Goal: Feedback & Contribution: Contribute content

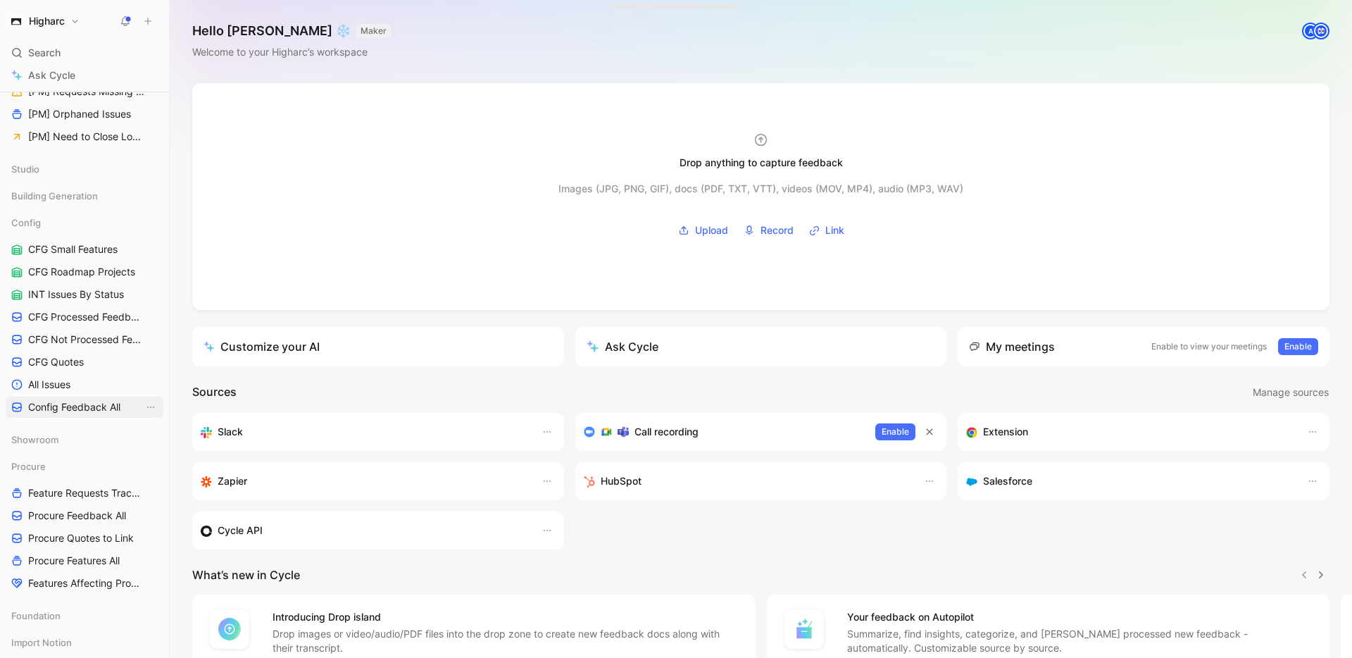
scroll to position [647, 0]
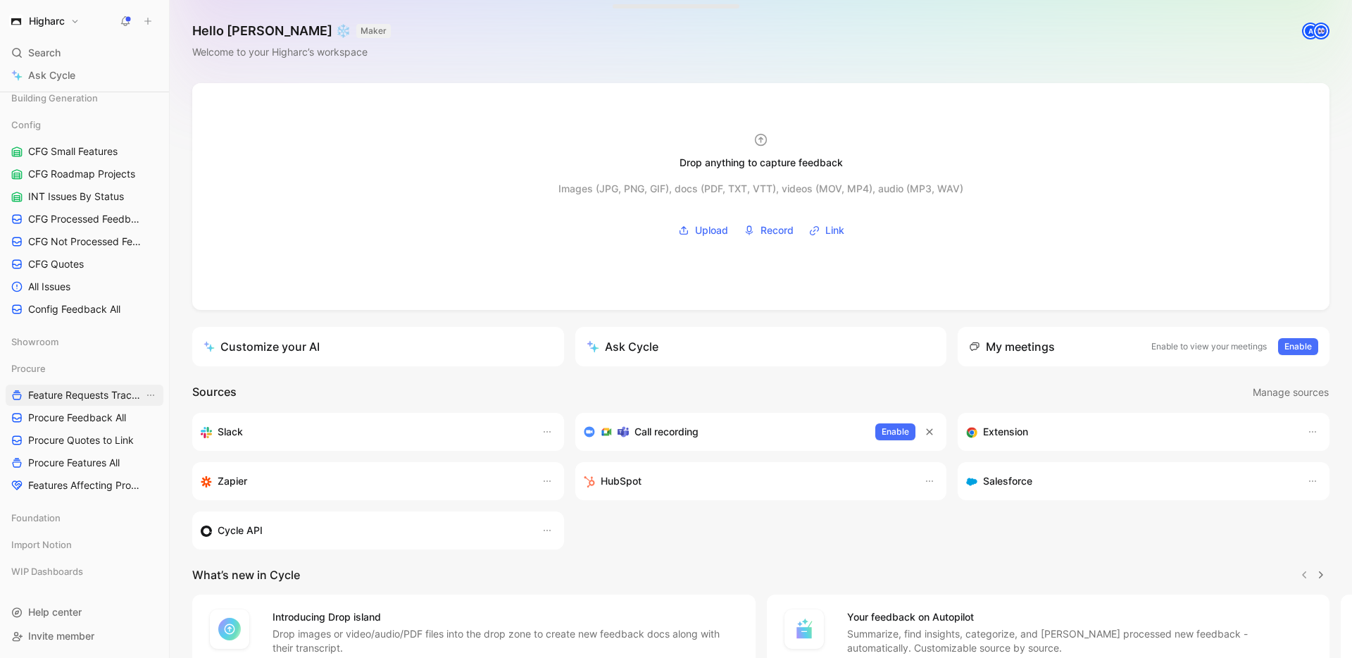
click at [63, 401] on span "Feature Requests Tracker" at bounding box center [85, 395] width 115 height 14
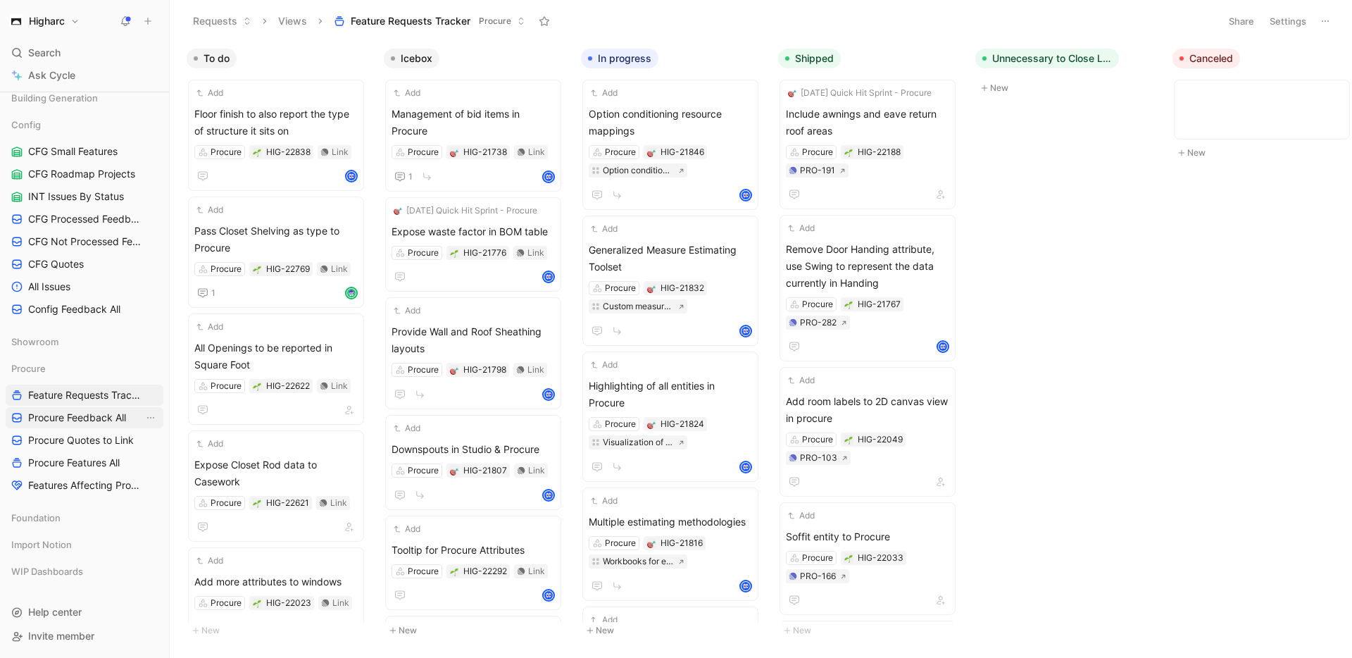
click at [69, 410] on span "Procure Feedback All" at bounding box center [77, 417] width 98 height 14
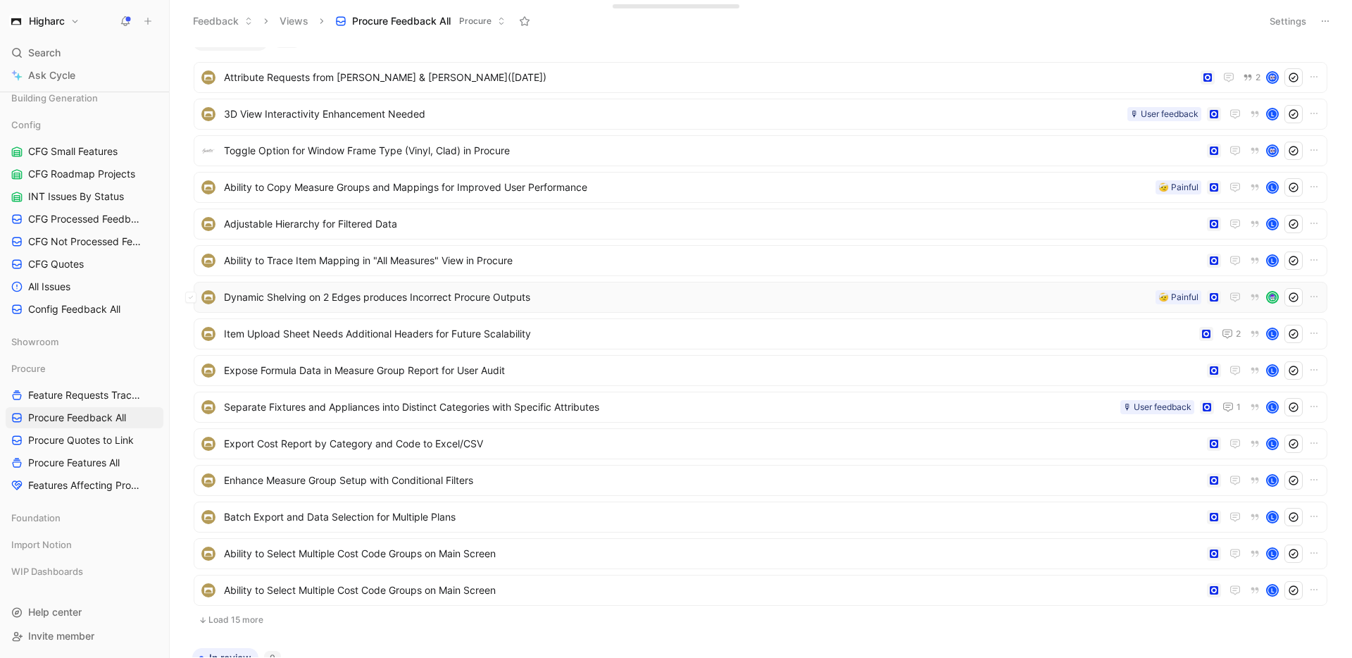
scroll to position [25, 0]
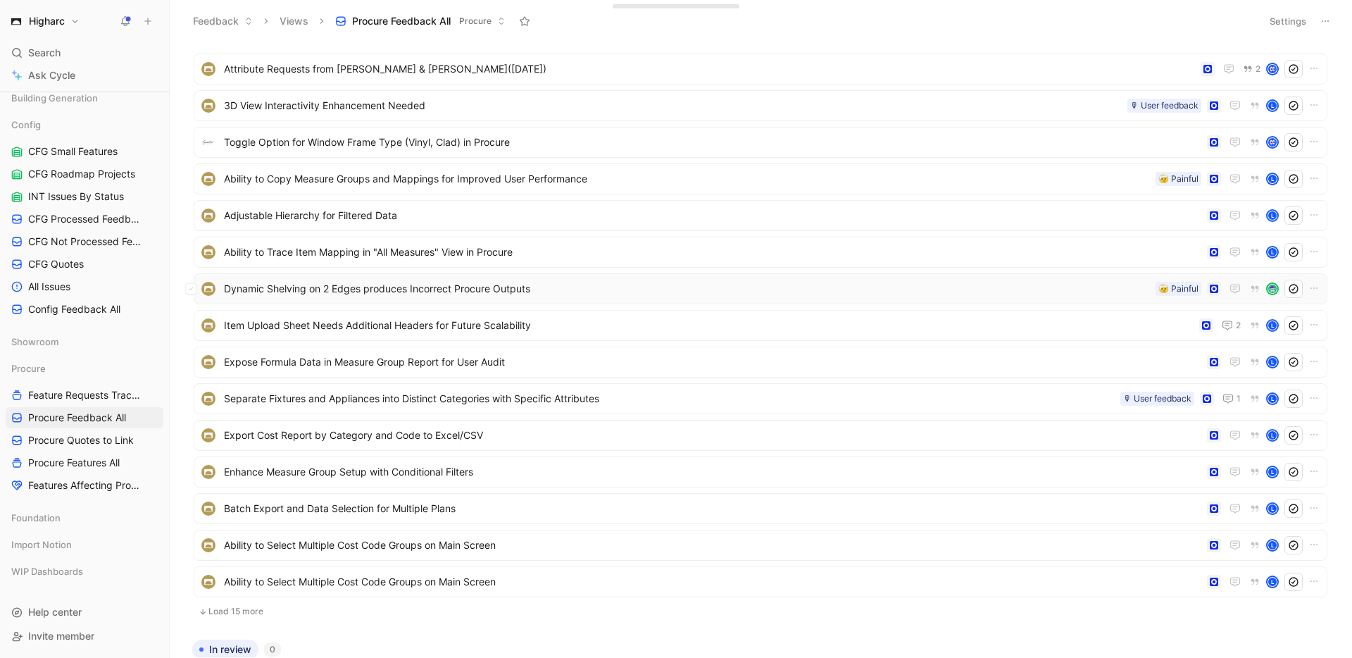
click at [448, 289] on span "Dynamic Shelving on 2 Edges produces Incorrect Procure Outputs" at bounding box center [687, 288] width 926 height 17
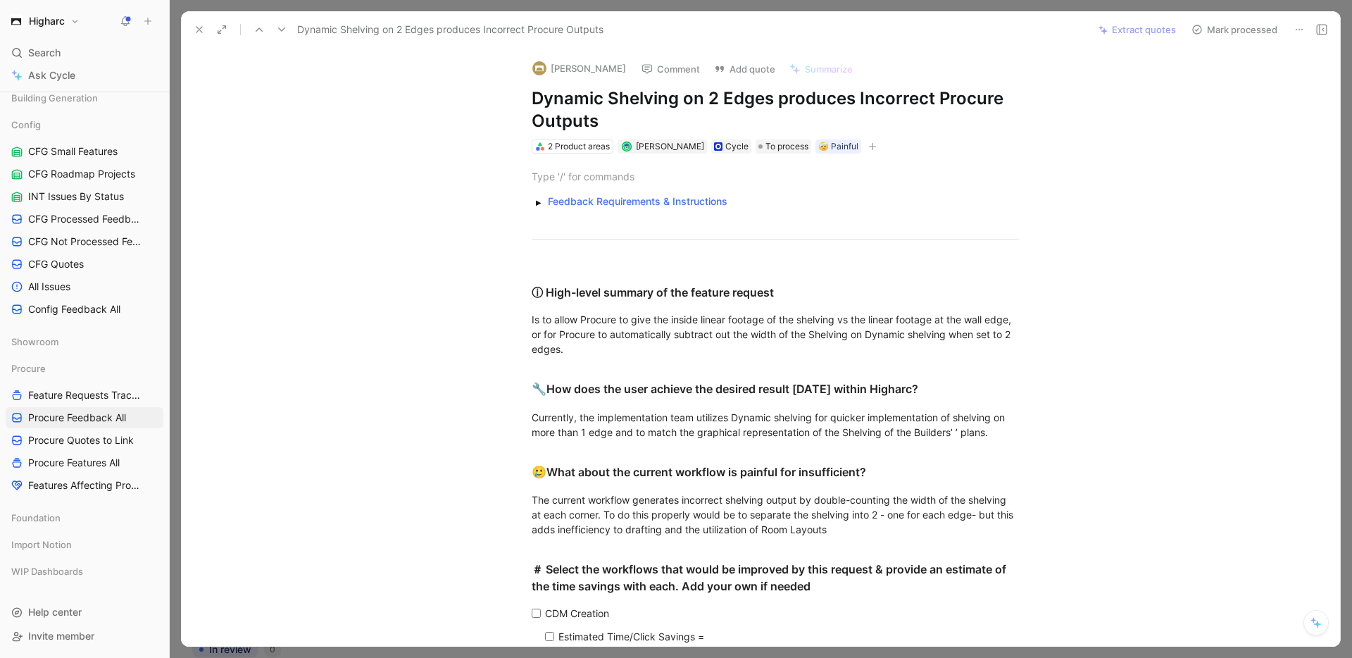
click at [199, 27] on icon at bounding box center [199, 29] width 11 height 11
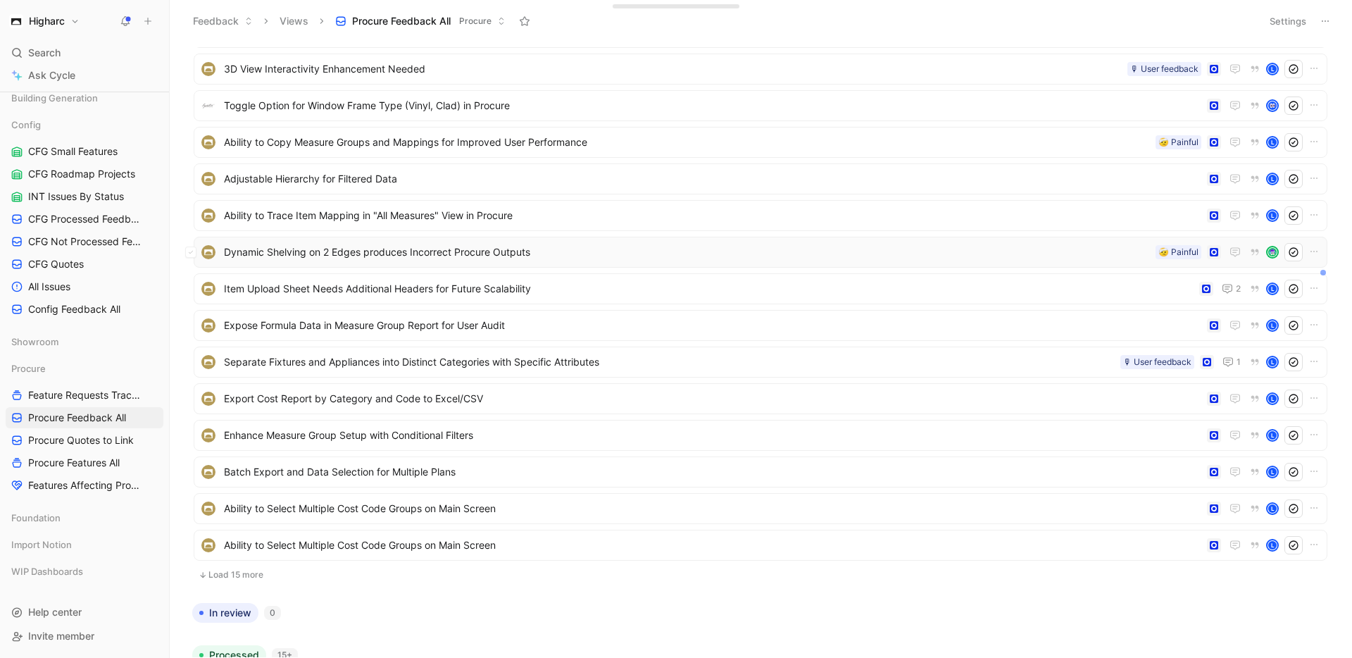
scroll to position [59, 0]
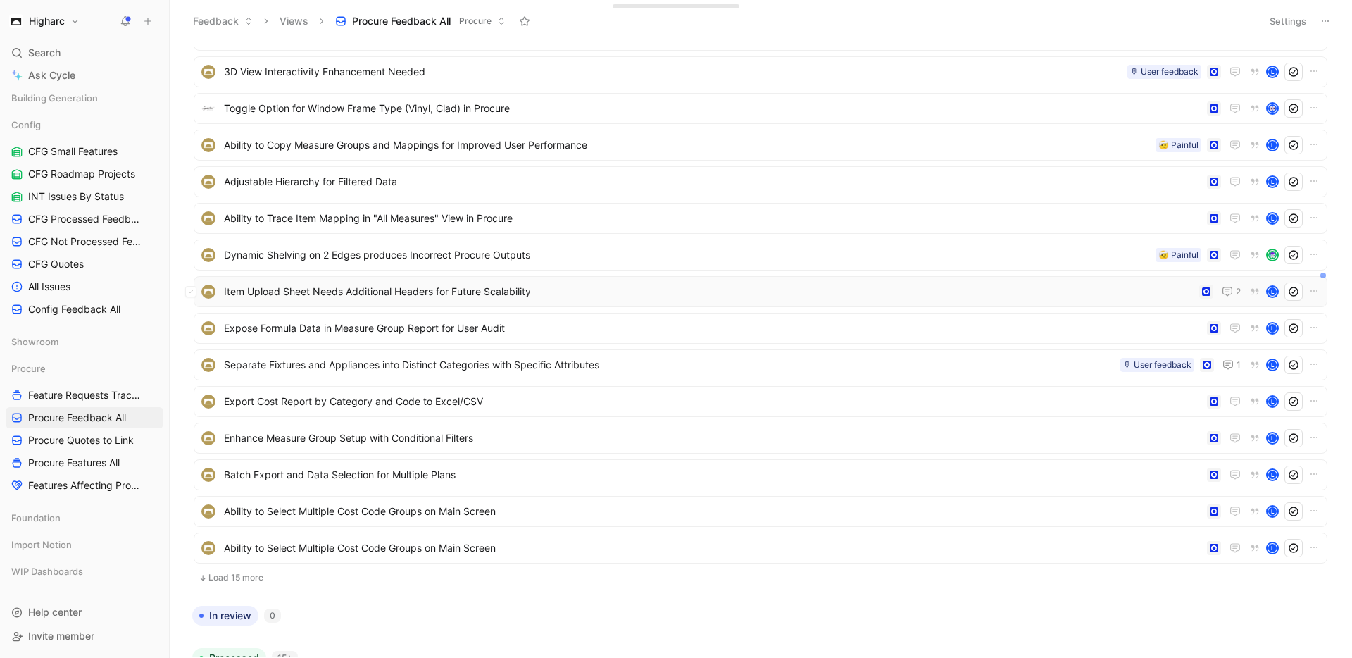
click at [408, 280] on div "Item Upload Sheet Needs Additional Headers for Future Scalability 2 L" at bounding box center [761, 291] width 1134 height 31
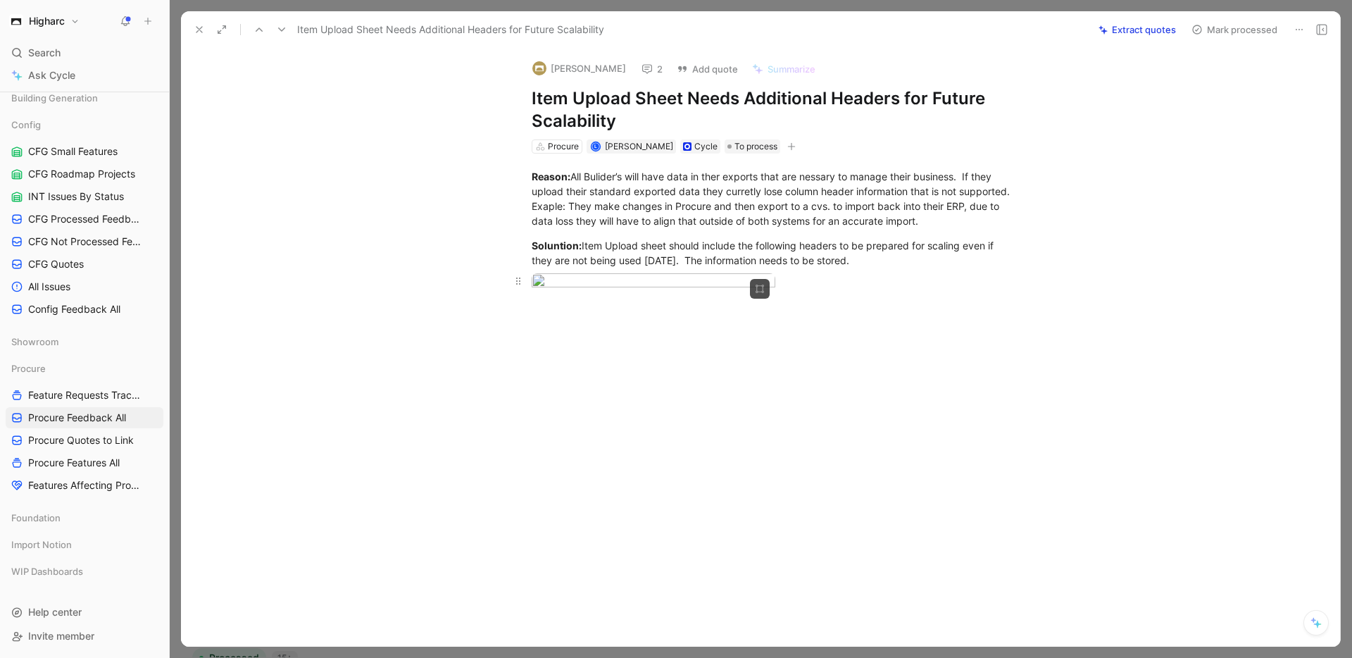
click at [679, 294] on body "Higharc Search ⌘ K Ask Cycle Workspace Home G then H Feedback G then F Requests…" at bounding box center [676, 329] width 1352 height 658
click at [951, 323] on img at bounding box center [676, 329] width 1352 height 658
click at [201, 26] on icon at bounding box center [199, 29] width 11 height 11
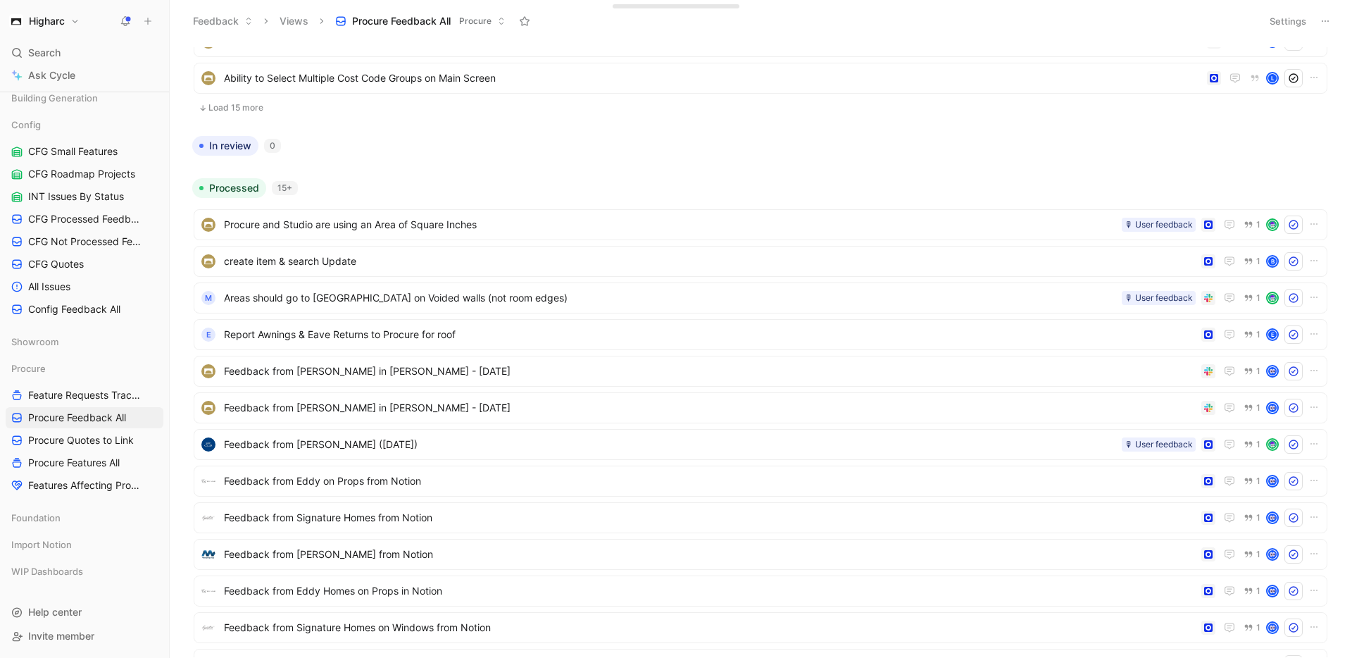
scroll to position [468, 0]
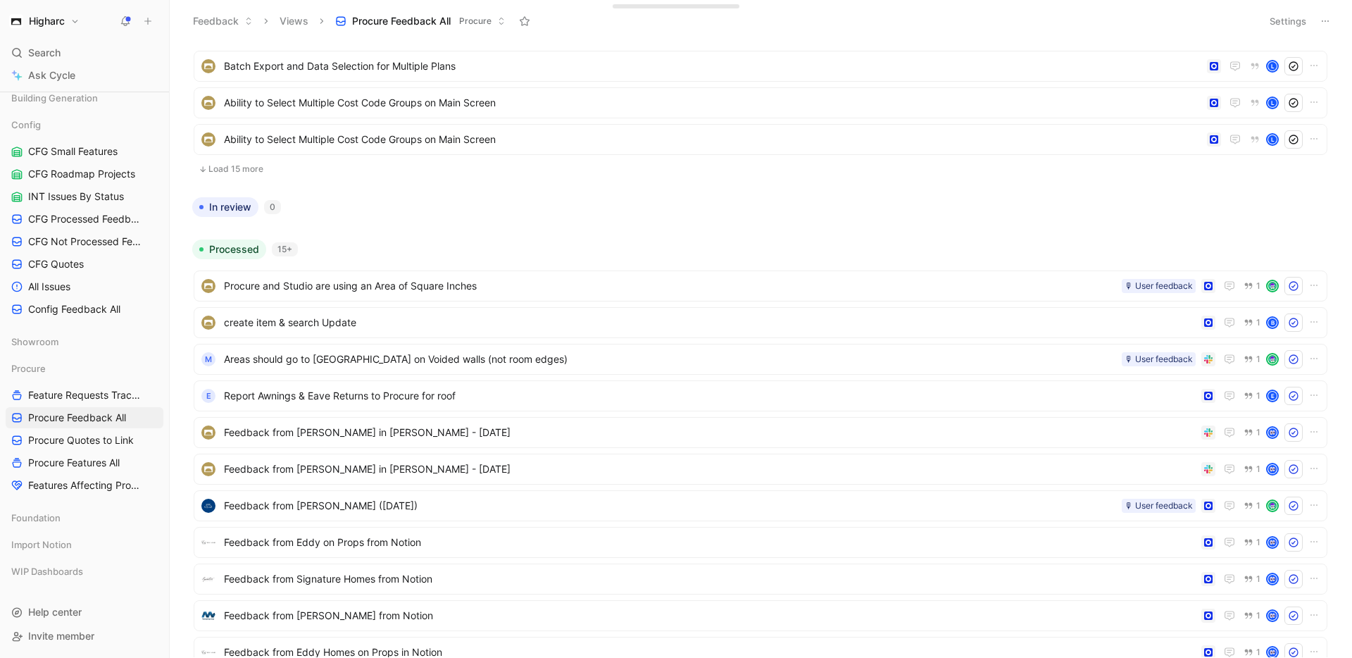
click at [233, 161] on button "Load 15 more" at bounding box center [761, 169] width 1134 height 17
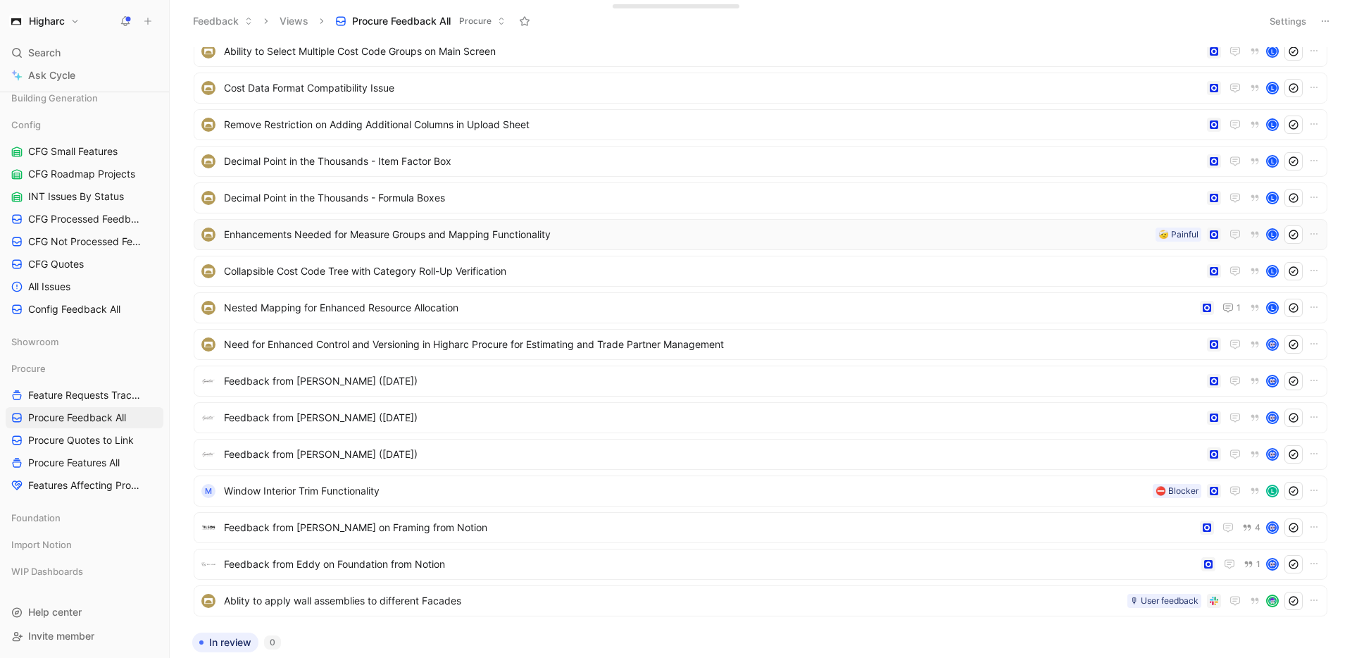
scroll to position [583, 0]
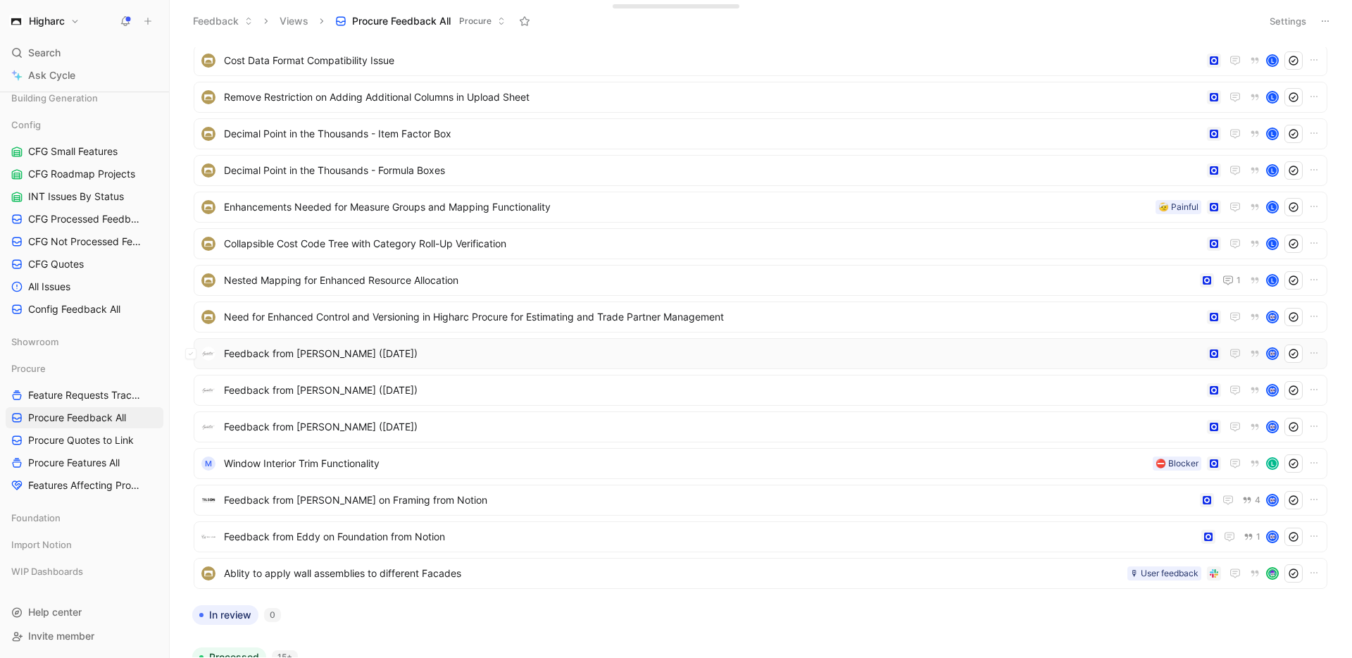
click at [381, 357] on span "Feedback from [PERSON_NAME] ([DATE])" at bounding box center [712, 353] width 977 height 17
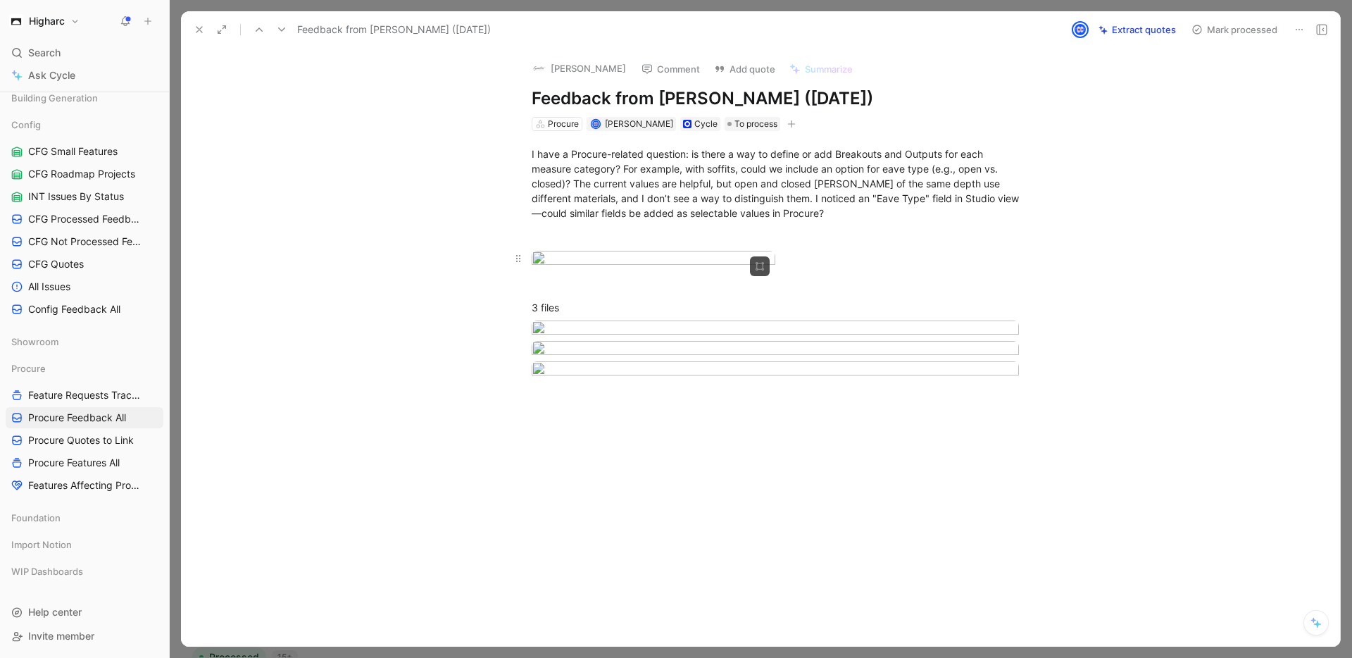
click at [618, 330] on body "Higharc Search ⌘ K Ask Cycle Workspace Home G then H Feedback G then F Requests…" at bounding box center [676, 329] width 1352 height 658
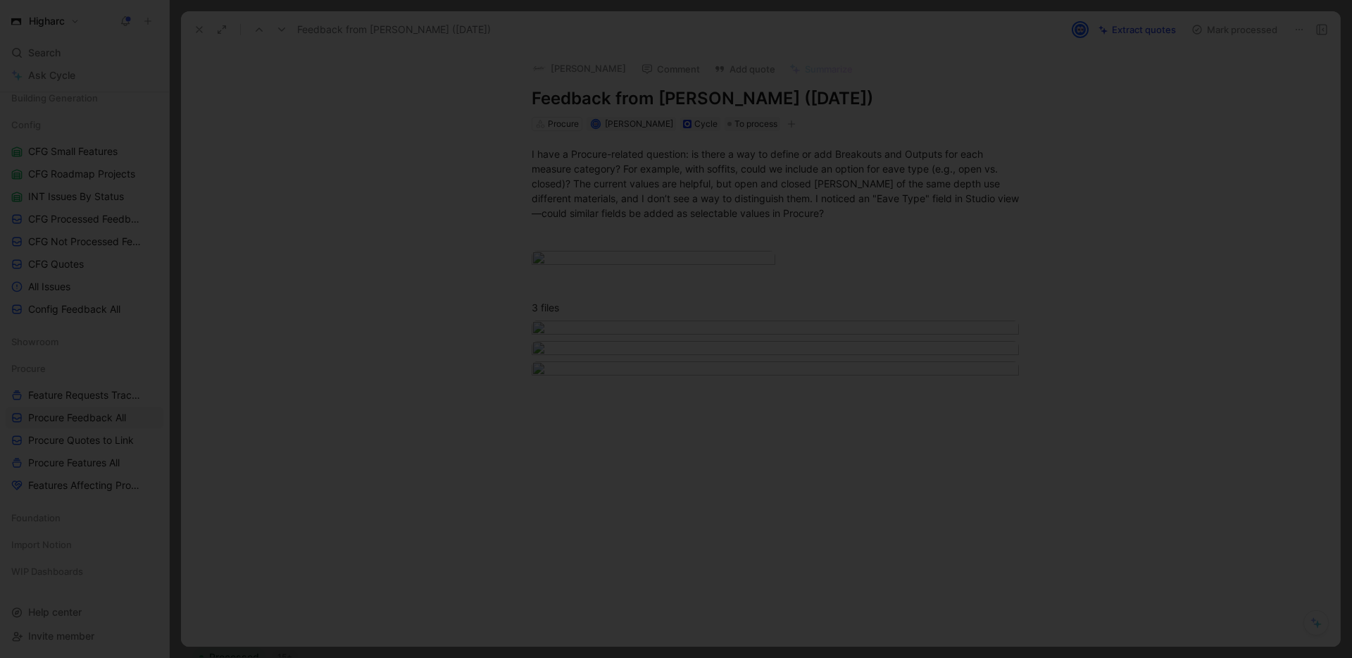
click at [648, 318] on img at bounding box center [676, 329] width 1352 height 658
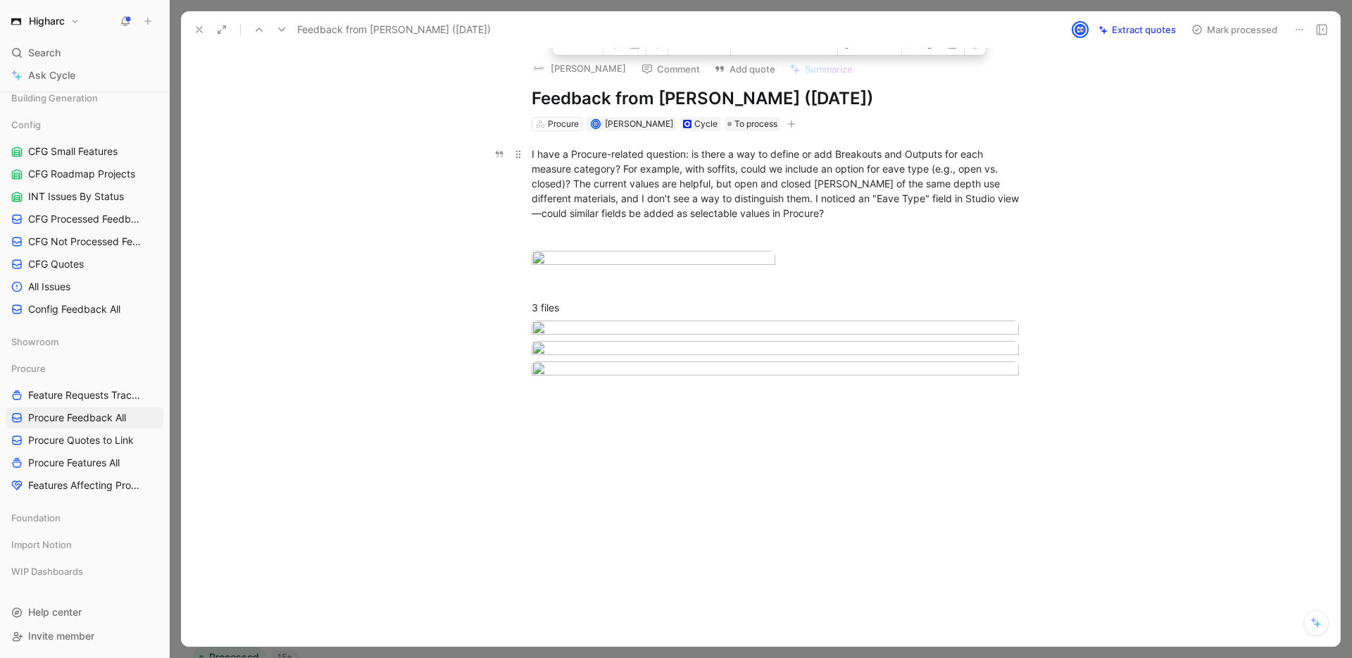
drag, startPoint x: 689, startPoint y: 199, endPoint x: 851, endPoint y: 201, distance: 162.0
click at [851, 201] on div "I have a Procure-related question: is there a way to define or add Breakouts an…" at bounding box center [775, 183] width 487 height 74
click at [862, 202] on div "I have a Procure-related question: is there a way to define or add Breakouts an…" at bounding box center [775, 183] width 487 height 74
drag, startPoint x: 775, startPoint y: 201, endPoint x: 738, endPoint y: 201, distance: 37.3
click at [738, 201] on div "I have a Procure-related question: is there a way to define or add Breakouts an…" at bounding box center [775, 183] width 487 height 74
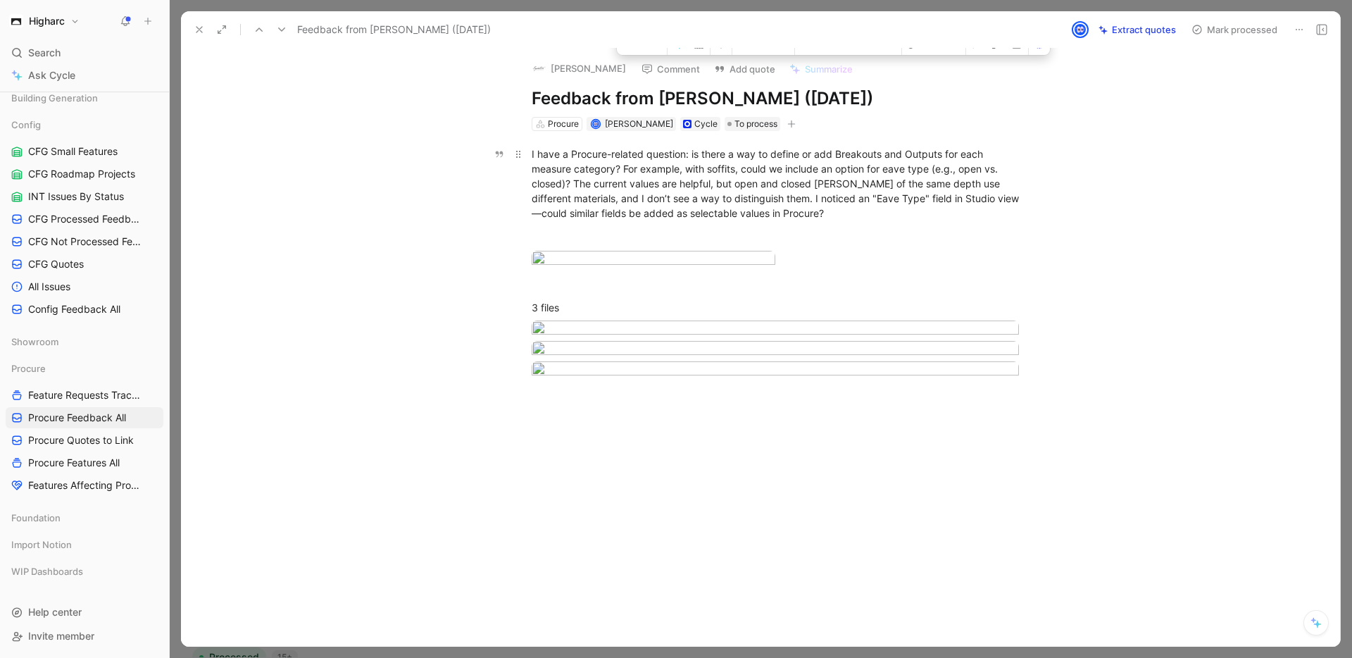
click at [738, 201] on div "I have a Procure-related question: is there a way to define or add Breakouts an…" at bounding box center [775, 183] width 487 height 74
drag, startPoint x: 801, startPoint y: 203, endPoint x: 928, endPoint y: 202, distance: 126.7
click at [928, 202] on div "I have a Procure-related question: is there a way to define or add Breakouts an…" at bounding box center [775, 183] width 487 height 74
click at [928, 204] on div "I have a Procure-related question: is there a way to define or add Breakouts an…" at bounding box center [775, 183] width 487 height 74
drag, startPoint x: 585, startPoint y: 183, endPoint x: 767, endPoint y: 182, distance: 181.7
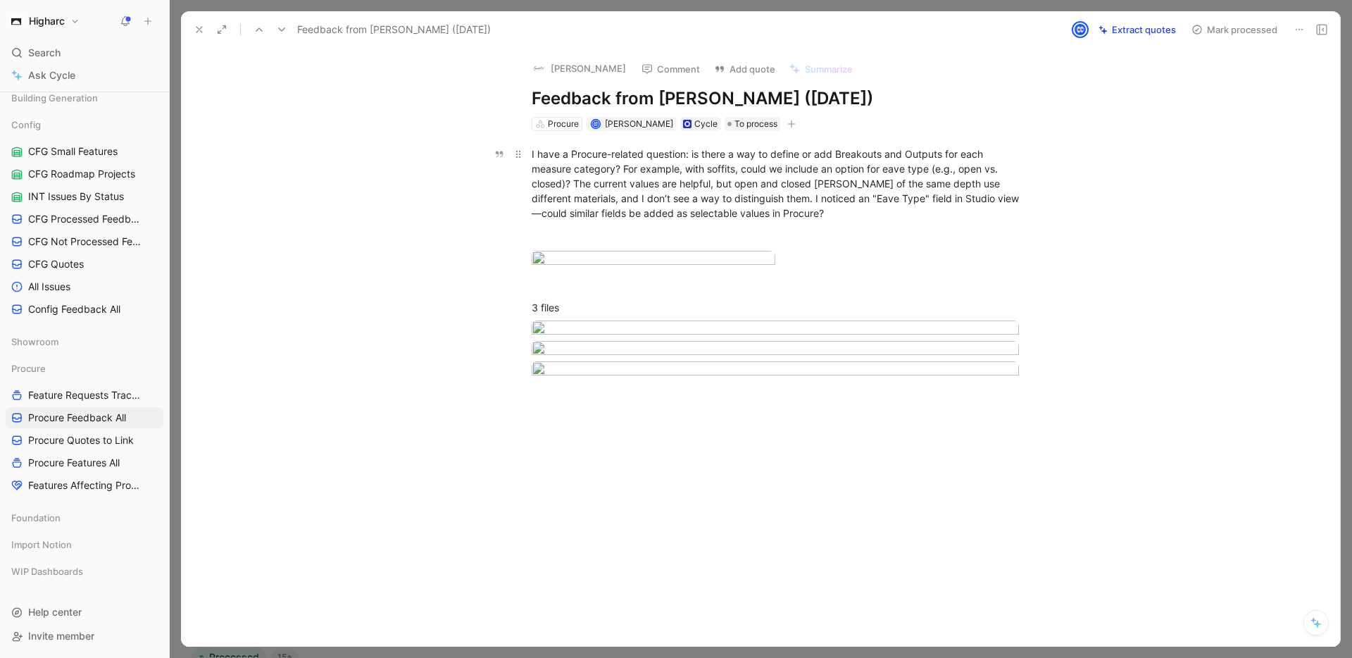
click at [767, 182] on div "I have a Procure-related question: is there a way to define or add Breakouts an…" at bounding box center [775, 183] width 487 height 74
click at [834, 196] on div "I have a Procure-related question: is there a way to define or add Breakouts an…" at bounding box center [775, 183] width 487 height 74
click at [195, 32] on icon at bounding box center [199, 29] width 11 height 11
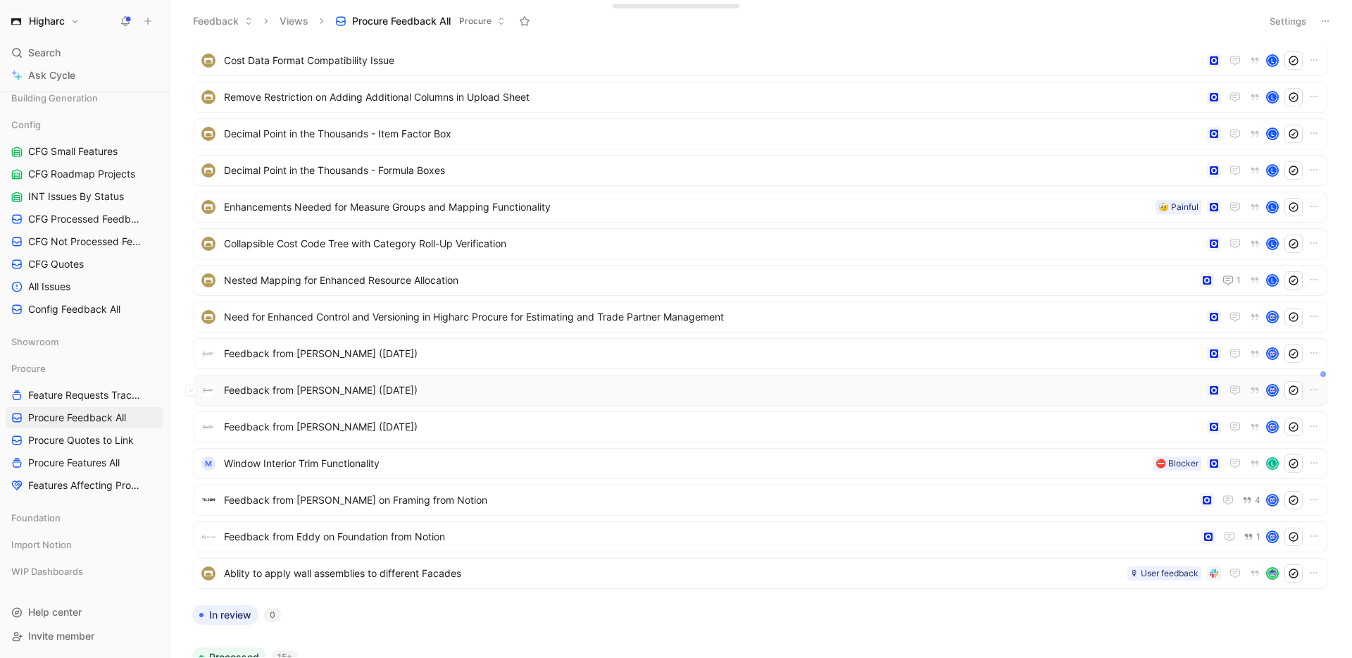
click at [332, 387] on span "Feedback from [PERSON_NAME] ([DATE])" at bounding box center [712, 390] width 977 height 17
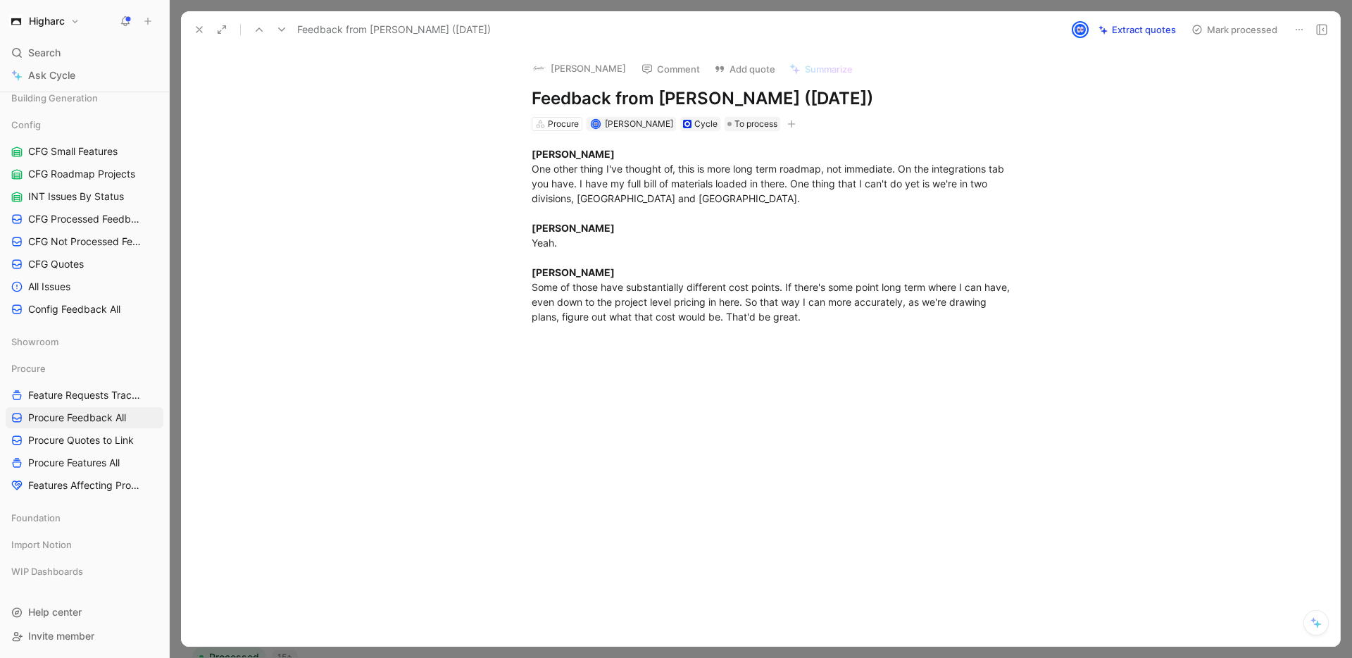
click at [196, 24] on icon at bounding box center [199, 29] width 11 height 11
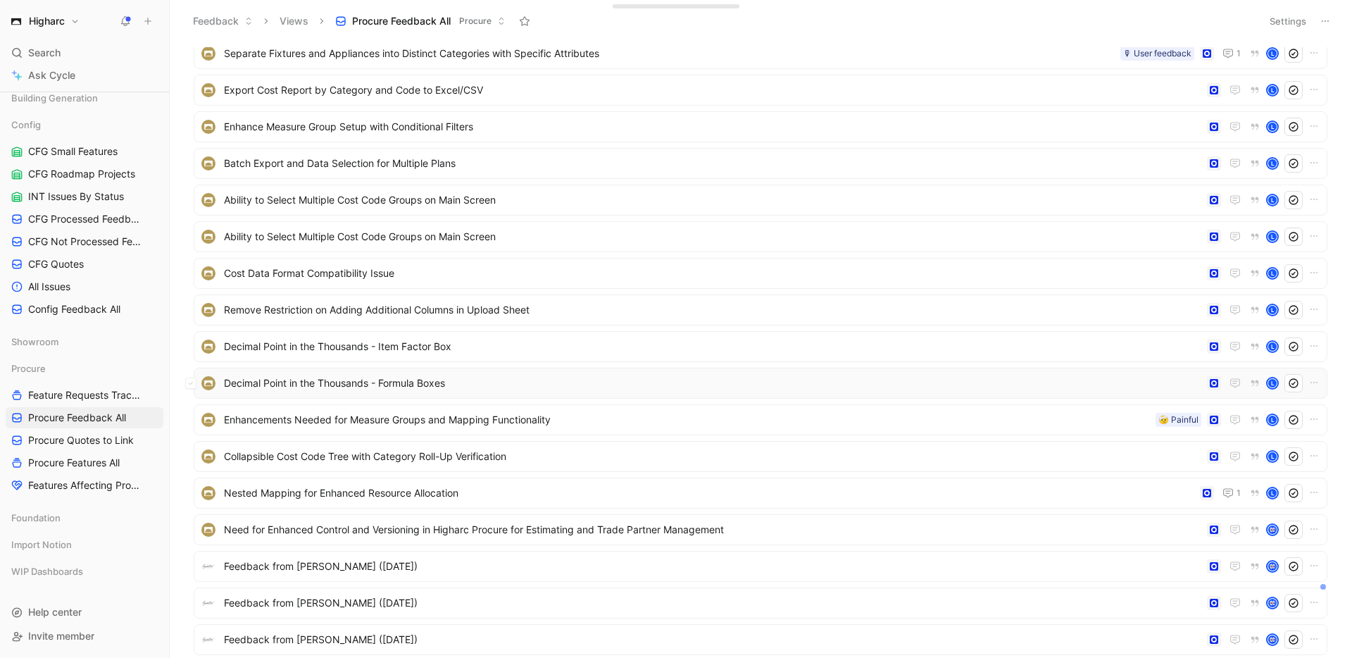
scroll to position [368, 0]
click at [101, 437] on span "Procure Quotes to Link" at bounding box center [81, 440] width 106 height 14
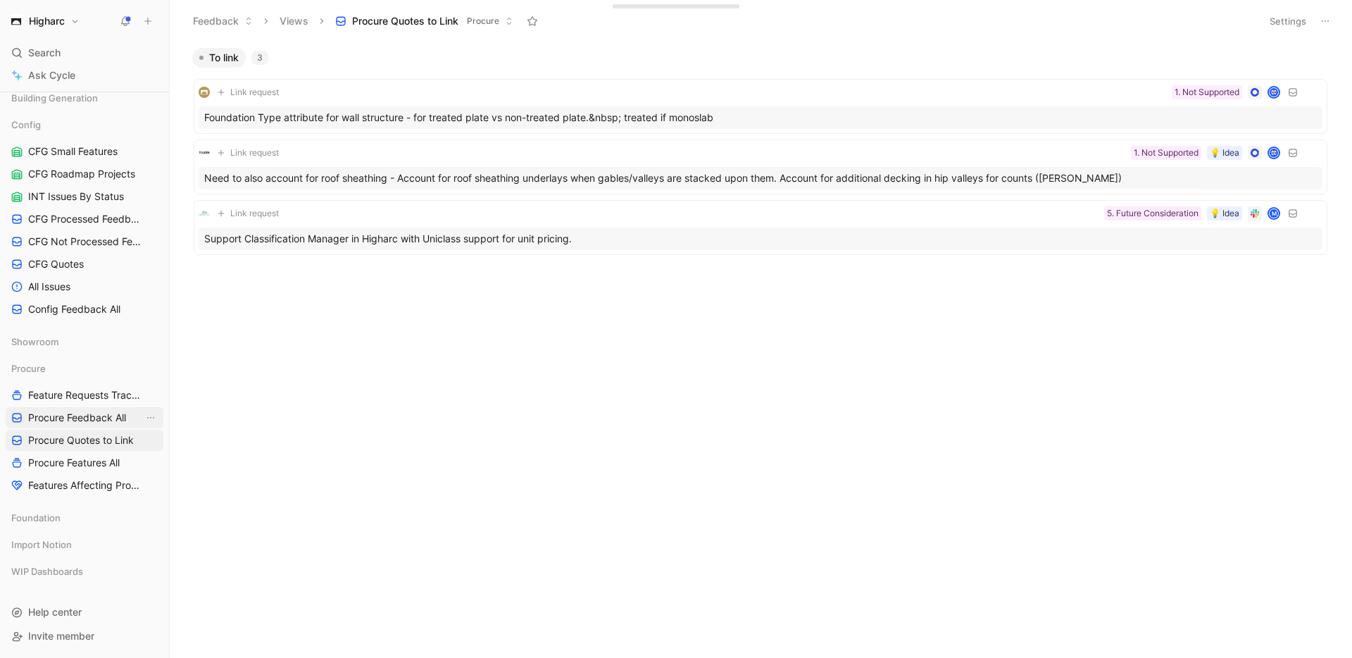
click at [95, 411] on span "Procure Feedback All" at bounding box center [77, 417] width 98 height 14
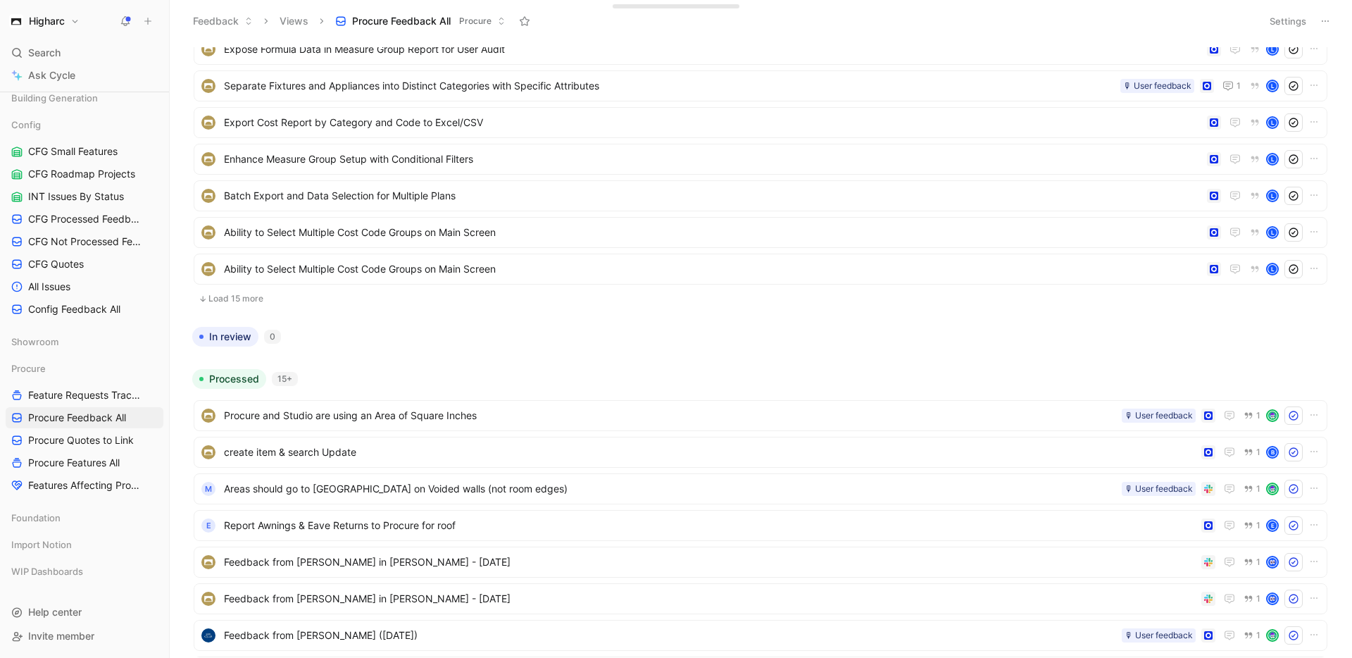
scroll to position [337, 0]
click at [234, 298] on button "Load 15 more" at bounding box center [761, 299] width 1134 height 17
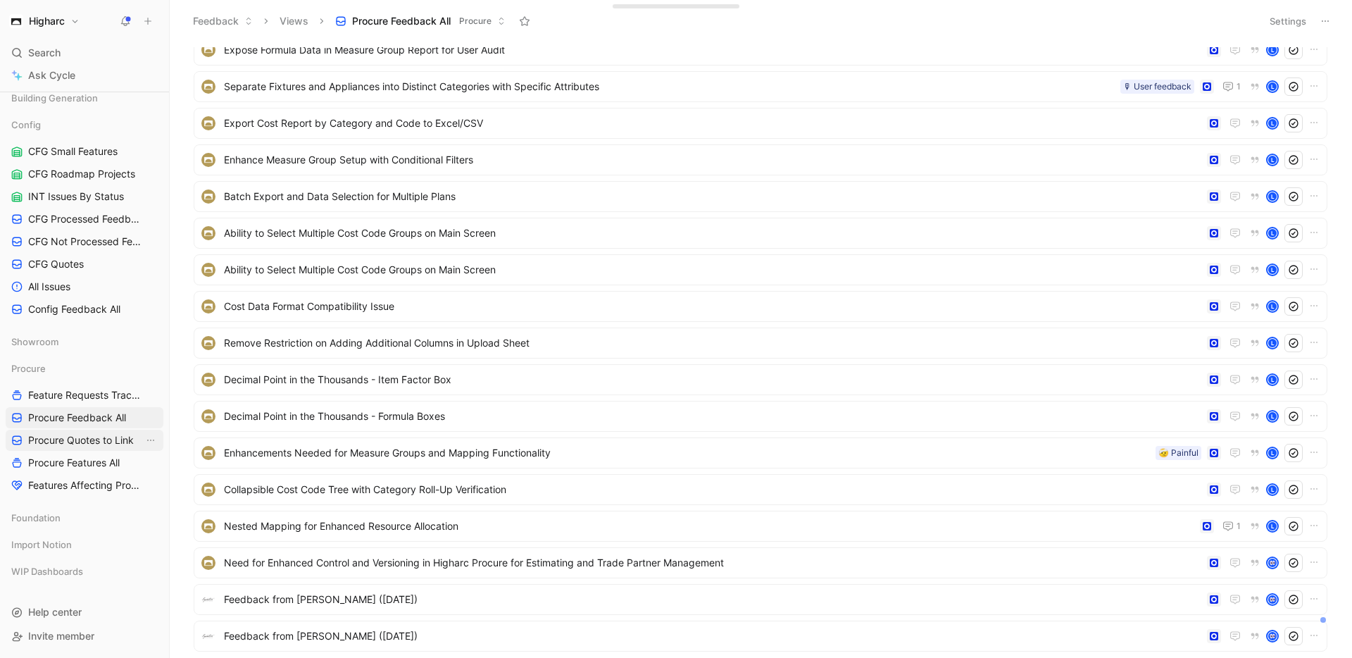
click at [80, 436] on span "Procure Quotes to Link" at bounding box center [81, 440] width 106 height 14
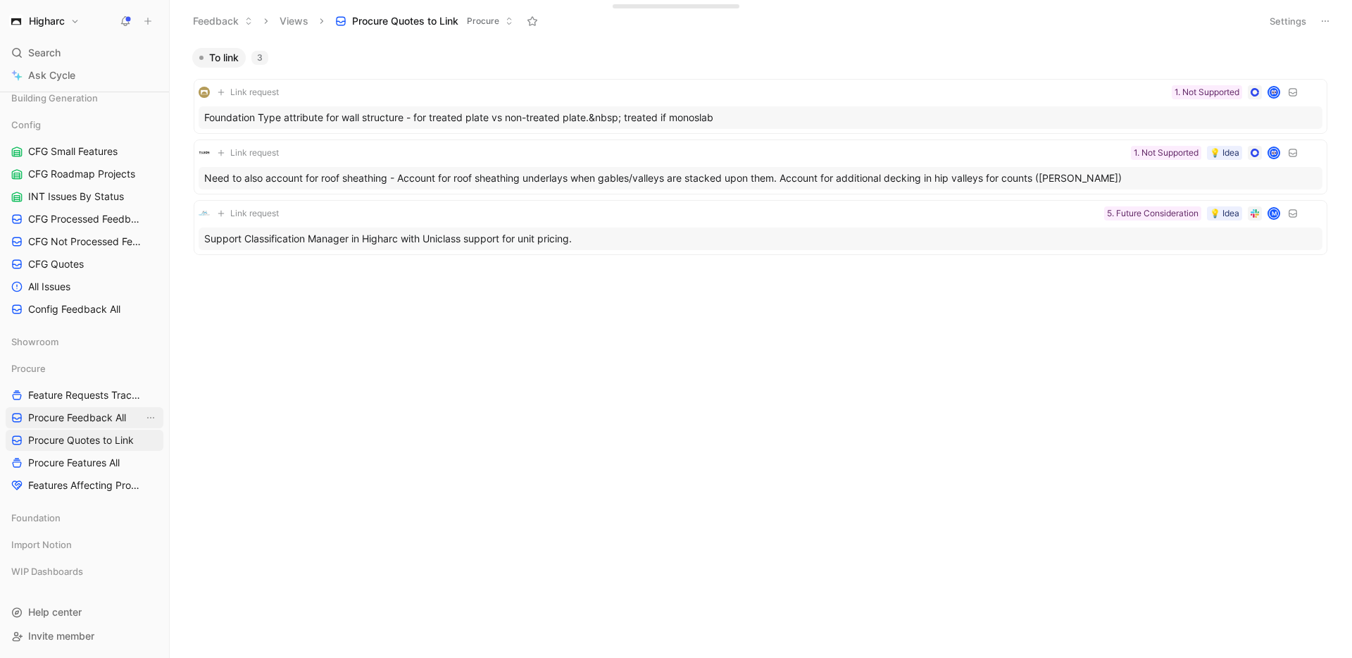
click at [90, 420] on span "Procure Feedback All" at bounding box center [77, 417] width 98 height 14
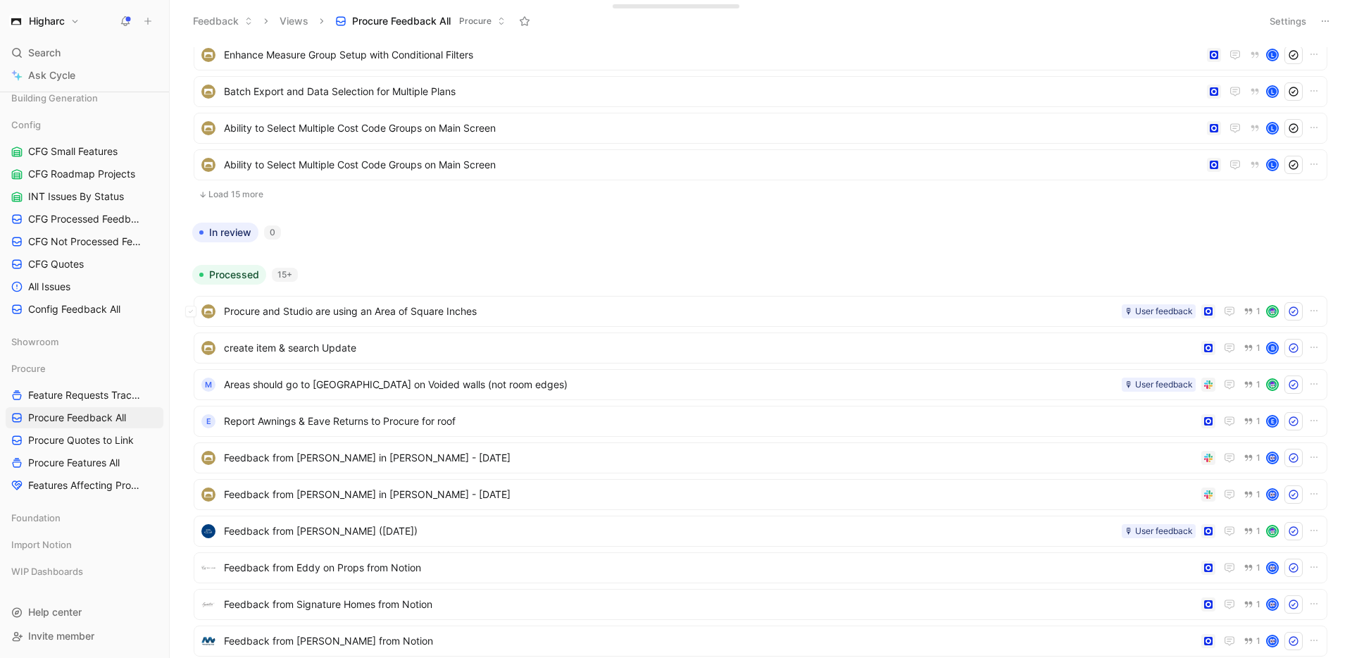
scroll to position [445, 0]
click at [229, 193] on button "Load 15 more" at bounding box center [761, 191] width 1134 height 17
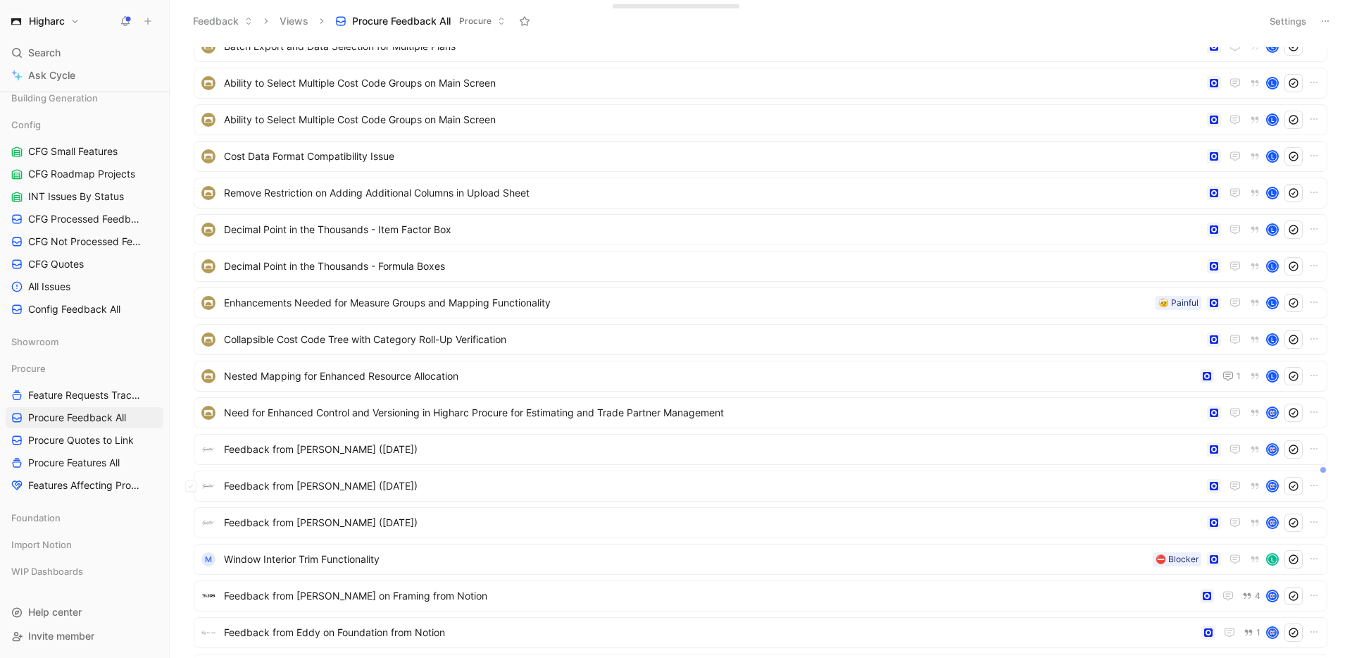
scroll to position [537, 0]
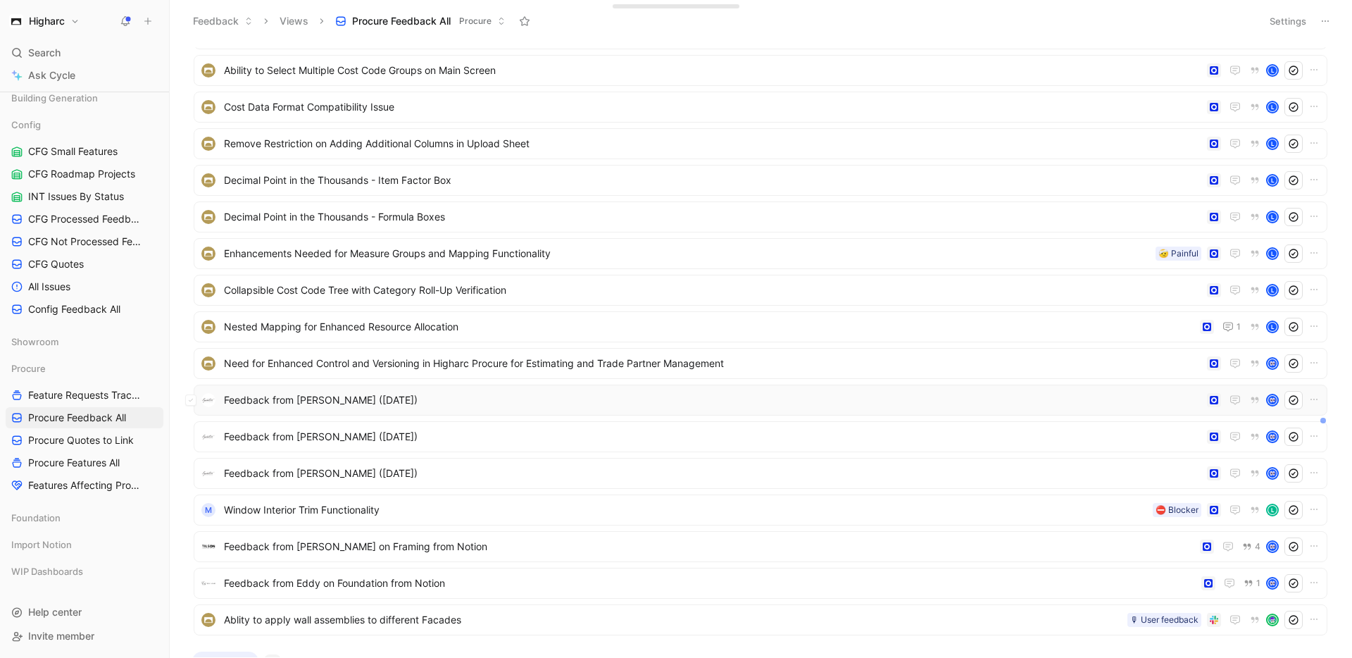
click at [298, 403] on span "Feedback from [PERSON_NAME] ([DATE])" at bounding box center [712, 399] width 977 height 17
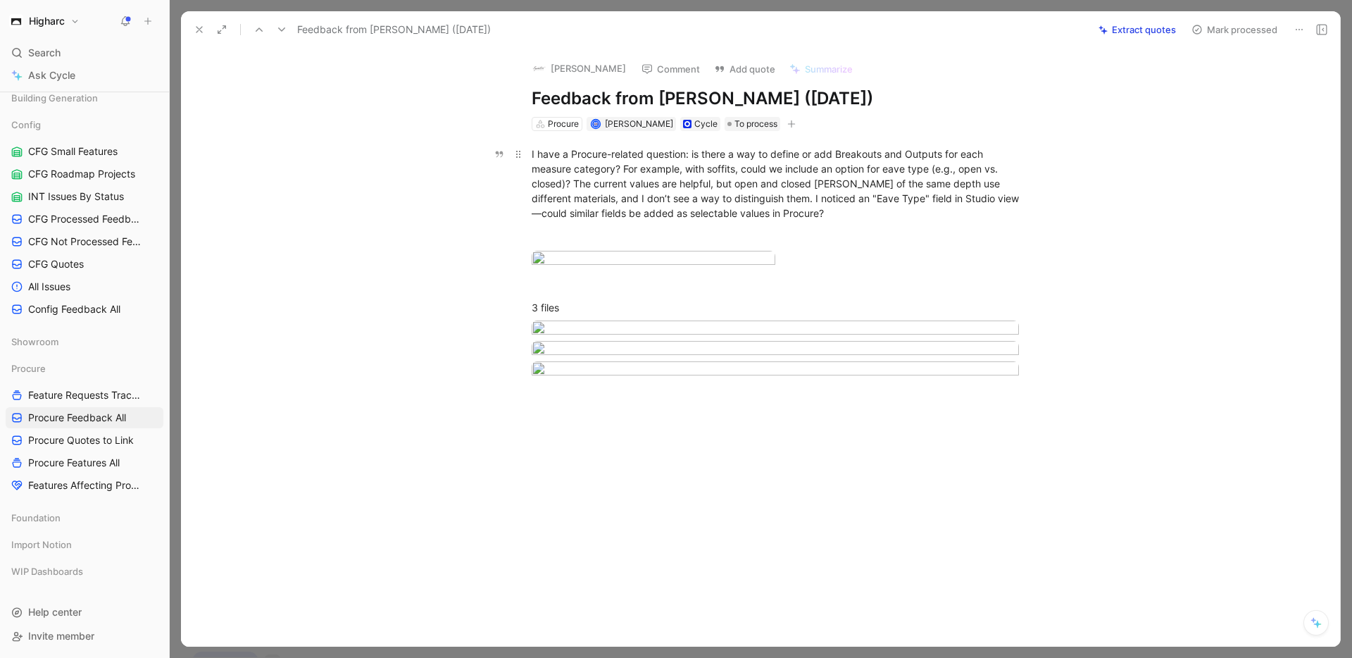
drag, startPoint x: 790, startPoint y: 214, endPoint x: 523, endPoint y: 151, distance: 274.1
click at [523, 151] on p "I have a Procure-related question: is there a way to define or add Breakouts an…" at bounding box center [775, 183] width 541 height 82
click at [836, 270] on div at bounding box center [775, 260] width 487 height 19
drag, startPoint x: 839, startPoint y: 372, endPoint x: 655, endPoint y: 275, distance: 207.9
click at [657, 270] on div at bounding box center [775, 260] width 487 height 19
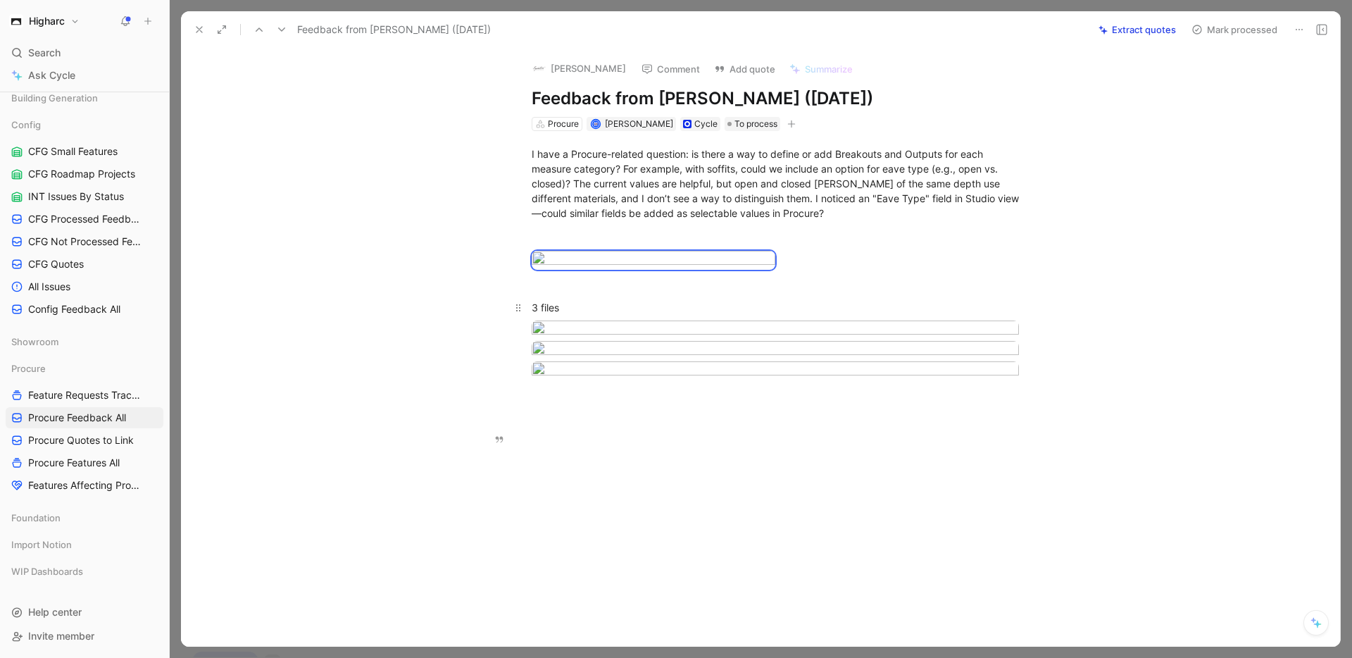
drag, startPoint x: 527, startPoint y: 153, endPoint x: 971, endPoint y: 430, distance: 523.2
click at [972, 391] on div "I have a Procure-related question: is there a way to define or add Breakouts an…" at bounding box center [775, 261] width 1129 height 261
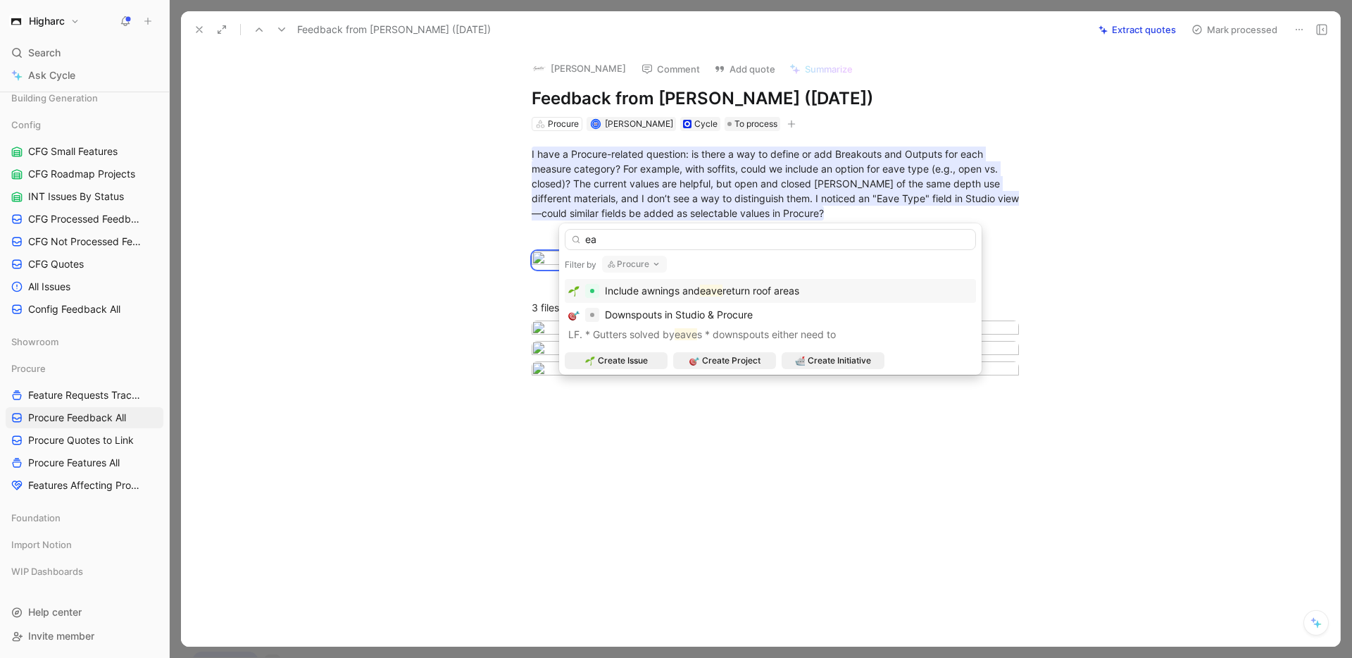
type input "e"
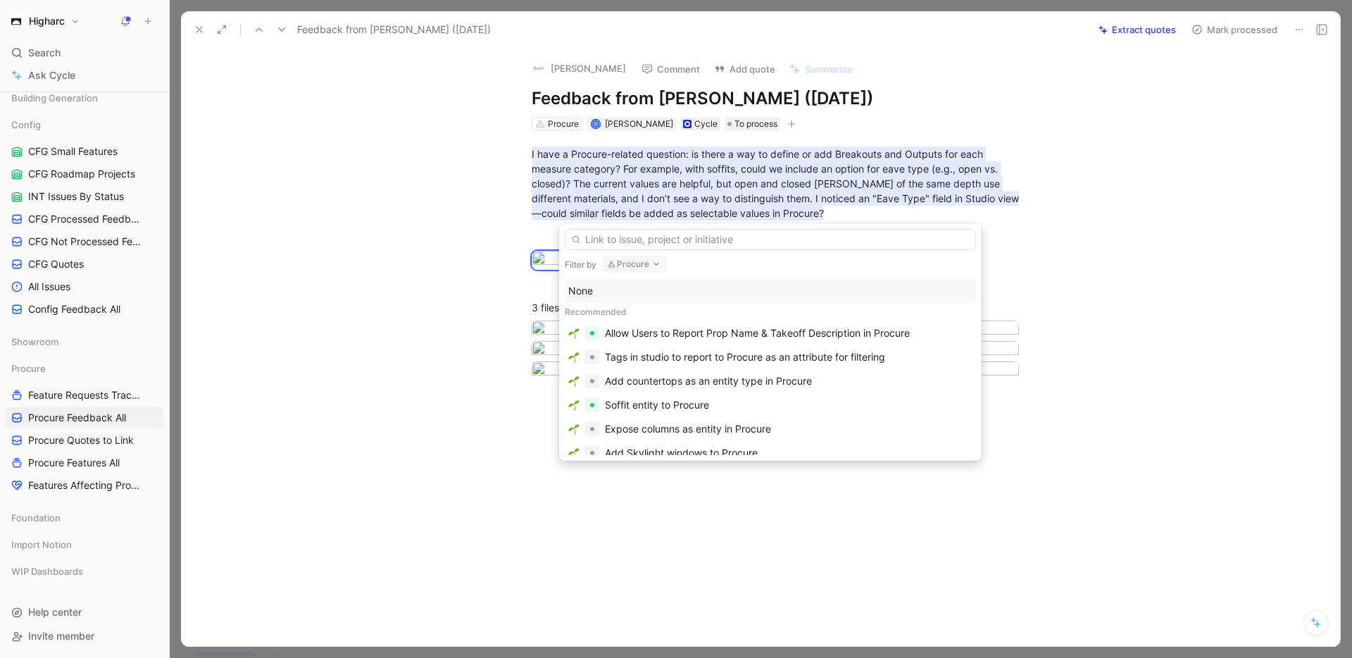
click at [585, 291] on div "None" at bounding box center [770, 290] width 404 height 17
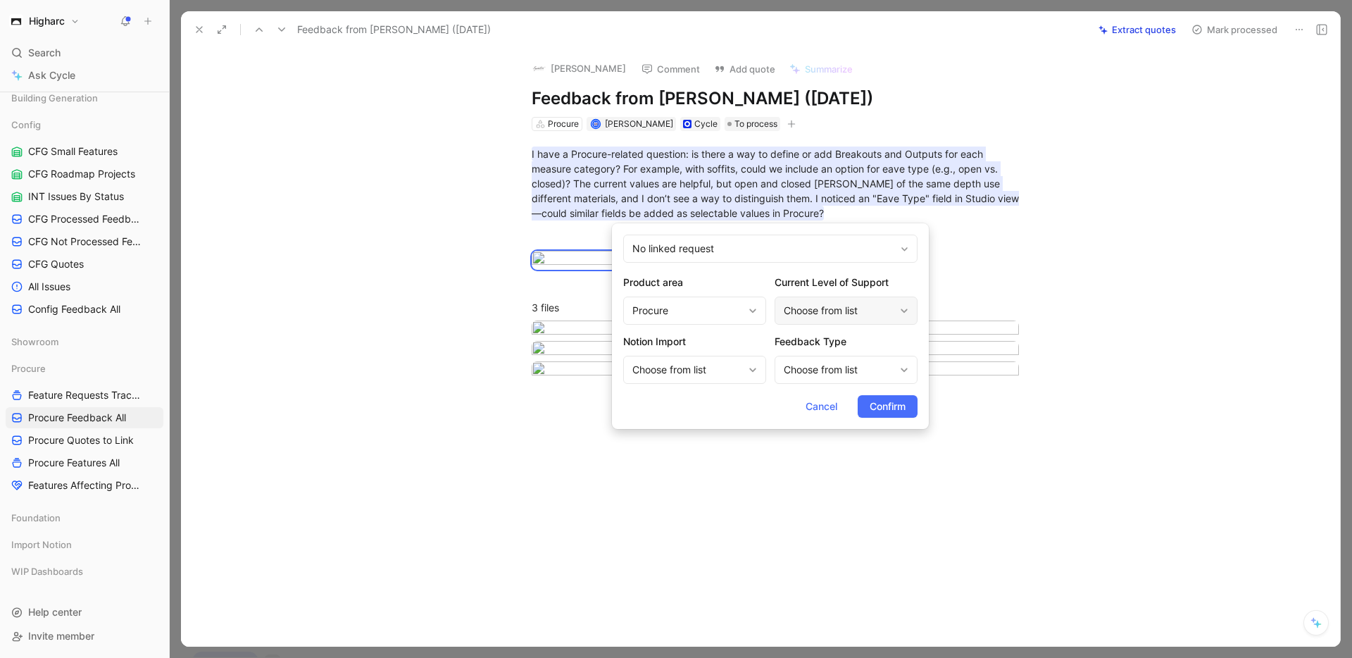
click at [836, 310] on div "Choose from list" at bounding box center [839, 310] width 111 height 17
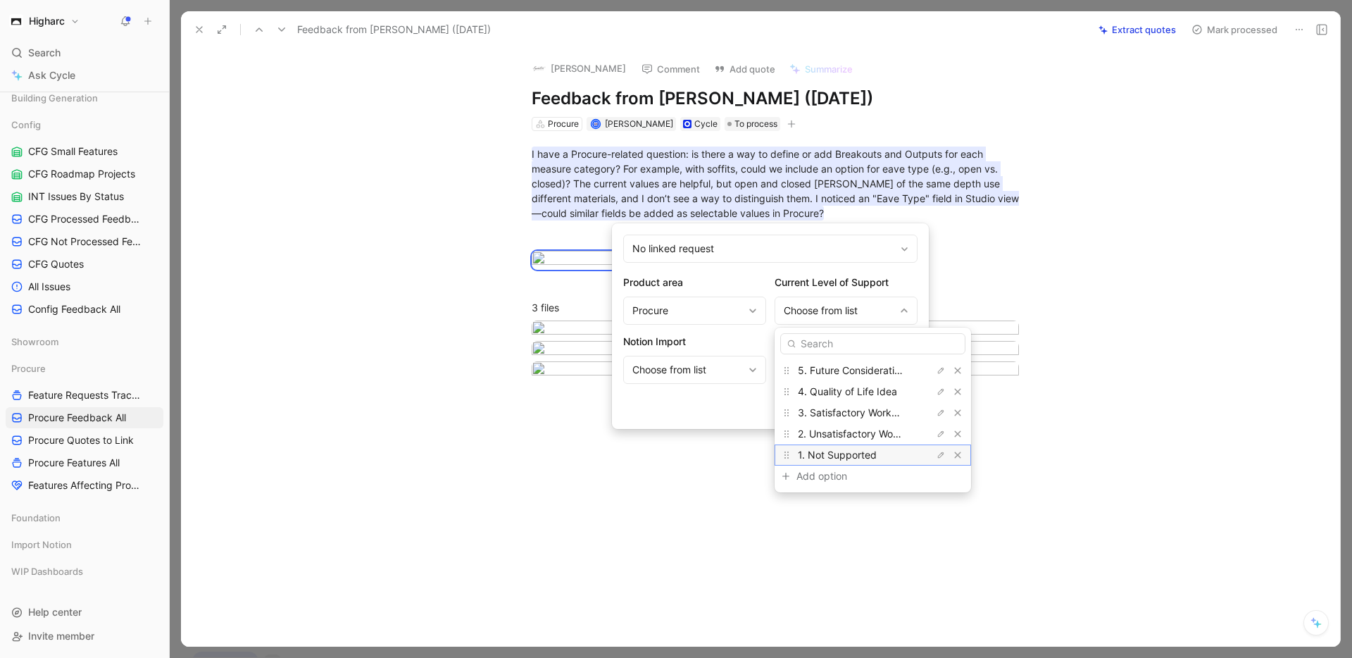
click at [846, 453] on span "1. Not Supported" at bounding box center [837, 454] width 79 height 12
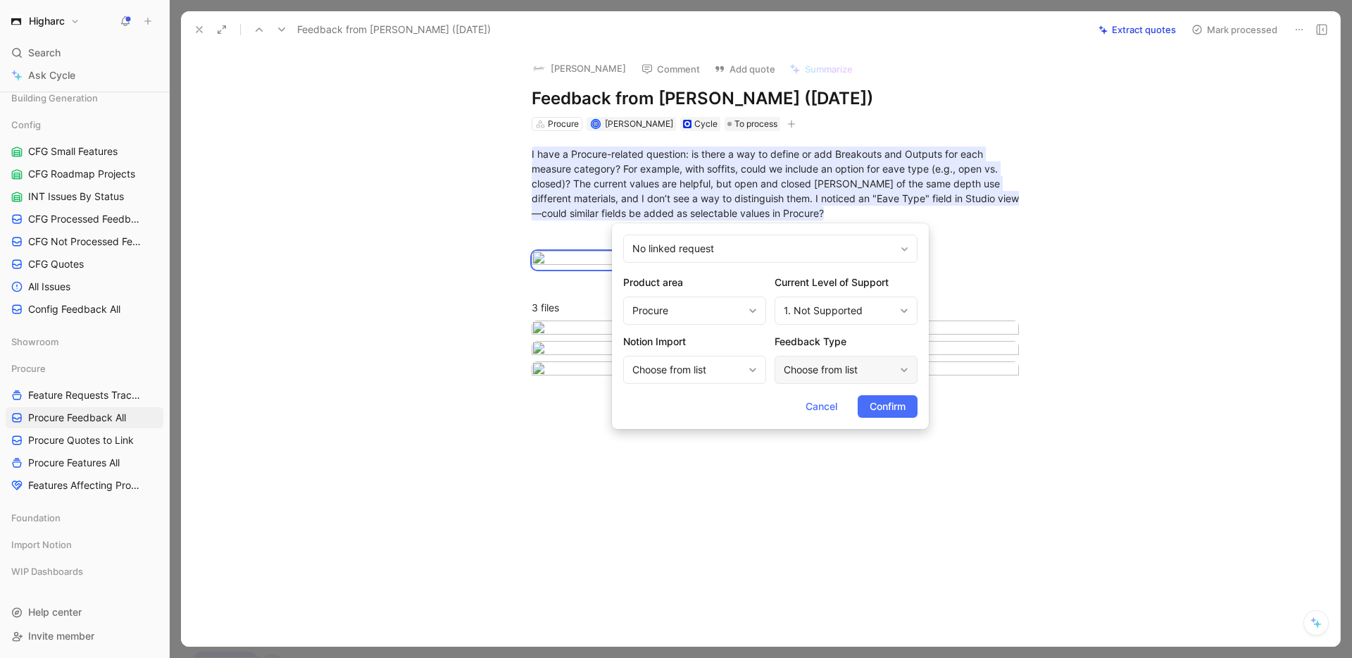
click at [847, 365] on div "Choose from list" at bounding box center [839, 369] width 111 height 17
click at [853, 365] on div "Choose from list" at bounding box center [839, 369] width 111 height 17
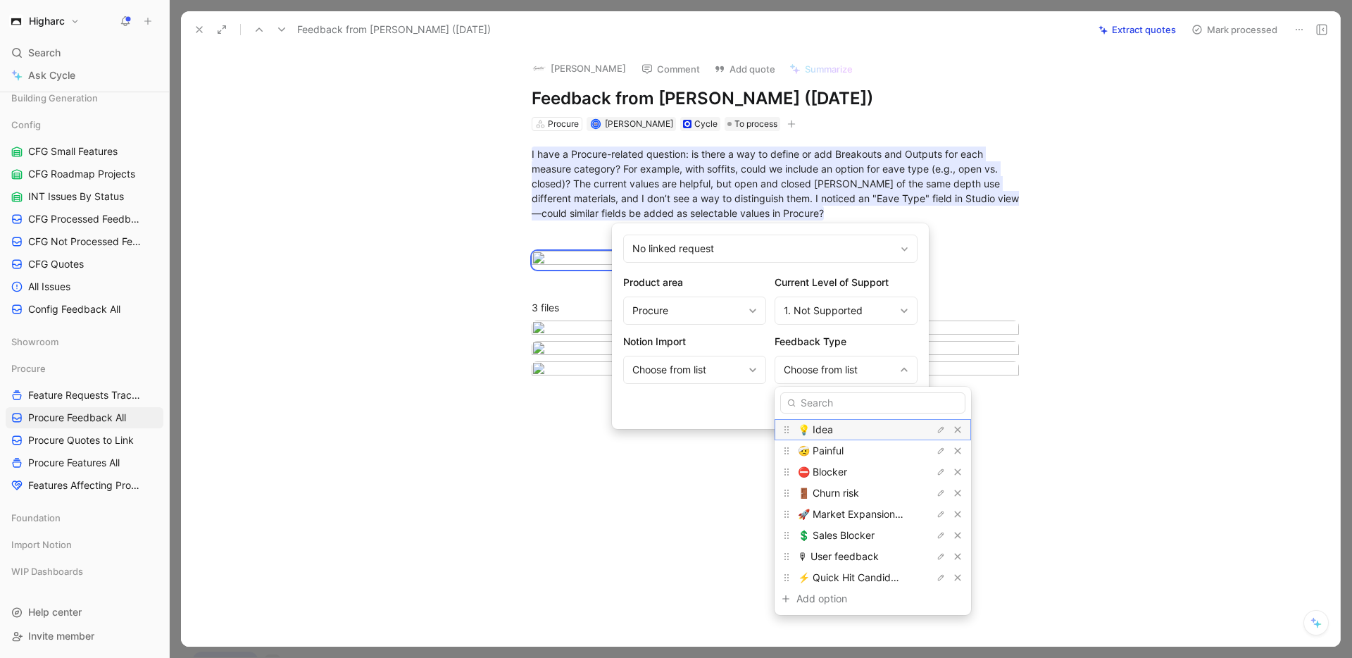
click at [832, 430] on span "💡 Idea" at bounding box center [815, 429] width 35 height 12
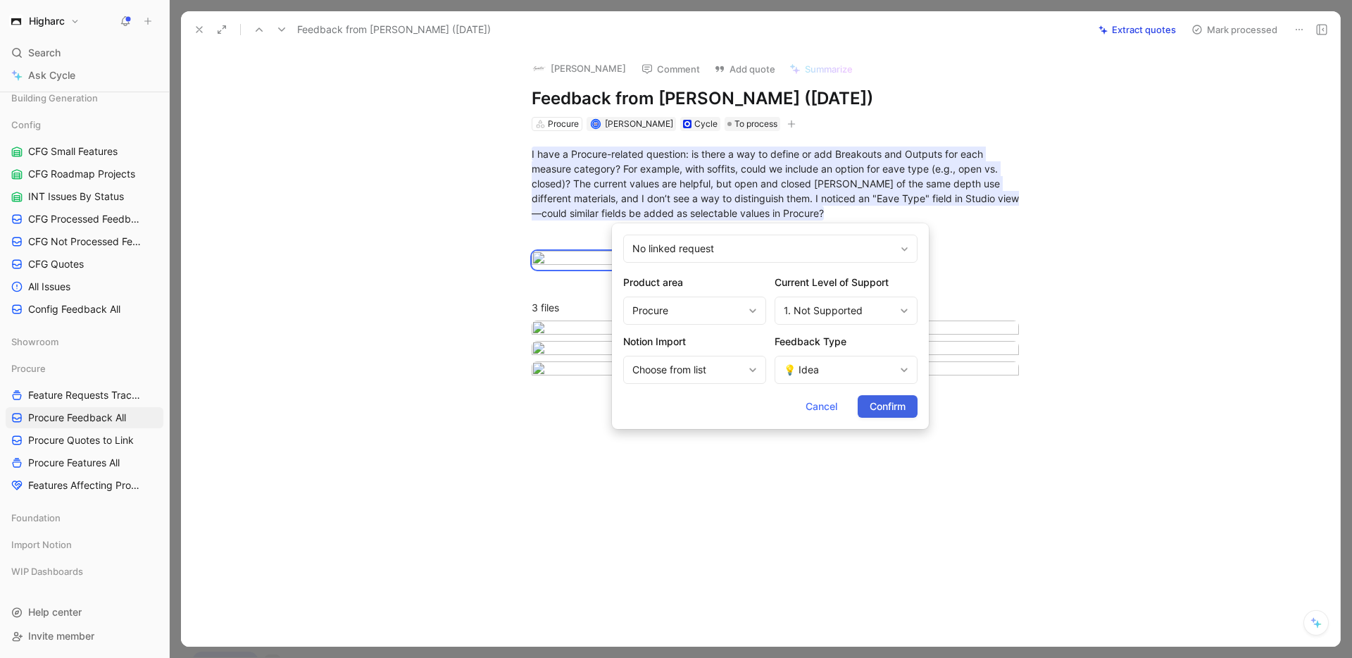
click at [892, 408] on span "Confirm" at bounding box center [888, 406] width 36 height 17
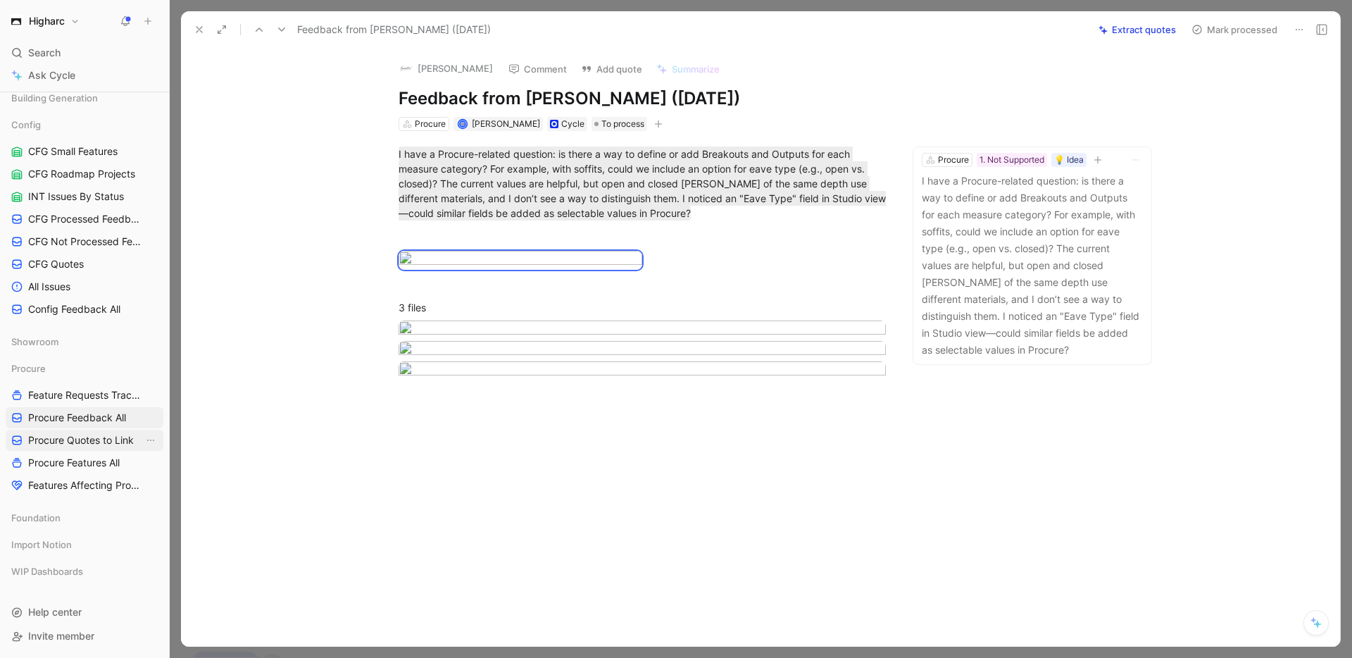
click at [97, 443] on span "Procure Quotes to Link" at bounding box center [81, 440] width 106 height 14
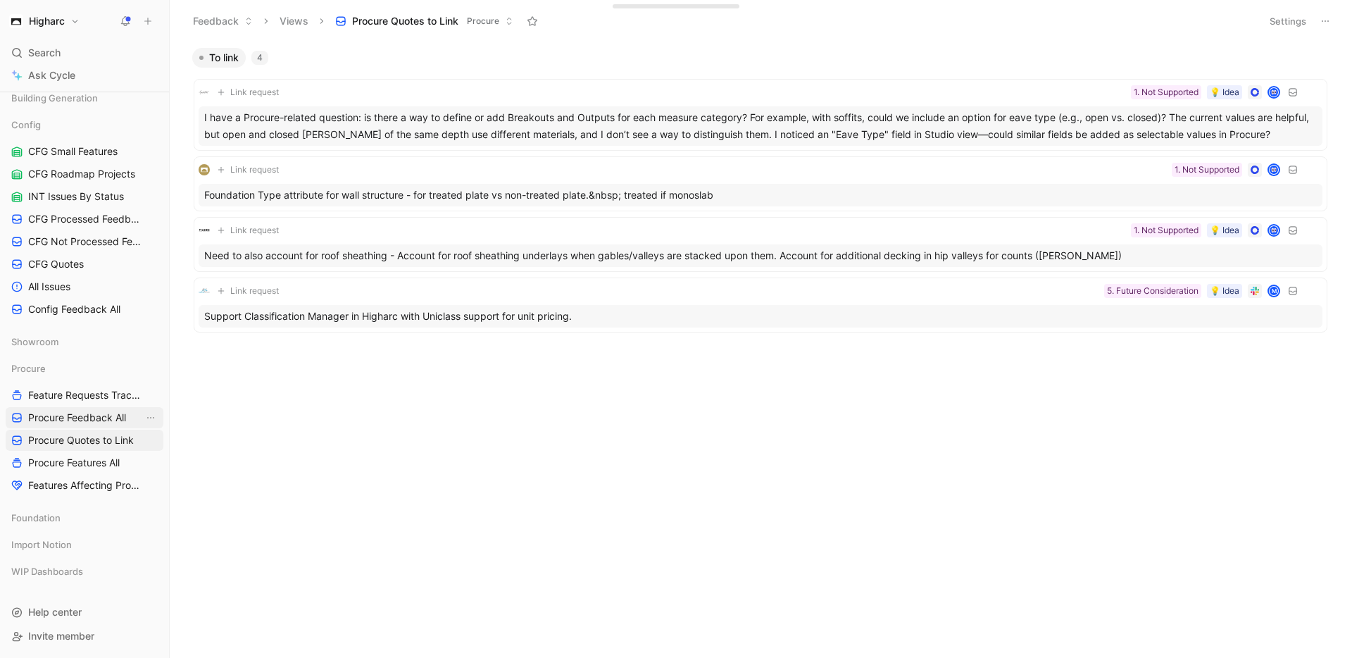
click at [80, 415] on span "Procure Feedback All" at bounding box center [77, 417] width 98 height 14
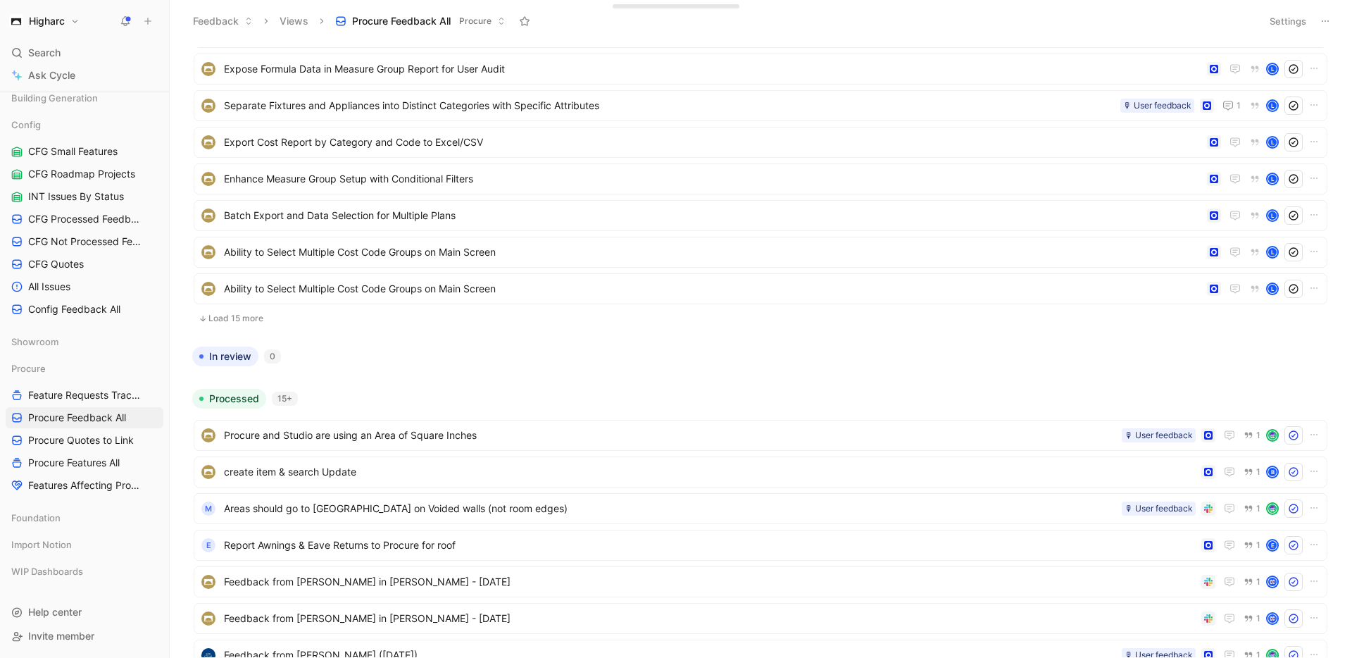
scroll to position [319, 0]
click at [241, 315] on button "Load 15 more" at bounding box center [761, 317] width 1134 height 17
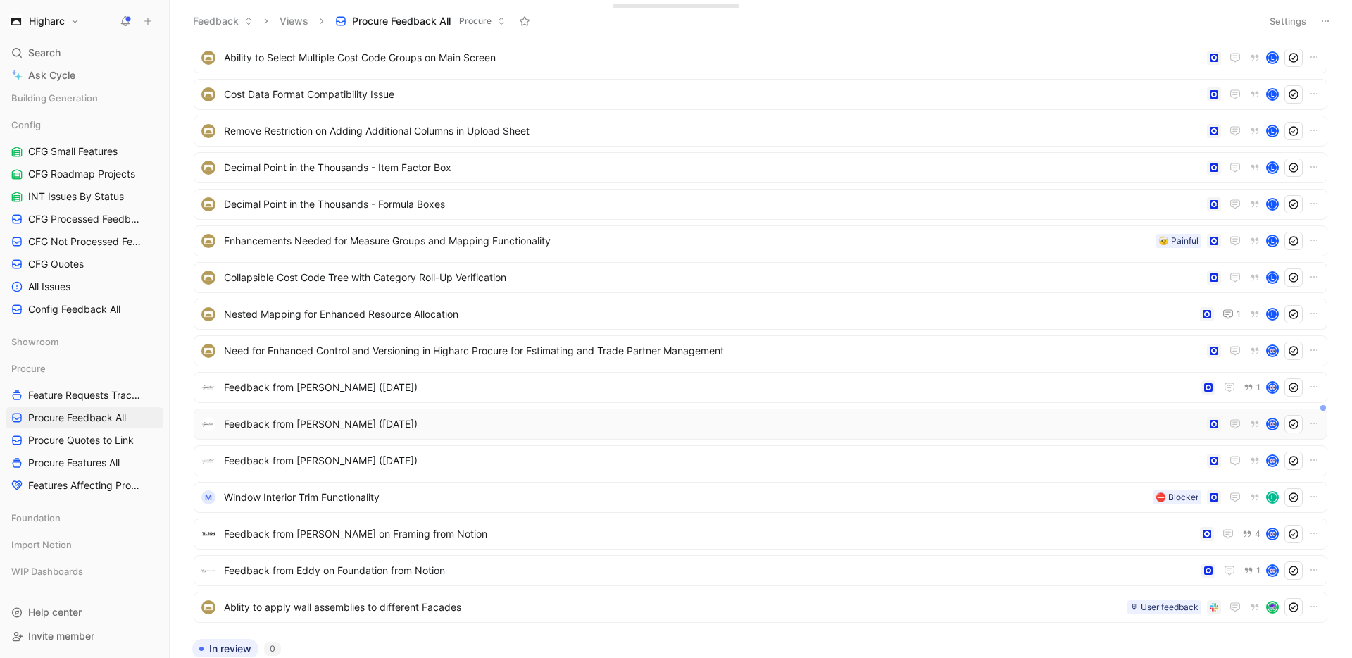
scroll to position [553, 0]
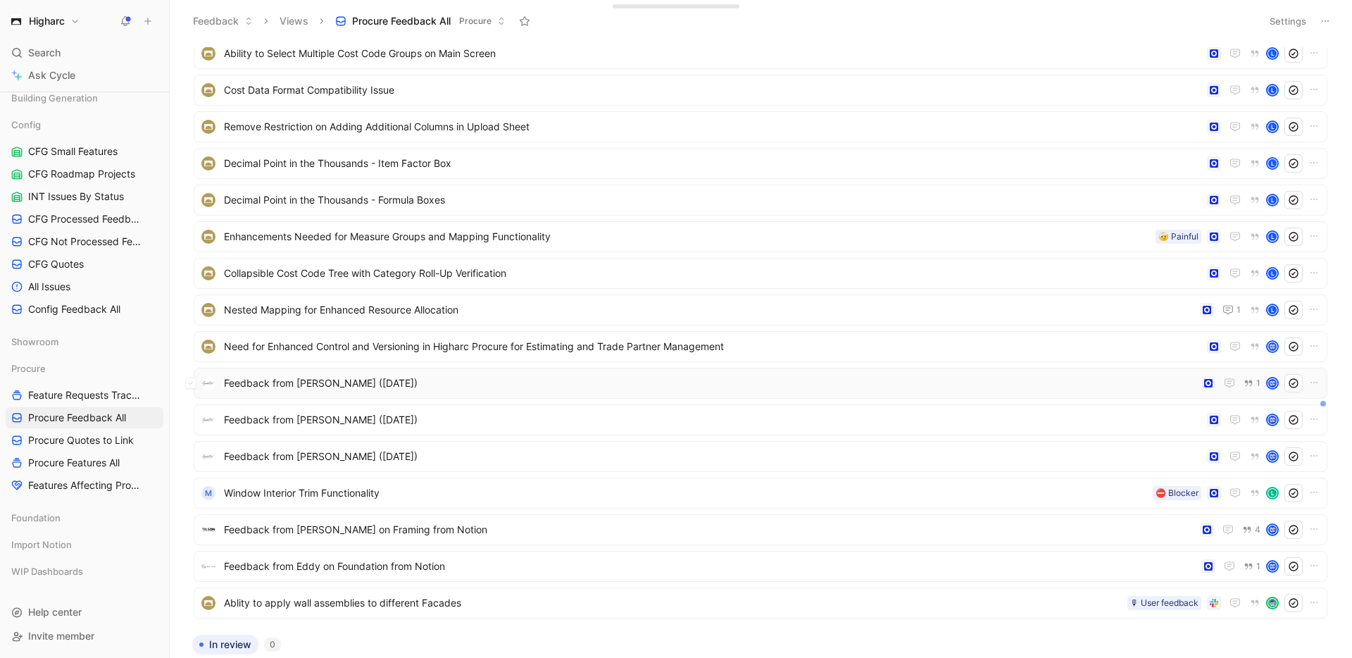
click at [487, 387] on span "Feedback from [PERSON_NAME] ([DATE])" at bounding box center [710, 383] width 972 height 17
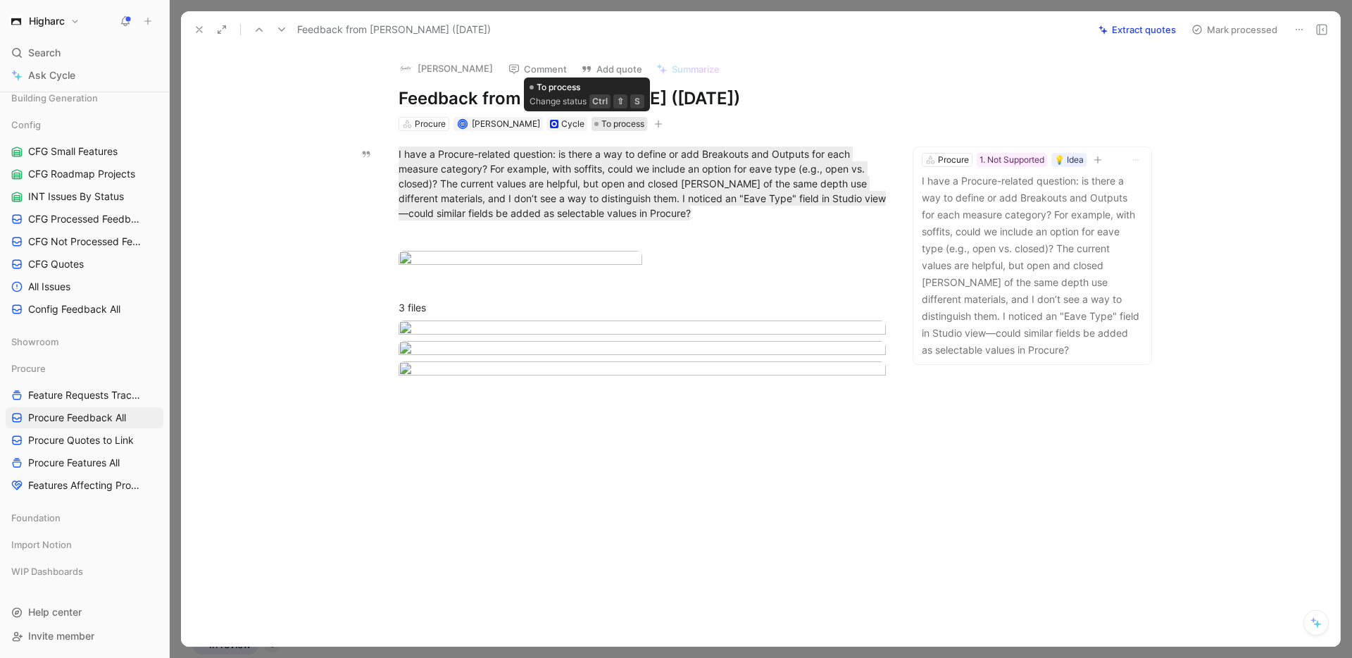
click at [601, 122] on span "To process" at bounding box center [622, 124] width 43 height 14
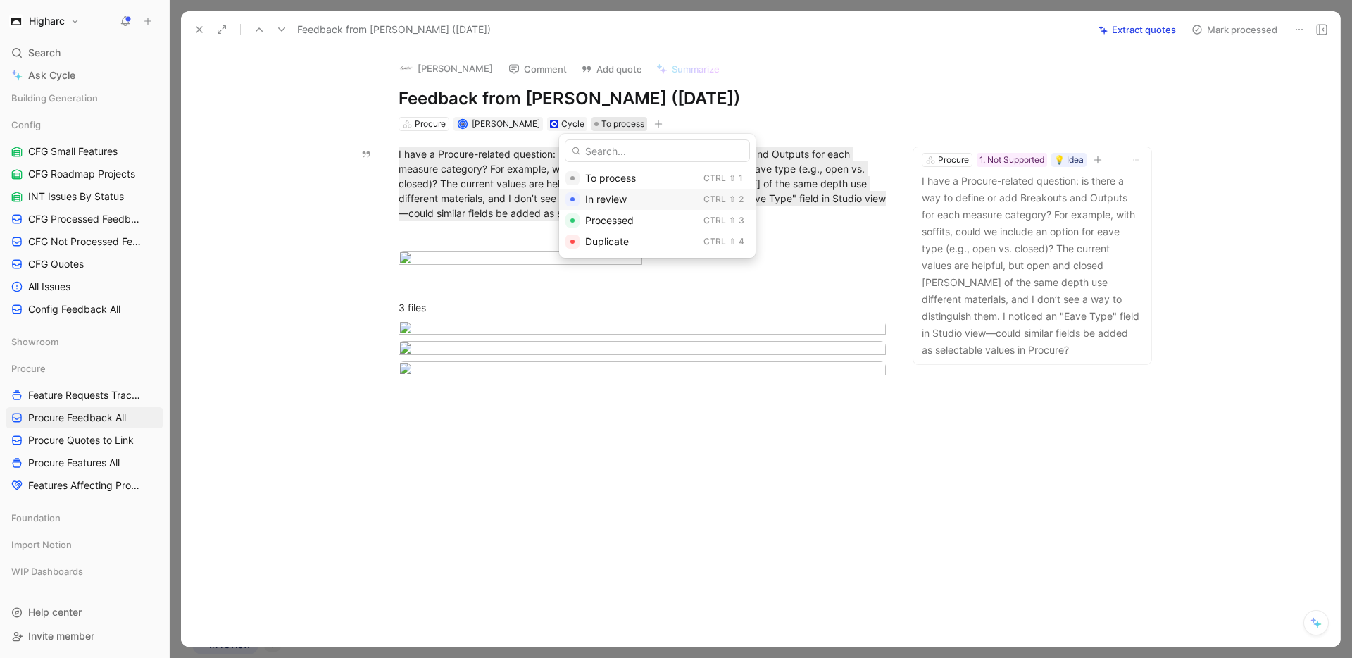
click at [610, 199] on span "In review" at bounding box center [606, 199] width 42 height 12
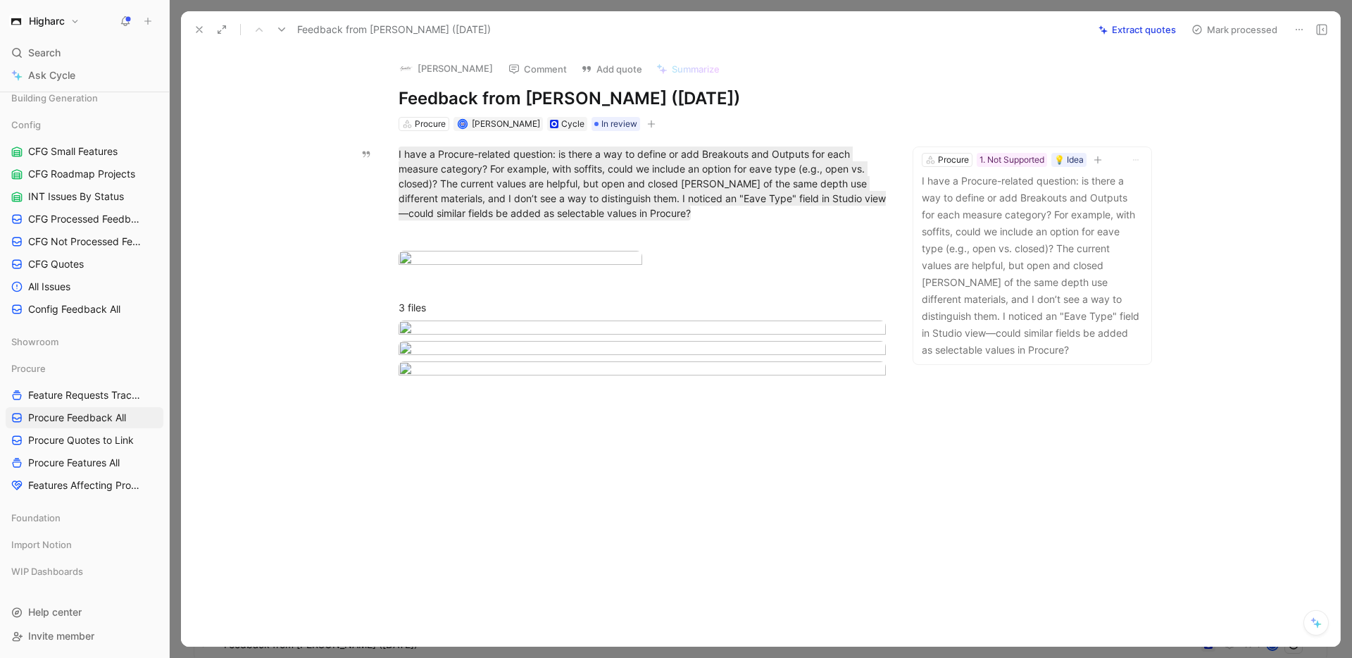
click at [196, 29] on icon at bounding box center [199, 29] width 11 height 11
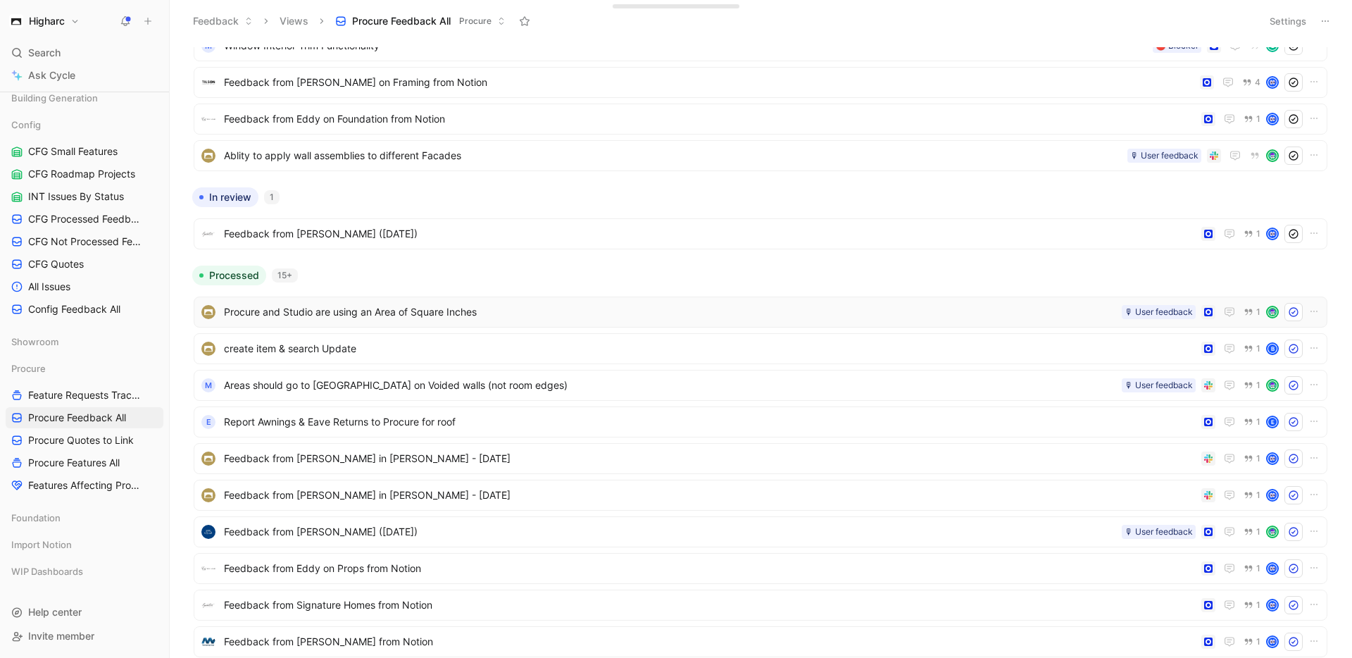
scroll to position [967, 0]
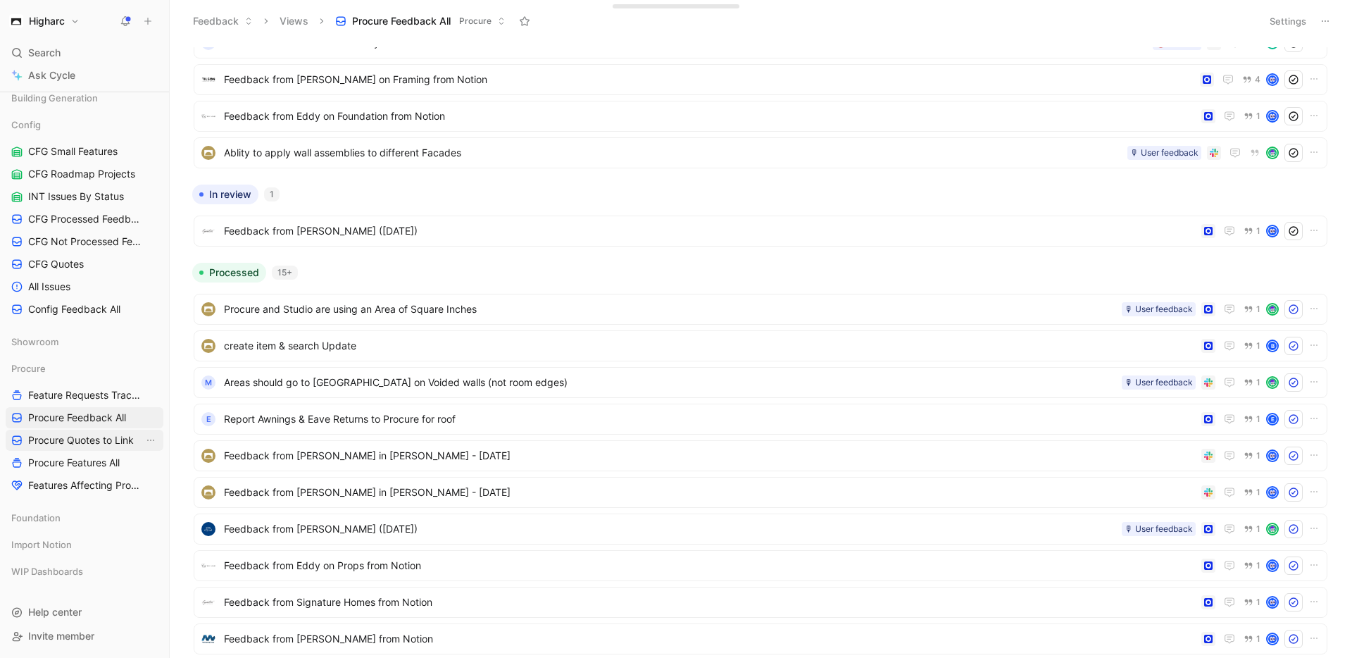
click at [94, 444] on span "Procure Quotes to Link" at bounding box center [81, 440] width 106 height 14
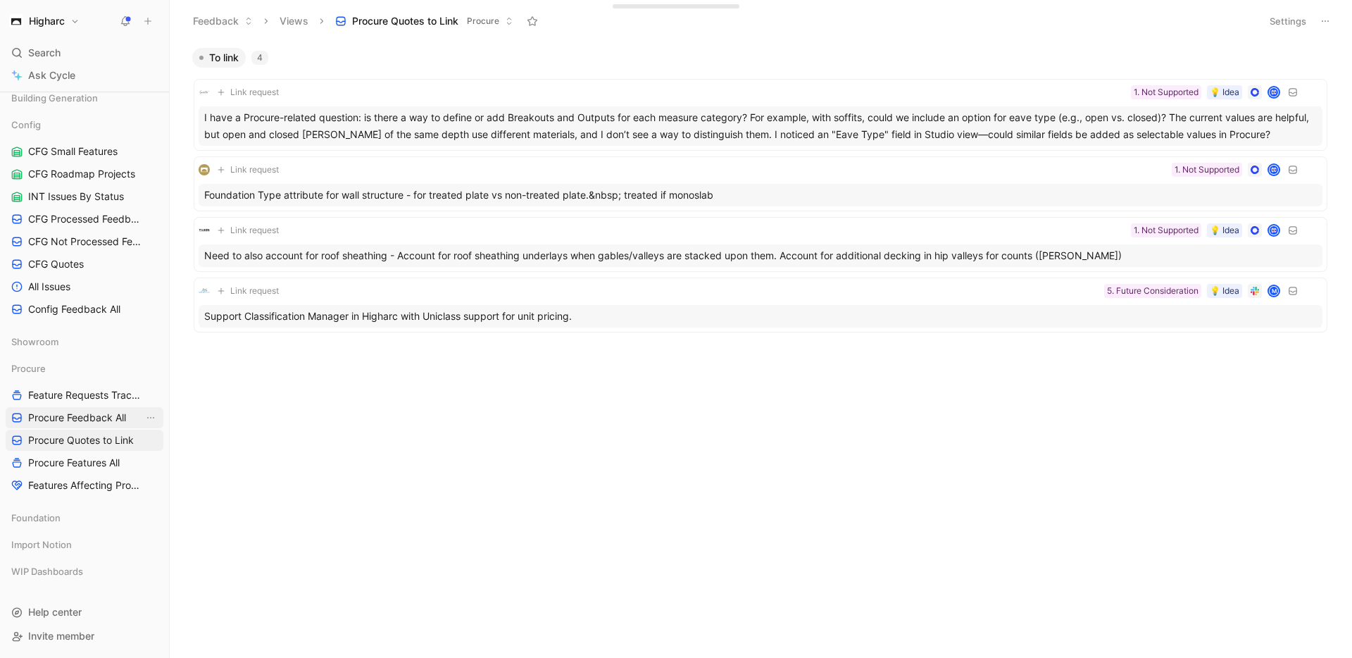
click at [79, 426] on link "Procure Feedback All" at bounding box center [85, 417] width 158 height 21
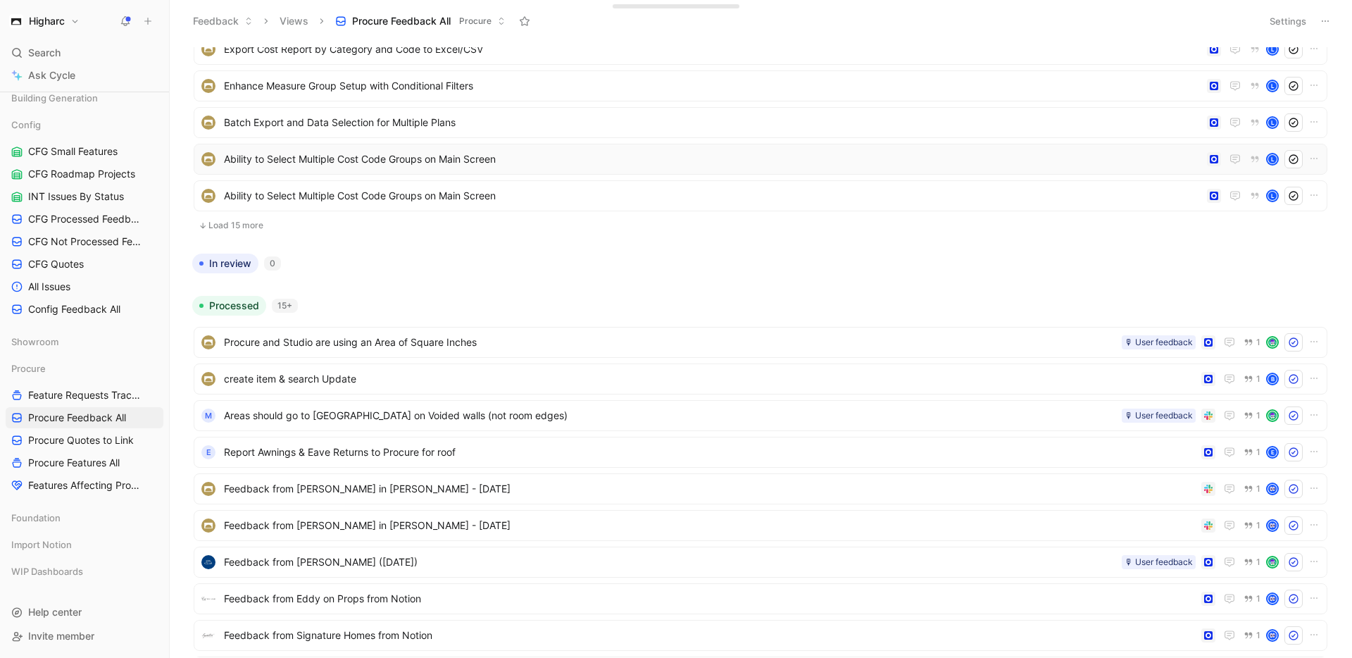
scroll to position [429, 0]
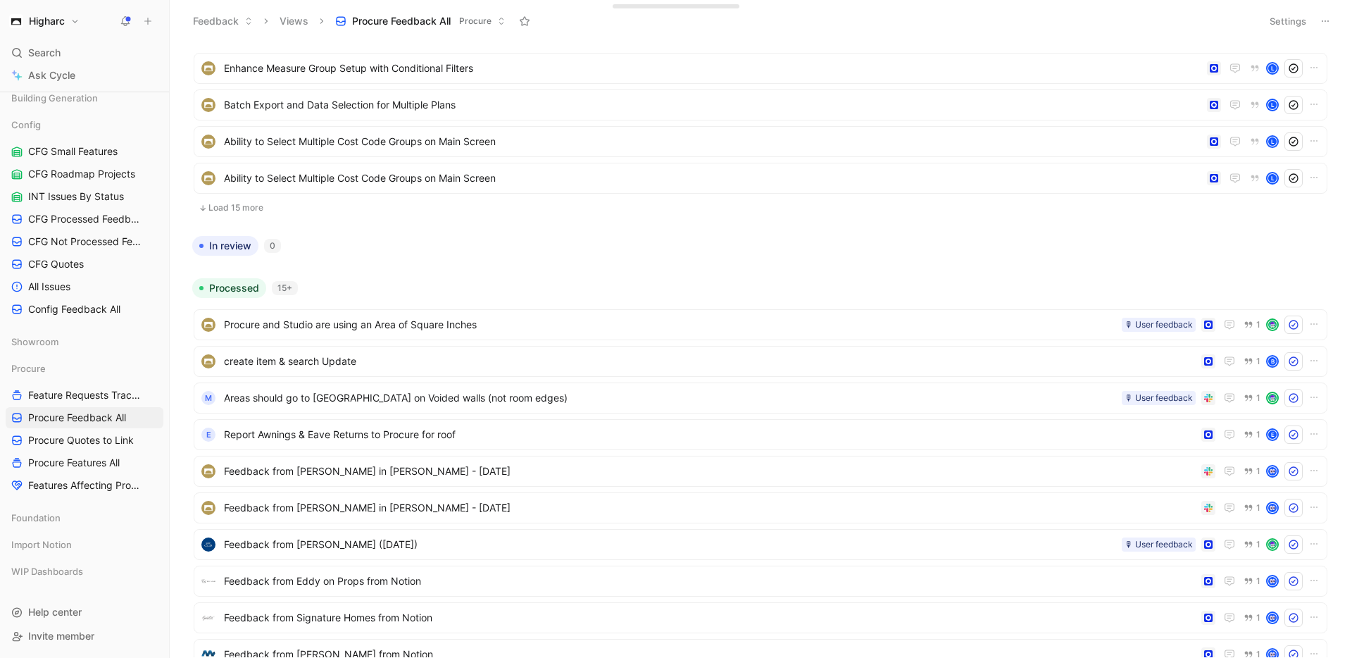
click at [244, 215] on button "Load 15 more" at bounding box center [761, 207] width 1134 height 17
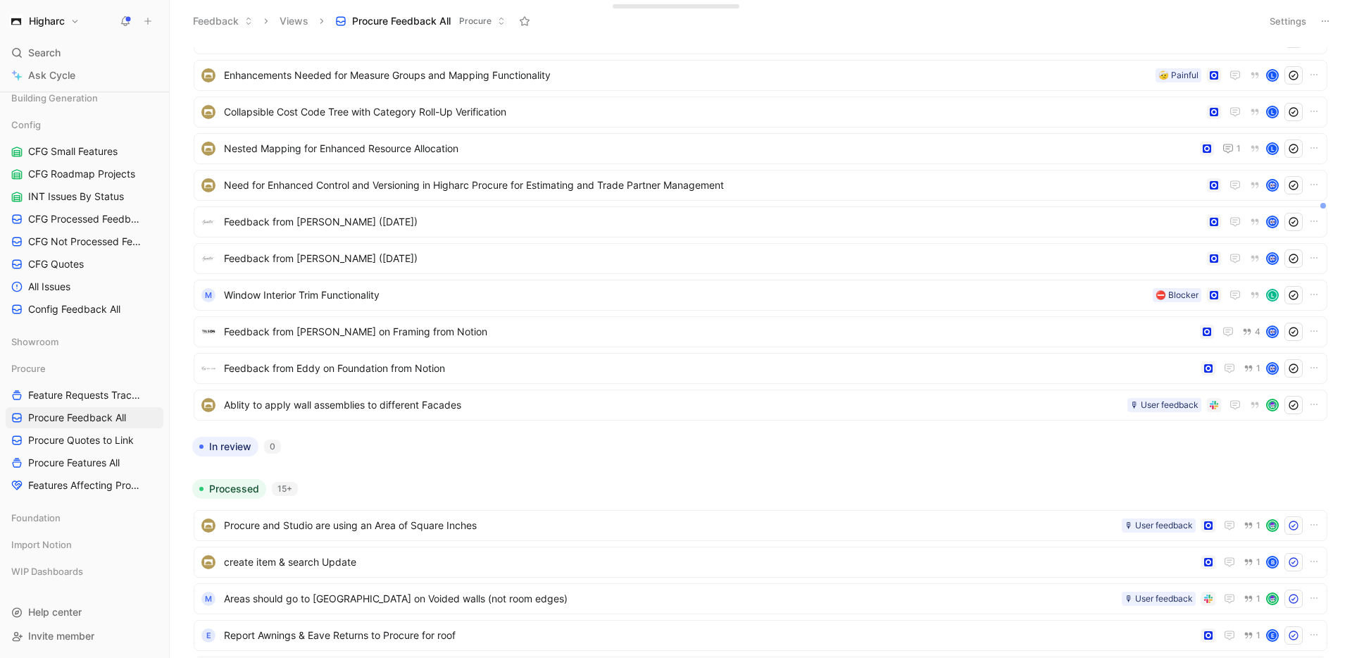
scroll to position [763, 0]
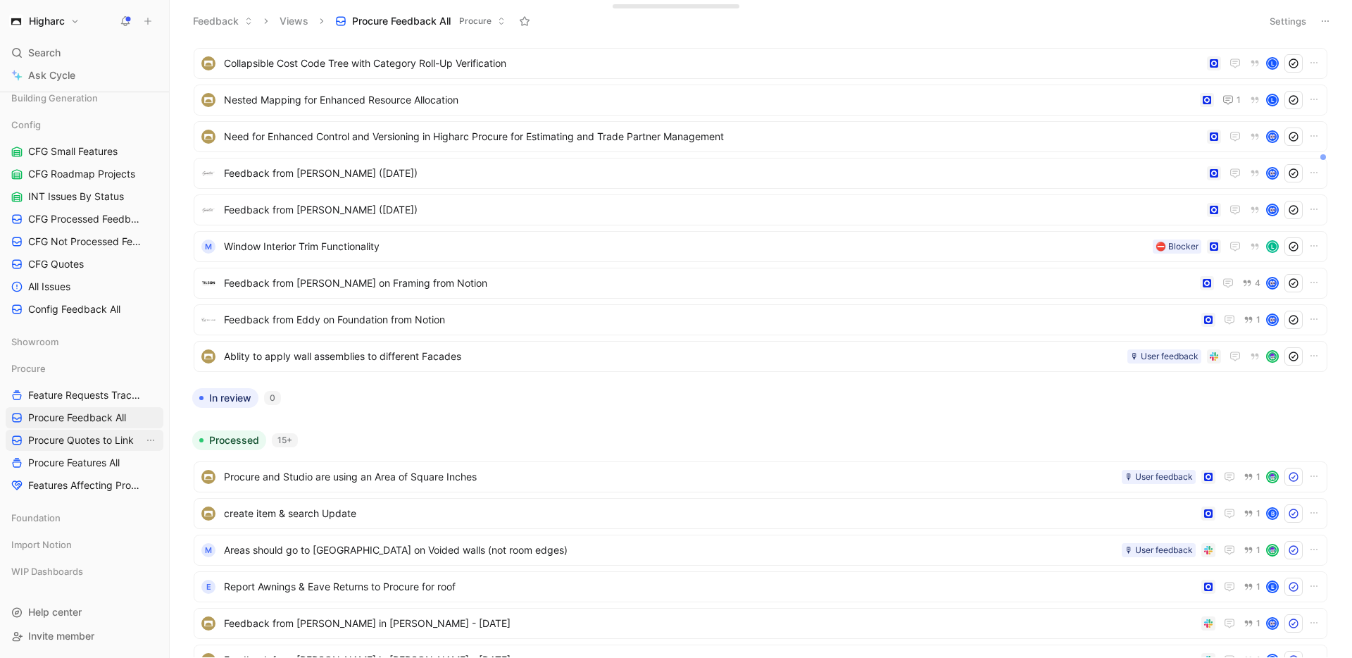
click at [92, 438] on span "Procure Quotes to Link" at bounding box center [81, 440] width 106 height 14
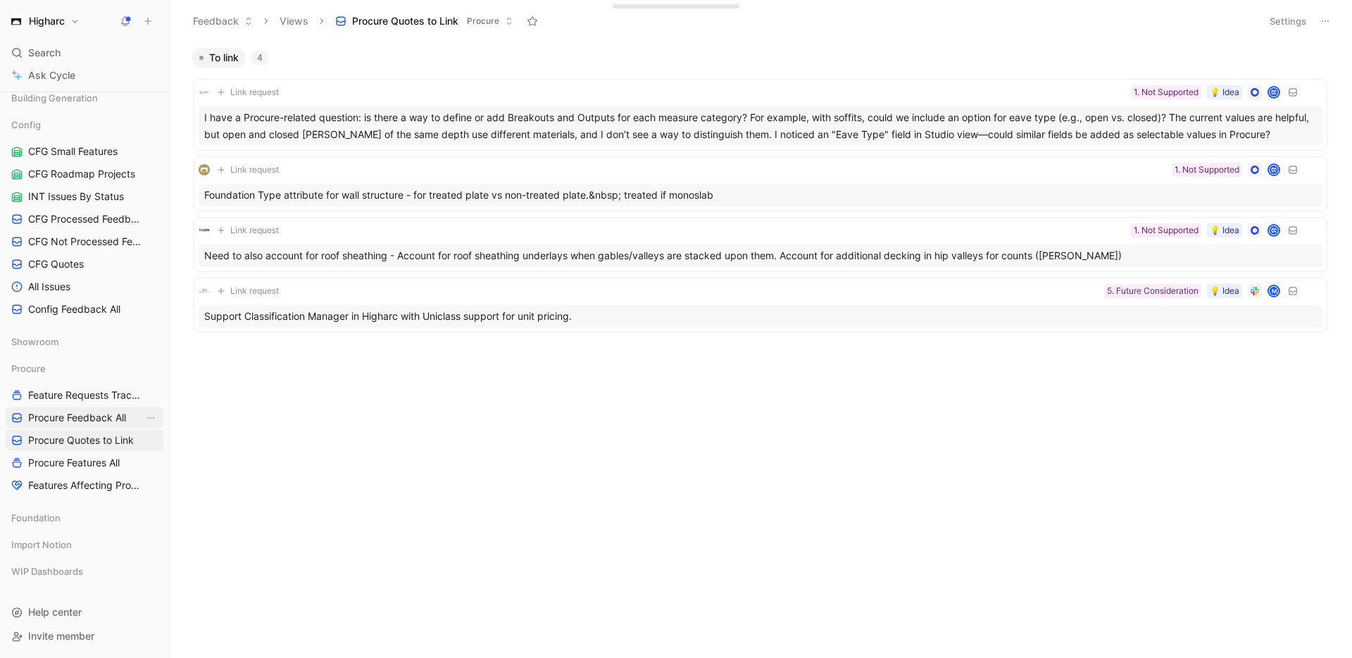
click at [85, 415] on span "Procure Feedback All" at bounding box center [77, 417] width 98 height 14
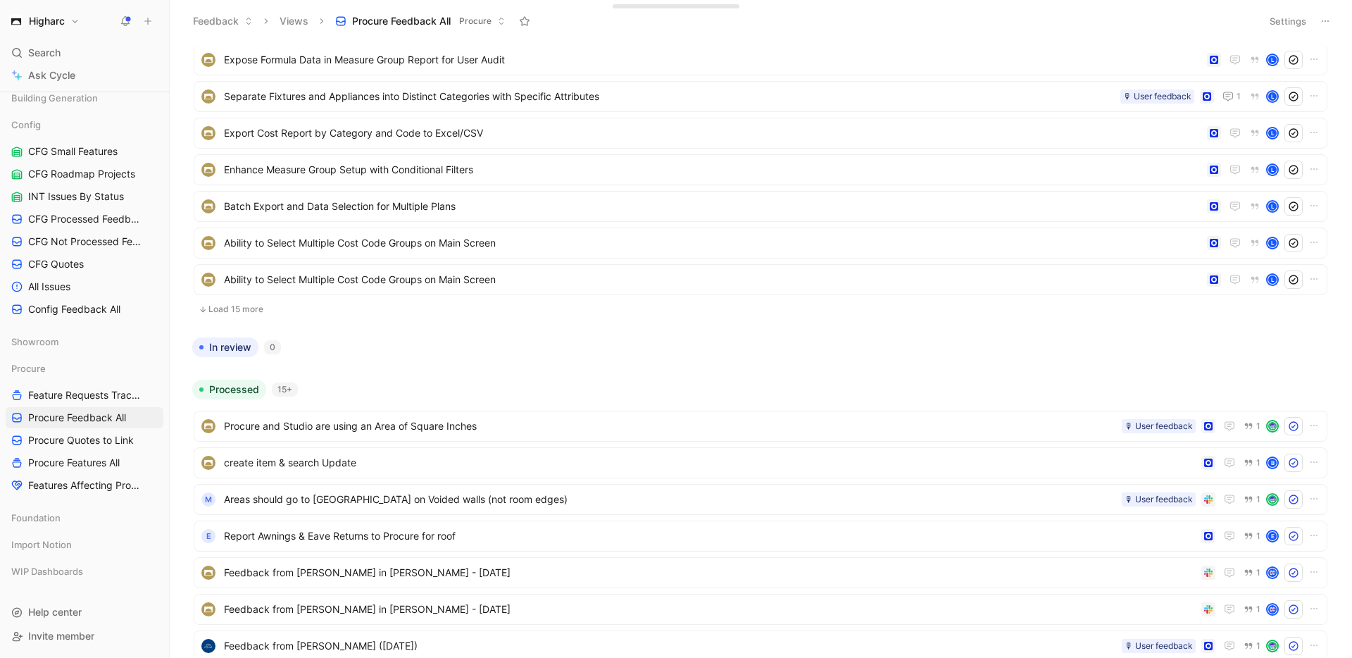
scroll to position [331, 0]
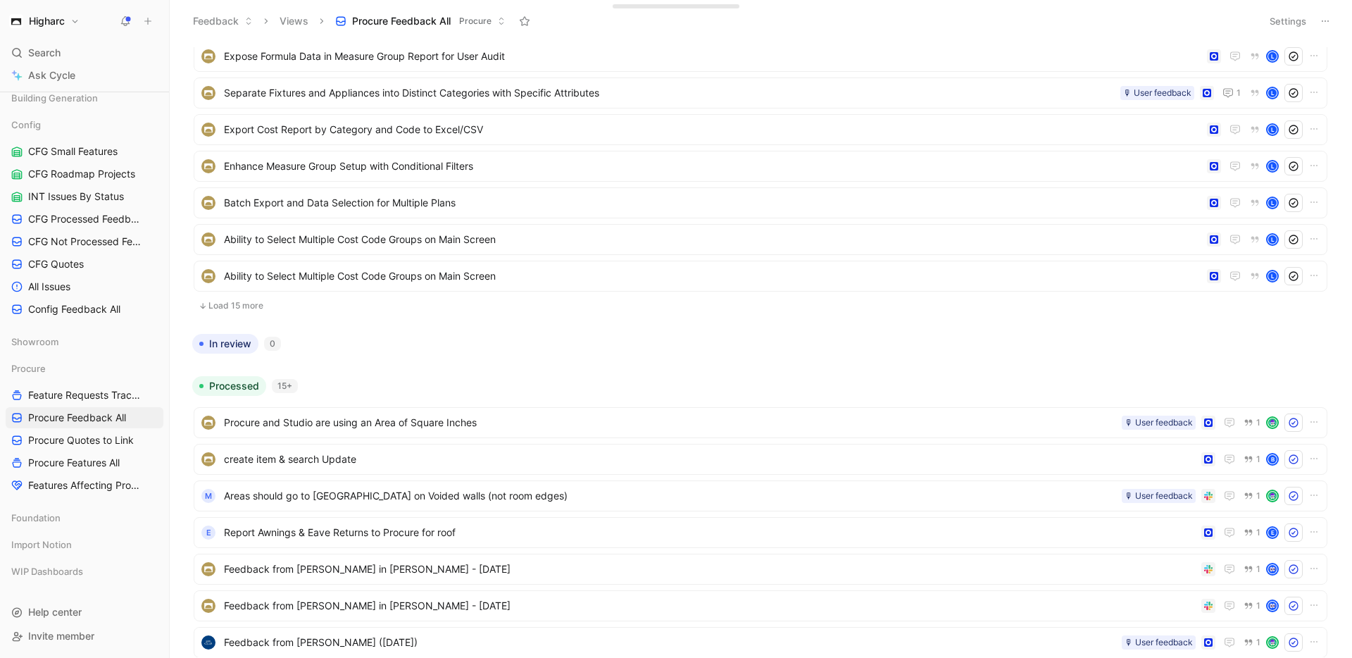
click at [246, 303] on button "Load 15 more" at bounding box center [761, 305] width 1134 height 17
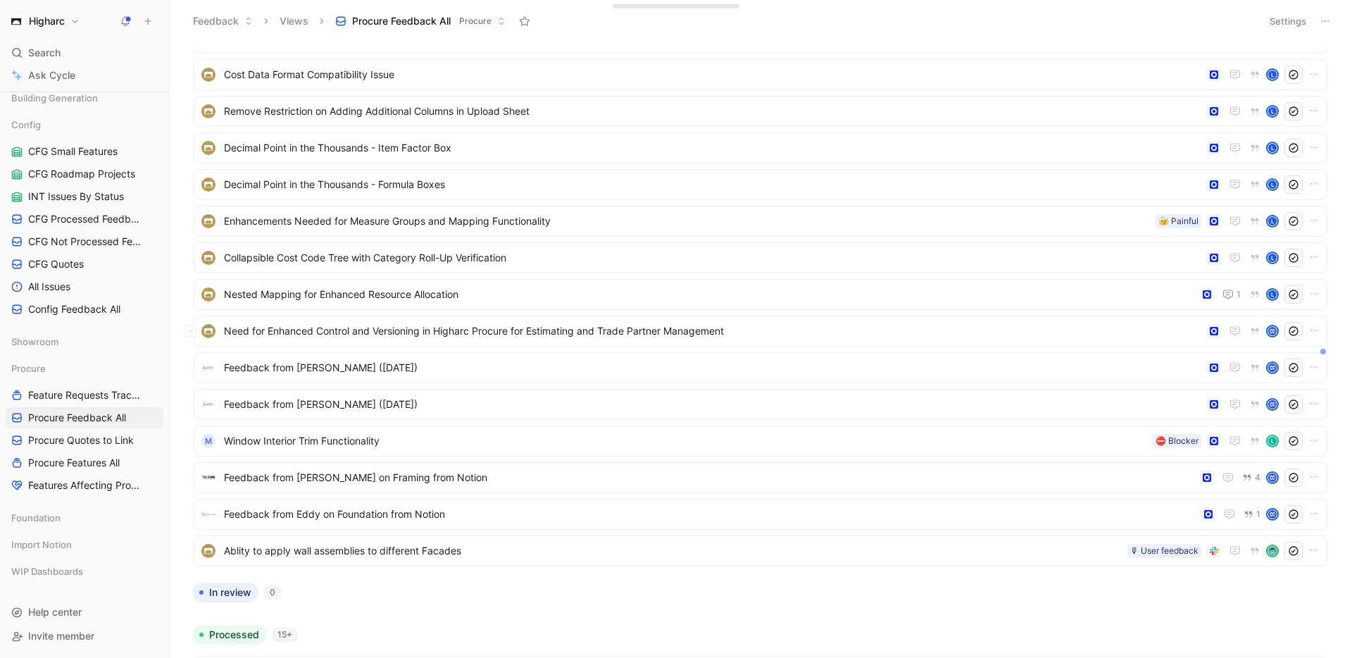
scroll to position [591, 0]
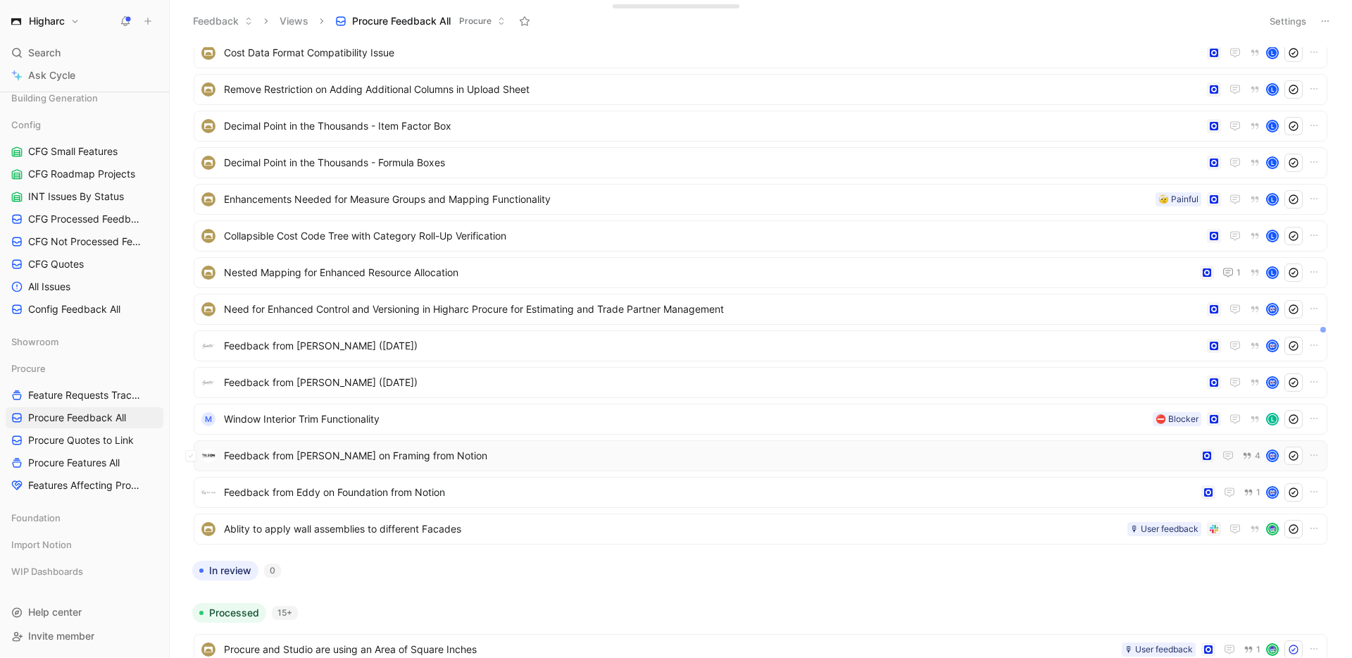
click at [335, 456] on span "Feedback from [PERSON_NAME] on Framing from Notion" at bounding box center [709, 455] width 970 height 17
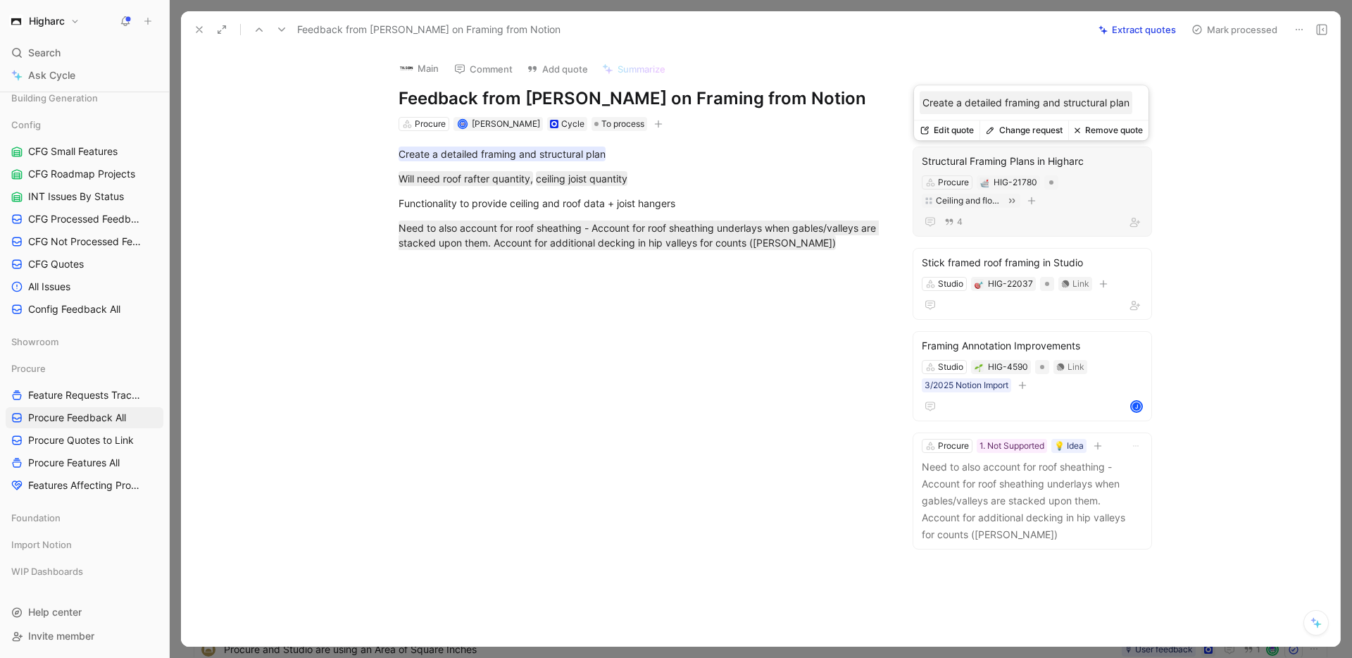
click at [1001, 162] on div "Structural Framing Plans in Higharc" at bounding box center [1032, 161] width 221 height 17
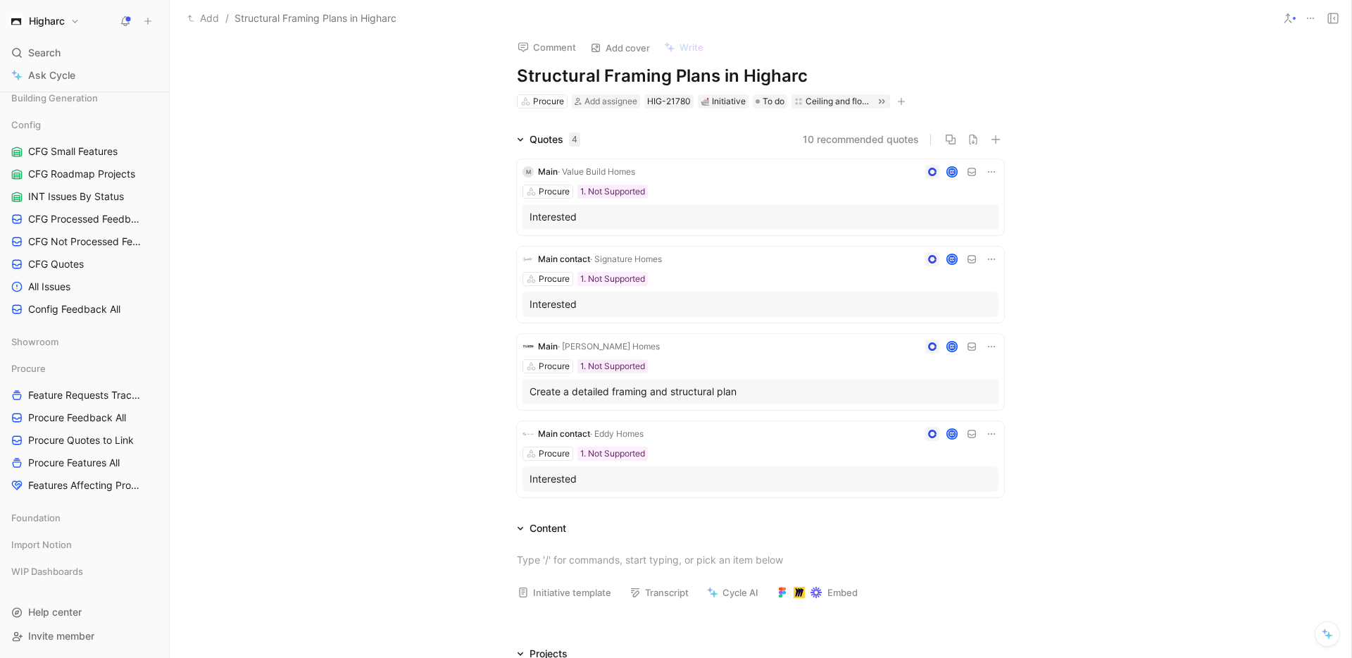
scroll to position [25, 0]
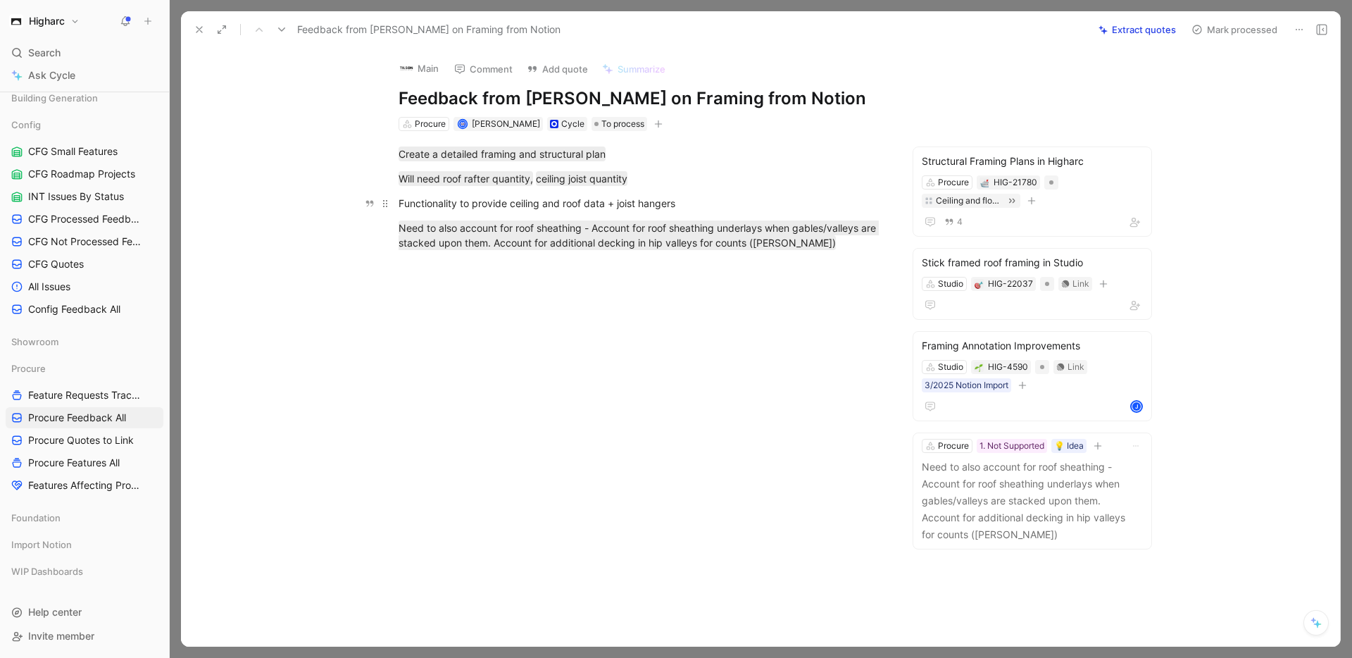
click at [399, 202] on div "Functionality to provide ceiling and roof data + joist hangers" at bounding box center [642, 203] width 487 height 15
click at [123, 438] on span "Procure Quotes to Link" at bounding box center [81, 440] width 106 height 14
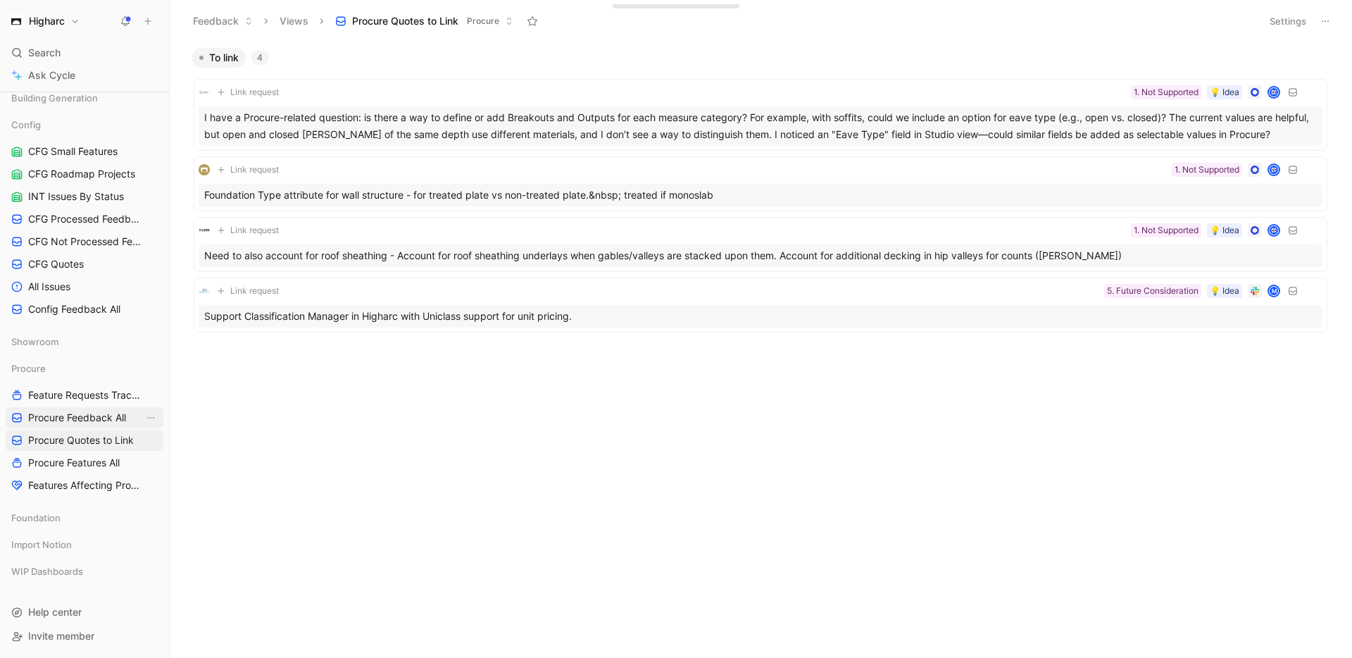
click at [89, 415] on span "Procure Feedback All" at bounding box center [77, 417] width 98 height 14
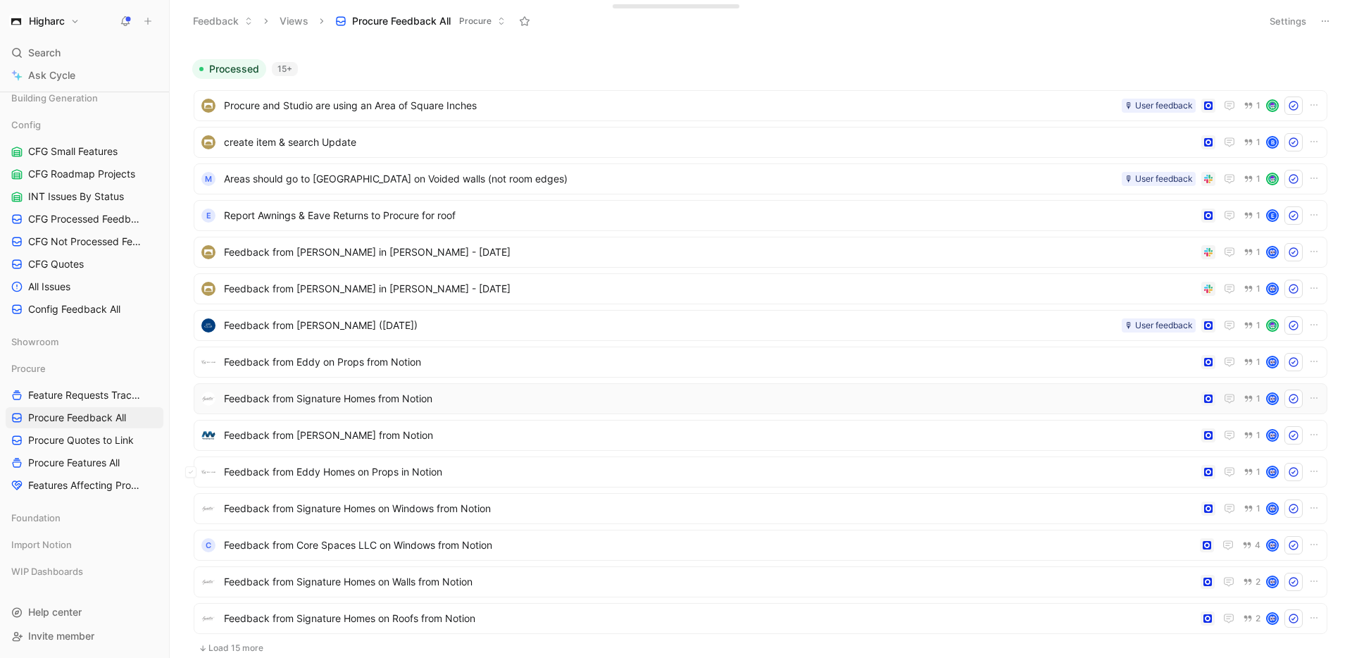
scroll to position [454, 0]
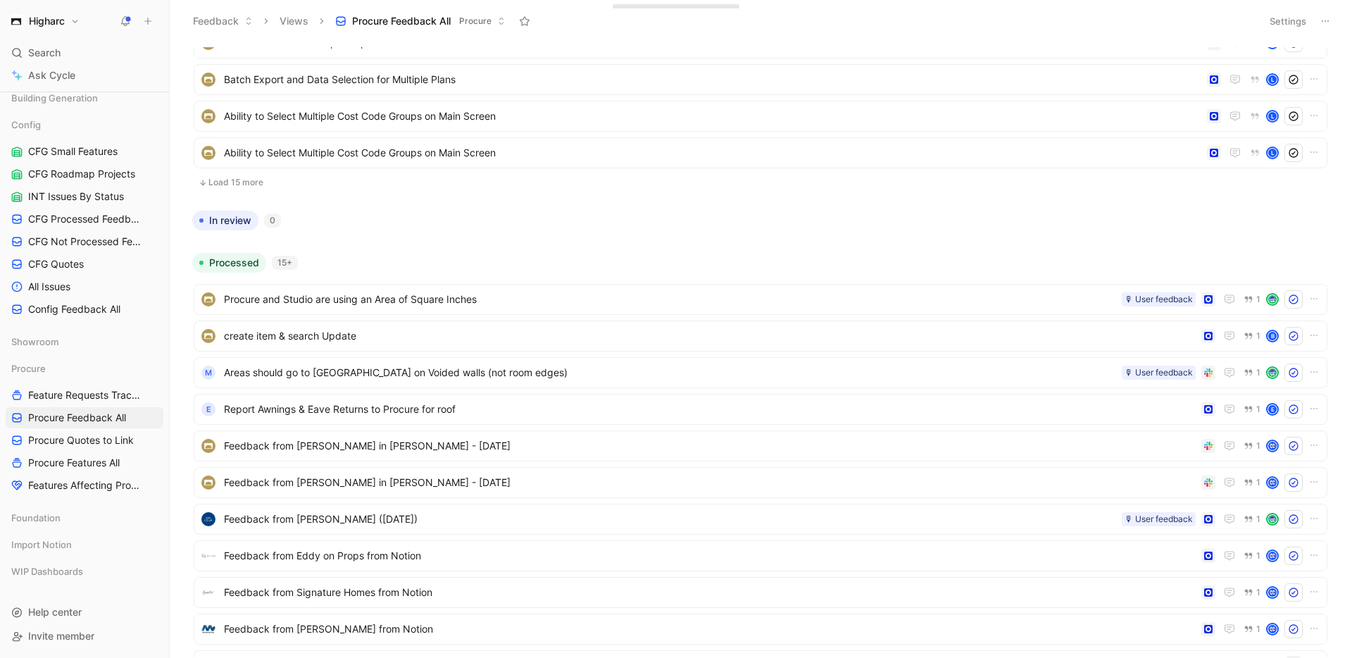
click at [244, 187] on button "Load 15 more" at bounding box center [761, 182] width 1134 height 17
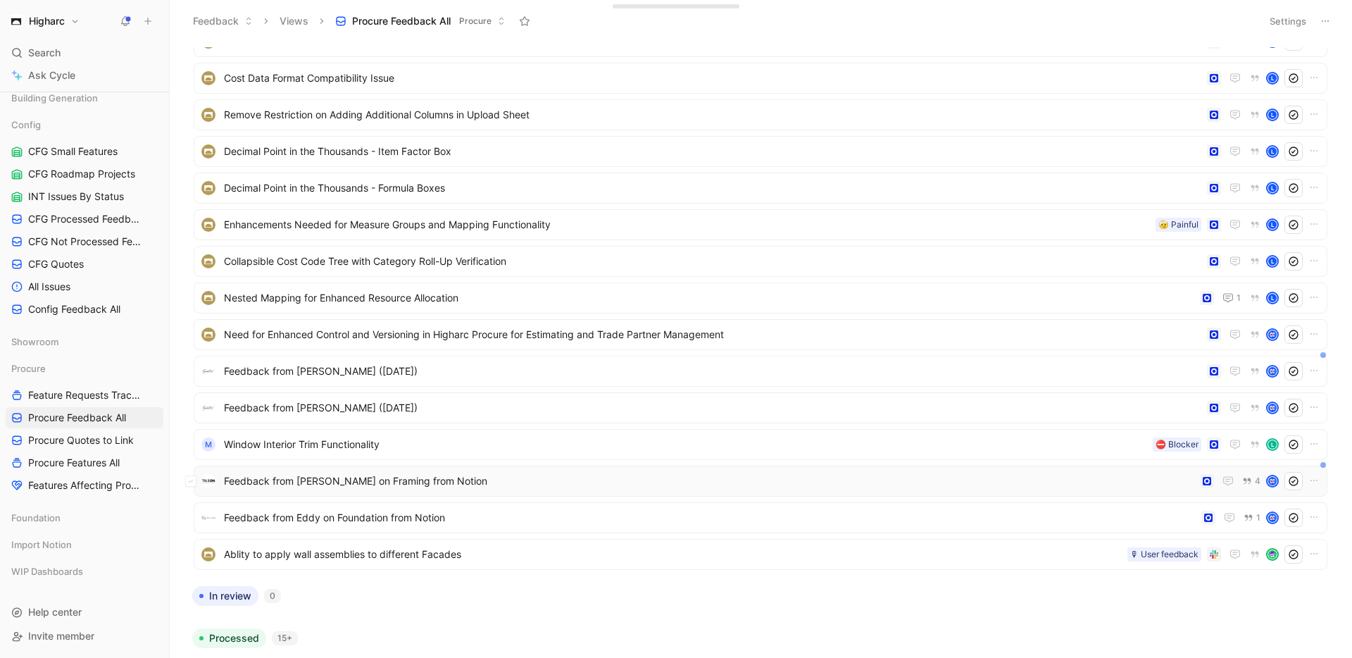
scroll to position [581, 0]
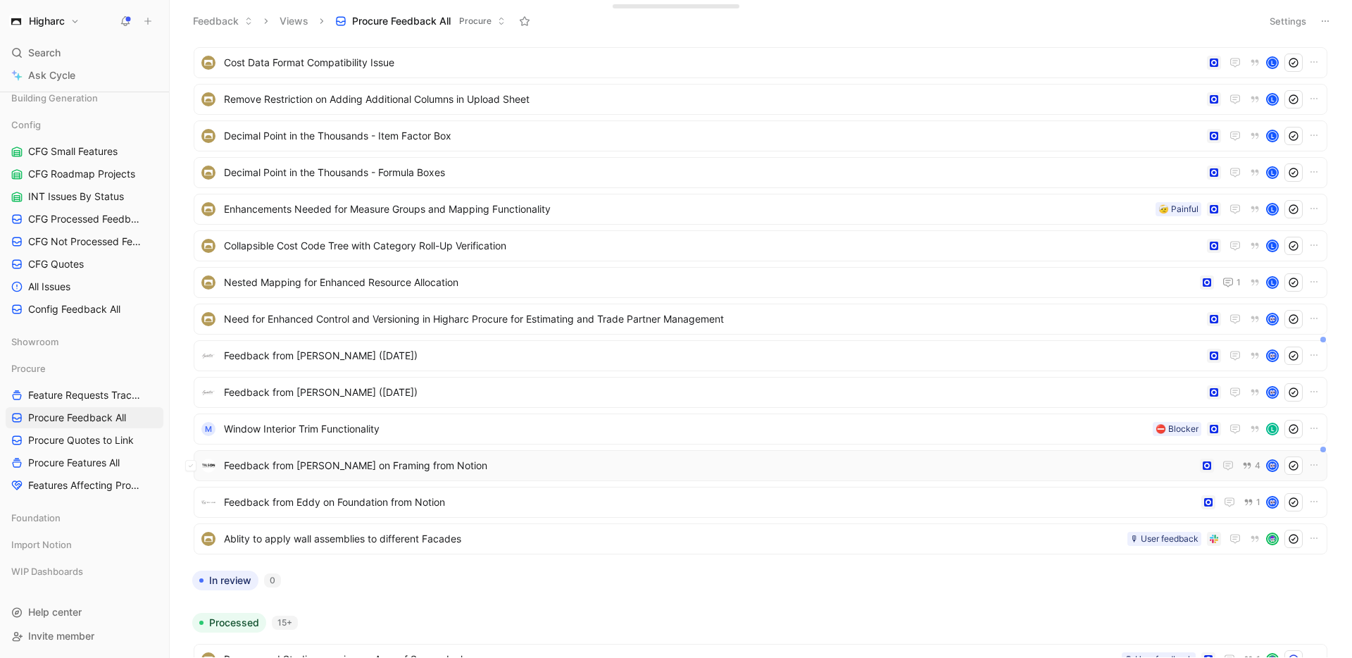
click at [407, 465] on span "Feedback from [PERSON_NAME] on Framing from Notion" at bounding box center [709, 465] width 970 height 17
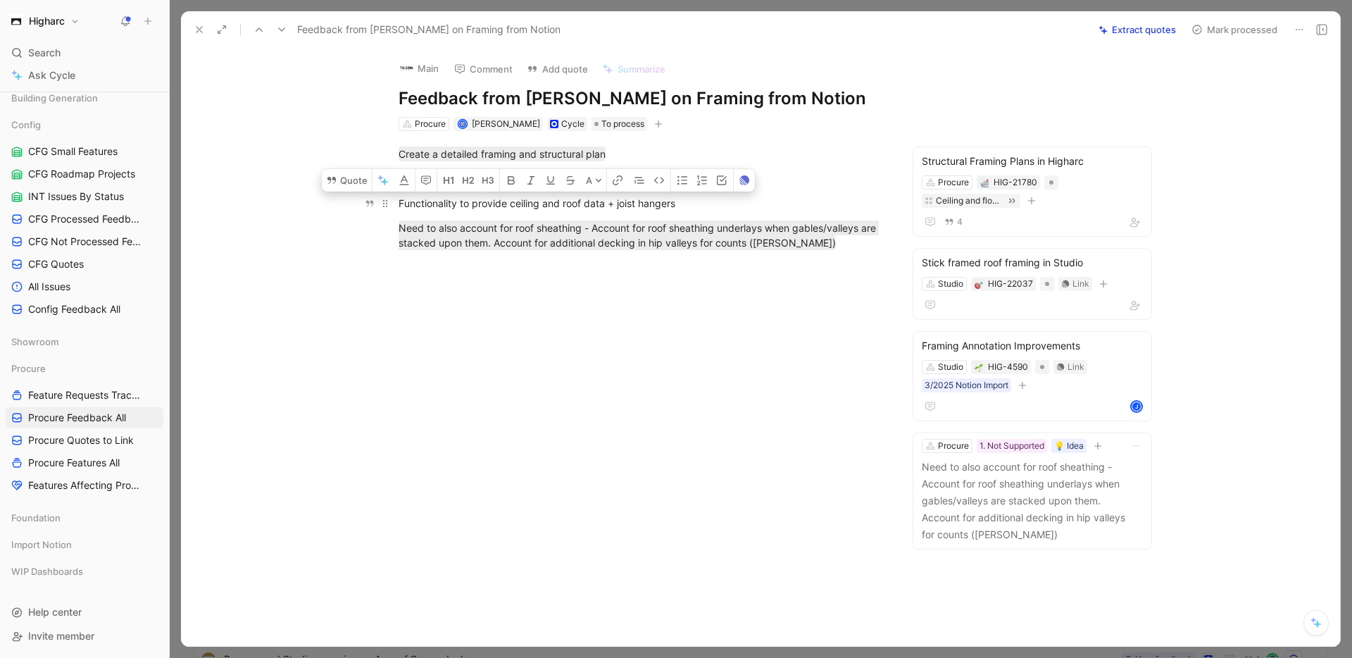
drag, startPoint x: 398, startPoint y: 199, endPoint x: 680, endPoint y: 197, distance: 282.3
click at [680, 197] on div "Functionality to provide ceiling and roof data + joist hangers" at bounding box center [642, 203] width 487 height 15
click at [341, 179] on button "Quote" at bounding box center [347, 180] width 50 height 23
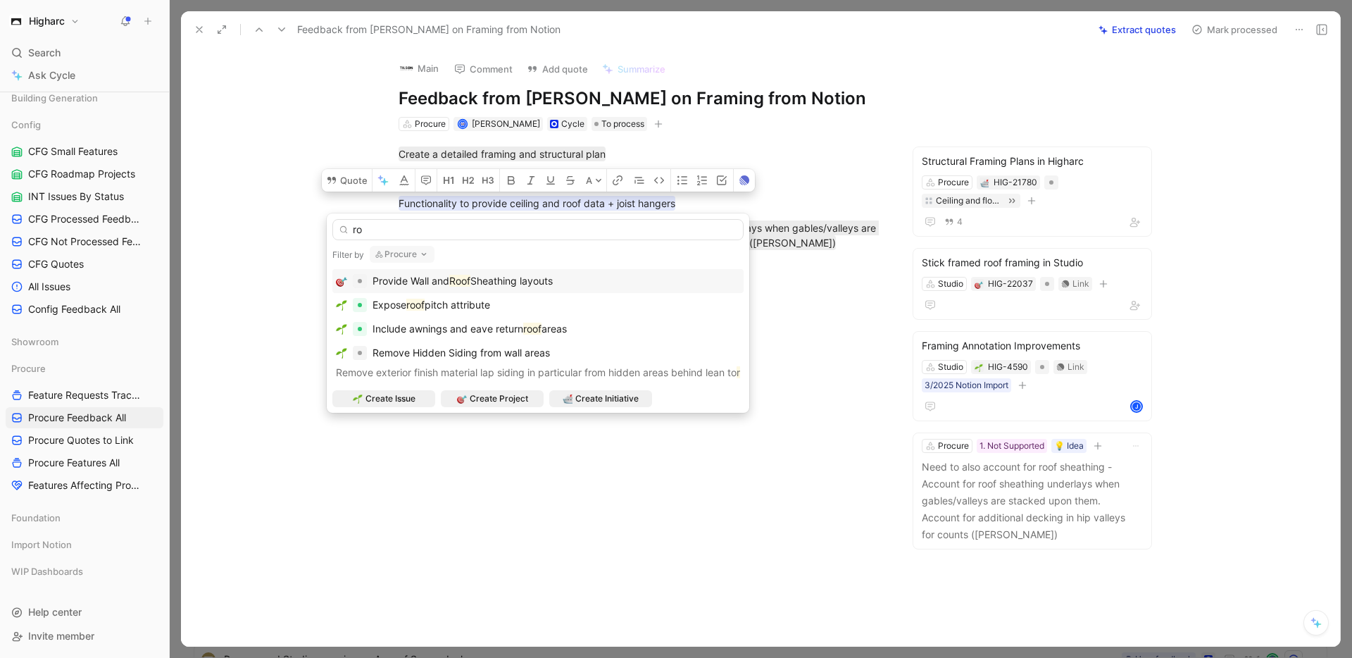
type input "r"
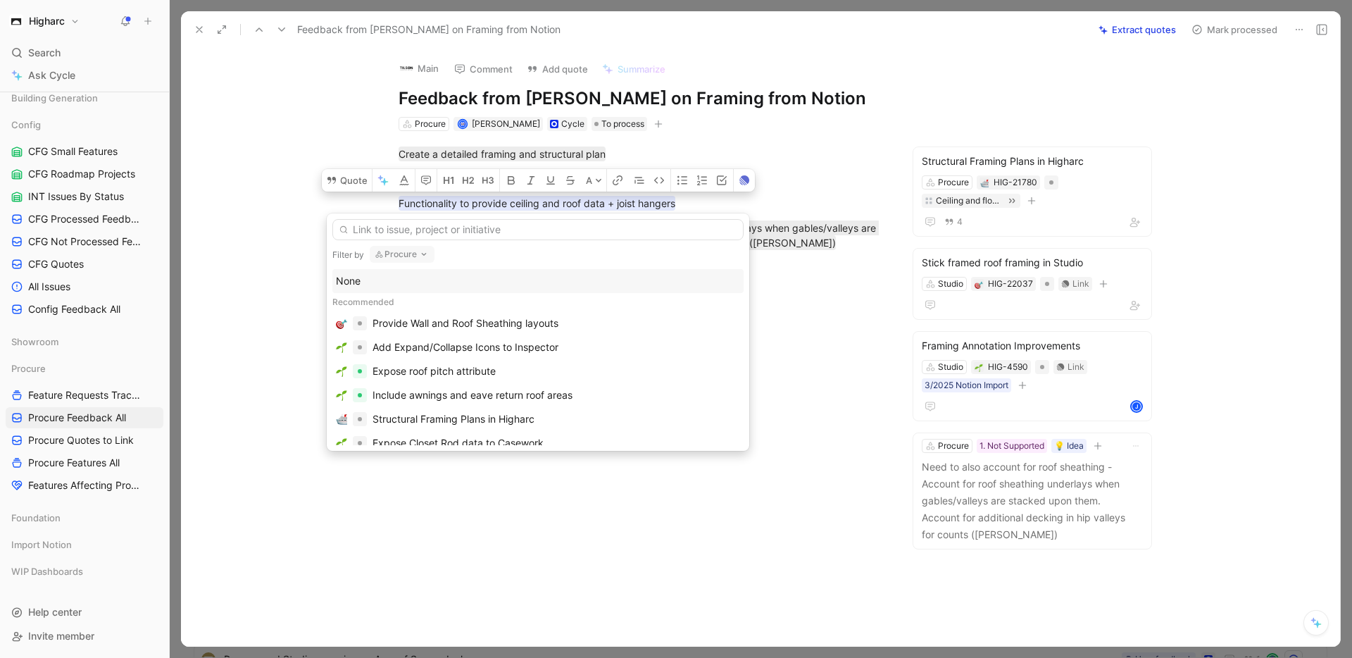
click at [346, 277] on div "None" at bounding box center [538, 280] width 404 height 17
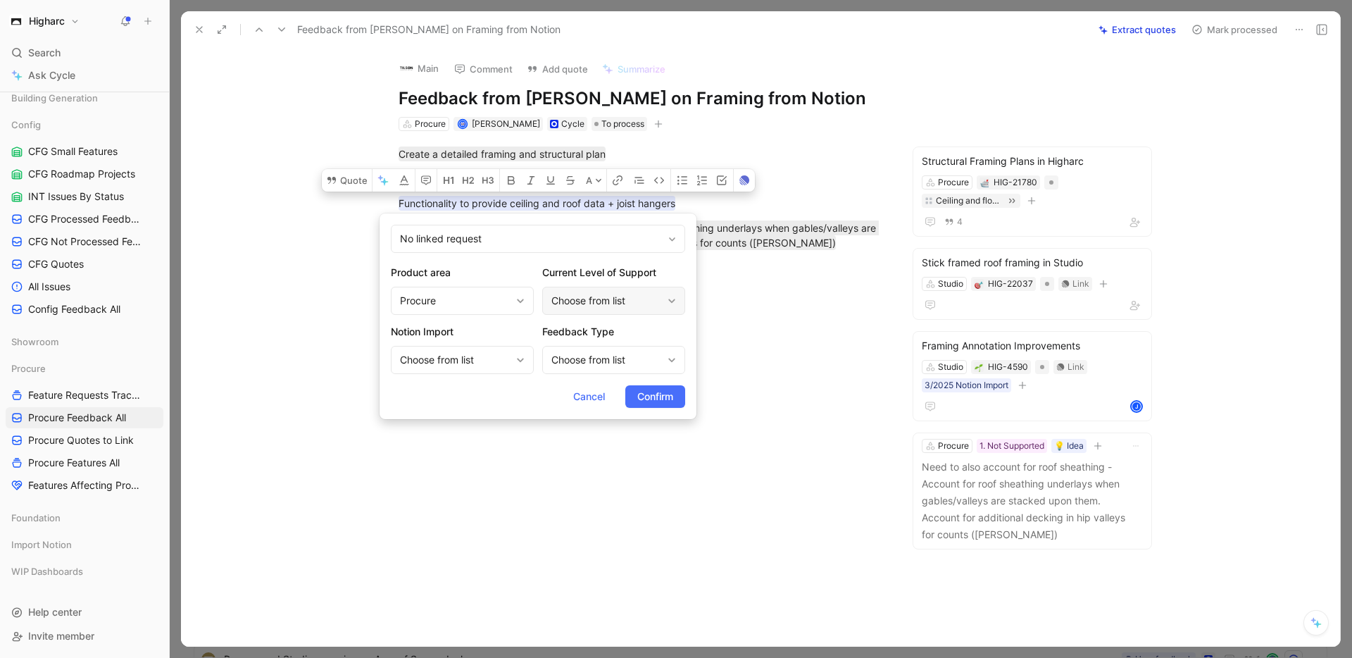
click at [634, 303] on div "Choose from list" at bounding box center [606, 300] width 111 height 17
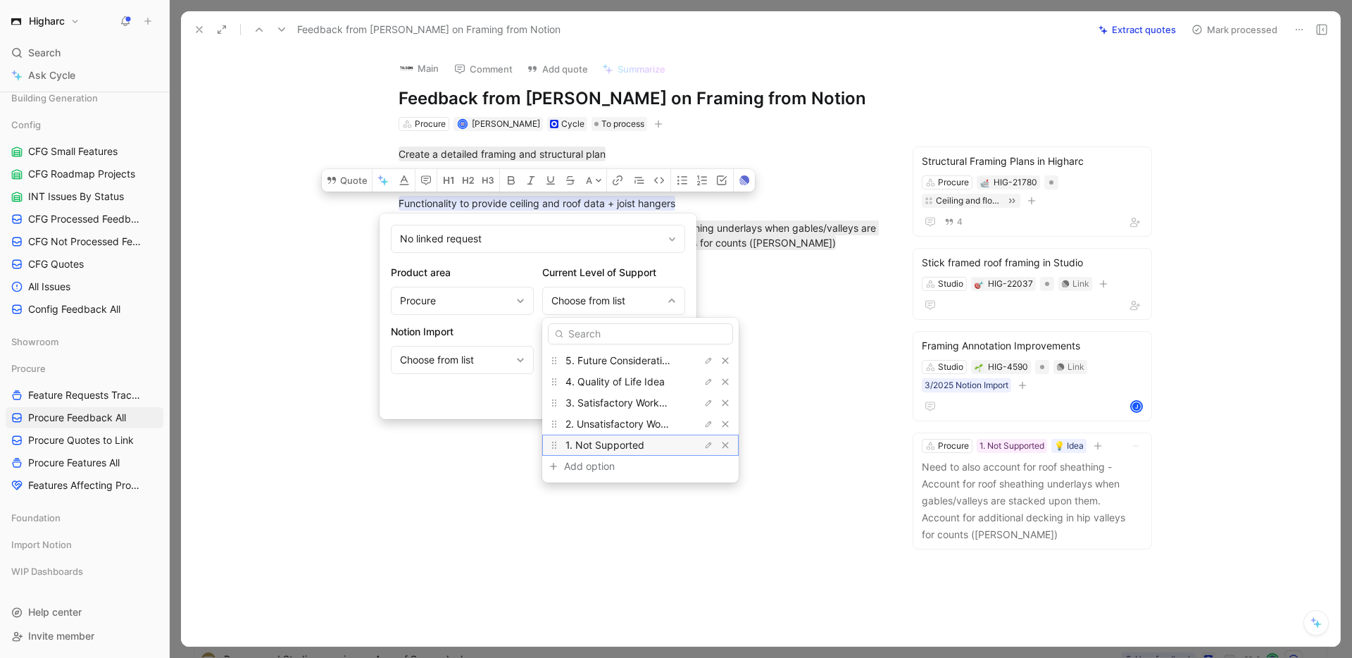
click at [619, 446] on span "1. Not Supported" at bounding box center [604, 445] width 79 height 12
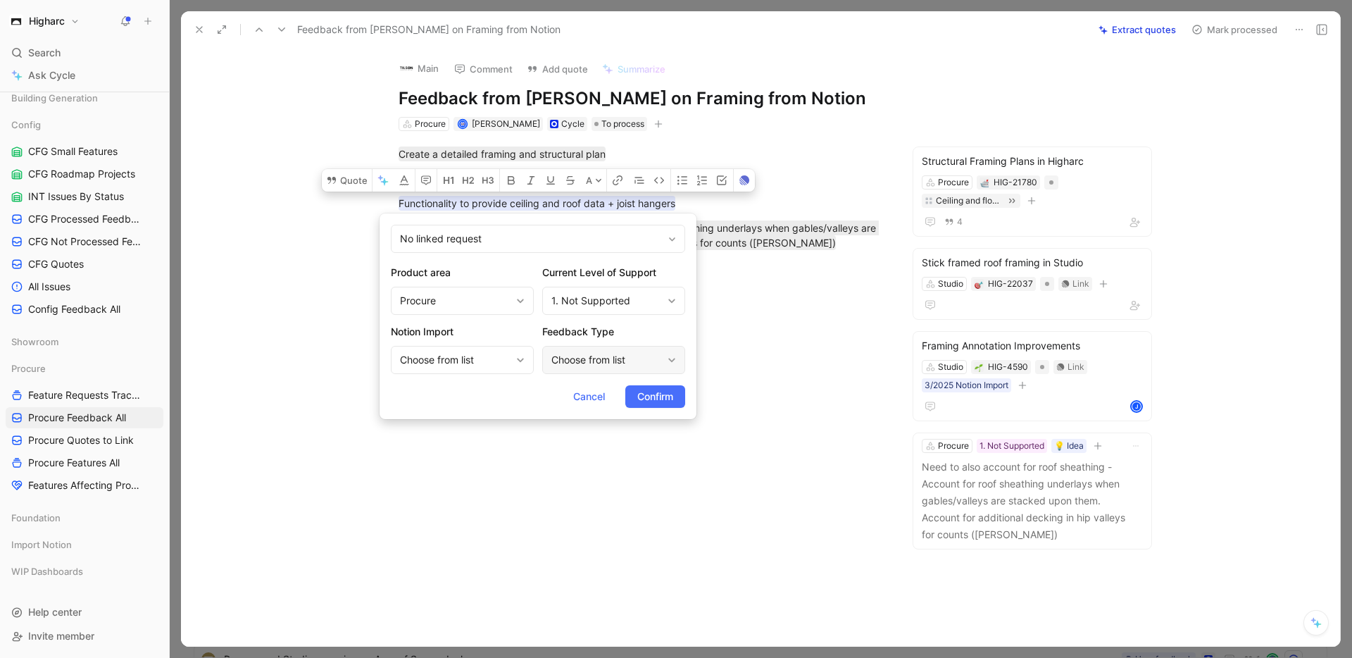
click at [631, 354] on div "Choose from list" at bounding box center [606, 359] width 111 height 17
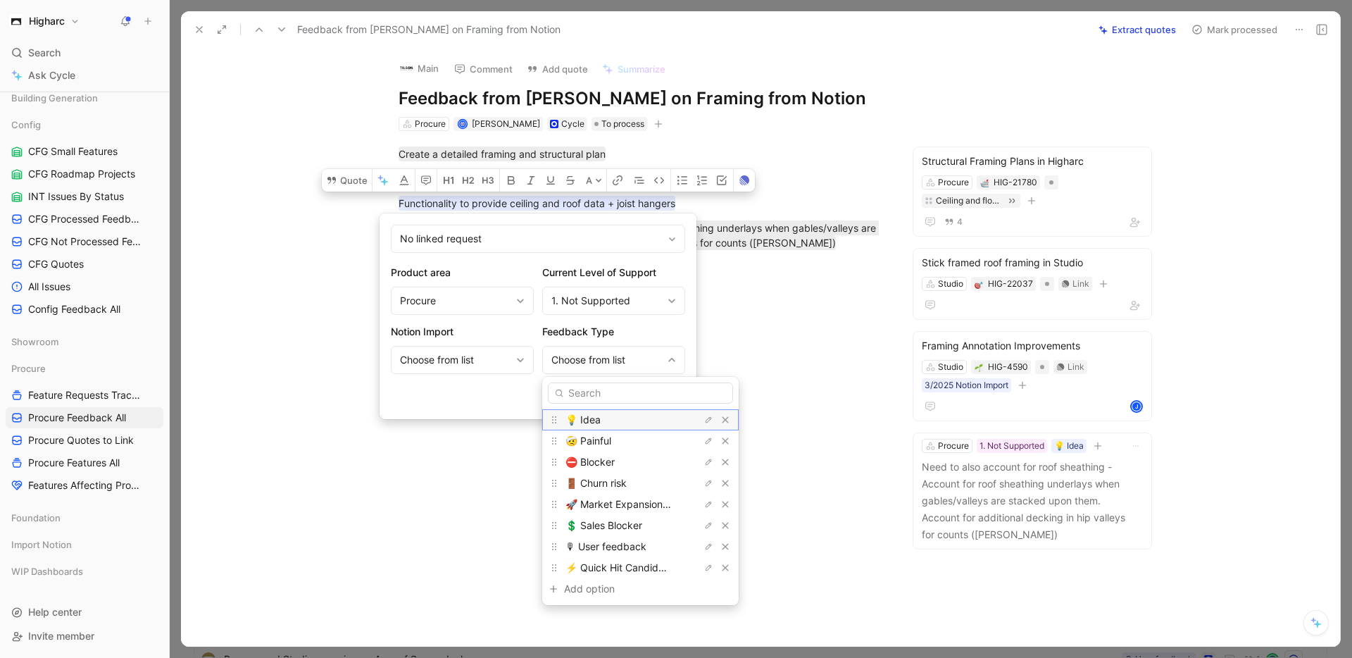
click at [595, 418] on span "💡 Idea" at bounding box center [582, 419] width 35 height 12
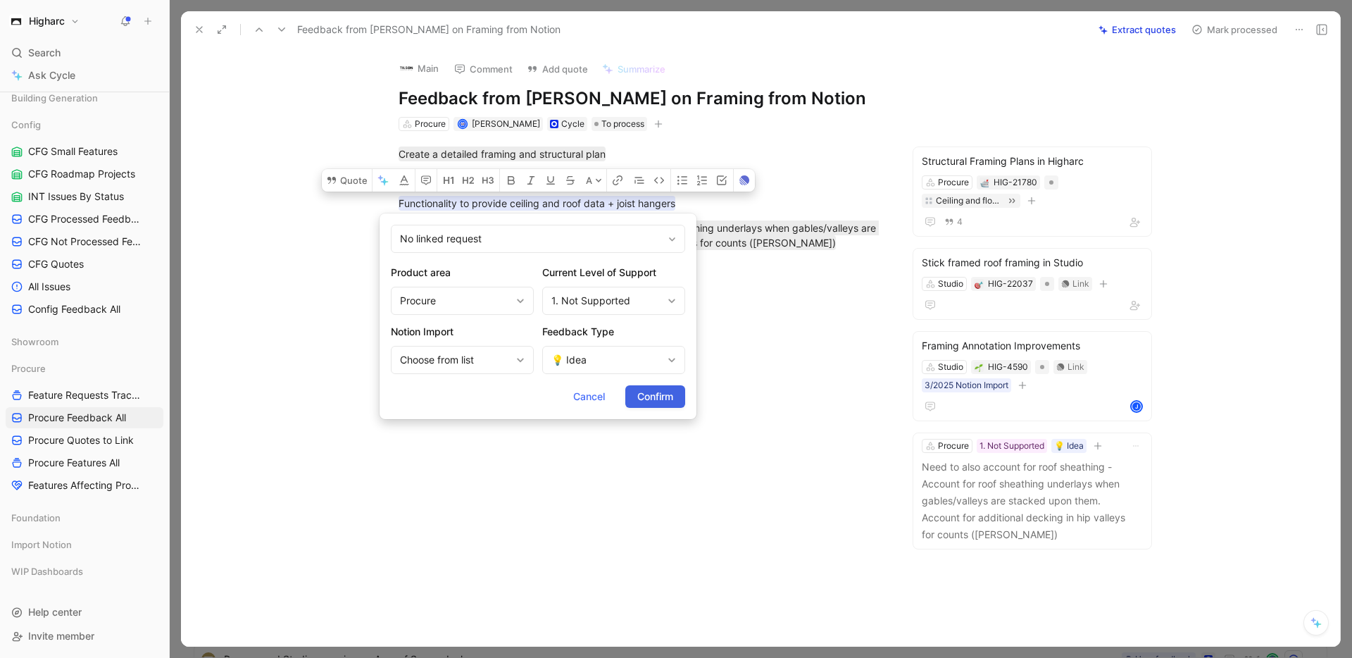
click at [668, 398] on span "Confirm" at bounding box center [655, 396] width 36 height 17
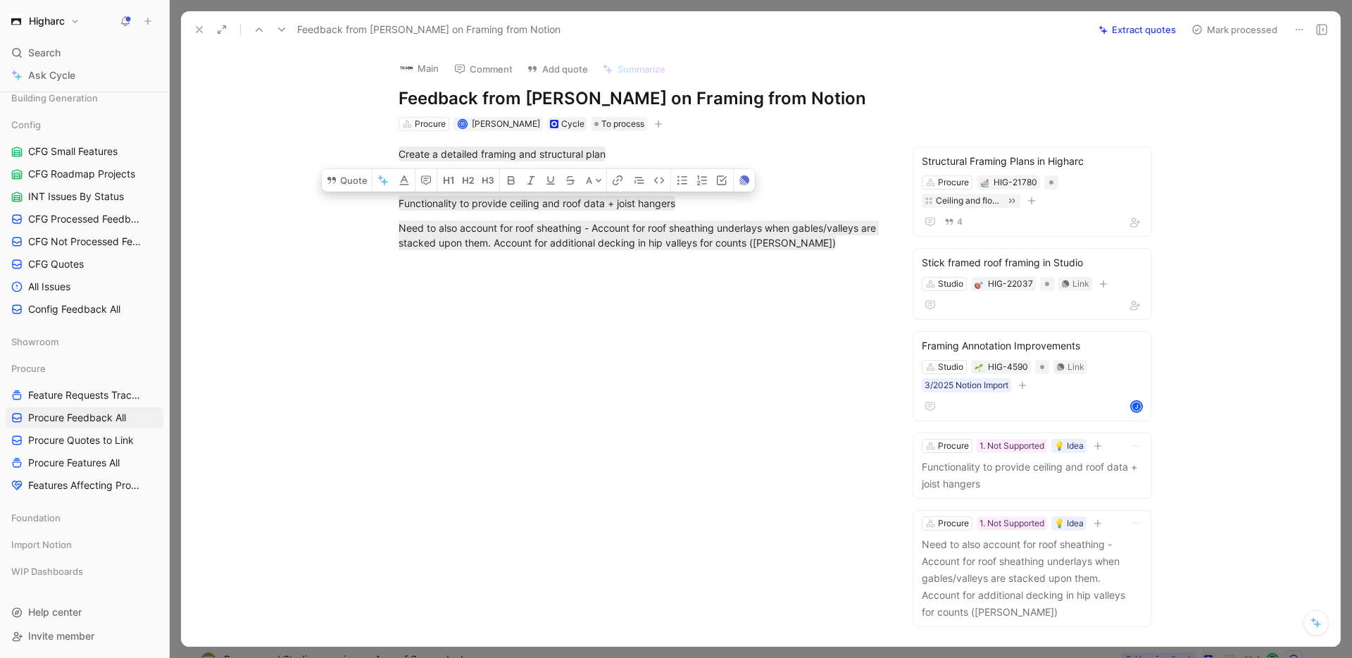
click at [762, 334] on div at bounding box center [642, 363] width 863 height 197
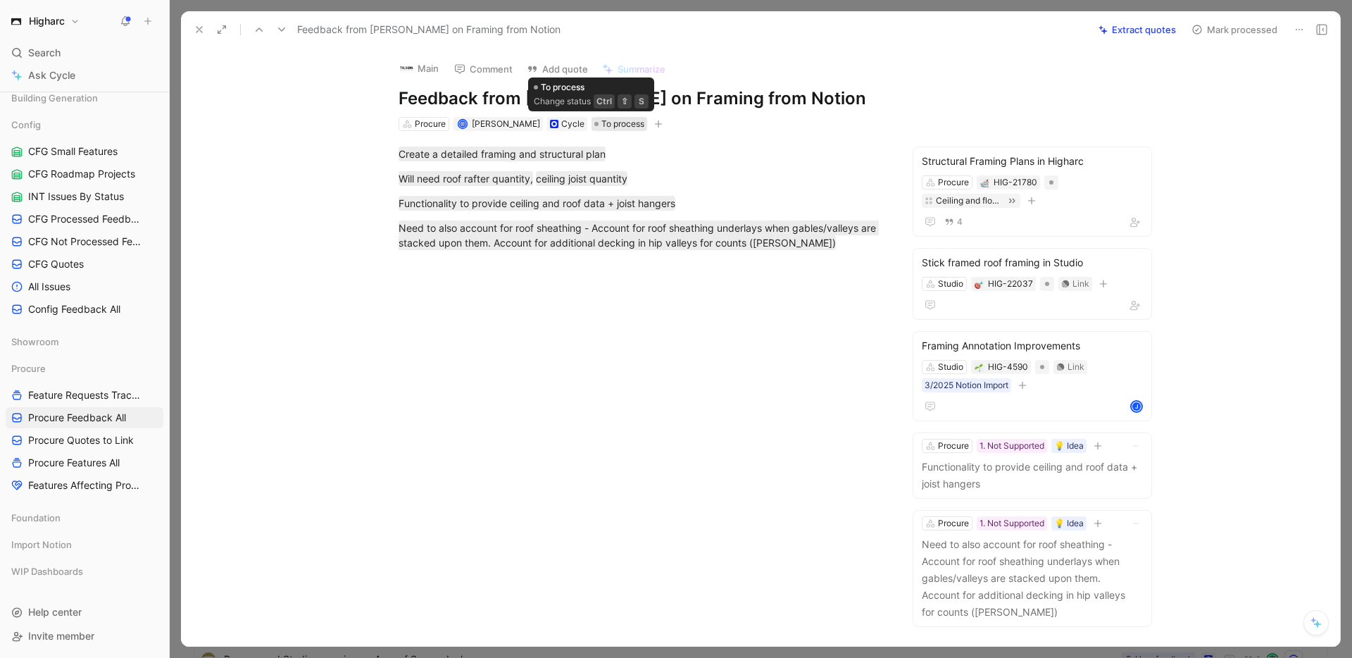
click at [601, 125] on span "To process" at bounding box center [622, 124] width 43 height 14
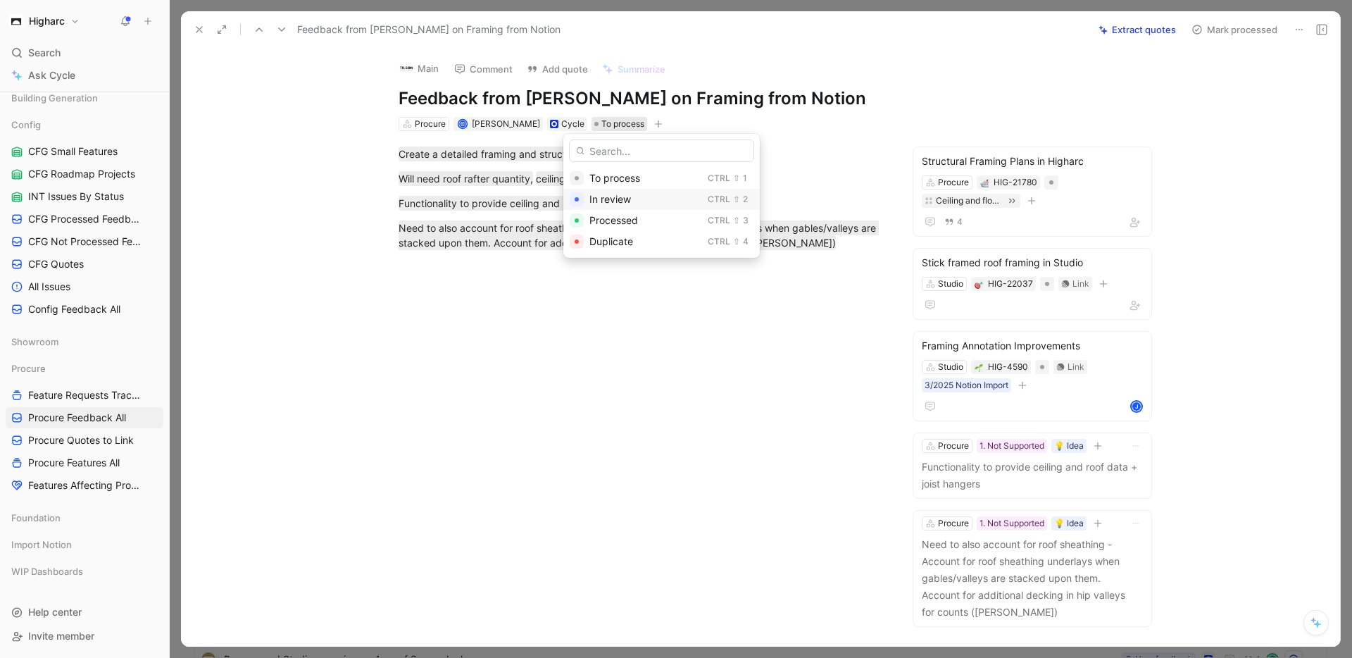
click at [610, 196] on span "In review" at bounding box center [610, 199] width 42 height 12
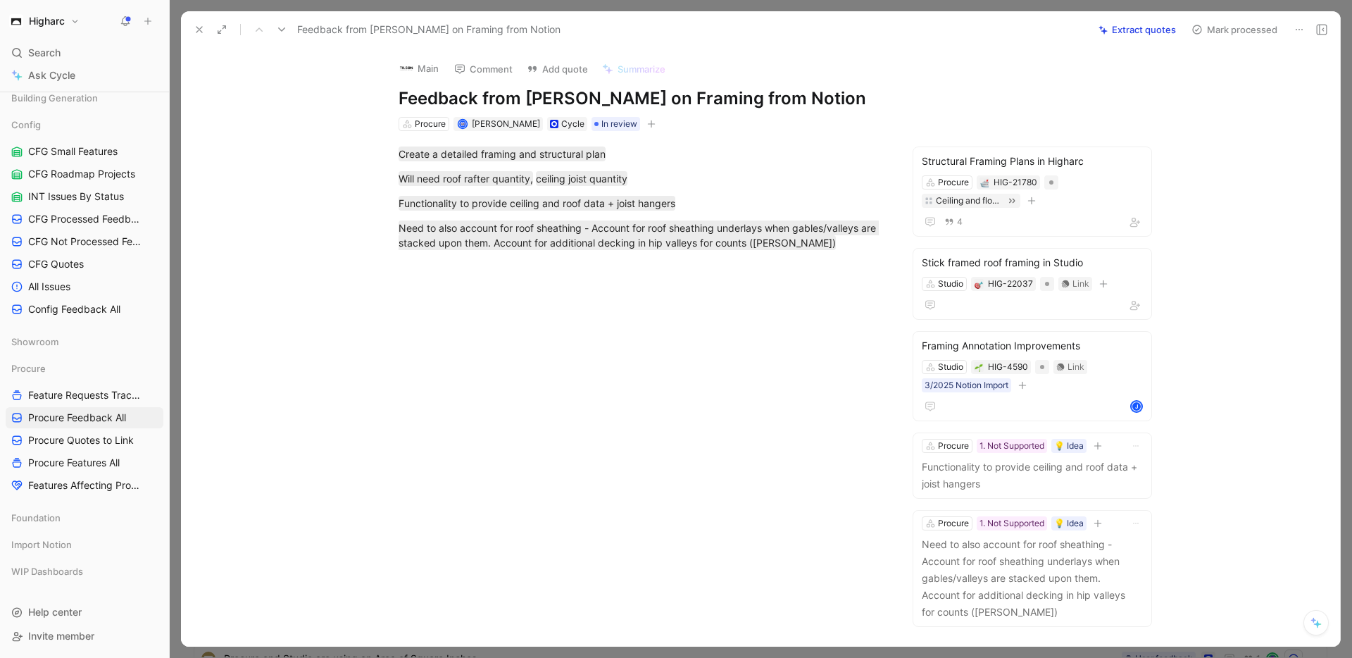
click at [198, 29] on use at bounding box center [199, 30] width 6 height 6
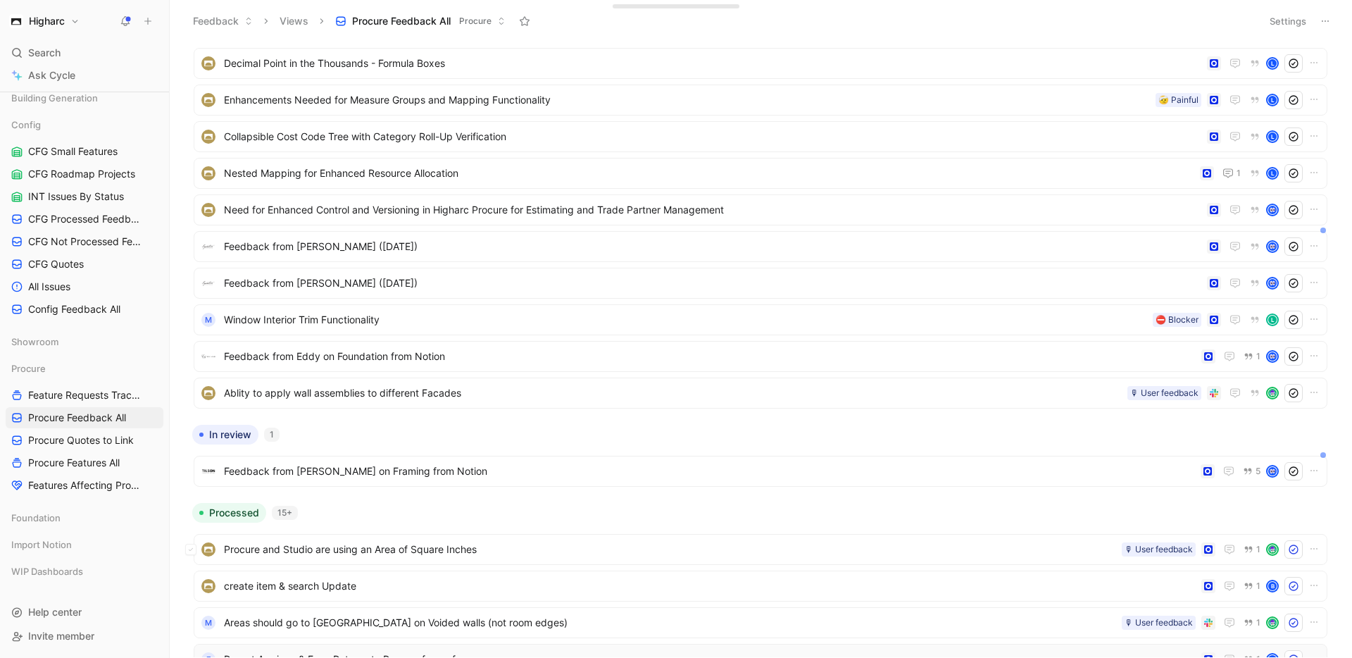
scroll to position [923, 0]
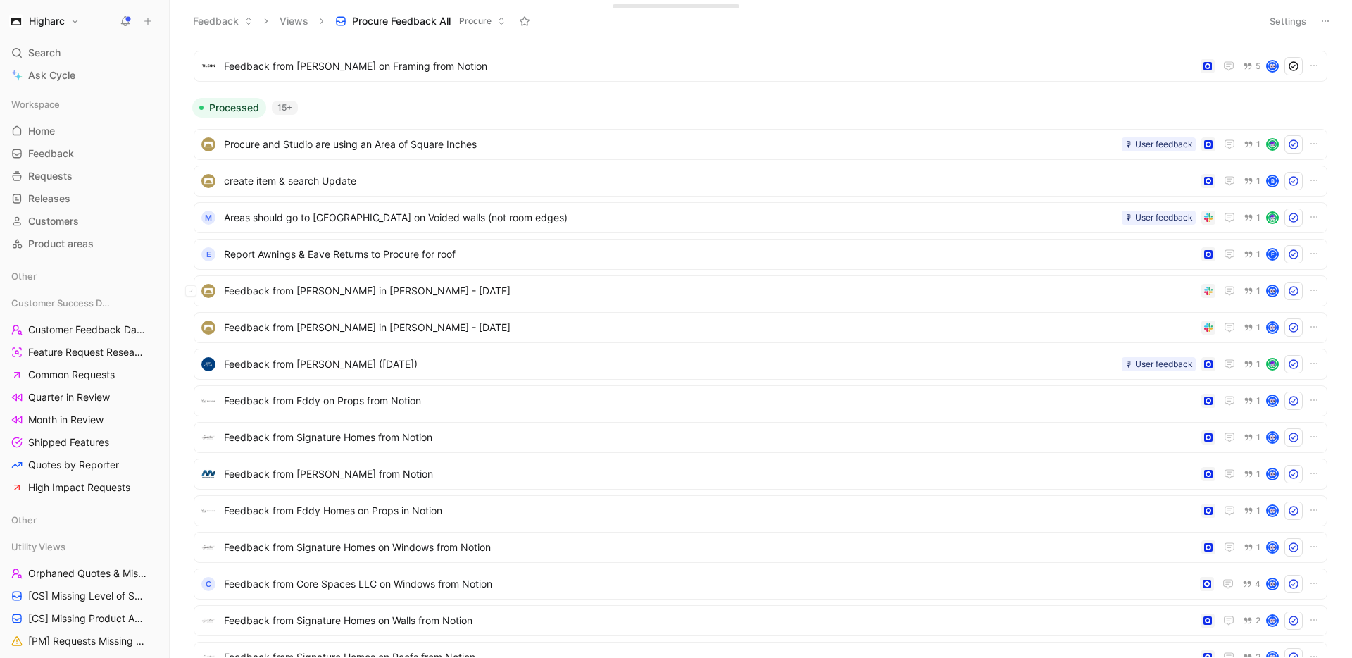
scroll to position [443, 0]
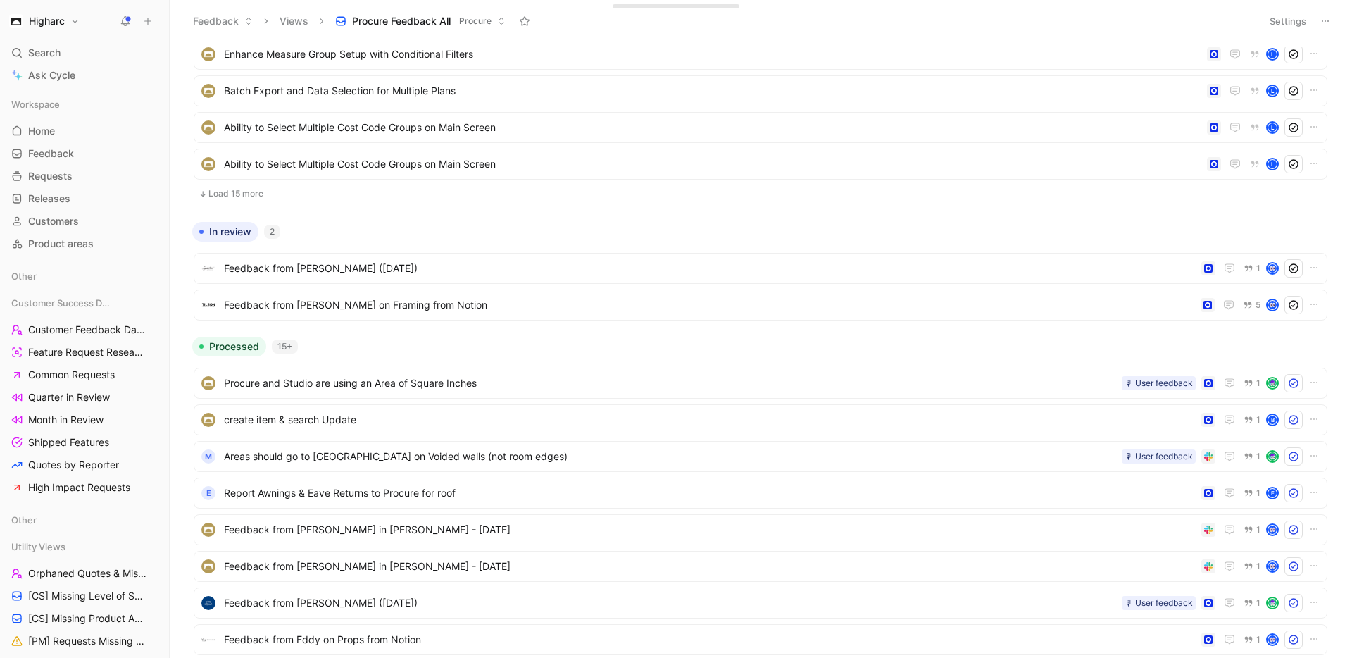
click at [251, 199] on button "Load 15 more" at bounding box center [761, 193] width 1134 height 17
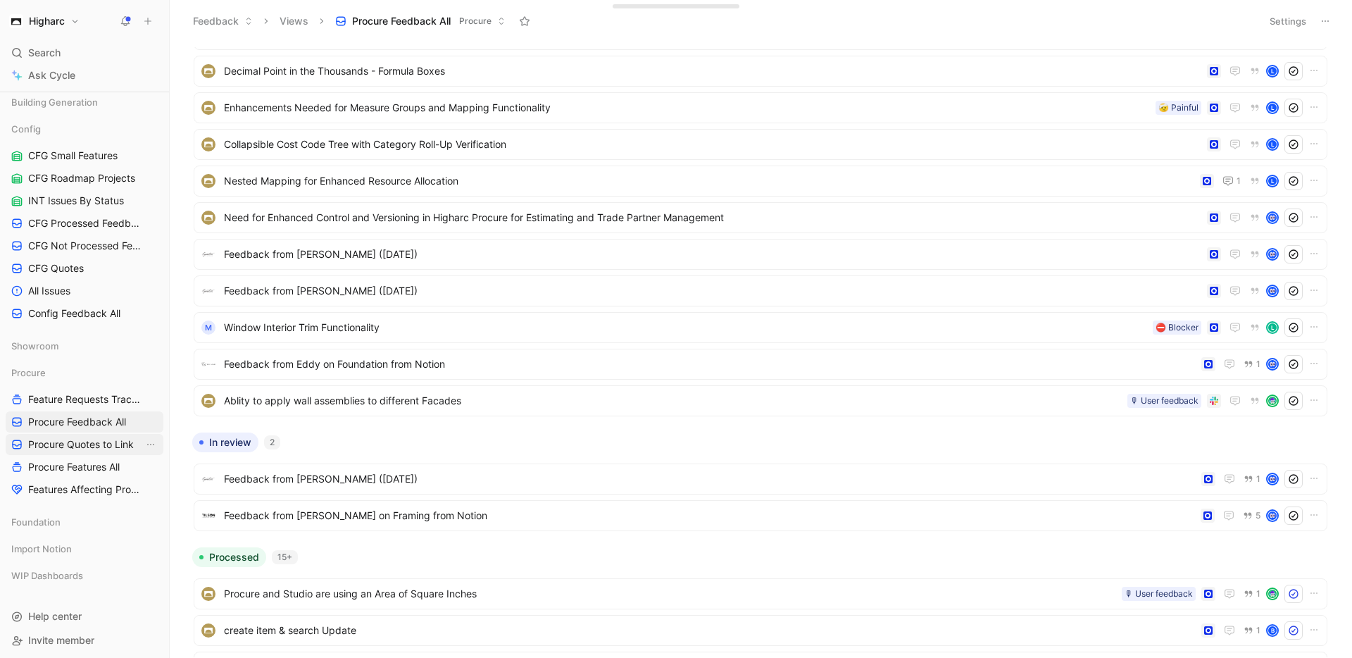
scroll to position [647, 0]
click at [77, 441] on span "Procure Quotes to Link" at bounding box center [81, 440] width 106 height 14
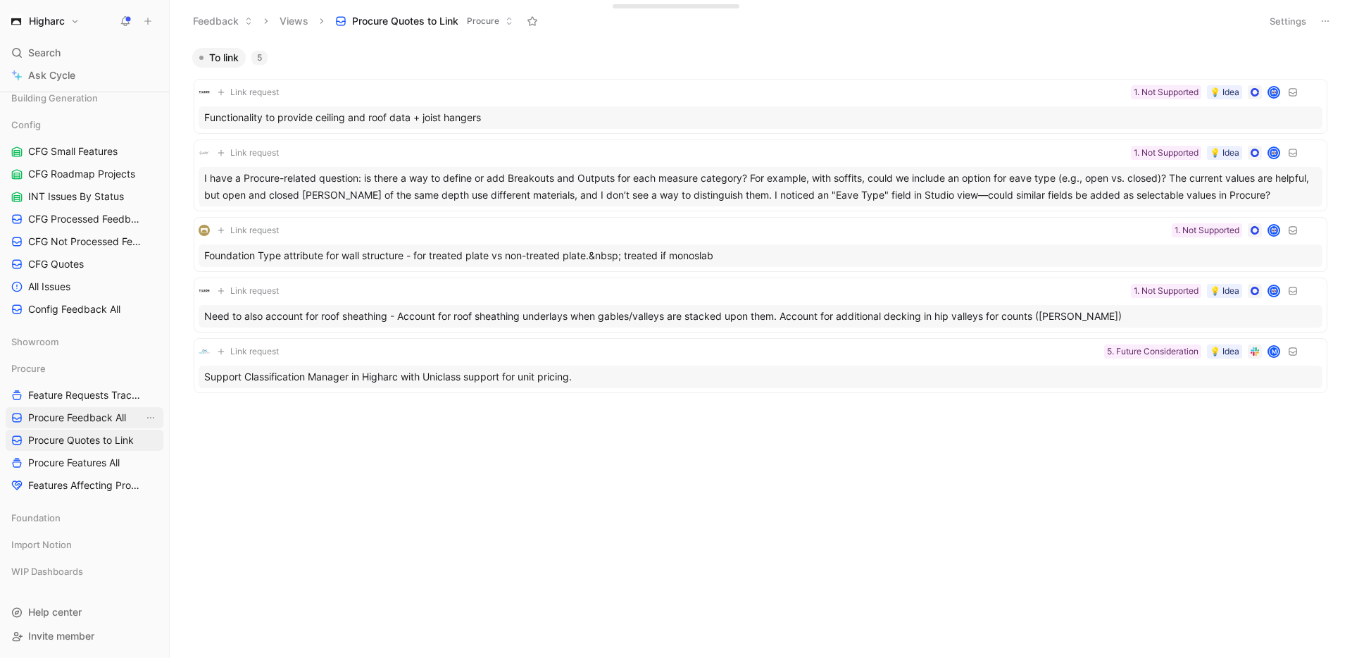
click at [82, 417] on span "Procure Feedback All" at bounding box center [77, 417] width 98 height 14
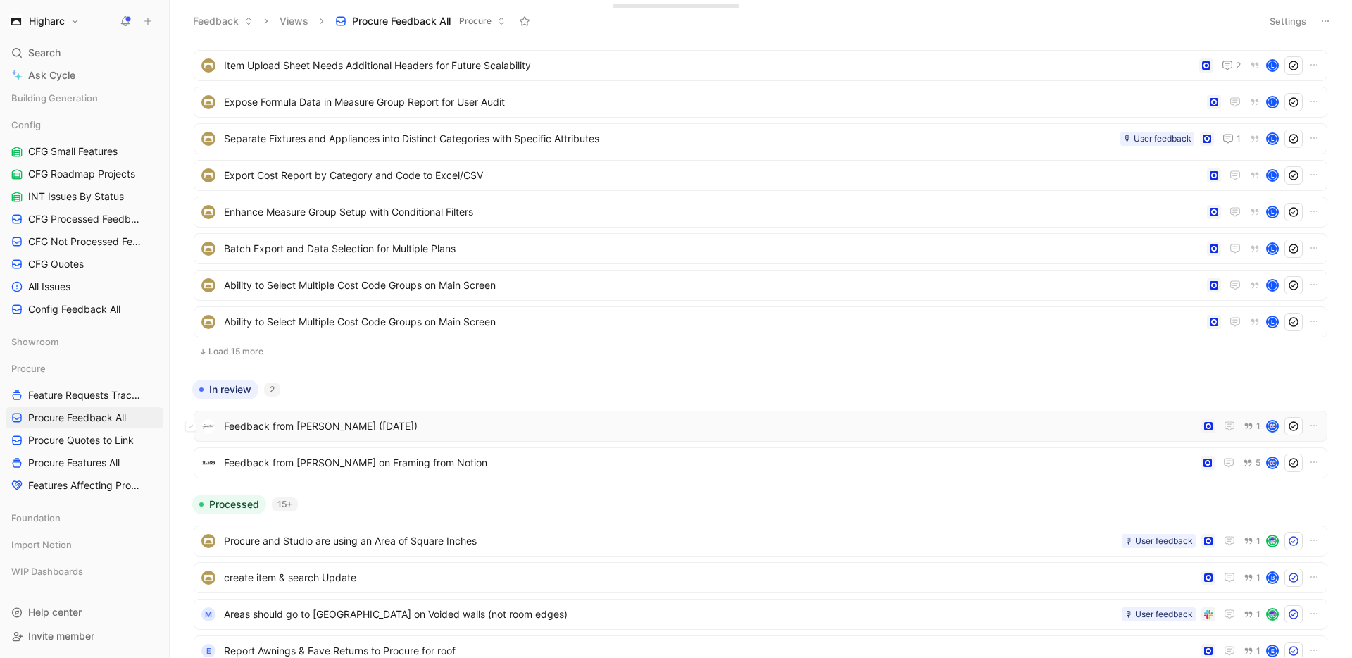
scroll to position [303, 0]
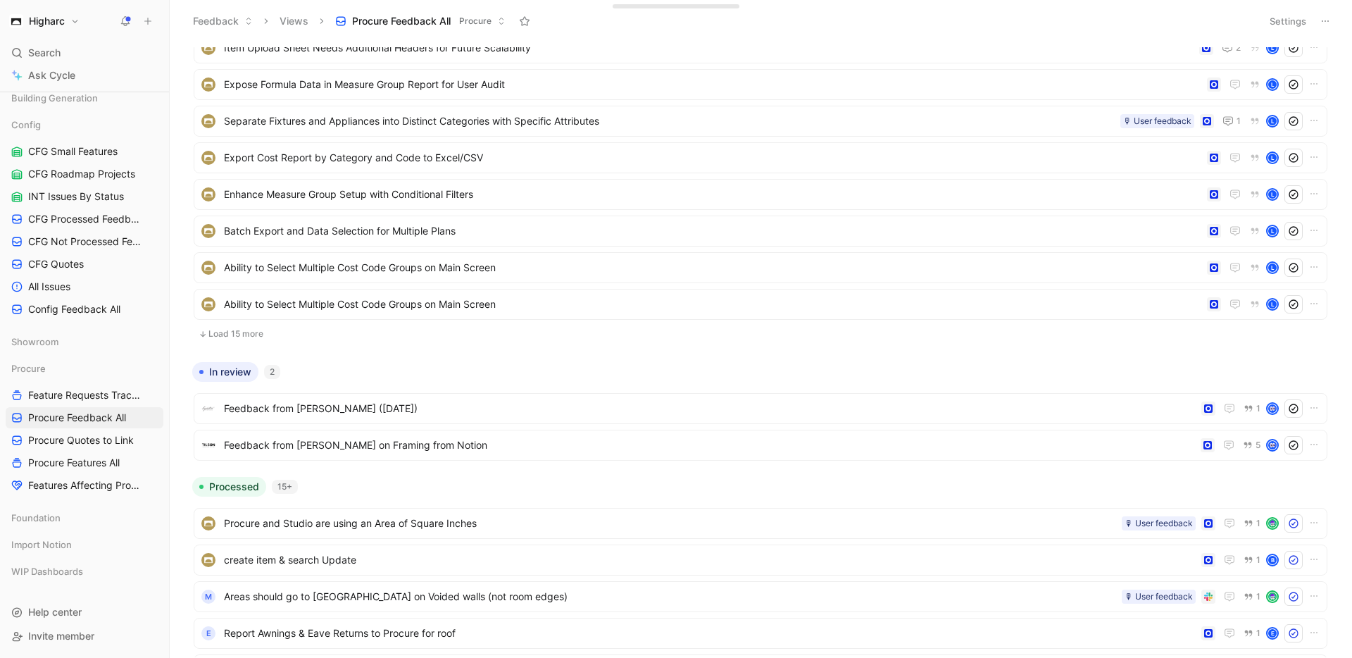
click at [232, 330] on button "Load 15 more" at bounding box center [761, 333] width 1134 height 17
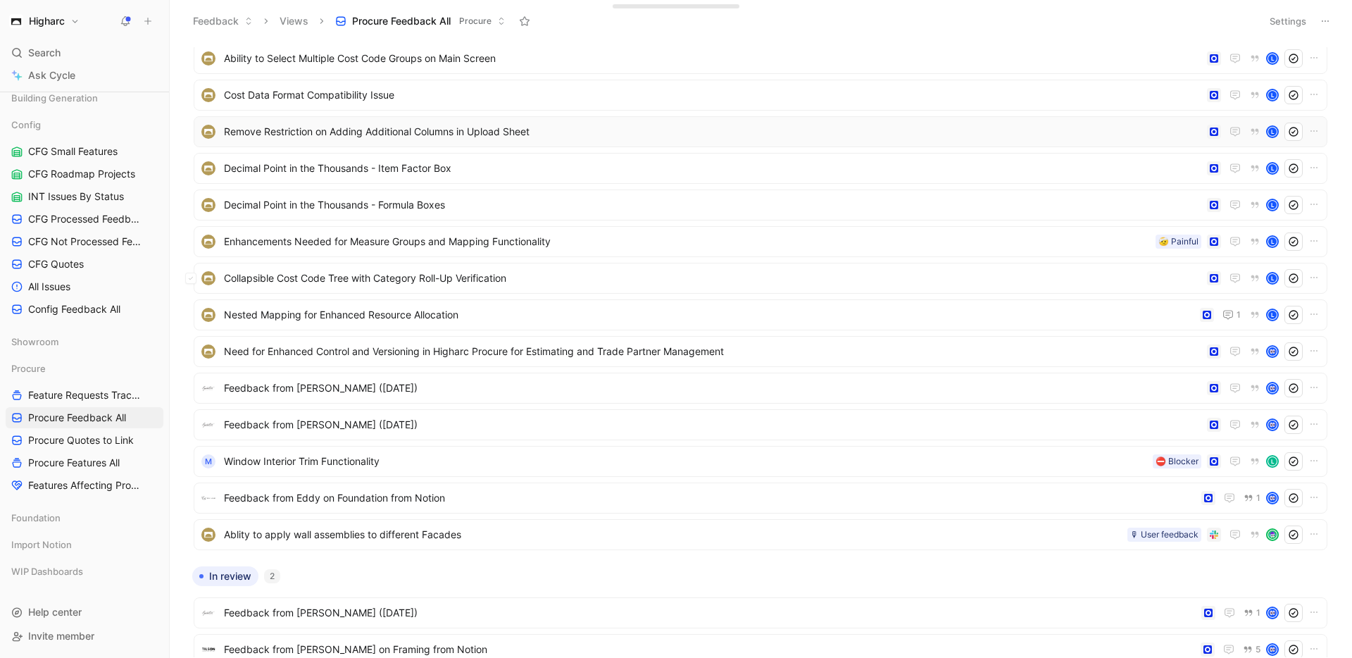
scroll to position [572, 0]
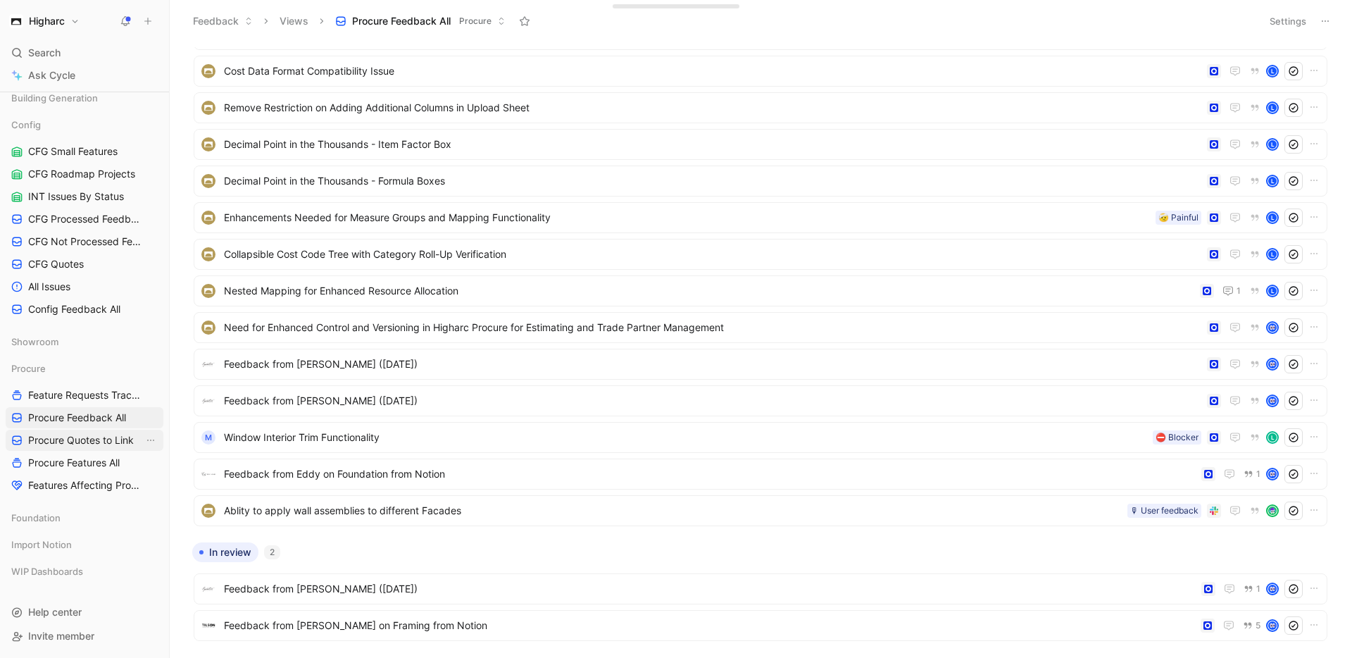
click at [81, 442] on span "Procure Quotes to Link" at bounding box center [81, 440] width 106 height 14
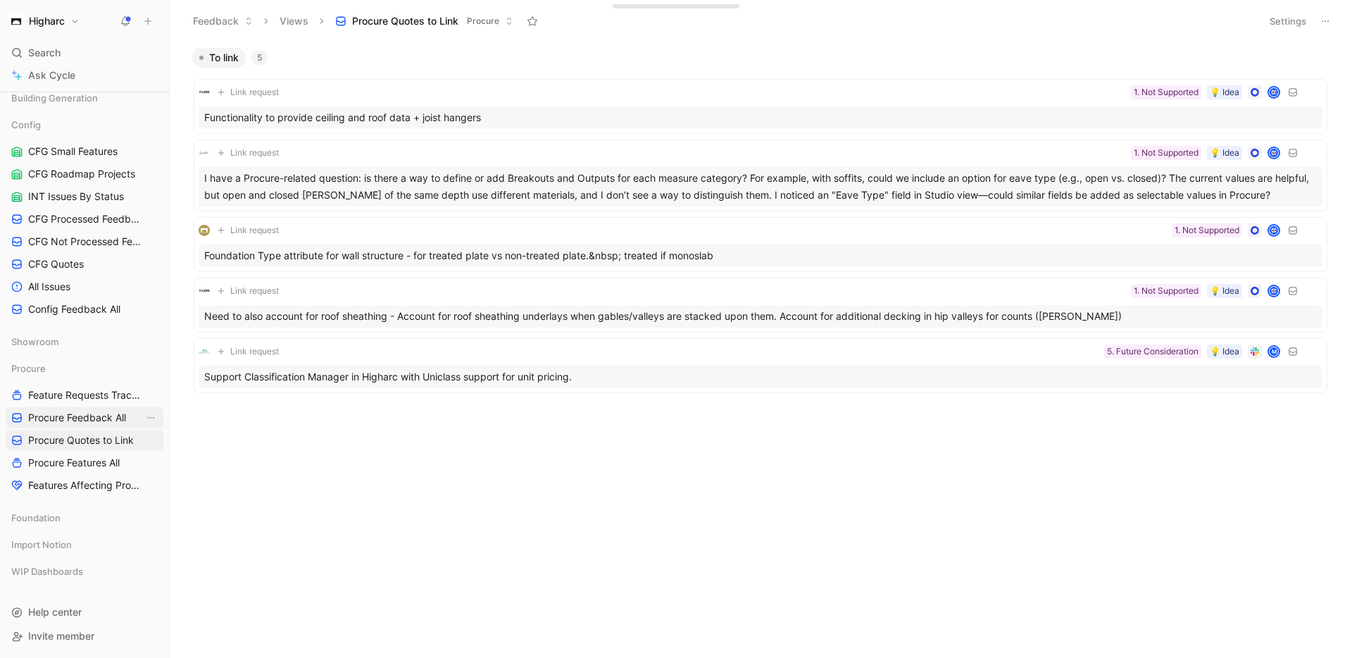
click at [64, 418] on span "Procure Feedback All" at bounding box center [77, 417] width 98 height 14
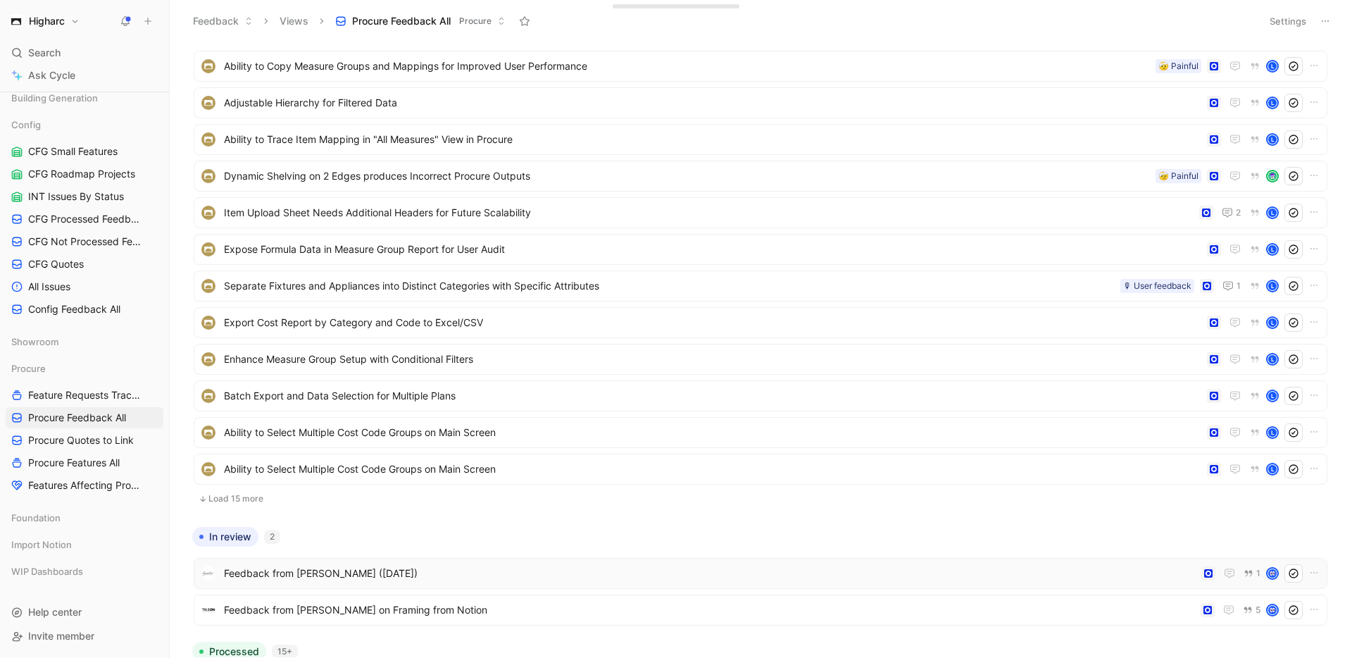
scroll to position [308, 0]
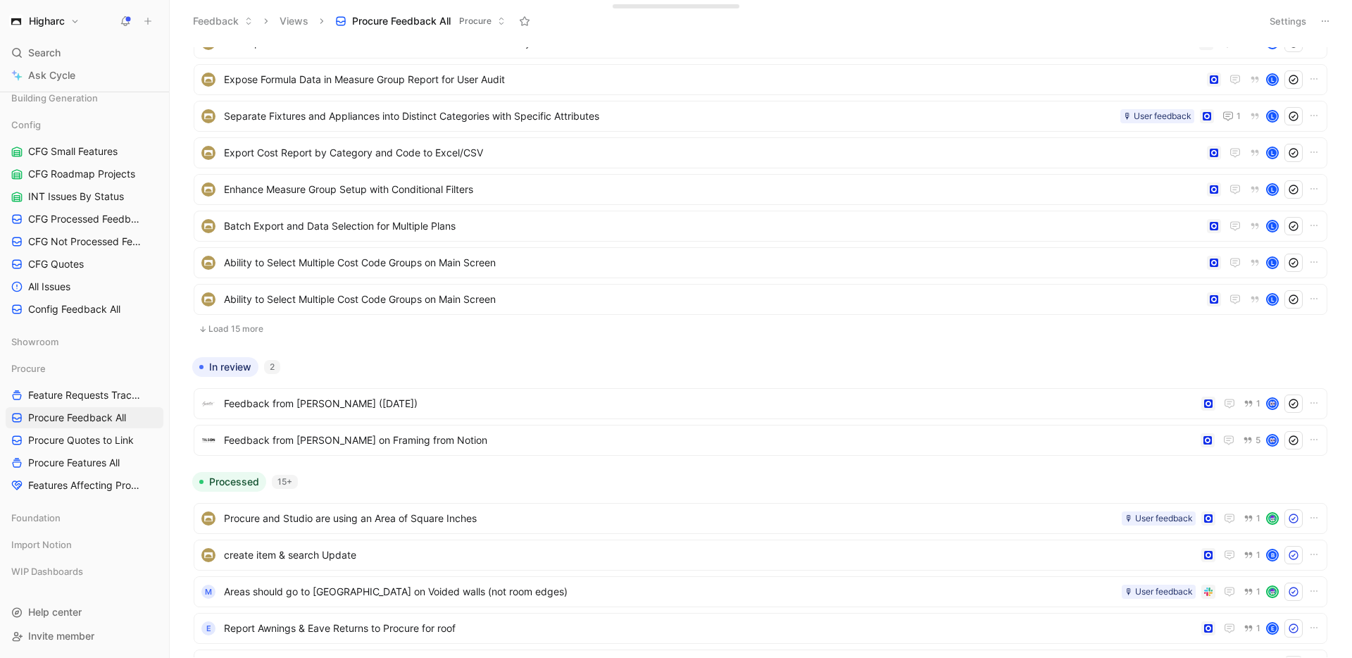
click at [215, 325] on button "Load 15 more" at bounding box center [761, 328] width 1134 height 17
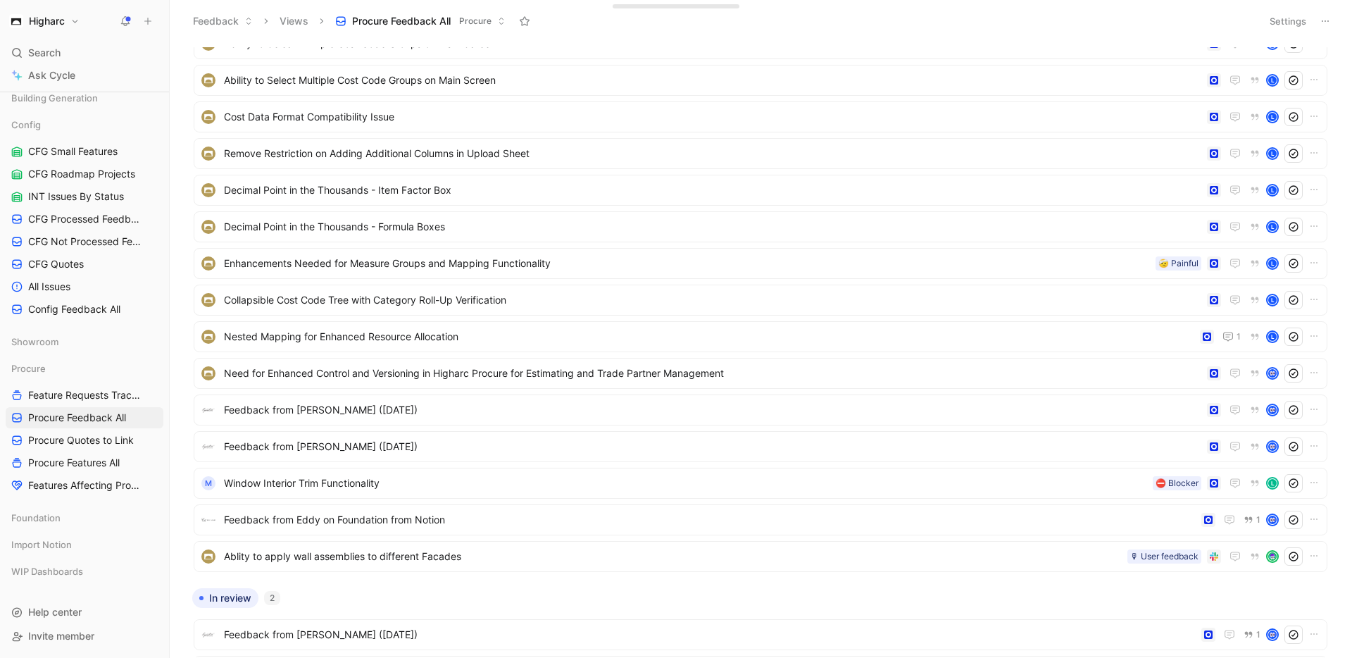
scroll to position [593, 0]
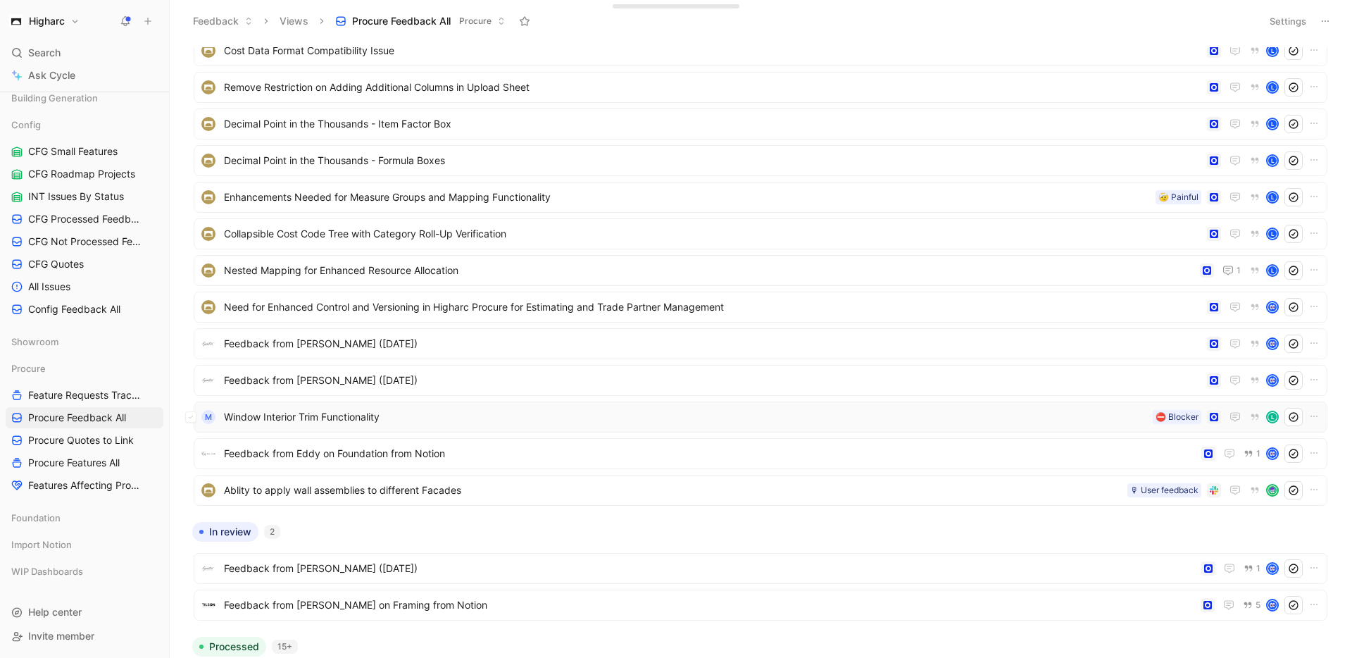
click at [389, 408] on span "Window Interior Trim Functionality" at bounding box center [685, 416] width 923 height 17
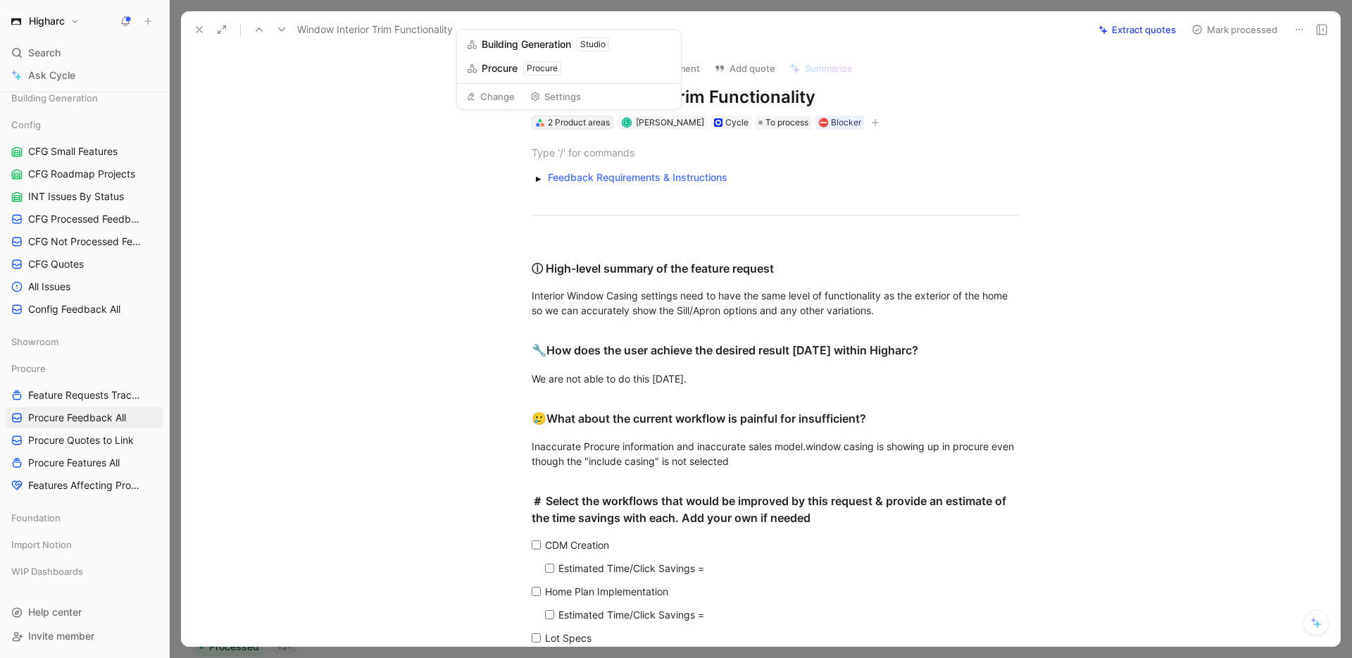
click at [582, 120] on div "2 Product areas" at bounding box center [579, 122] width 62 height 14
click at [536, 178] on button "button" at bounding box center [538, 177] width 13 height 13
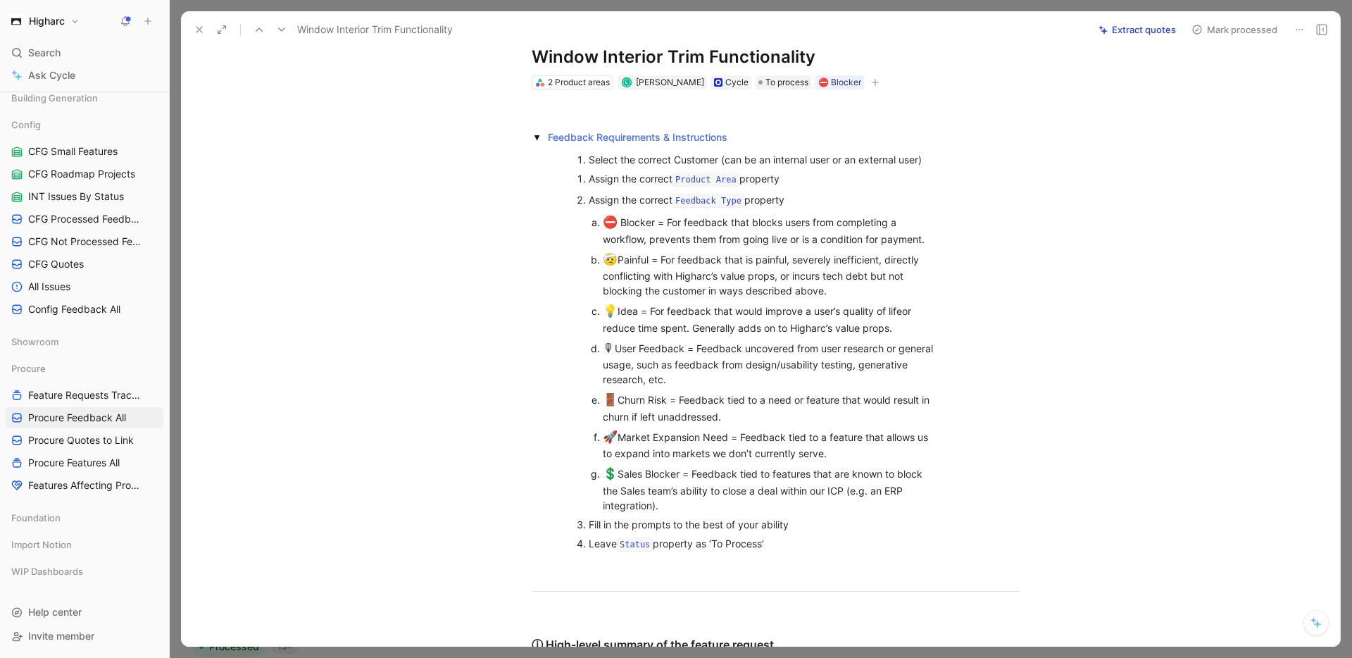
scroll to position [41, 0]
click at [537, 139] on button "button" at bounding box center [538, 136] width 13 height 13
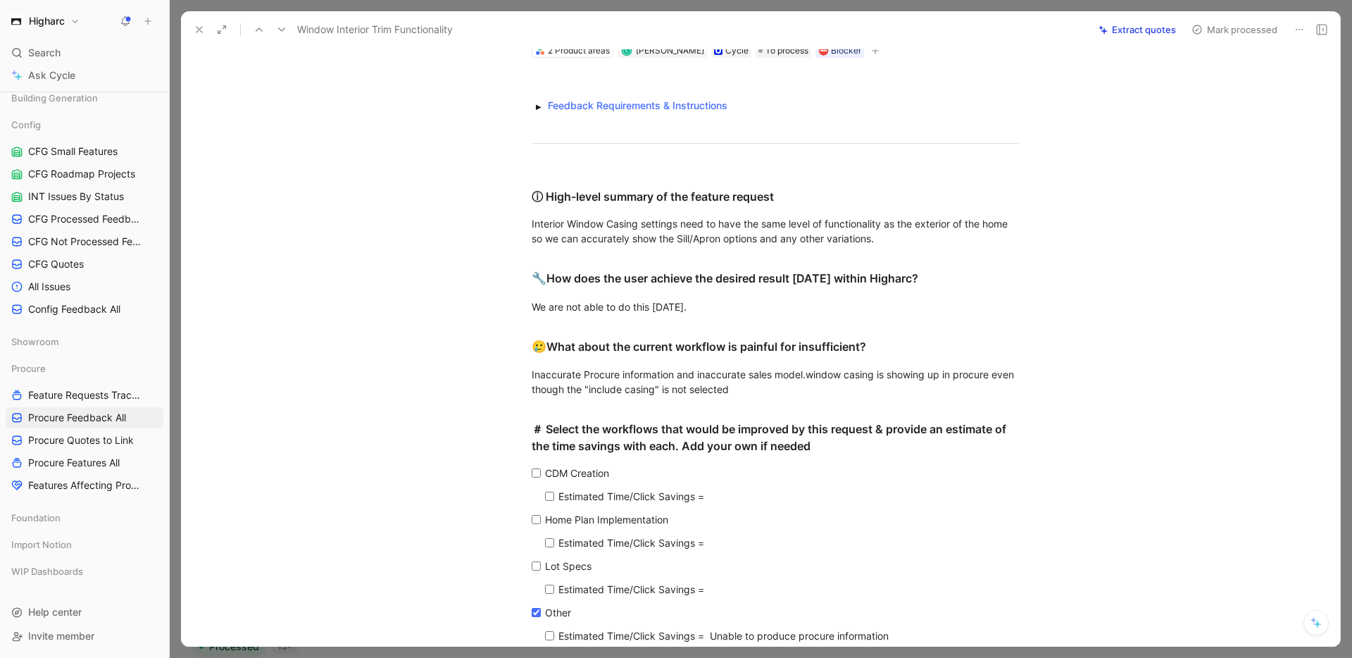
scroll to position [0, 0]
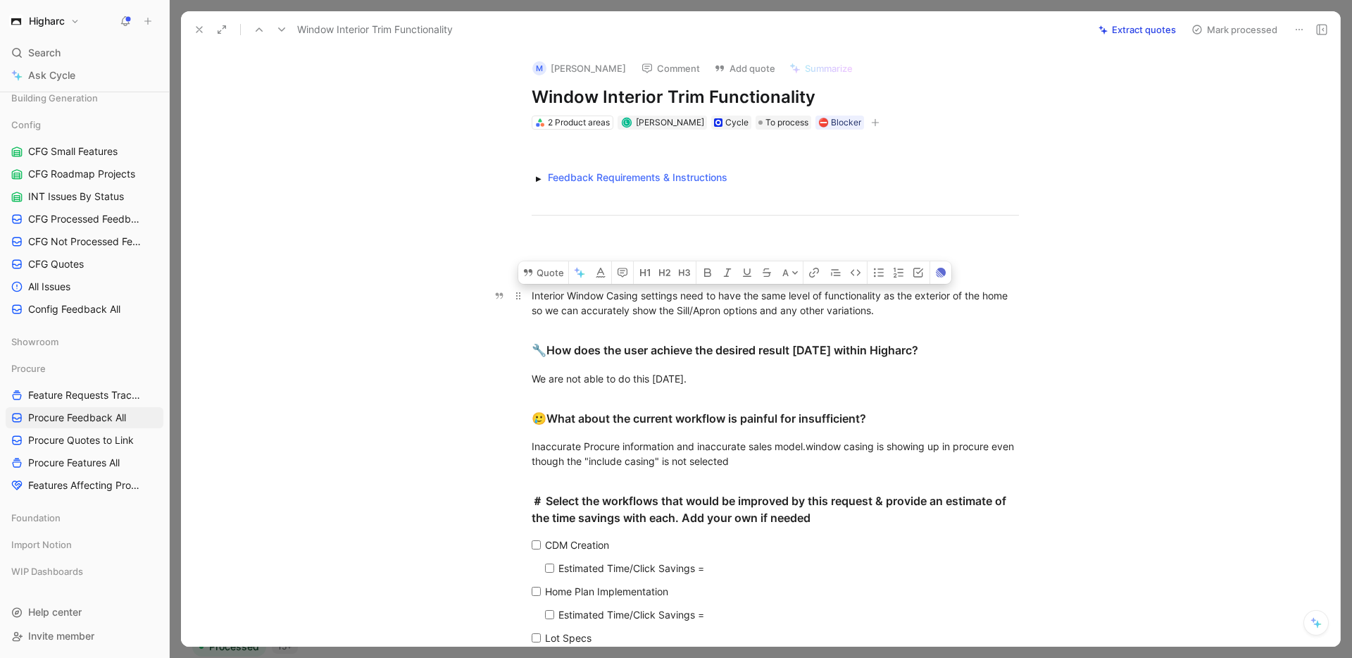
drag, startPoint x: 874, startPoint y: 310, endPoint x: 592, endPoint y: 305, distance: 281.7
click at [592, 305] on div "Interior Window Casing settings need to have the same level of functionality as…" at bounding box center [775, 303] width 487 height 30
click at [590, 312] on div "Interior Window Casing settings need to have the same level of functionality as…" at bounding box center [775, 303] width 487 height 30
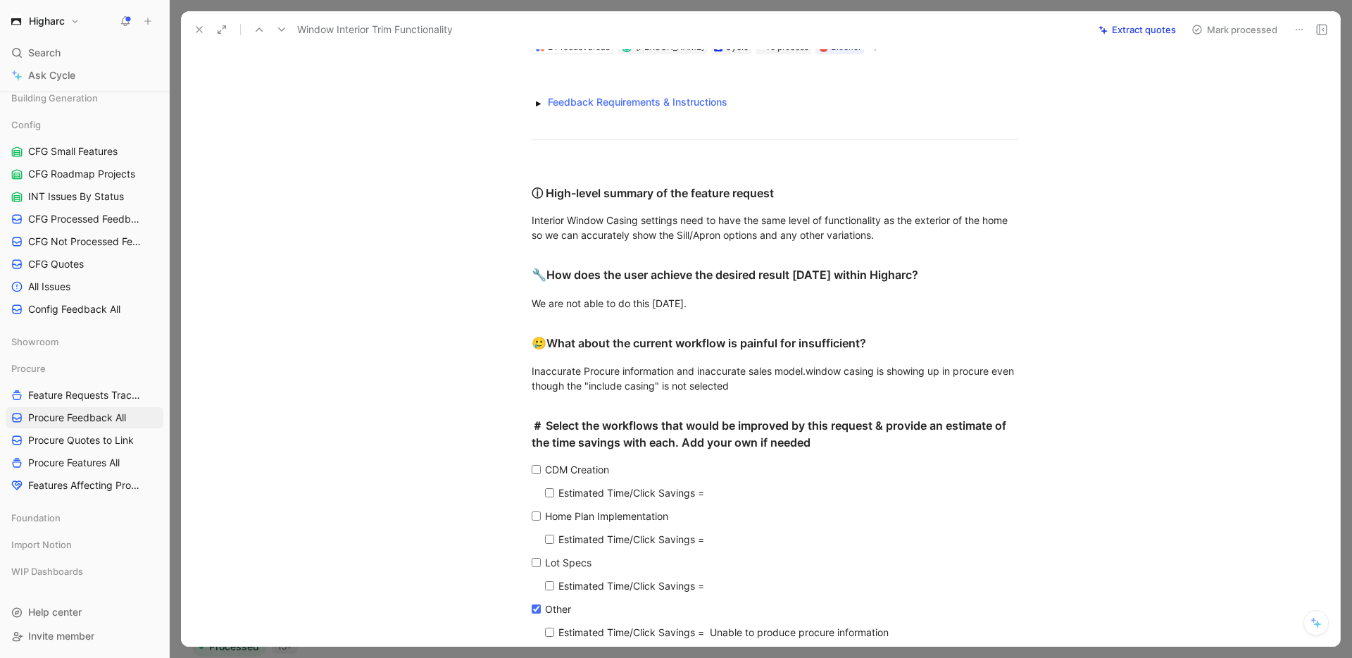
scroll to position [109, 0]
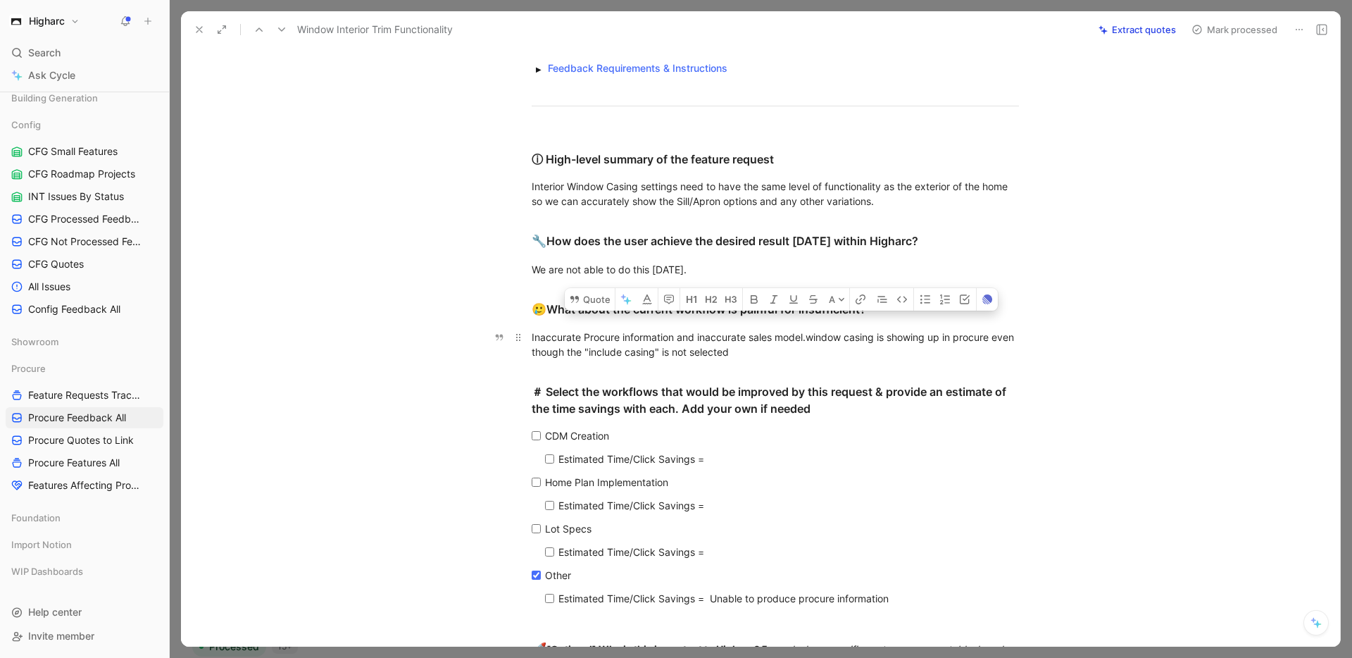
drag, startPoint x: 810, startPoint y: 334, endPoint x: 752, endPoint y: 352, distance: 60.4
click at [752, 352] on div "Inaccurate Procure information and inaccurate sales model. window casing is sho…" at bounding box center [775, 345] width 487 height 30
click at [585, 310] on button "Quote" at bounding box center [590, 299] width 50 height 23
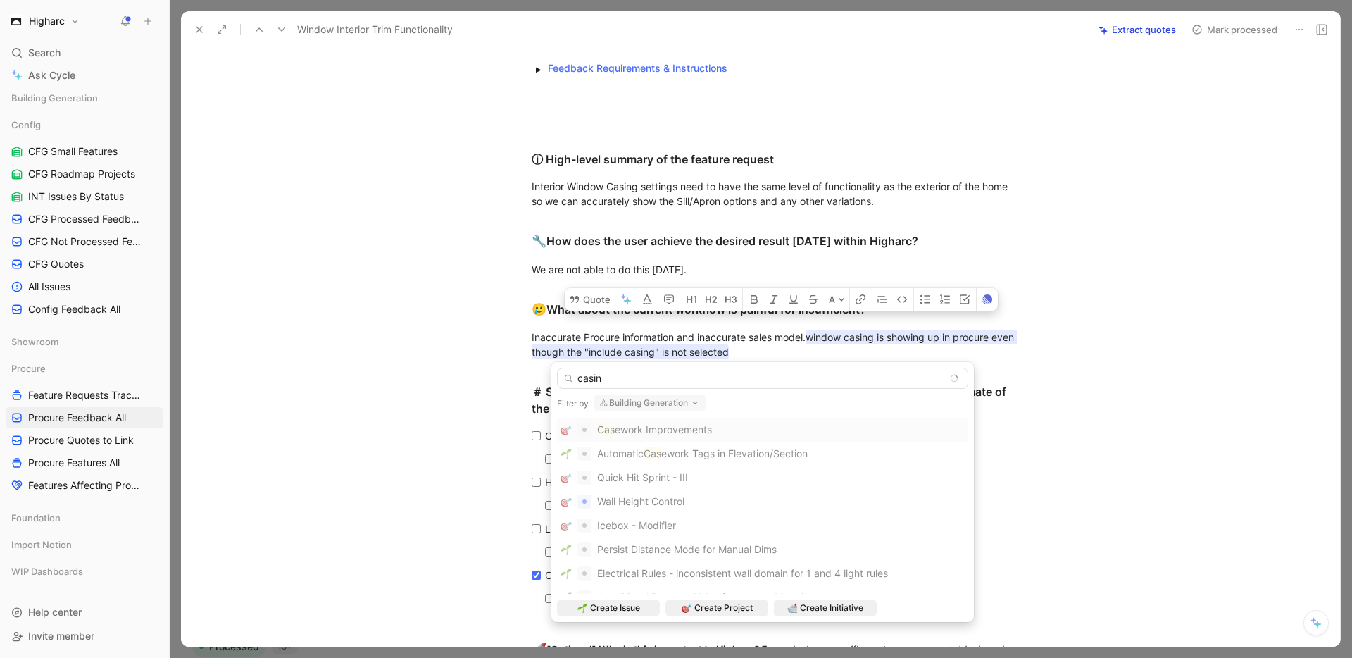
type input "casing"
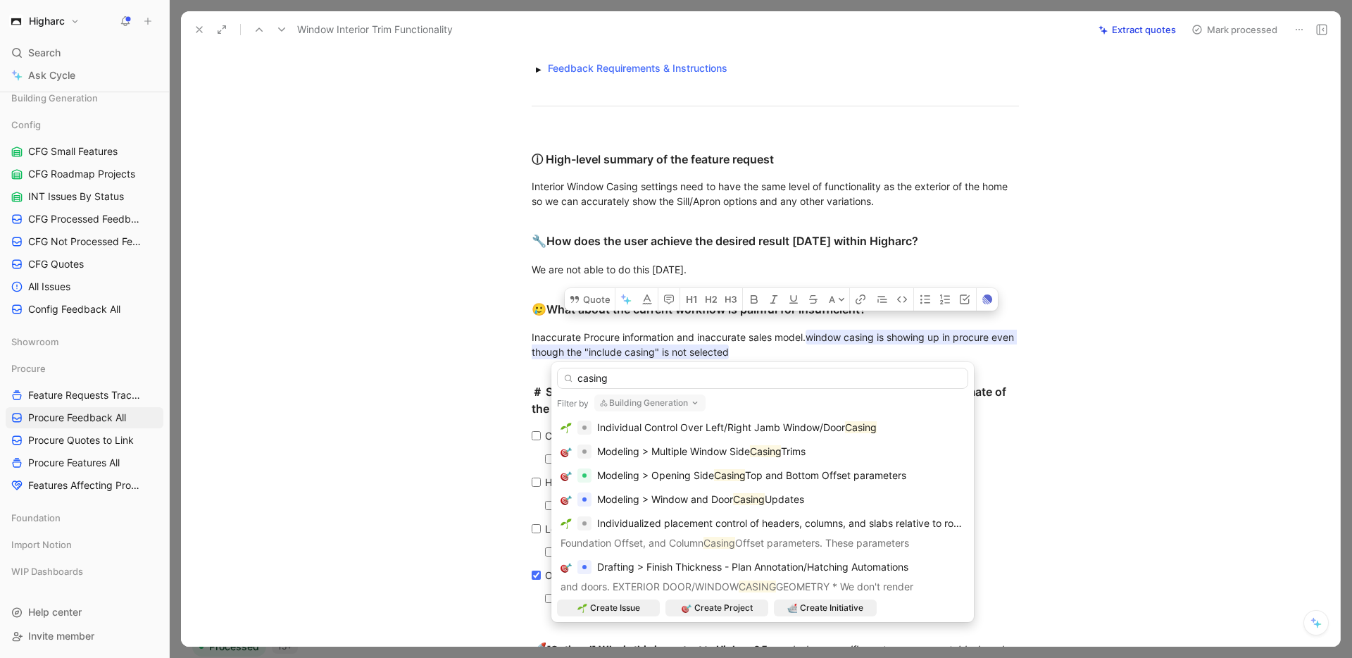
scroll to position [0, 0]
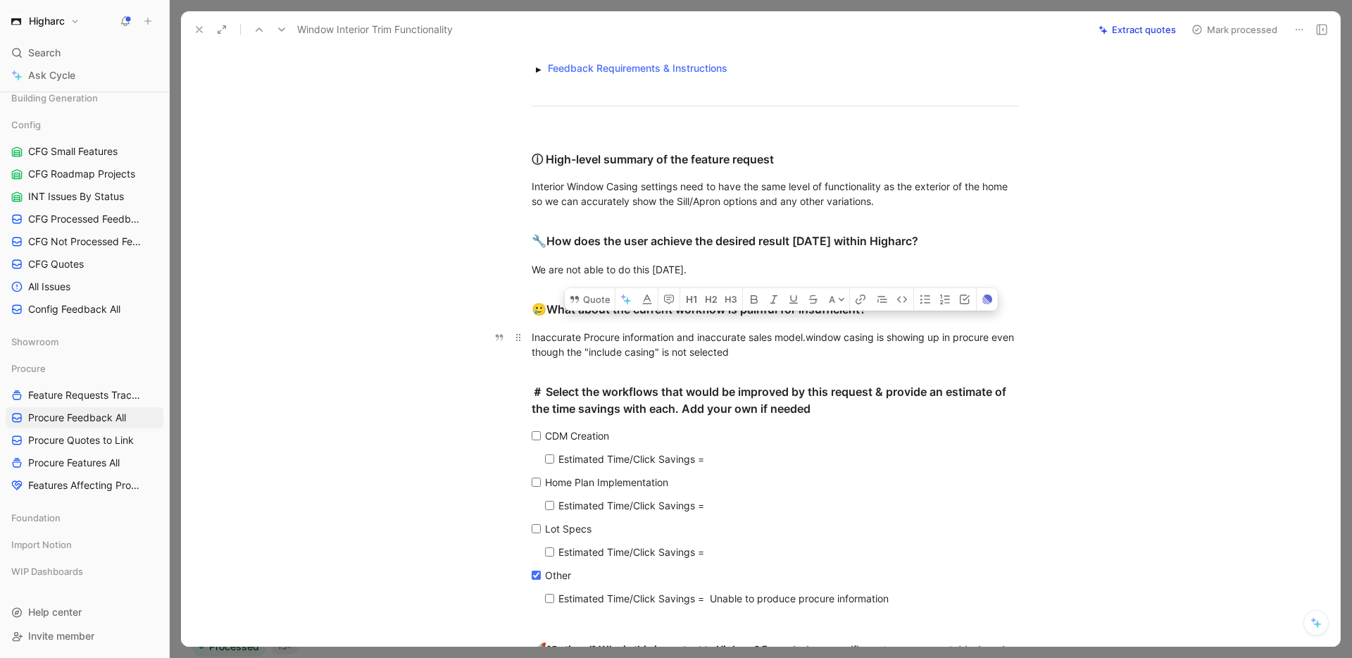
drag, startPoint x: 810, startPoint y: 339, endPoint x: 760, endPoint y: 360, distance: 54.5
click at [760, 360] on p "Inaccurate Procure information and inaccurate sales model. window casing is sho…" at bounding box center [775, 344] width 541 height 38
click at [591, 308] on button "Quote" at bounding box center [590, 299] width 50 height 23
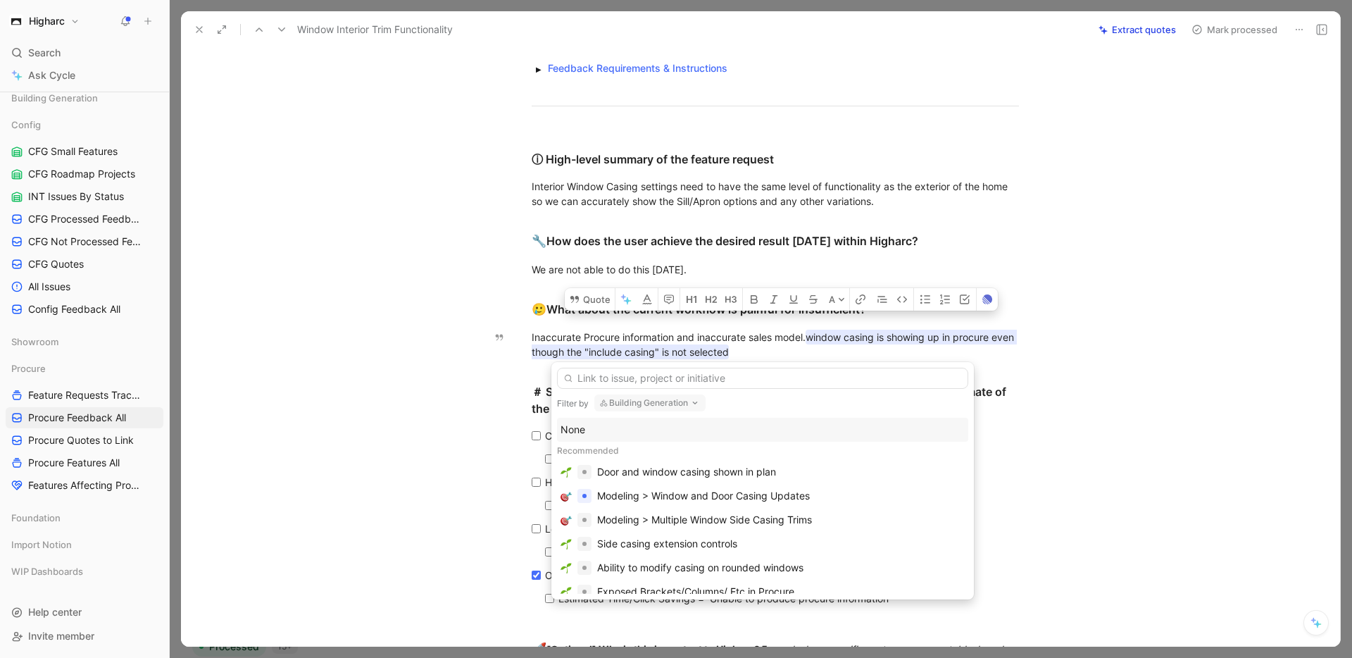
click at [581, 425] on div "None" at bounding box center [762, 429] width 404 height 17
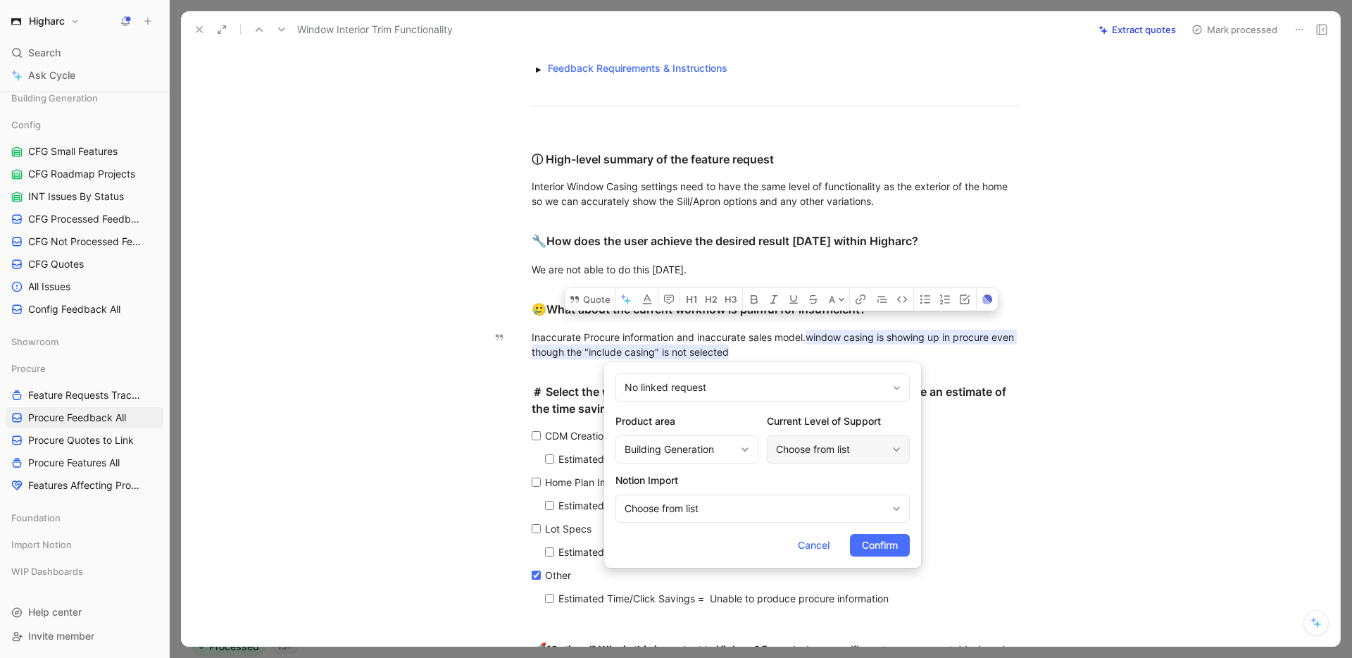
click at [859, 444] on div "Choose from list" at bounding box center [831, 449] width 111 height 17
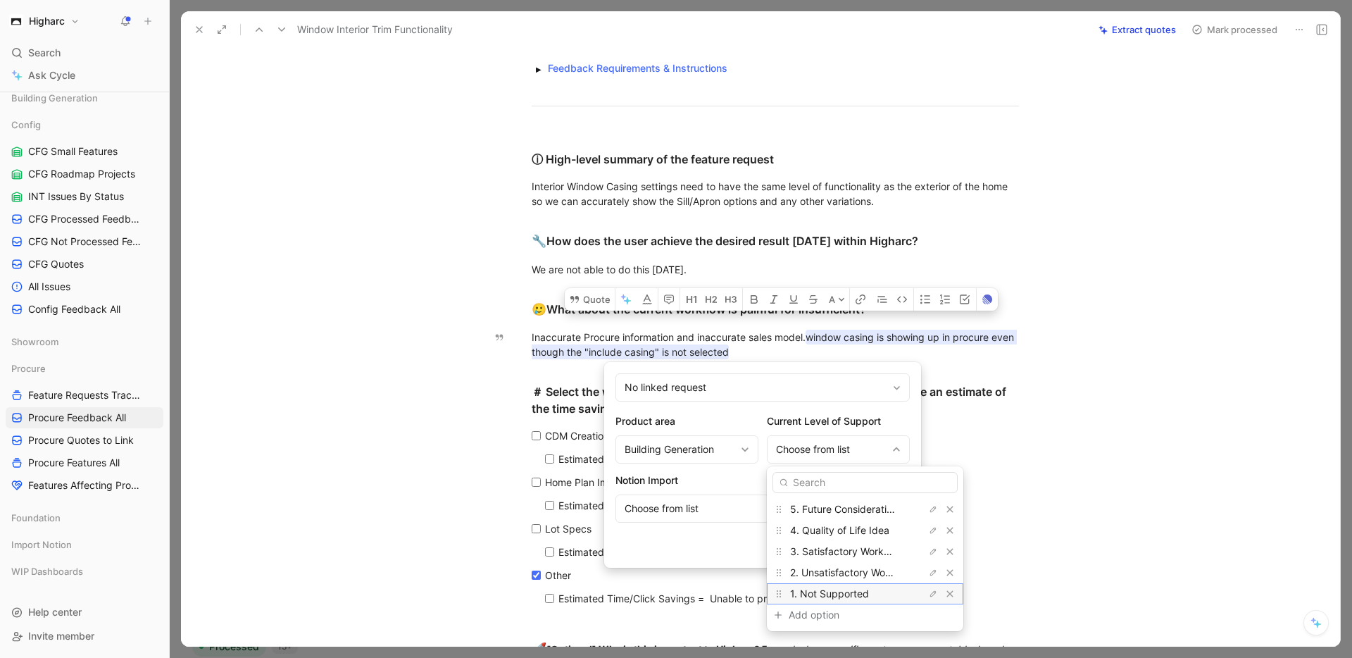
click at [841, 591] on span "1. Not Supported" at bounding box center [829, 593] width 79 height 12
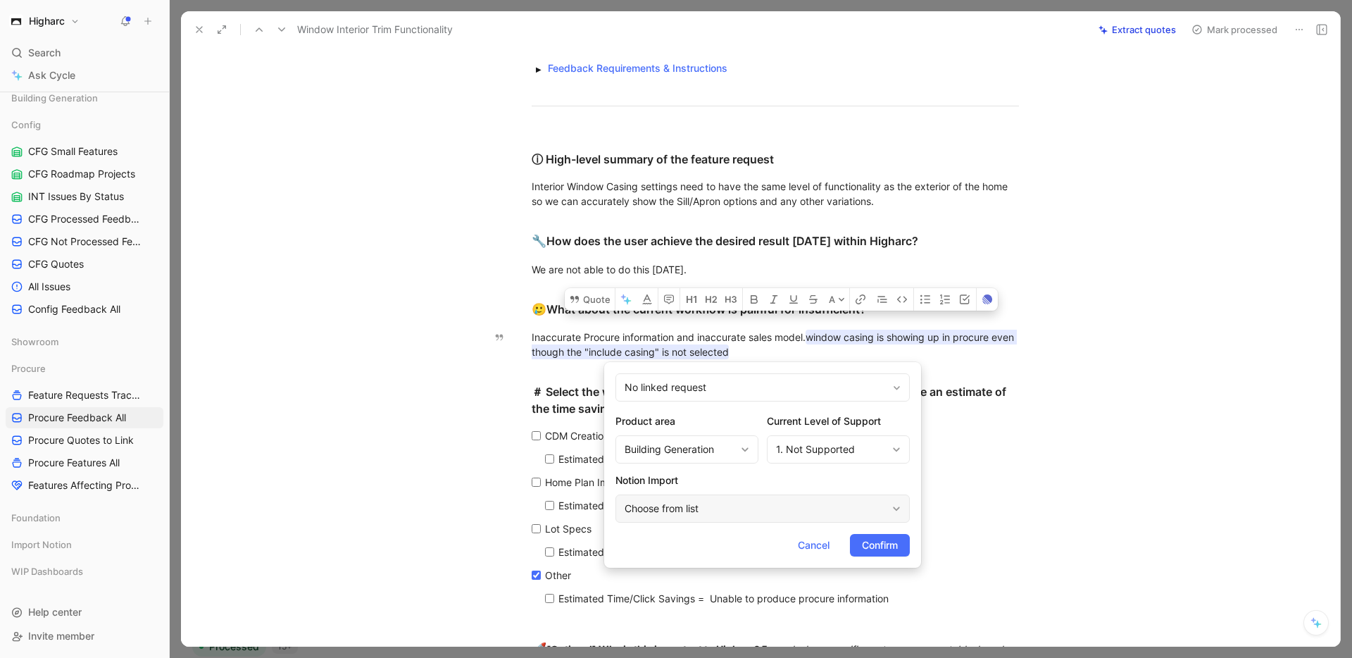
click at [728, 504] on div "Choose from list" at bounding box center [756, 508] width 262 height 17
click at [722, 449] on div "Building Generation" at bounding box center [680, 449] width 111 height 17
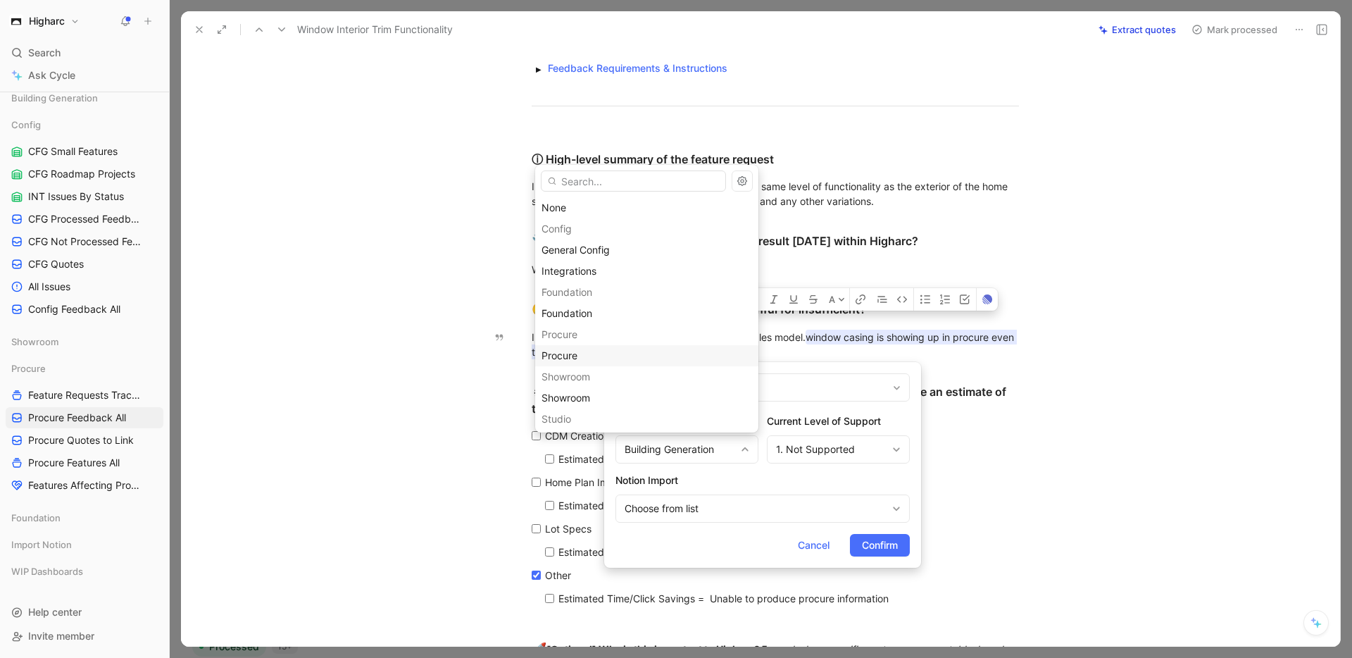
click at [639, 352] on div "Procure" at bounding box center [646, 355] width 211 height 17
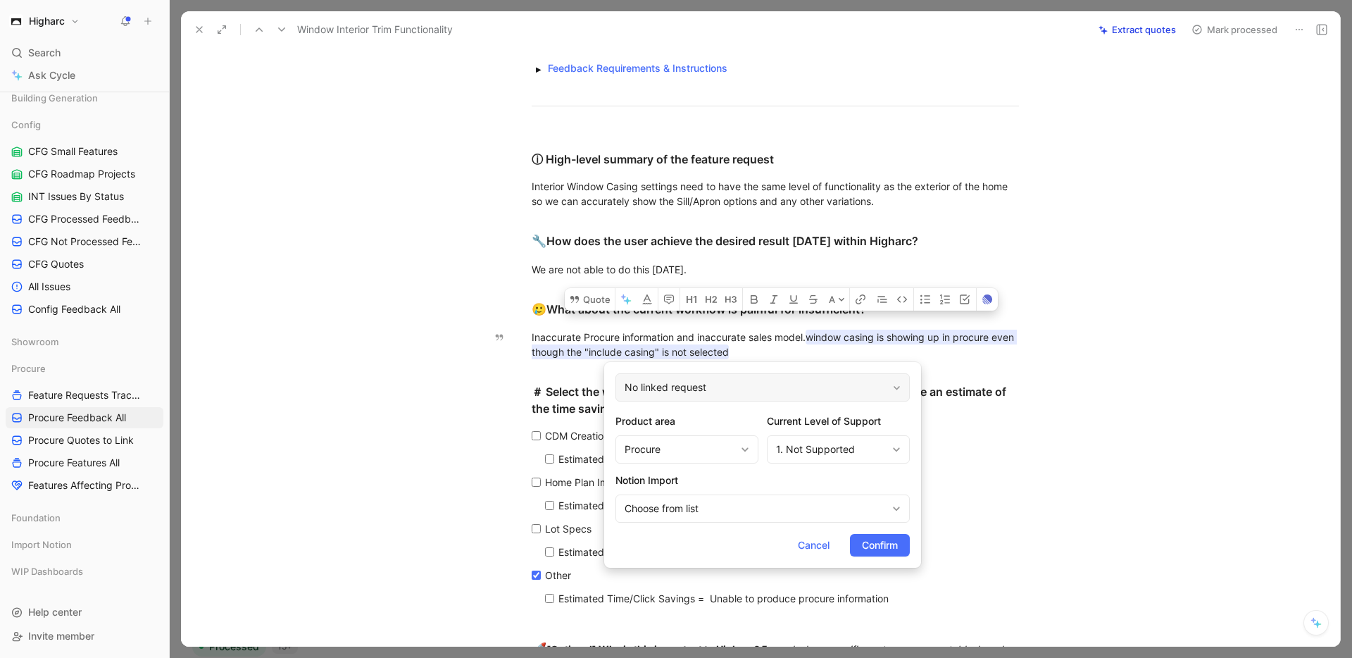
click at [754, 390] on div "No linked request" at bounding box center [762, 387] width 294 height 28
click at [877, 541] on span "Confirm" at bounding box center [880, 545] width 36 height 17
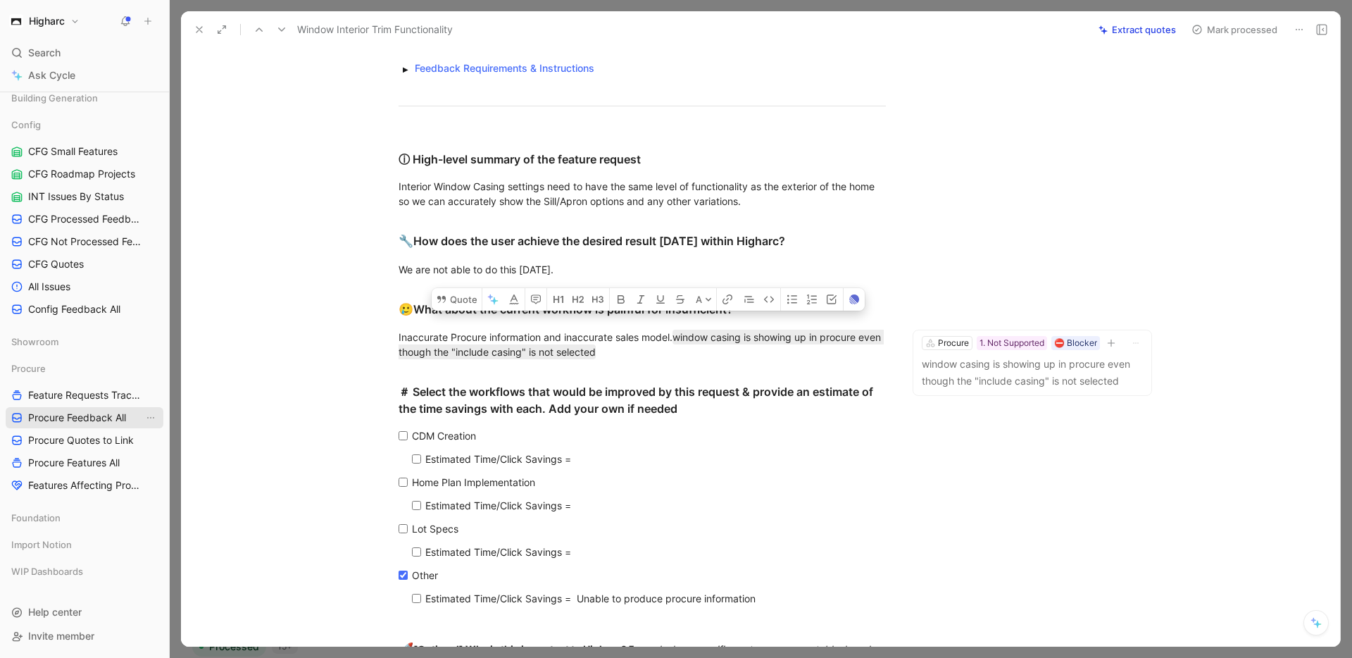
click at [82, 422] on span "Procure Feedback All" at bounding box center [77, 417] width 98 height 14
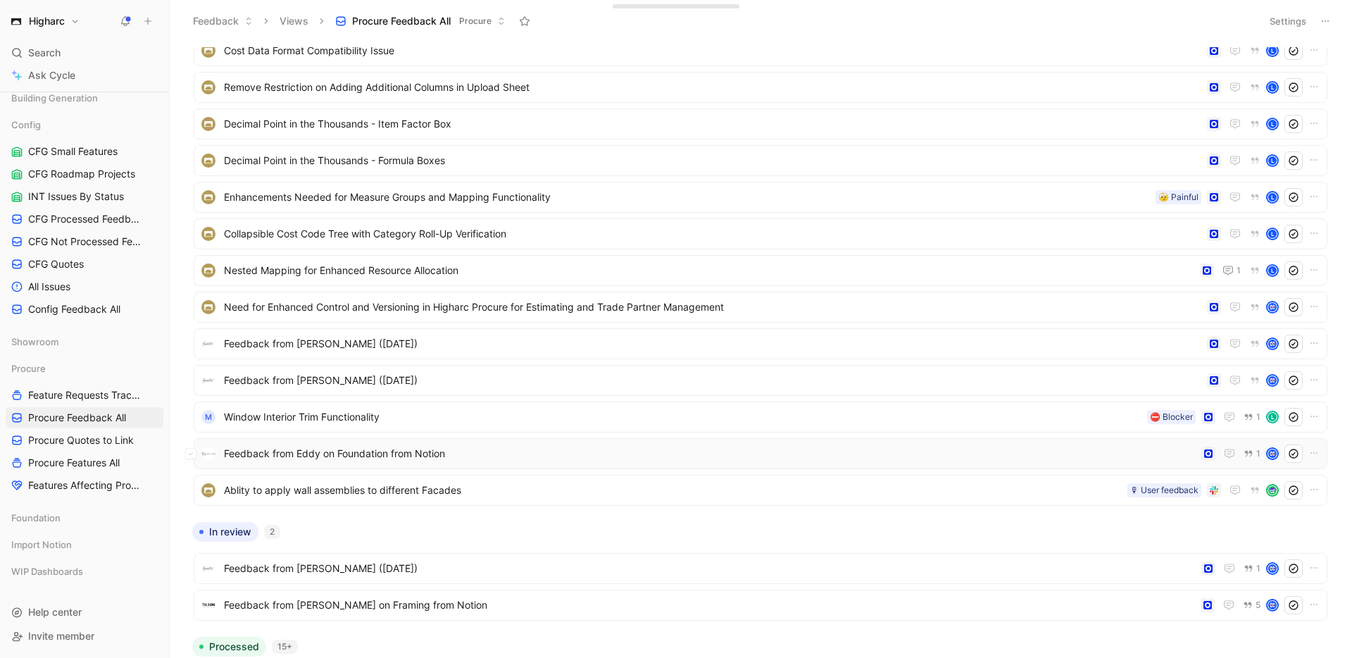
click at [506, 460] on span "Feedback from Eddy on Foundation from Notion" at bounding box center [710, 453] width 972 height 17
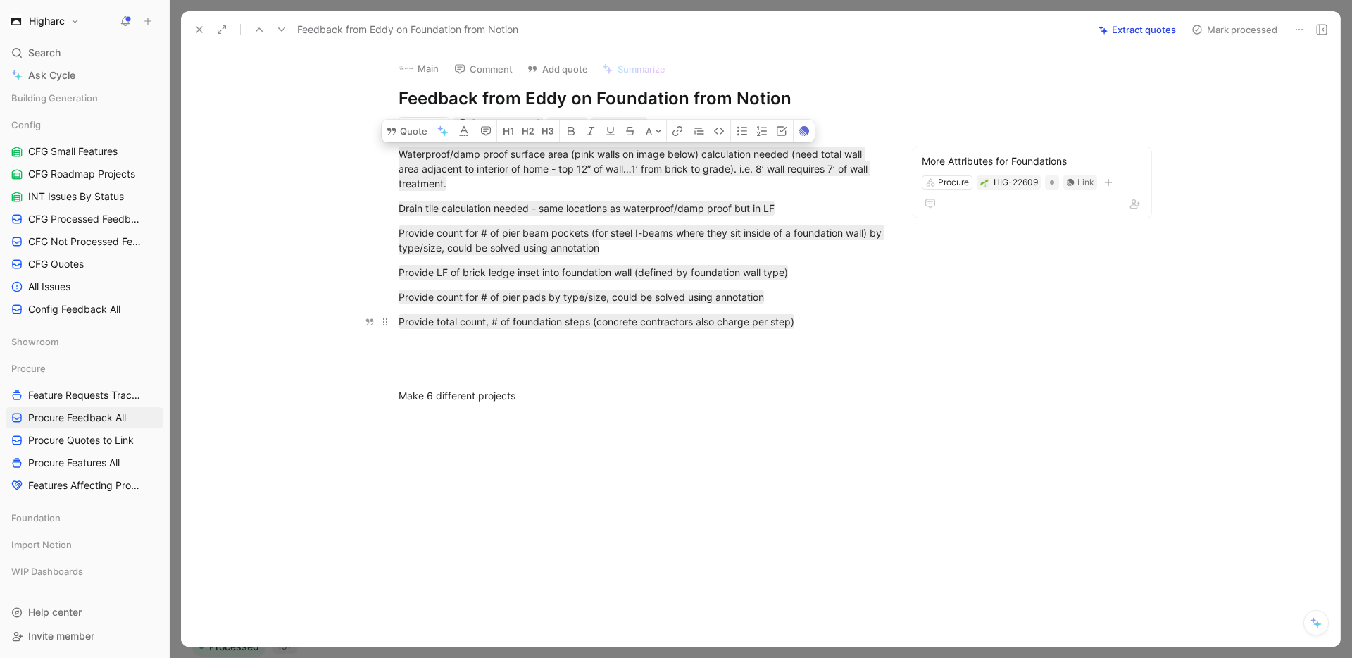
drag, startPoint x: 402, startPoint y: 153, endPoint x: 810, endPoint y: 322, distance: 441.3
click at [810, 322] on div "Waterproof/damp proof surface area (pink walls on image below) calculation need…" at bounding box center [642, 287] width 863 height 312
drag, startPoint x: 466, startPoint y: 394, endPoint x: 501, endPoint y: 391, distance: 35.3
click at [501, 391] on div "Make 6 different projects" at bounding box center [642, 395] width 487 height 15
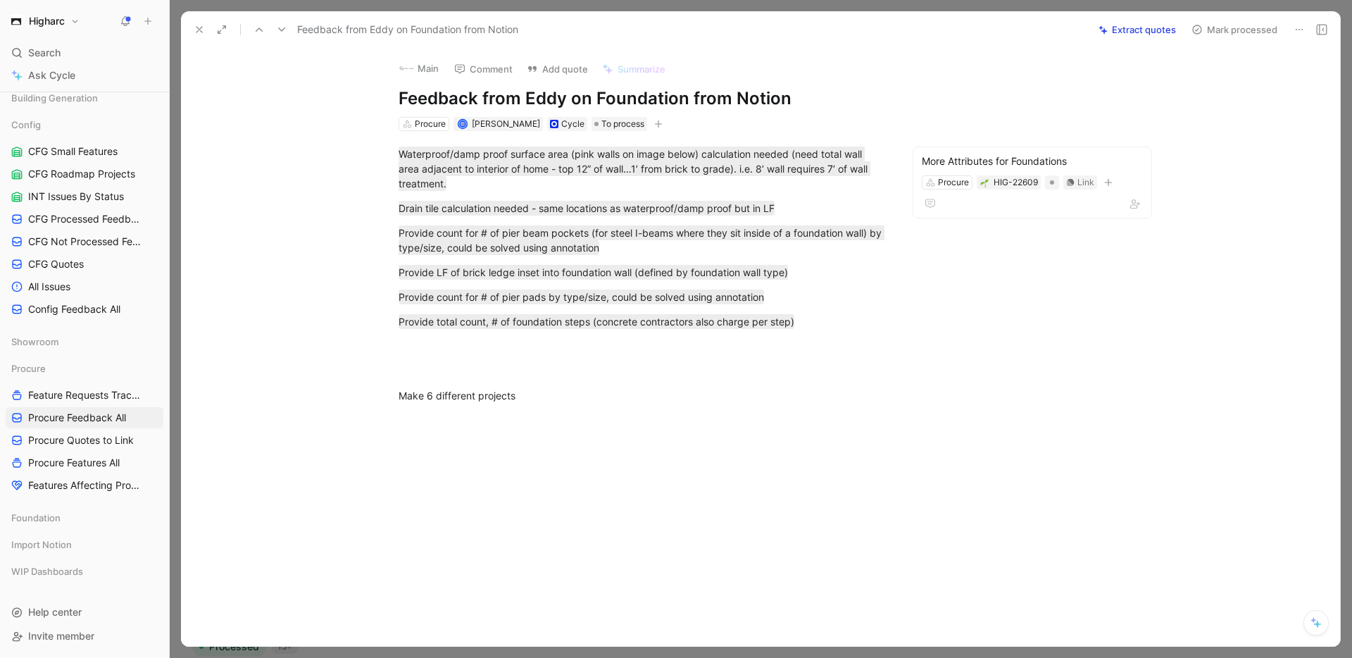
click at [198, 30] on use at bounding box center [199, 30] width 6 height 6
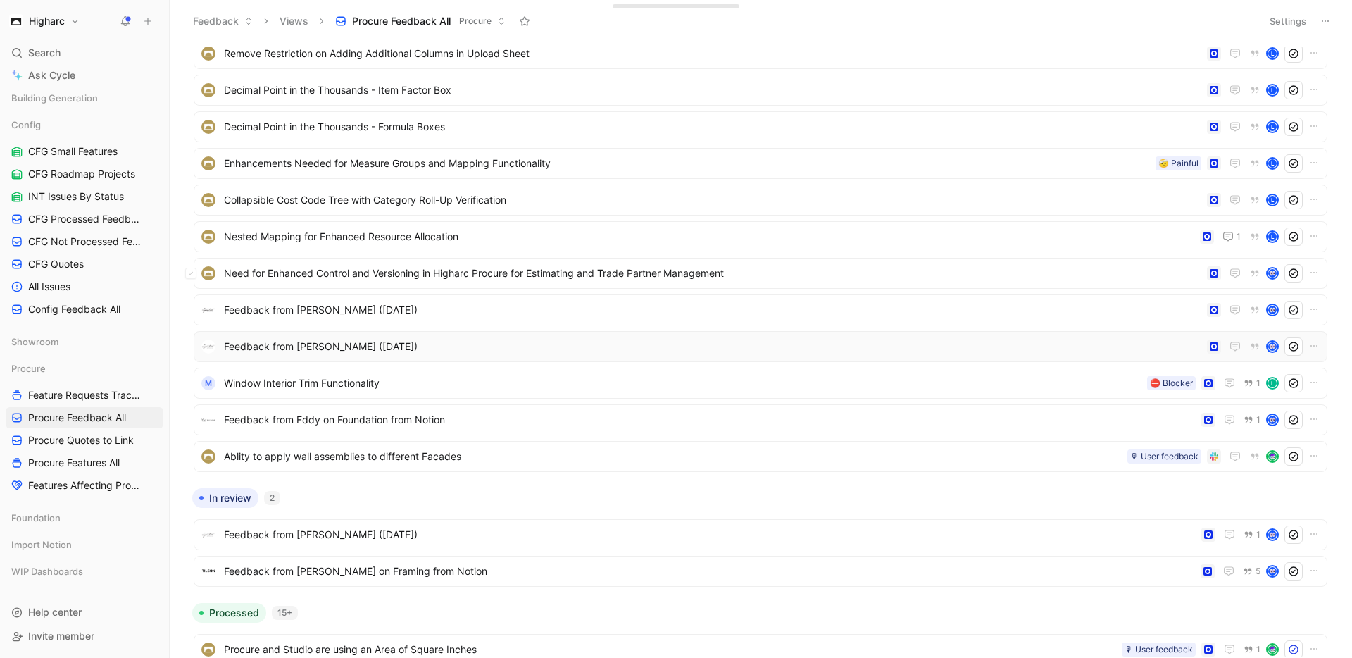
scroll to position [553, 0]
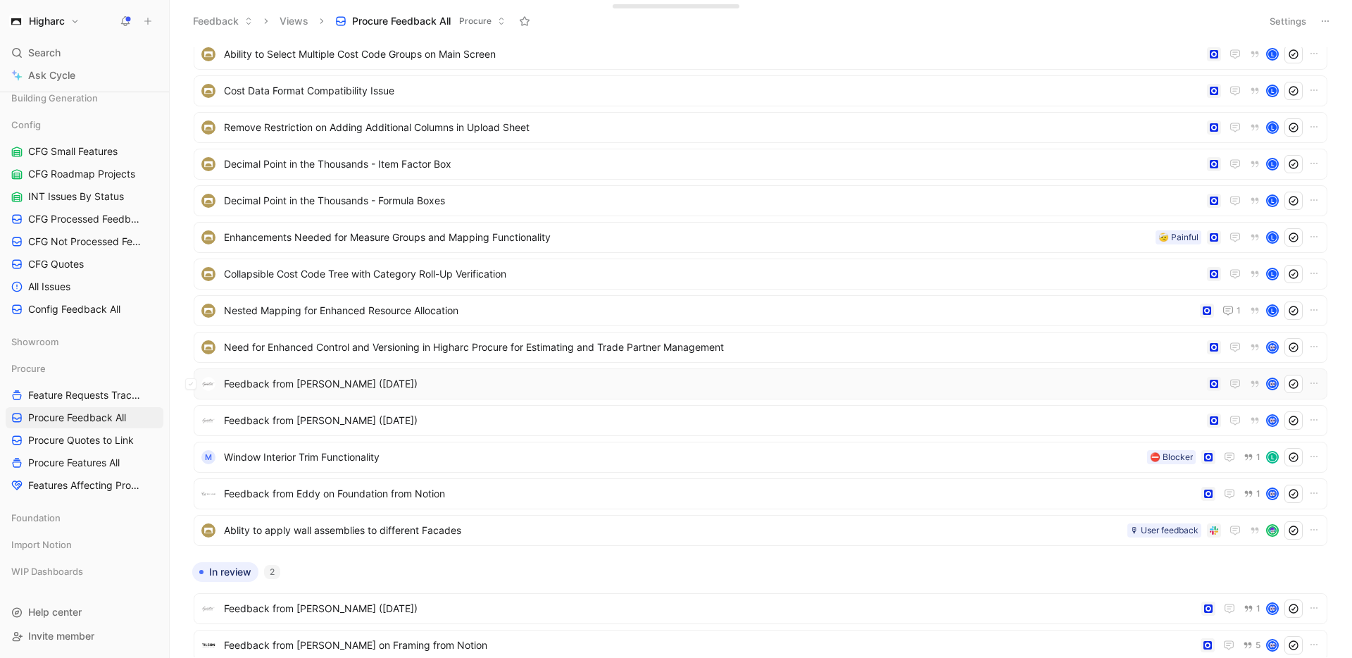
click at [405, 382] on span "Feedback from [PERSON_NAME] ([DATE])" at bounding box center [712, 383] width 977 height 17
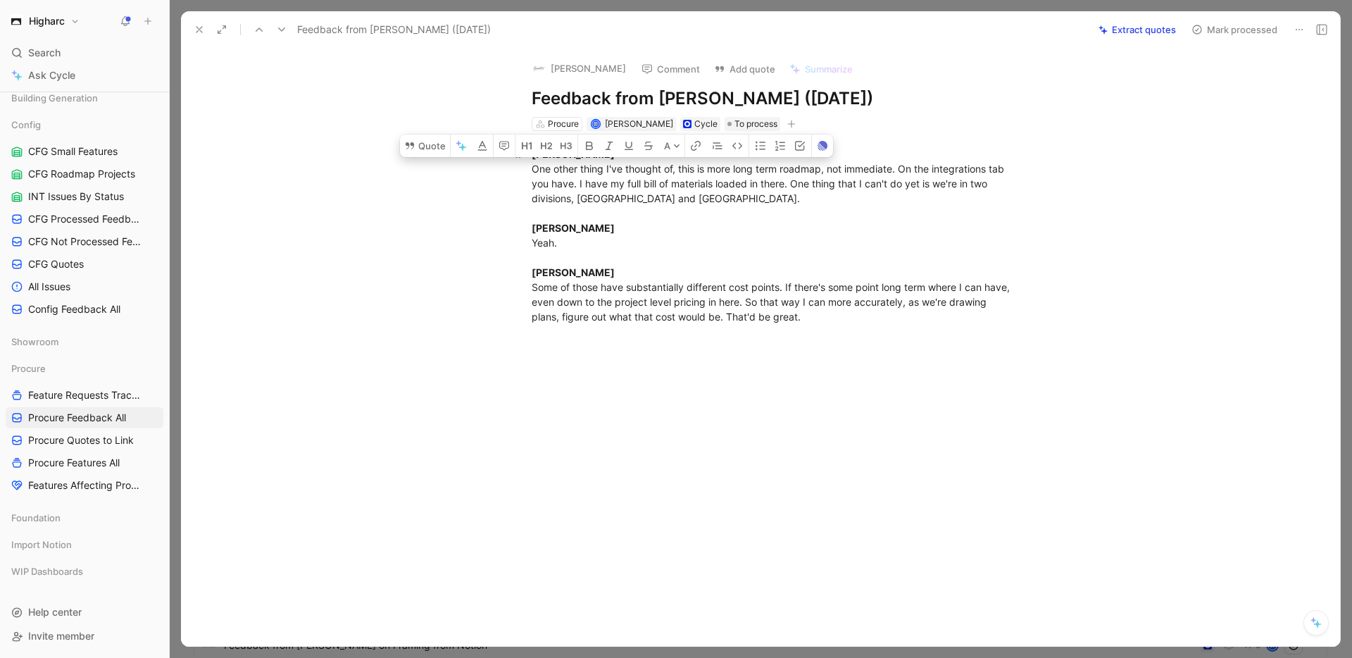
drag, startPoint x: 533, startPoint y: 167, endPoint x: 725, endPoint y: 194, distance: 194.1
click at [726, 193] on div "Andrew Caudle One other thing I've thought of, this is more long term roadmap, …" at bounding box center [775, 234] width 487 height 177
click at [435, 268] on div "Andrew Caudle One other thing I've thought of, this is more long term roadmap, …" at bounding box center [775, 235] width 1129 height 208
drag, startPoint x: 704, startPoint y: 201, endPoint x: 530, endPoint y: 169, distance: 176.8
click at [530, 169] on p "Andrew Caudle One other thing I've thought of, this is more long term roadmap, …" at bounding box center [775, 235] width 541 height 186
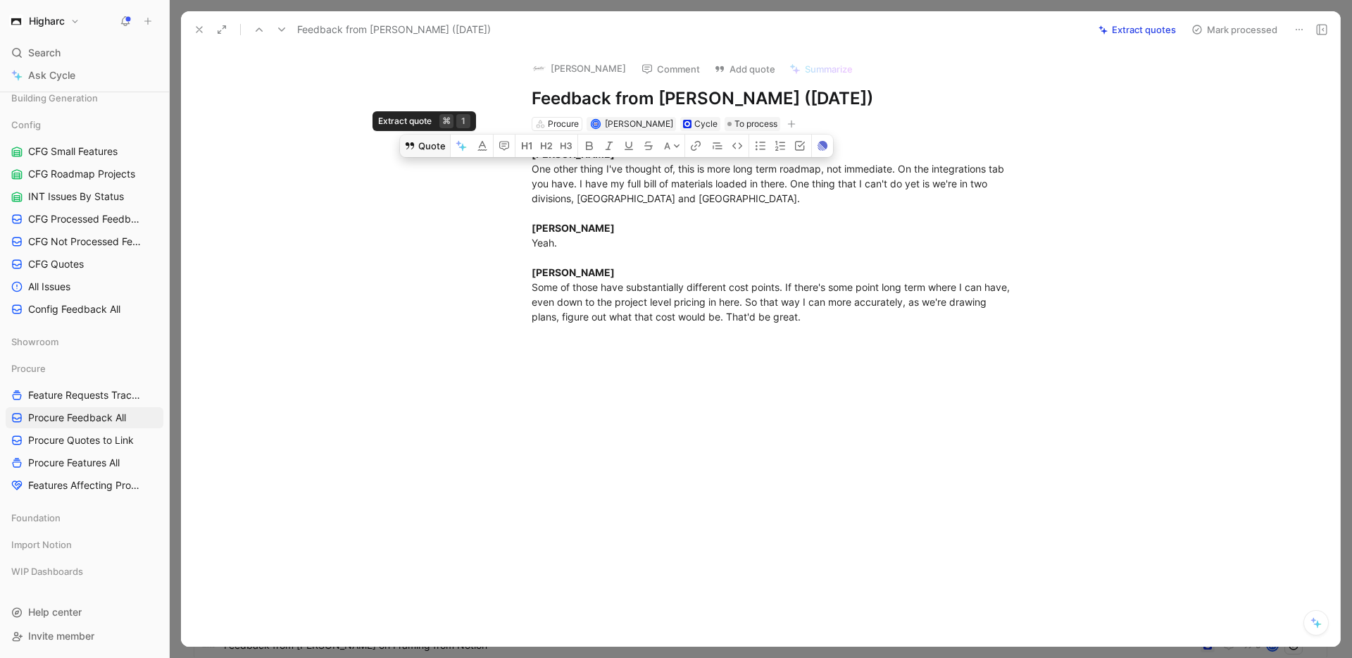
click at [428, 146] on button "Quote" at bounding box center [425, 145] width 50 height 23
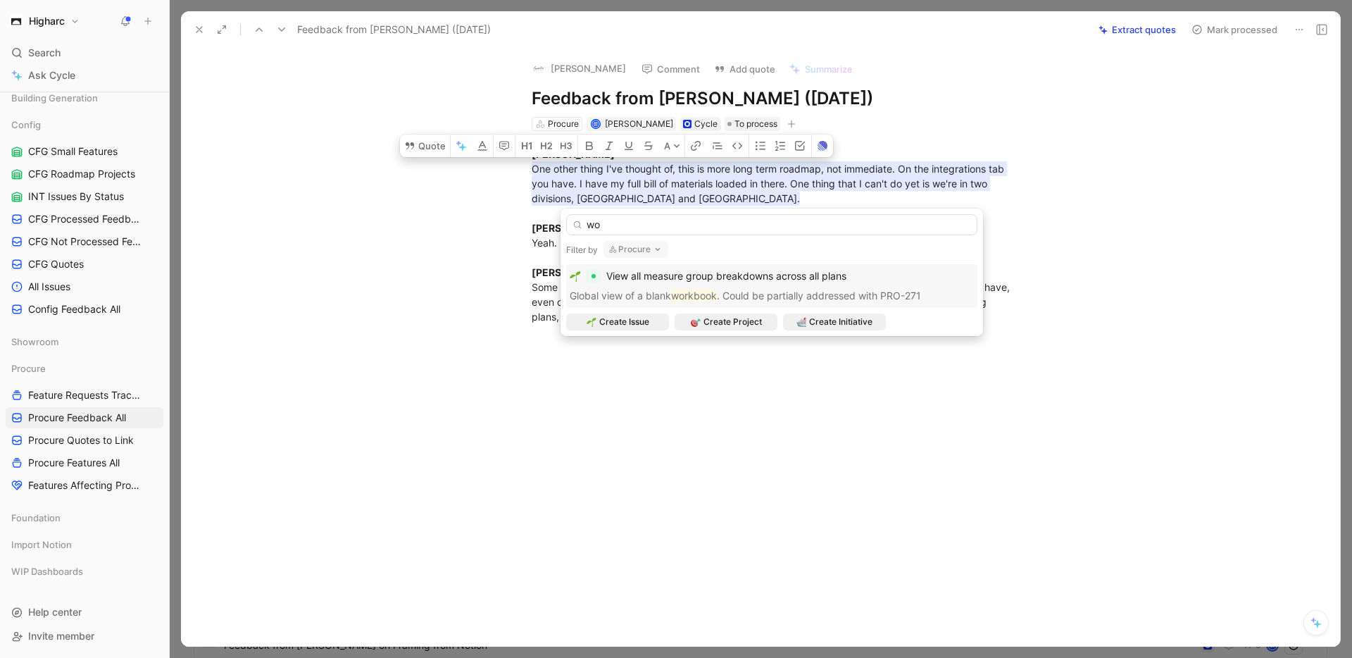
type input "w"
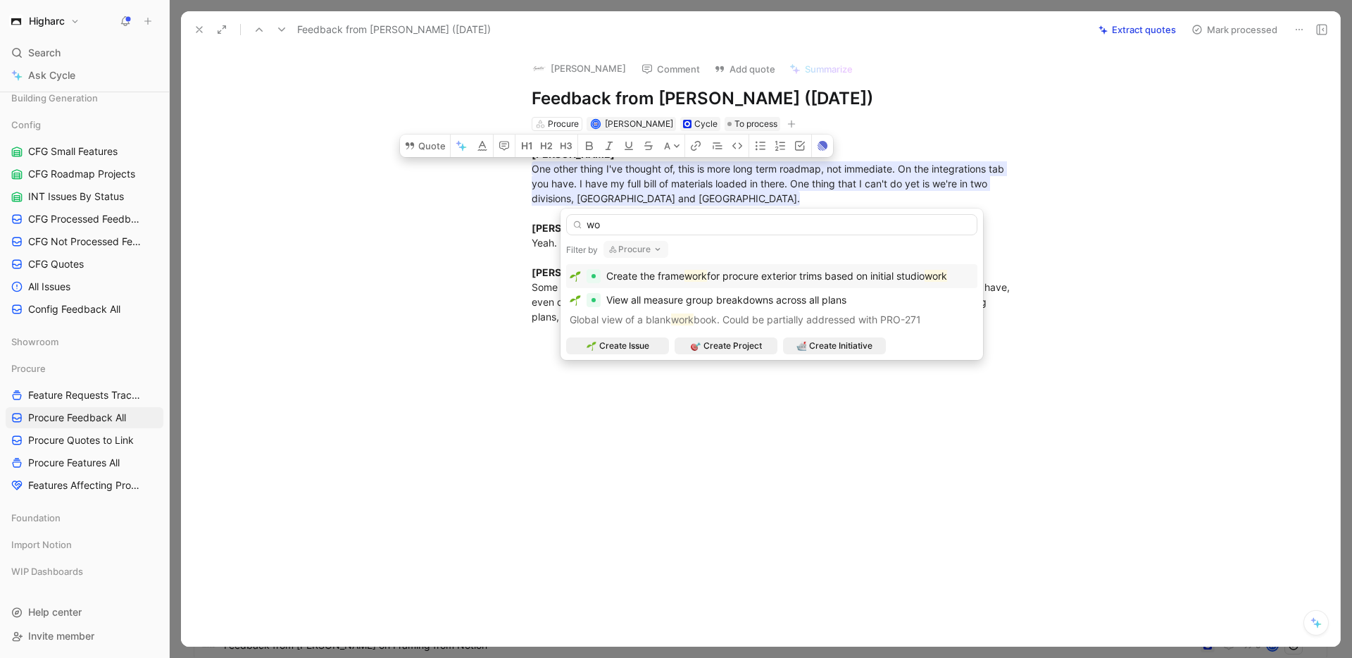
type input "w"
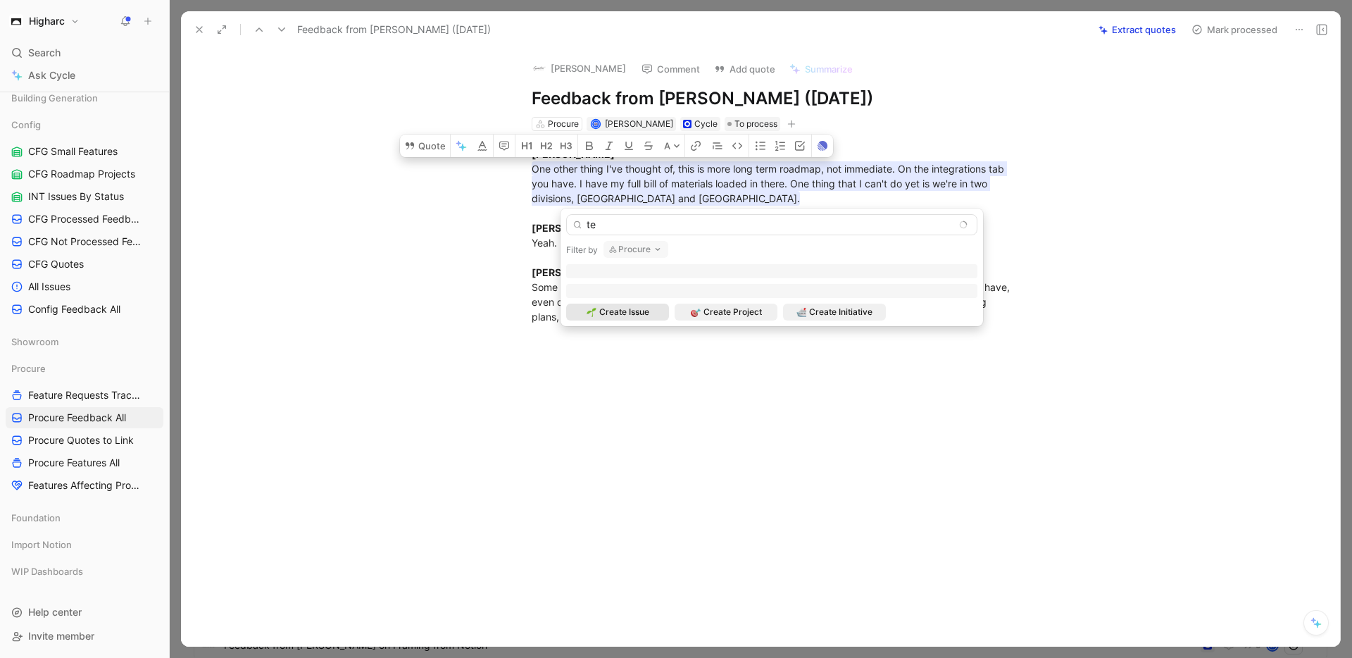
type input "t"
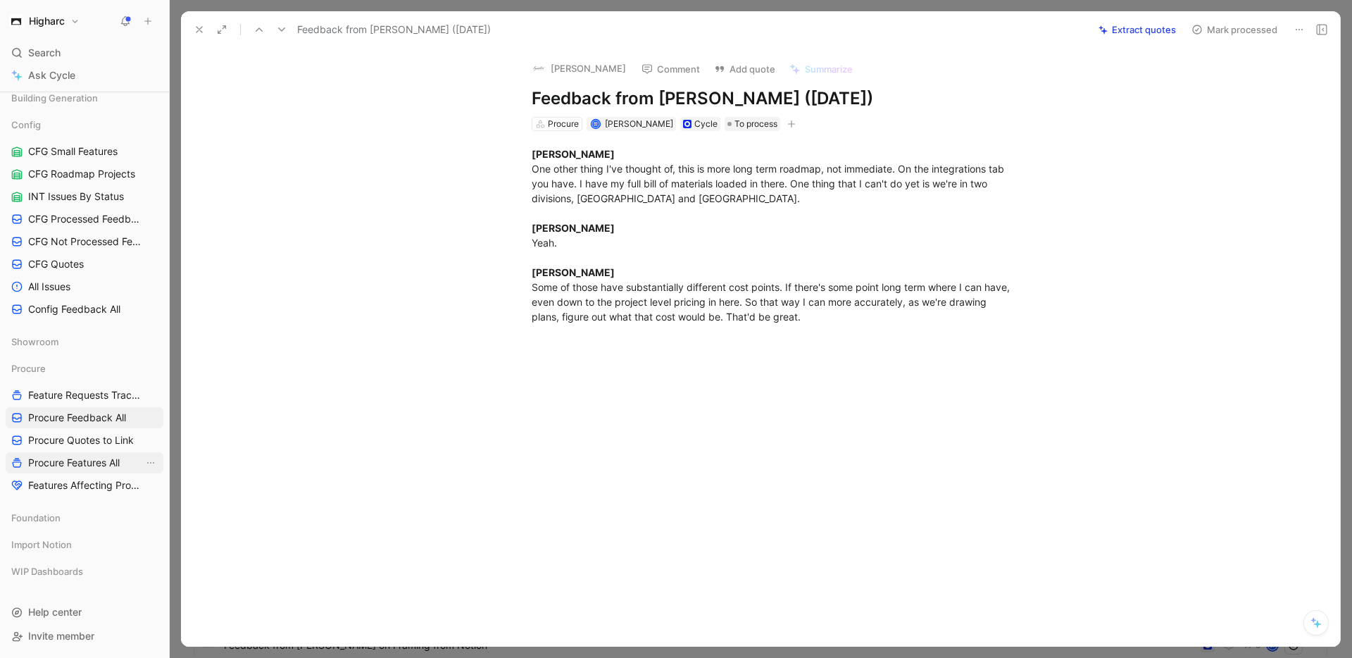
click at [66, 458] on span "Procure Features All" at bounding box center [74, 463] width 92 height 14
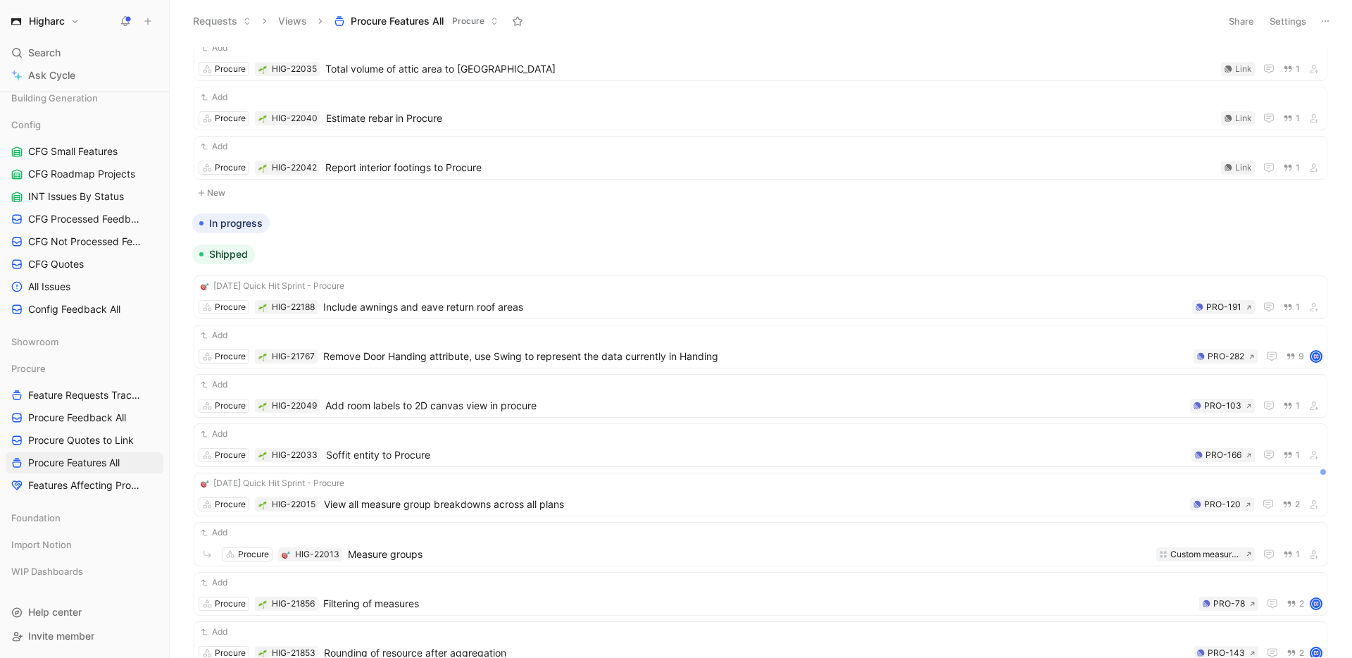
scroll to position [1602, 0]
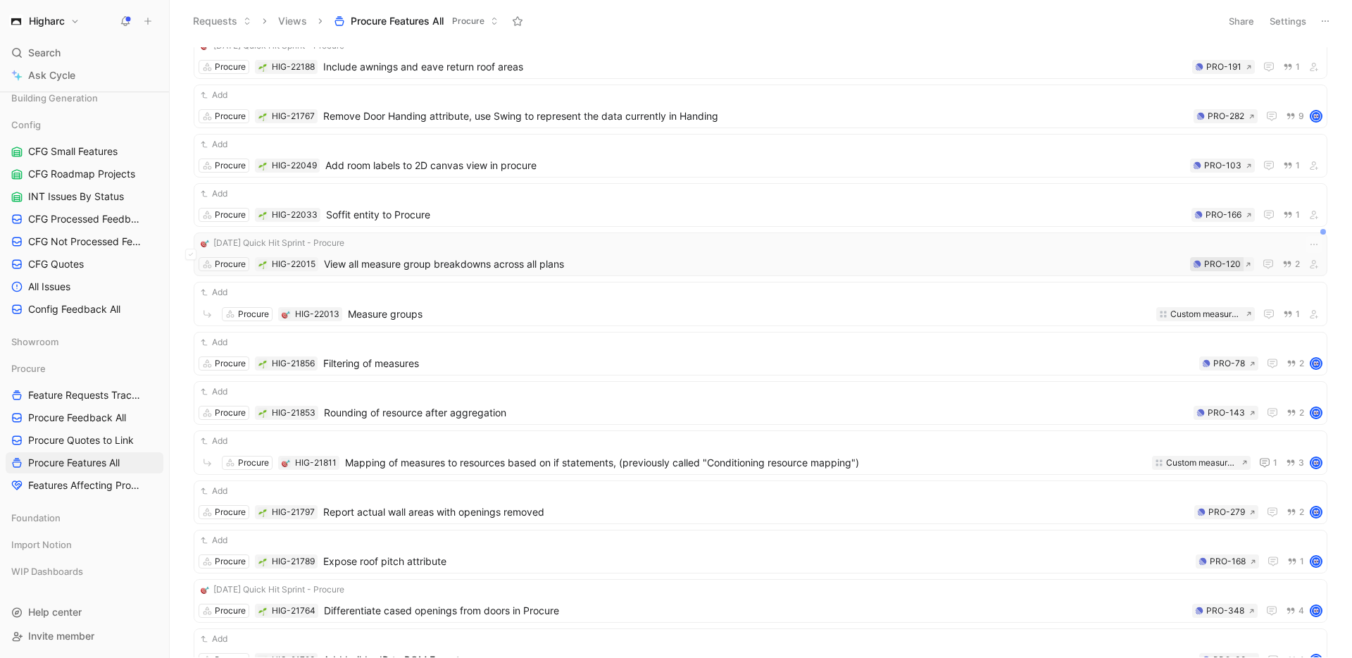
click at [1208, 261] on div "PRO-120" at bounding box center [1222, 264] width 37 height 14
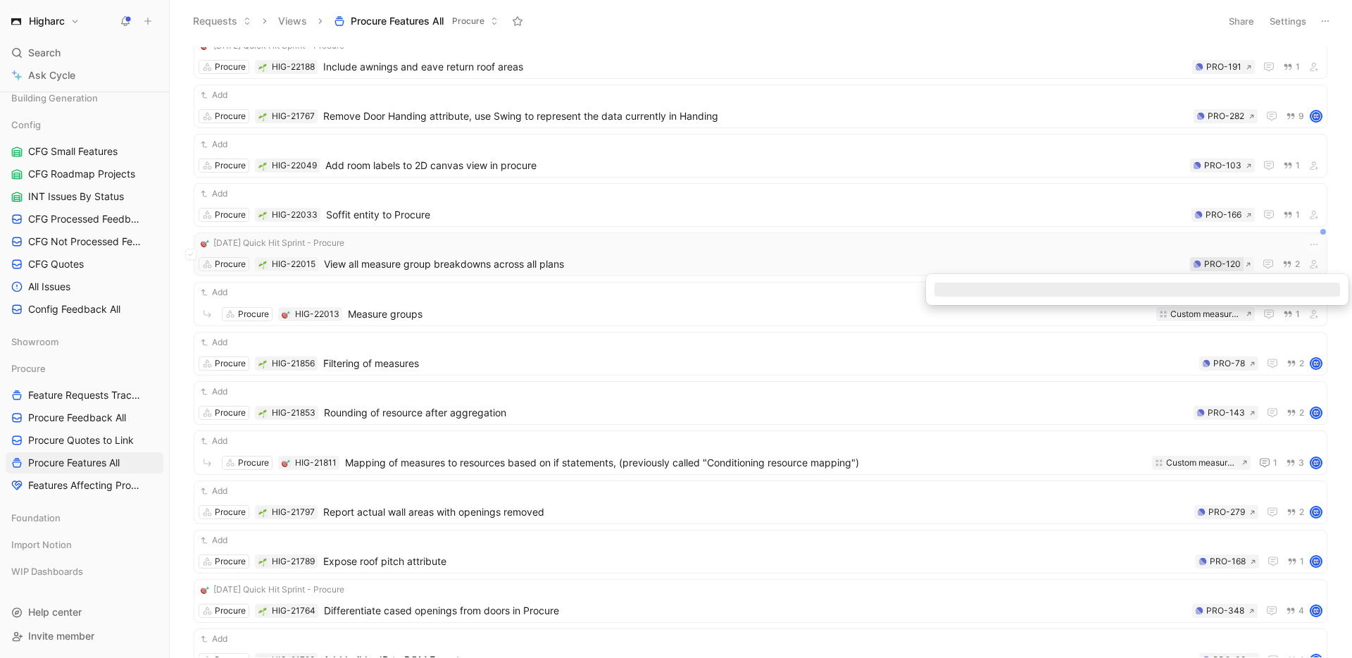
click at [1206, 263] on div "PRO-120" at bounding box center [1222, 264] width 37 height 14
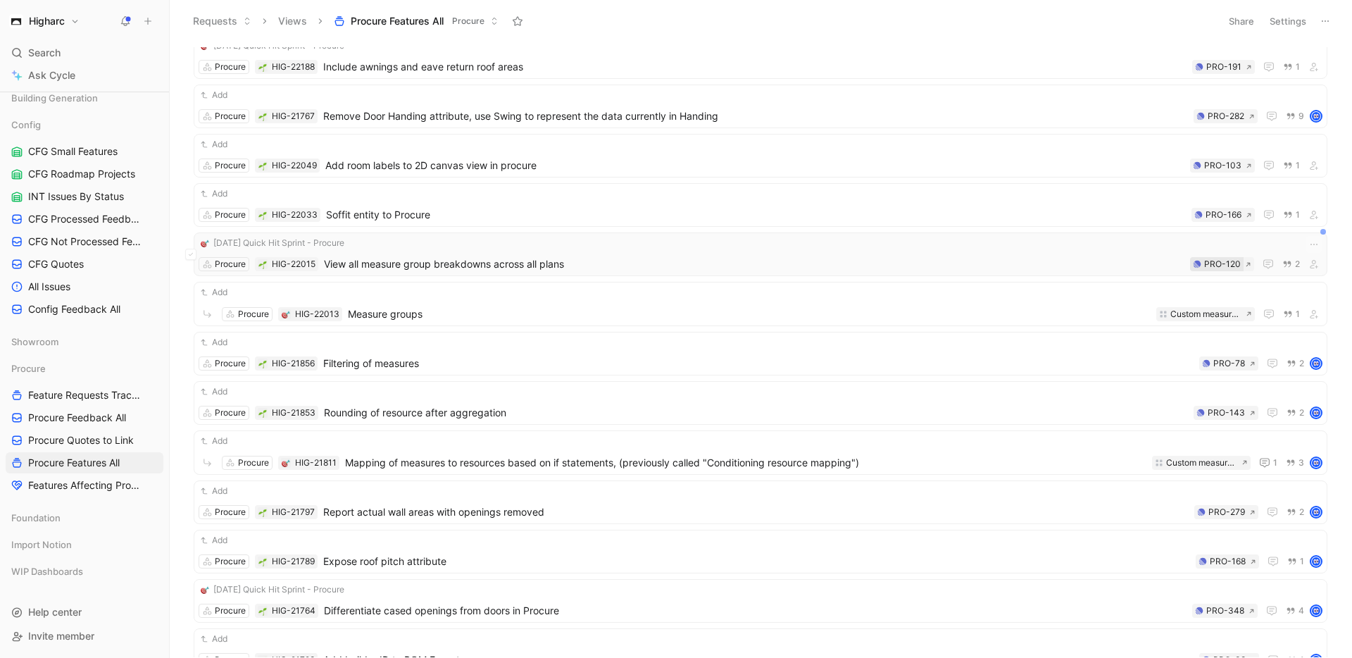
click at [1216, 266] on div "PRO-120" at bounding box center [1222, 264] width 37 height 14
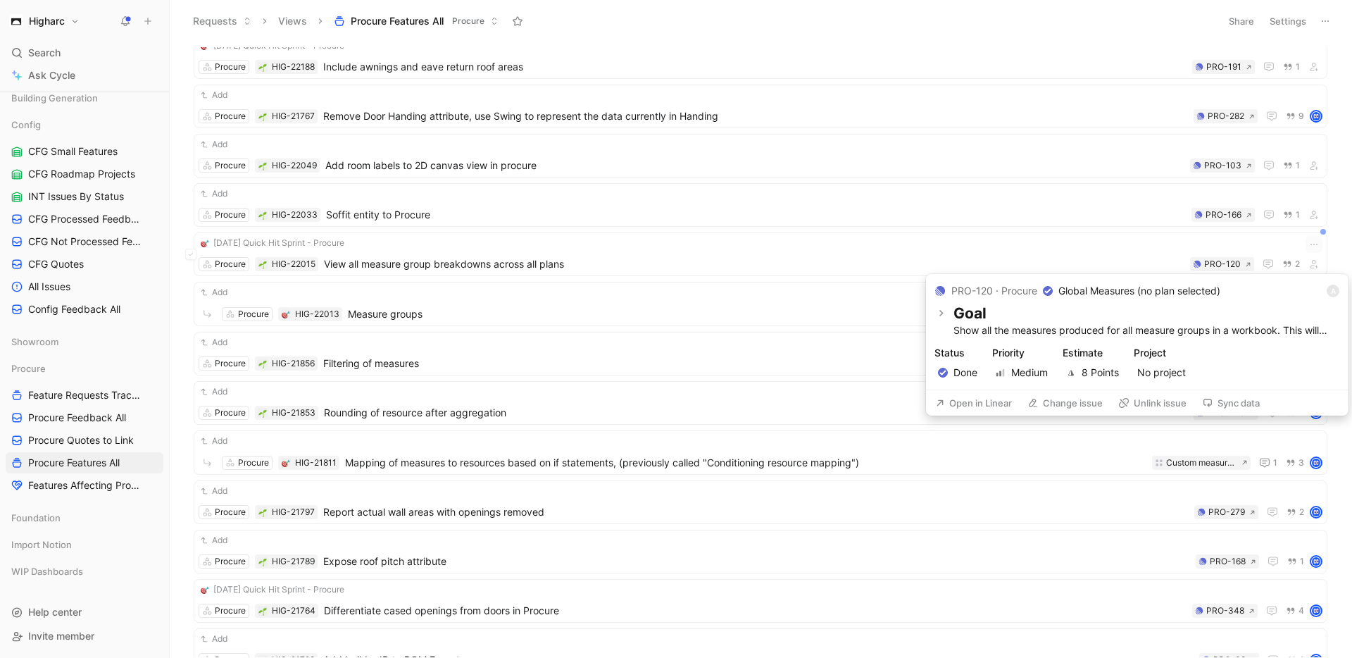
click at [975, 403] on button "Open in Linear" at bounding box center [973, 403] width 89 height 20
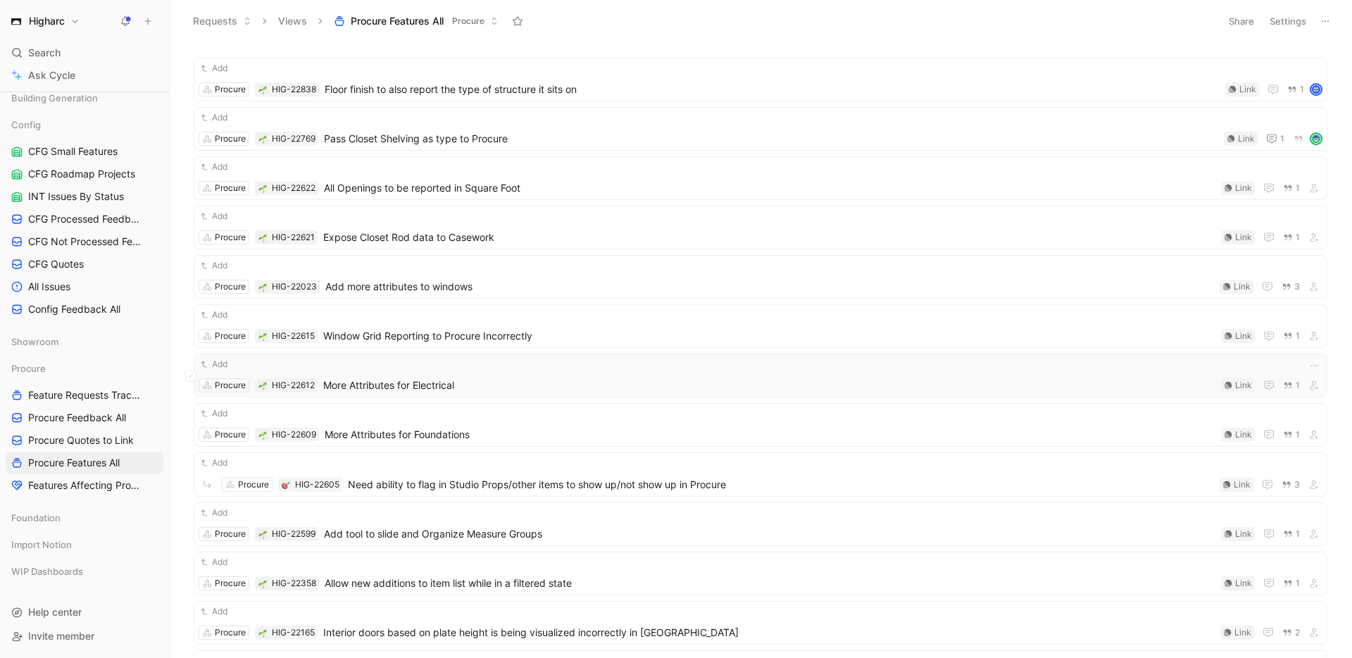
scroll to position [0, 0]
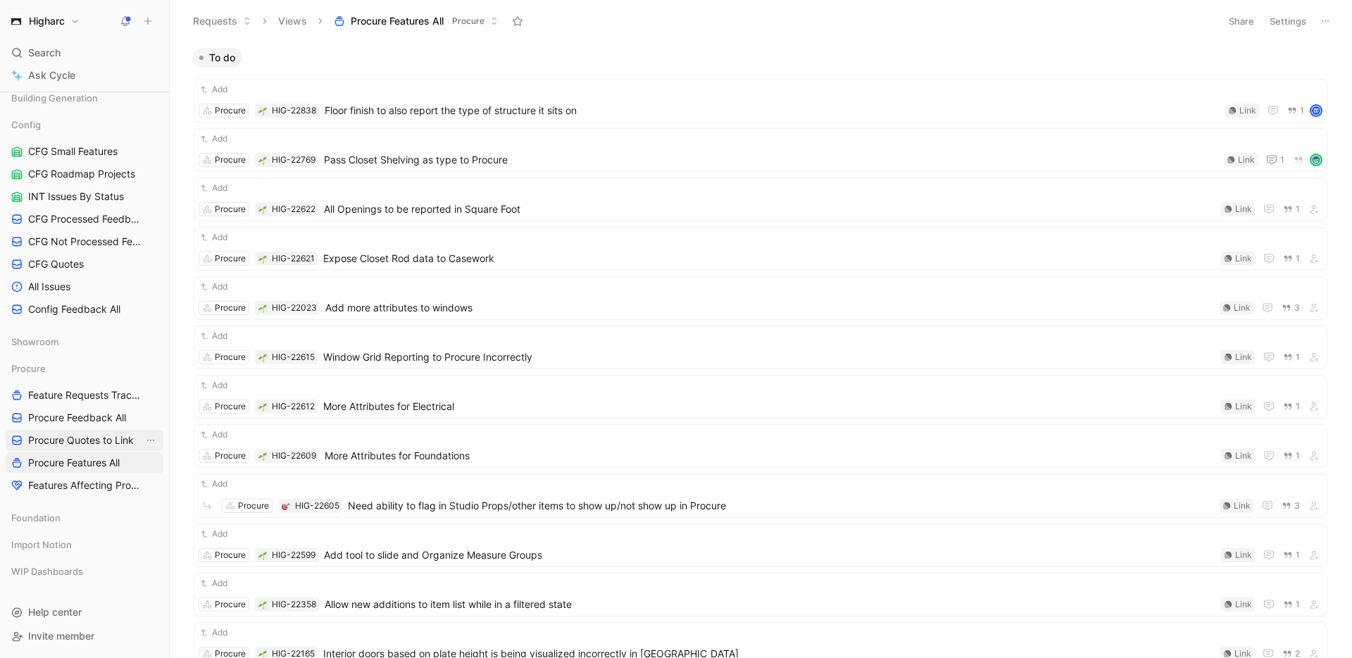
click at [65, 439] on span "Procure Quotes to Link" at bounding box center [81, 440] width 106 height 14
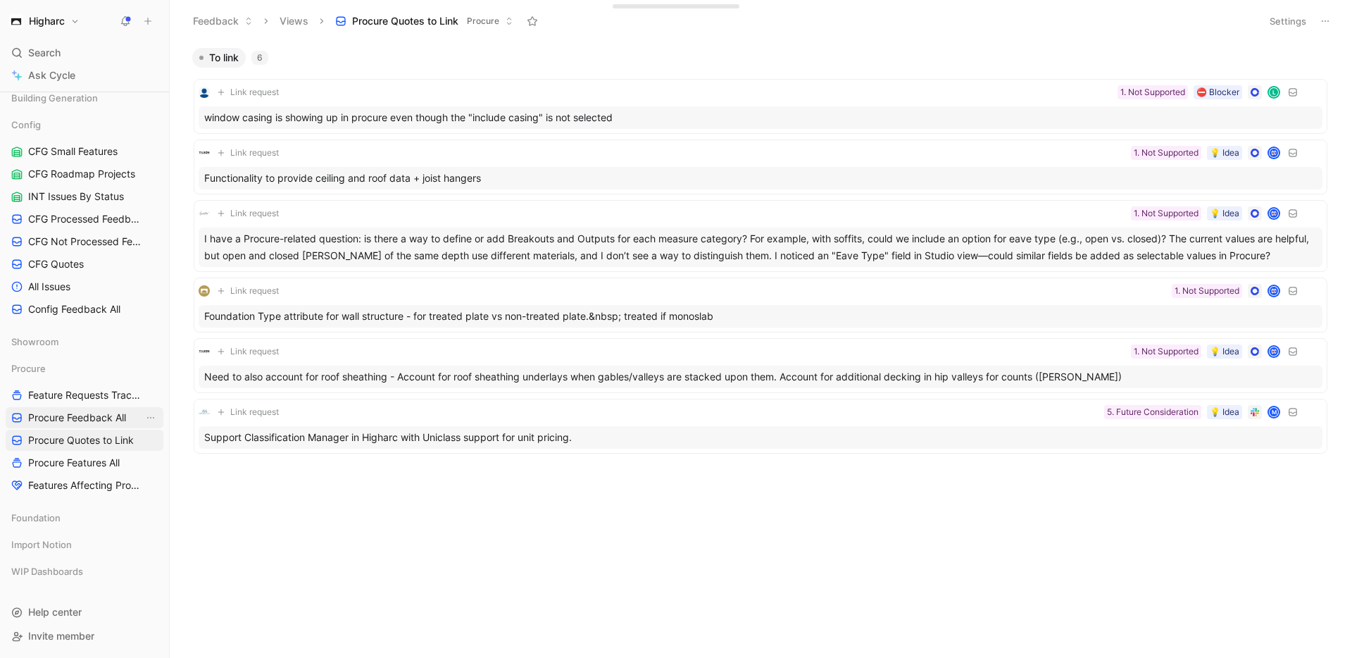
click at [75, 421] on span "Procure Feedback All" at bounding box center [77, 417] width 98 height 14
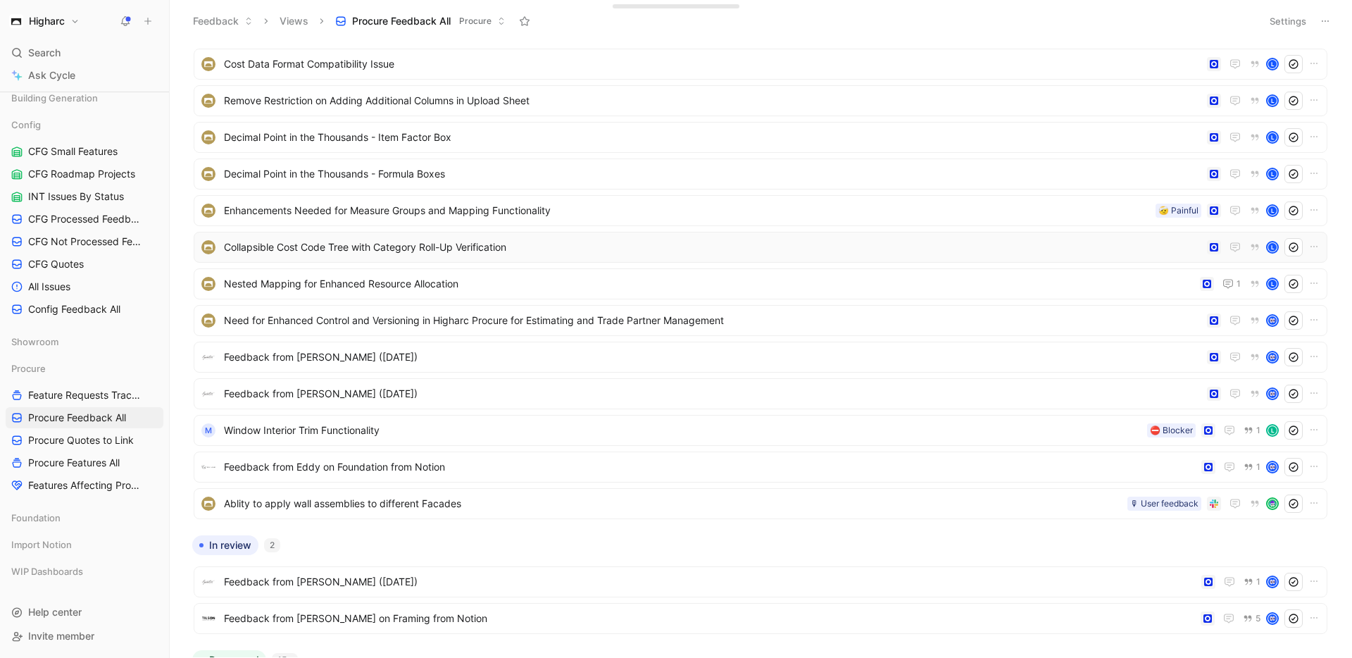
scroll to position [555, 0]
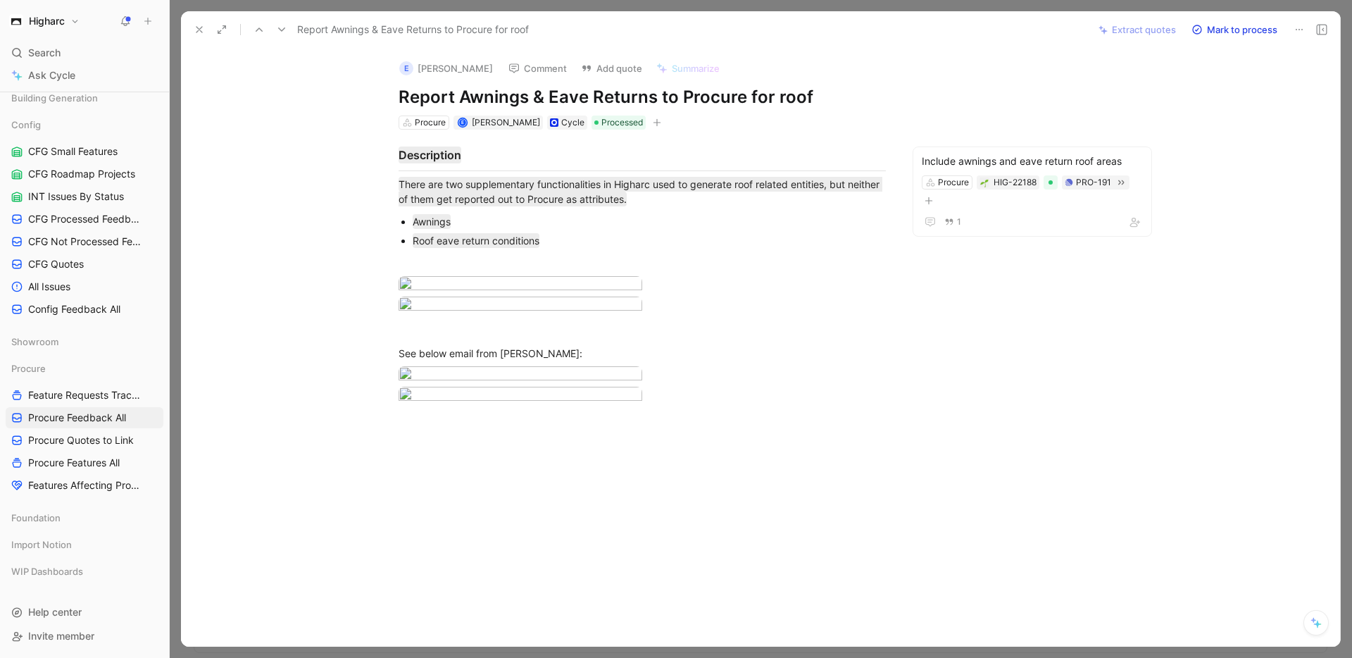
click at [194, 27] on icon at bounding box center [199, 29] width 11 height 11
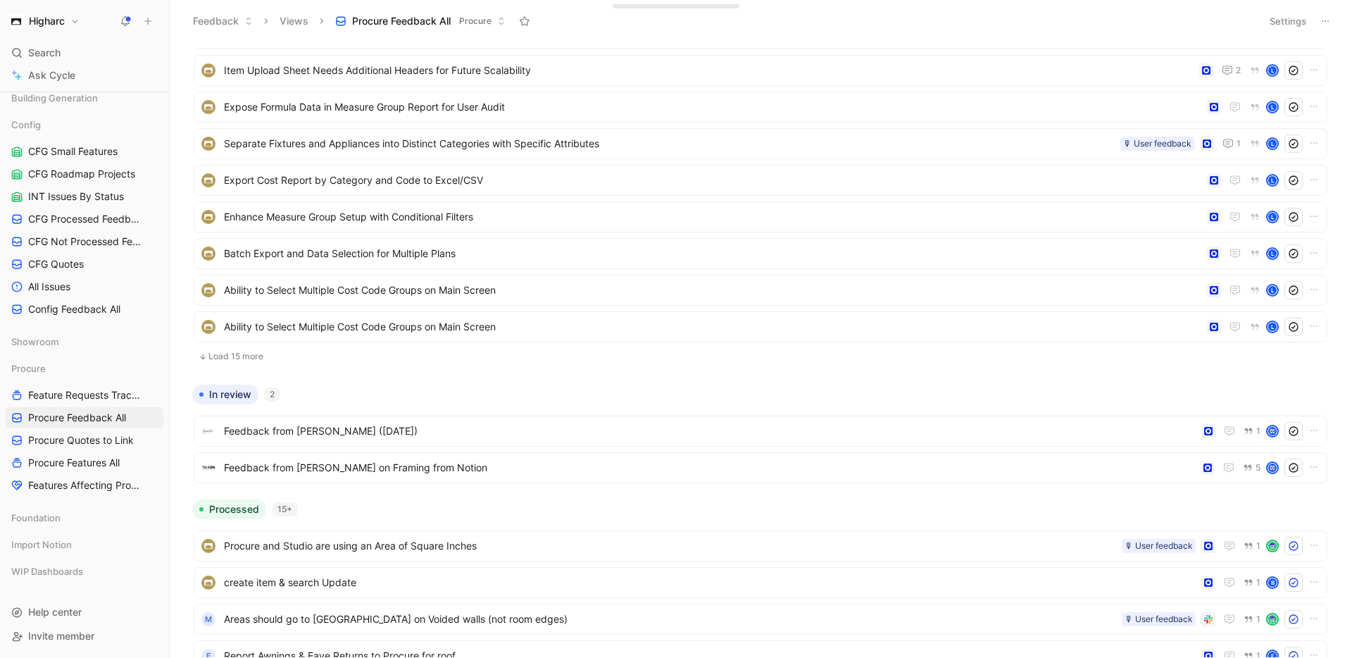
scroll to position [255, 0]
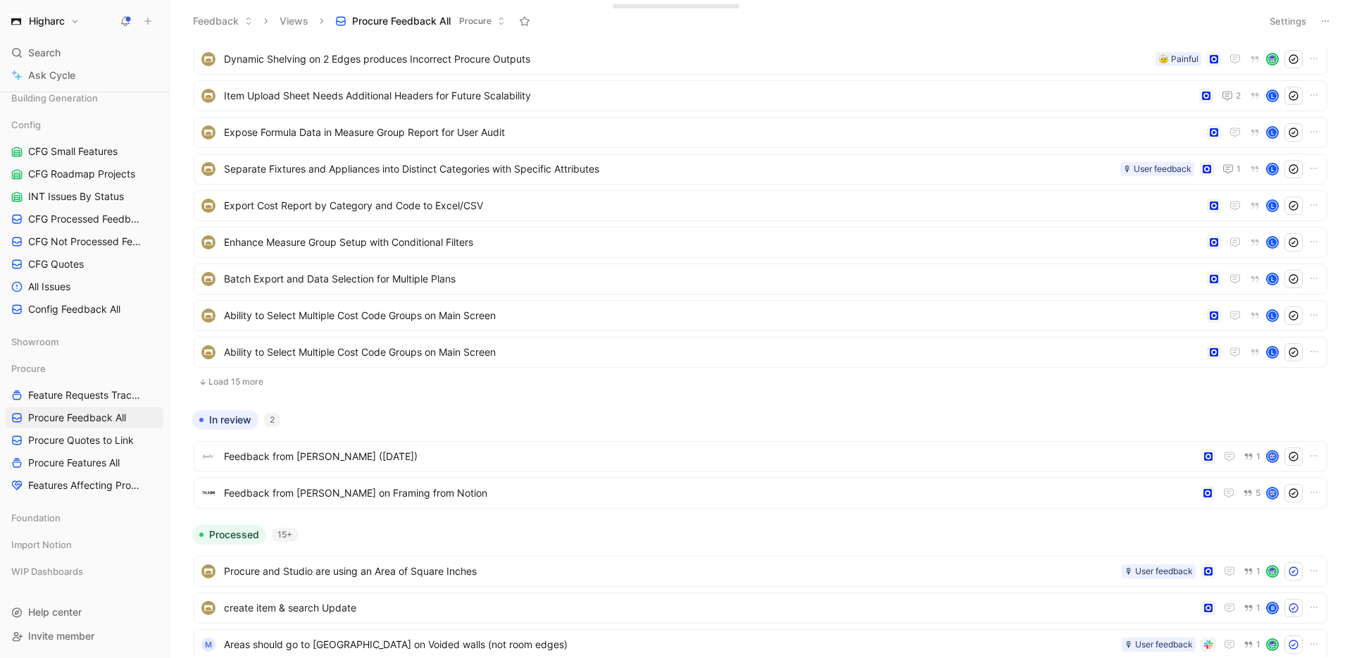
click at [263, 375] on button "Load 15 more" at bounding box center [761, 381] width 1134 height 17
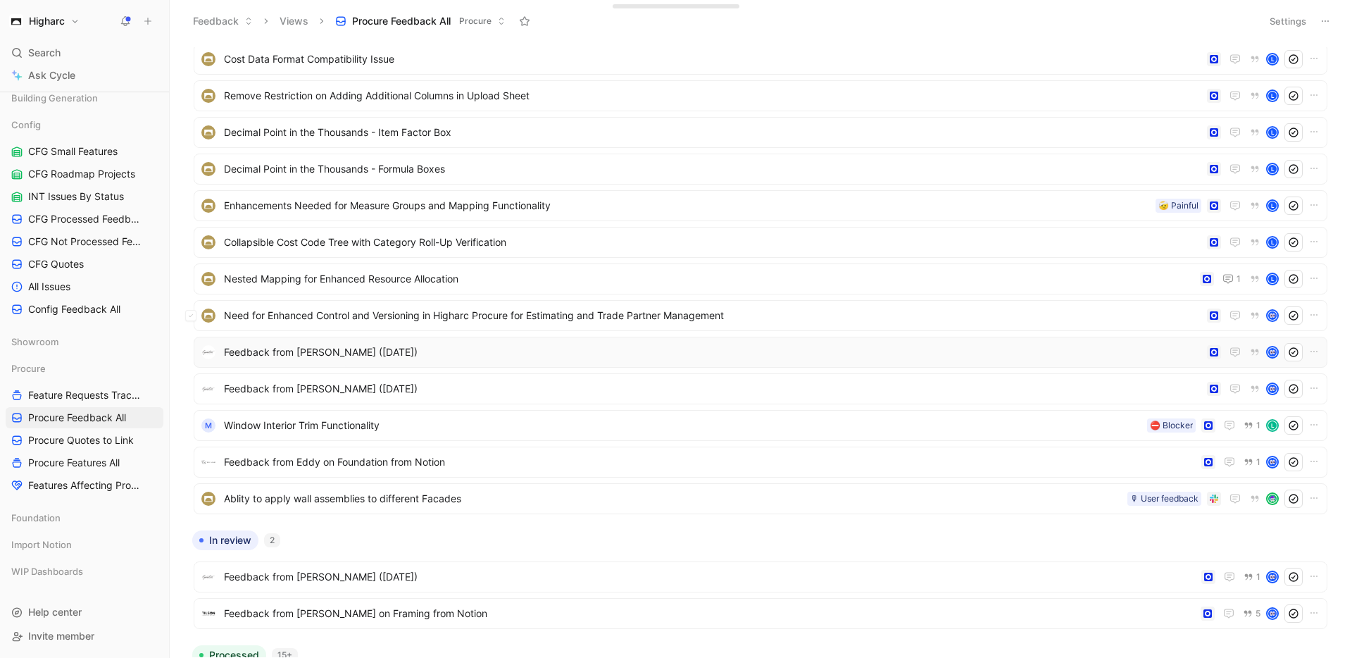
scroll to position [594, 0]
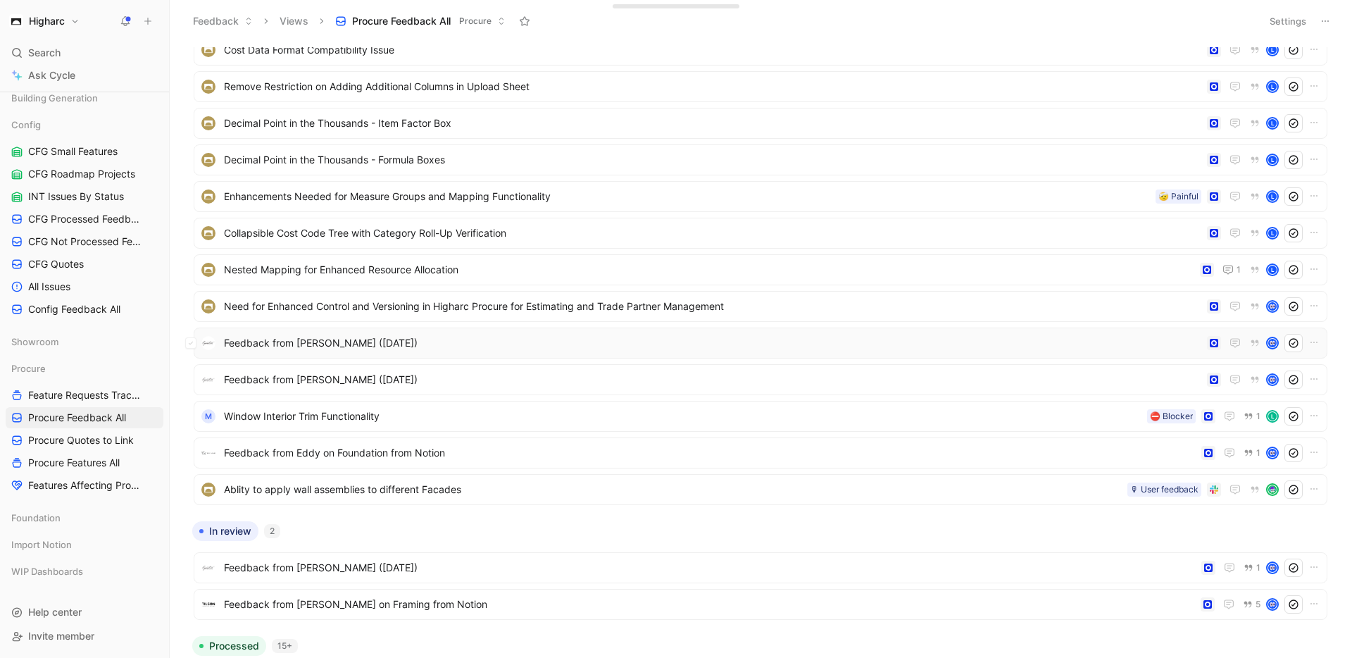
click at [280, 341] on span "Feedback from [PERSON_NAME] ([DATE])" at bounding box center [712, 342] width 977 height 17
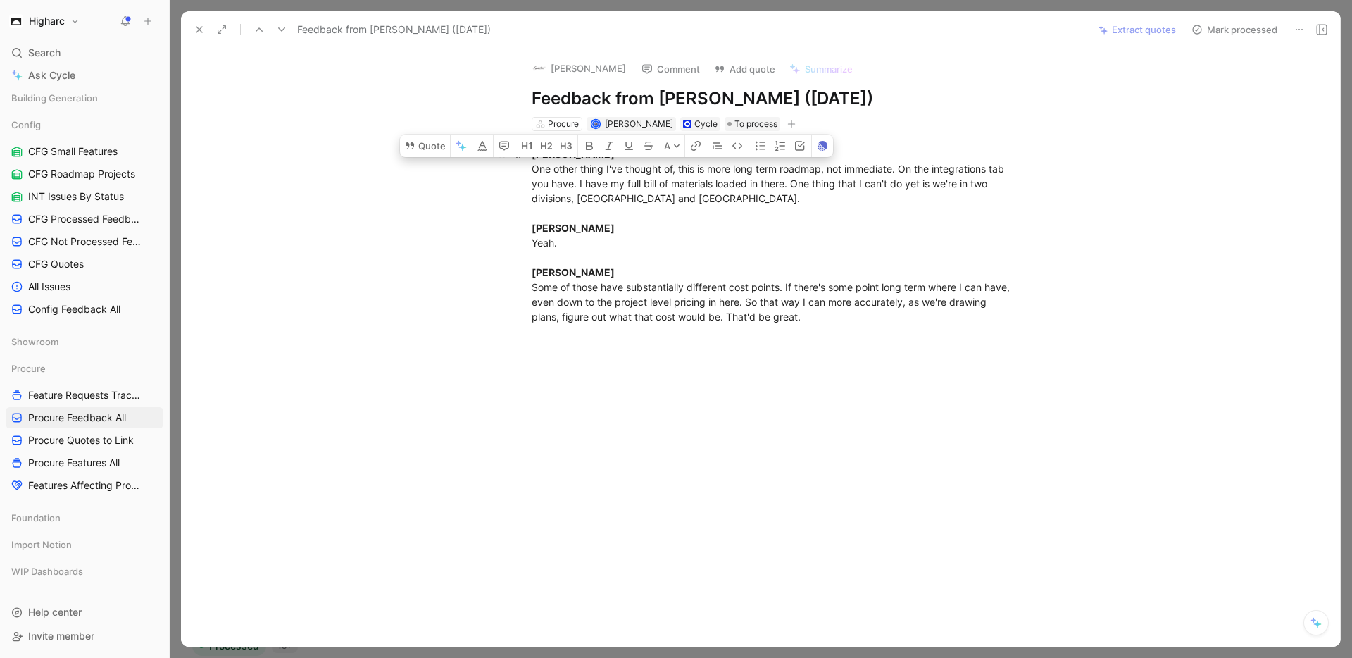
drag, startPoint x: 706, startPoint y: 201, endPoint x: 529, endPoint y: 165, distance: 181.0
click at [529, 165] on p "Andrew Caudle One other thing I've thought of, this is more long term roadmap, …" at bounding box center [775, 235] width 541 height 186
click at [413, 145] on icon at bounding box center [410, 145] width 8 height 7
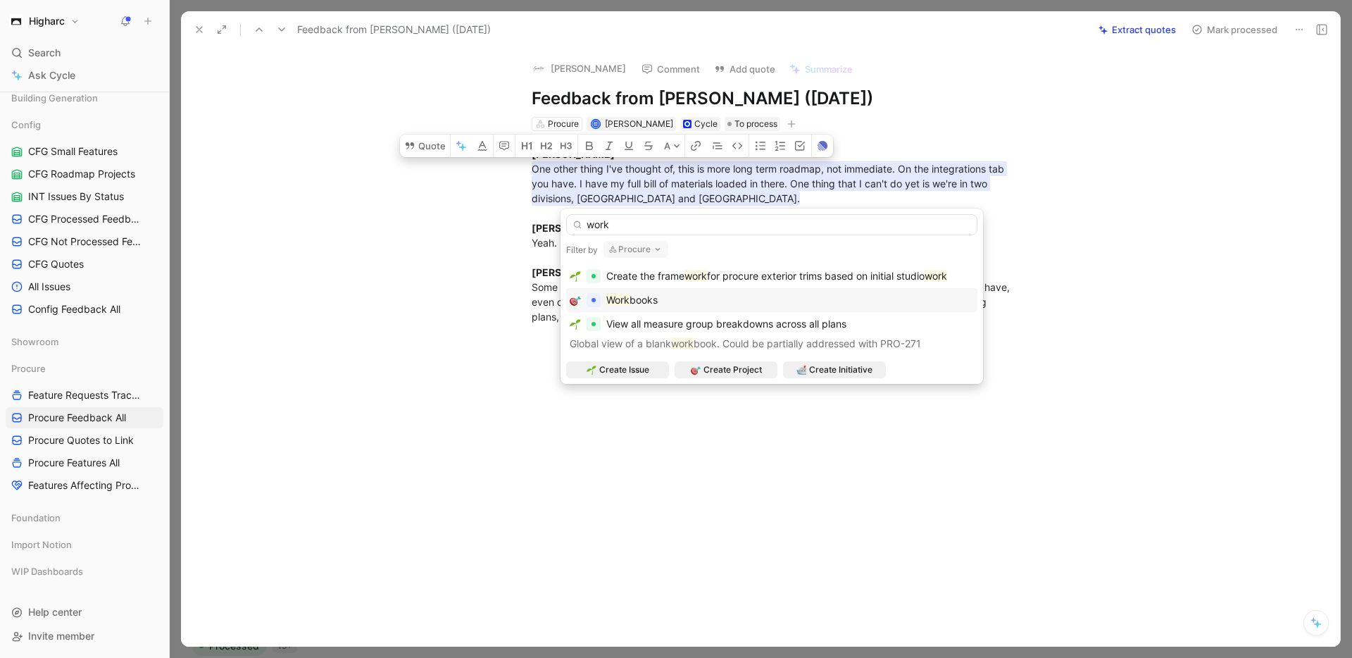
type input "work"
click at [655, 304] on span "books" at bounding box center [643, 300] width 28 height 12
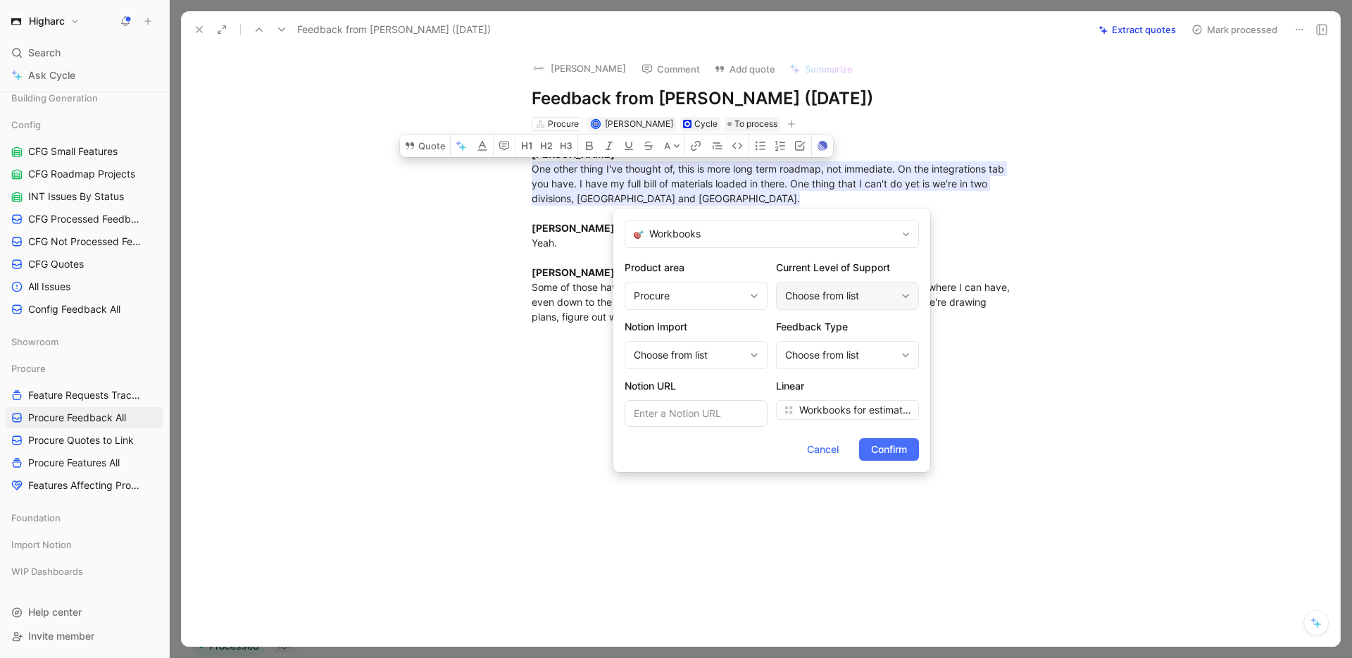
click at [834, 291] on div "Choose from list" at bounding box center [840, 295] width 111 height 17
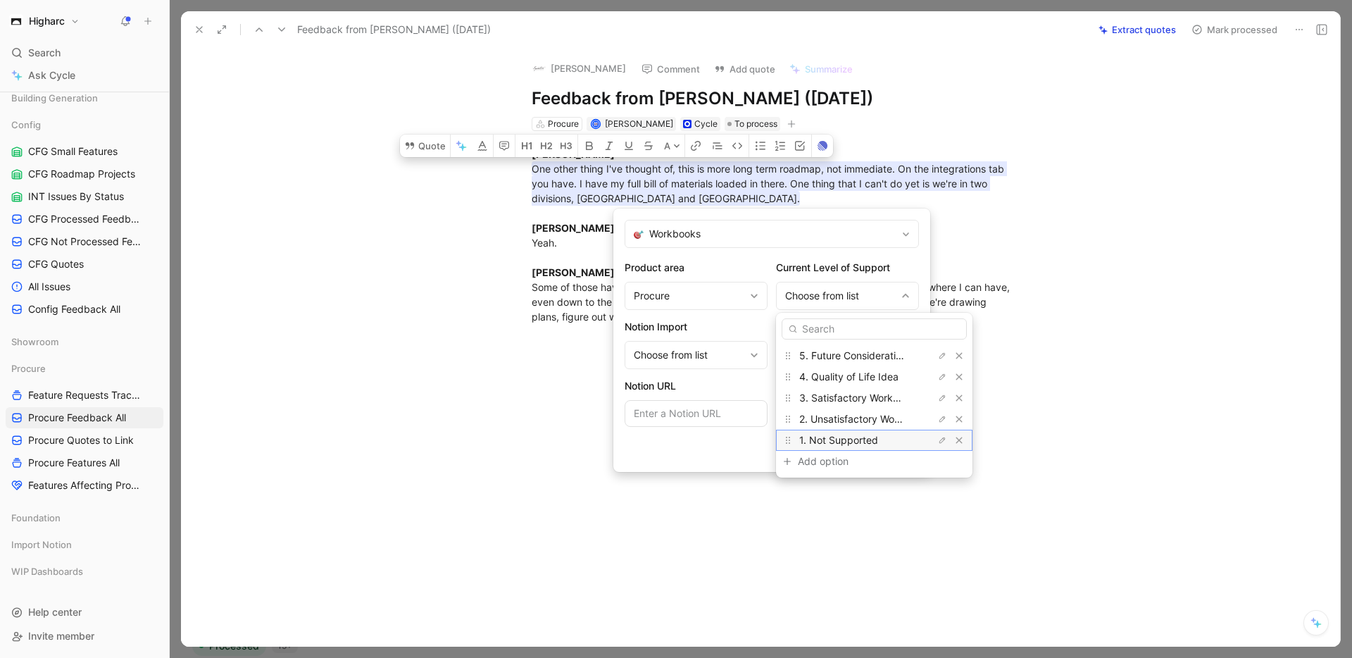
click at [864, 437] on span "1. Not Supported" at bounding box center [838, 440] width 79 height 12
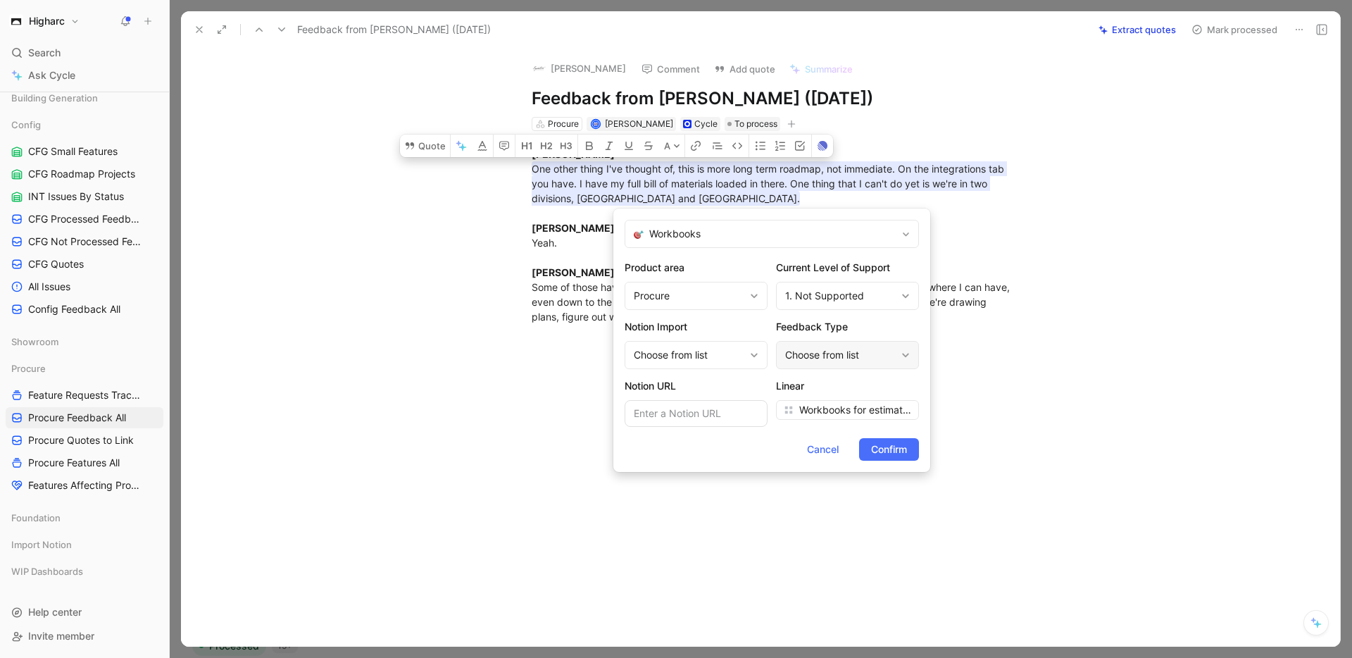
click at [868, 360] on div "Choose from list" at bounding box center [840, 354] width 111 height 17
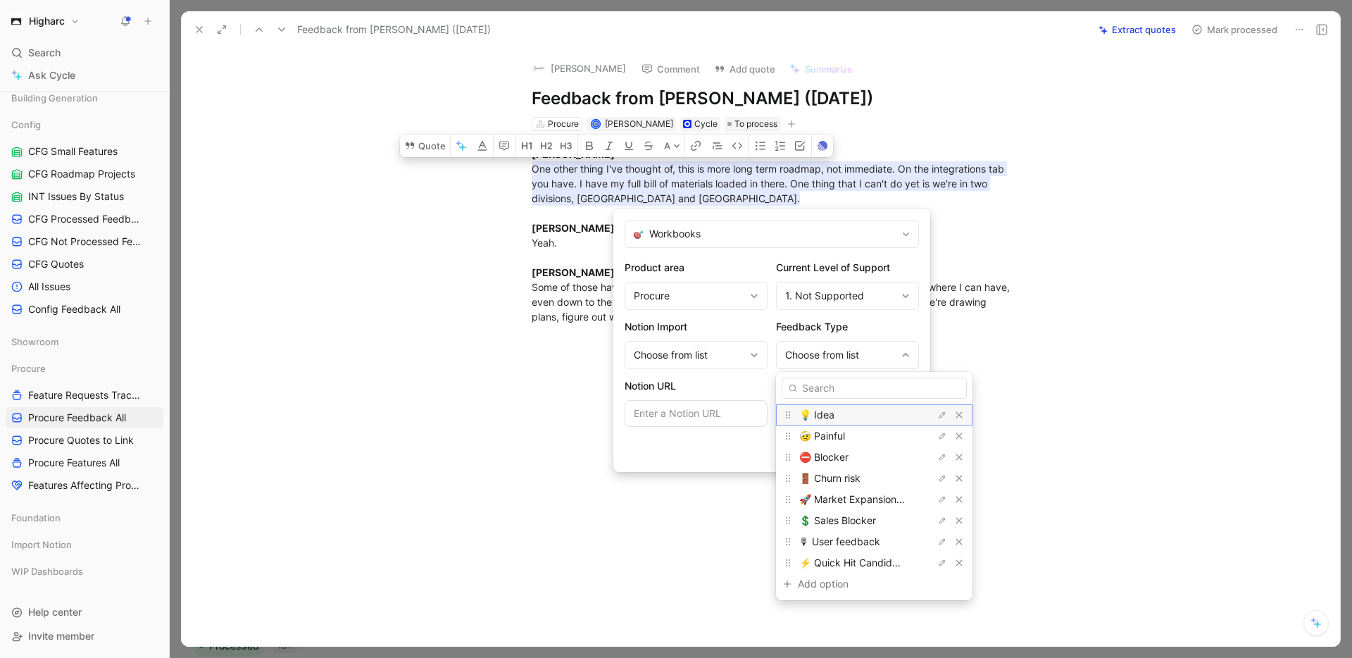
click at [835, 415] on div "💡 Idea" at bounding box center [852, 414] width 106 height 17
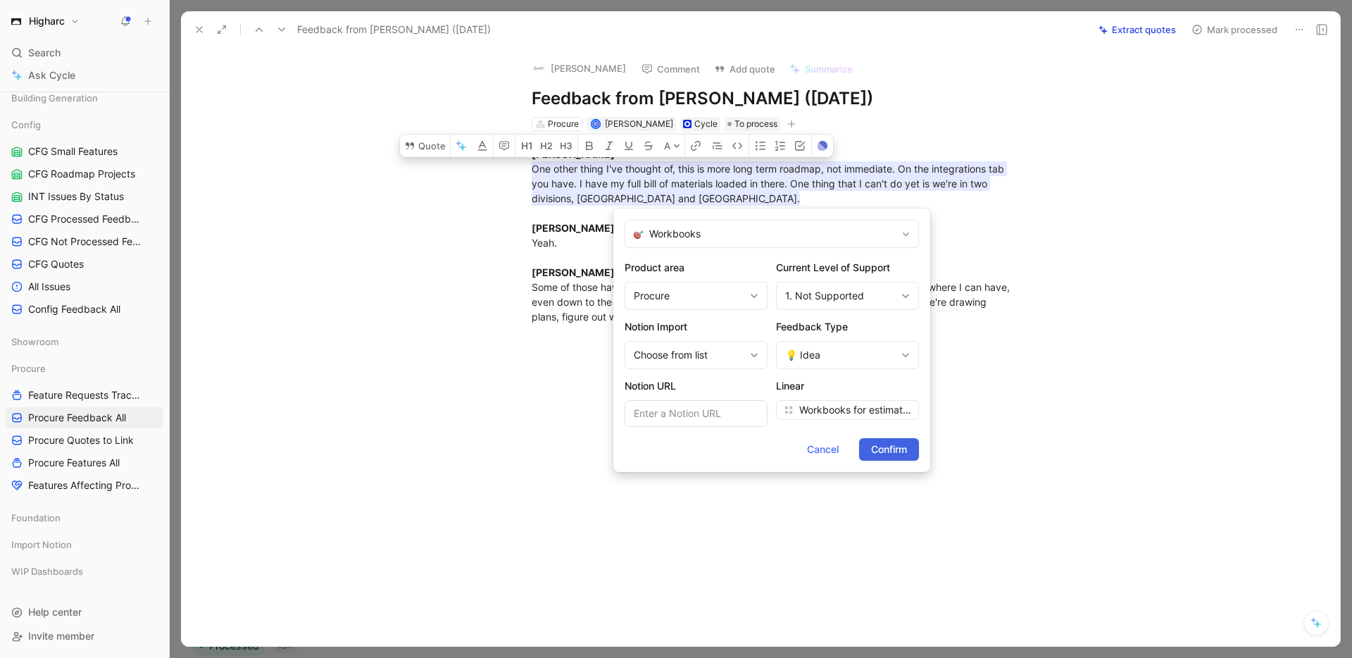
click at [882, 448] on span "Confirm" at bounding box center [889, 449] width 36 height 17
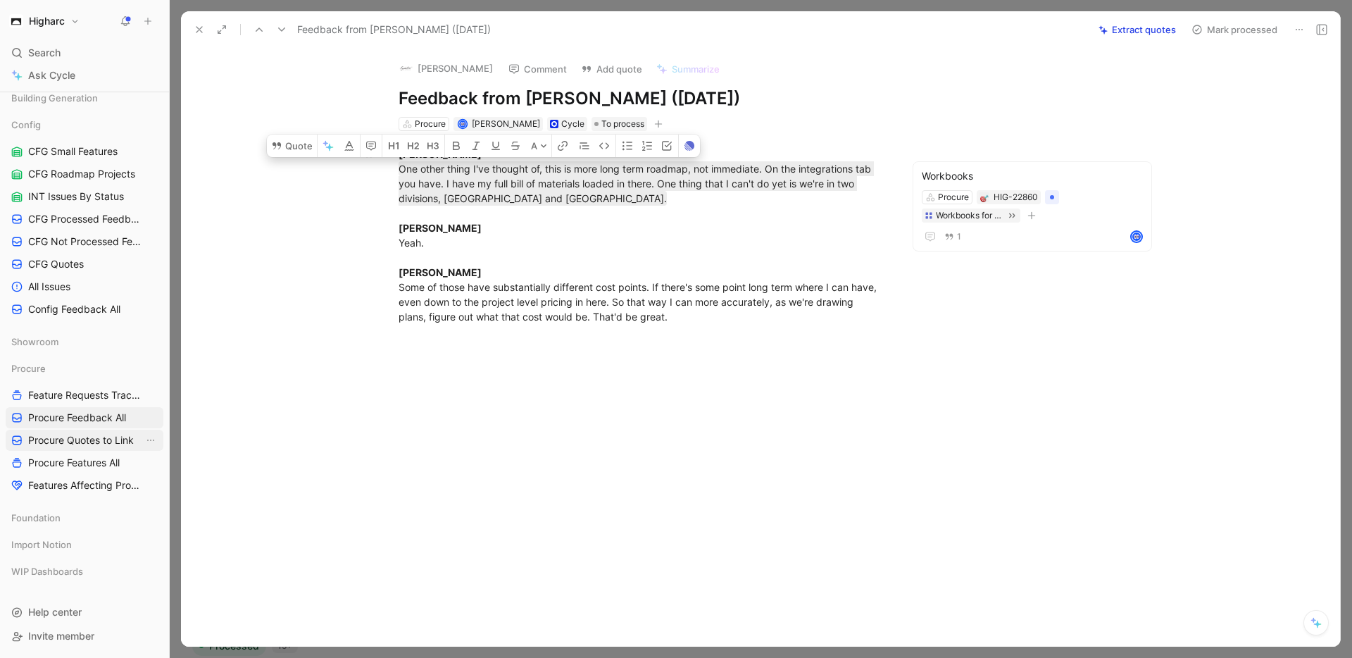
click at [114, 441] on span "Procure Quotes to Link" at bounding box center [81, 440] width 106 height 14
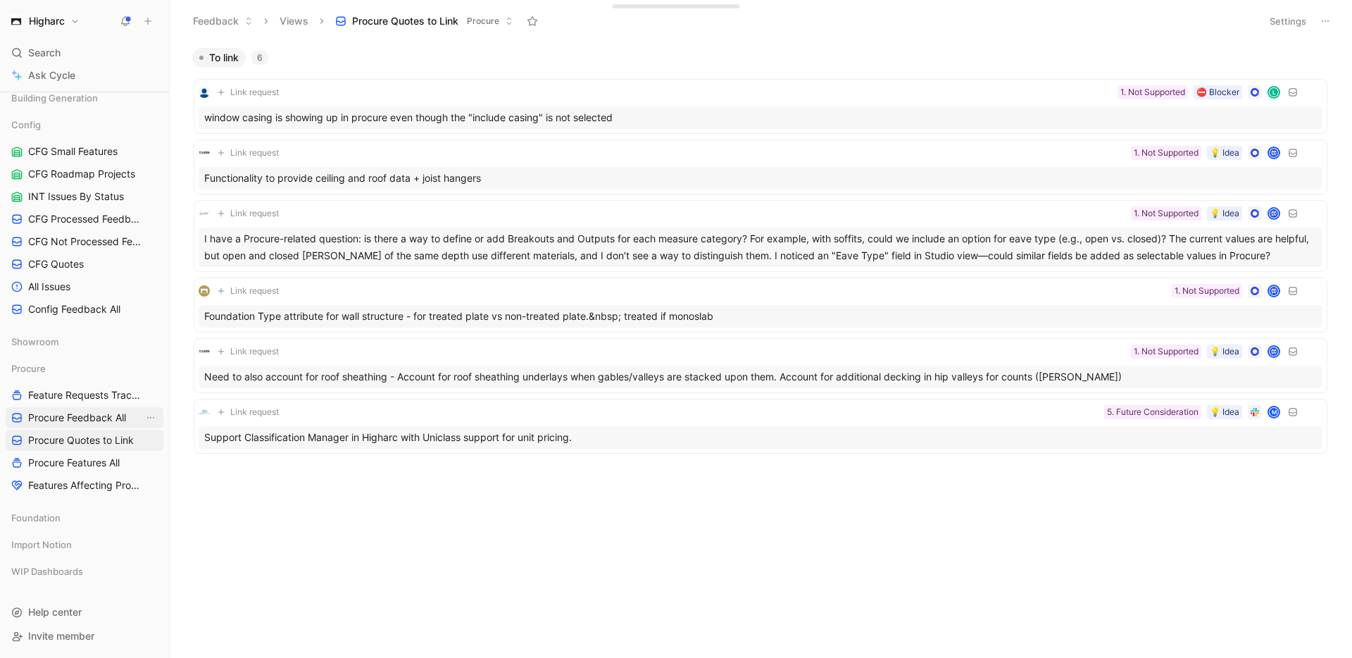
click at [110, 420] on span "Procure Feedback All" at bounding box center [77, 417] width 98 height 14
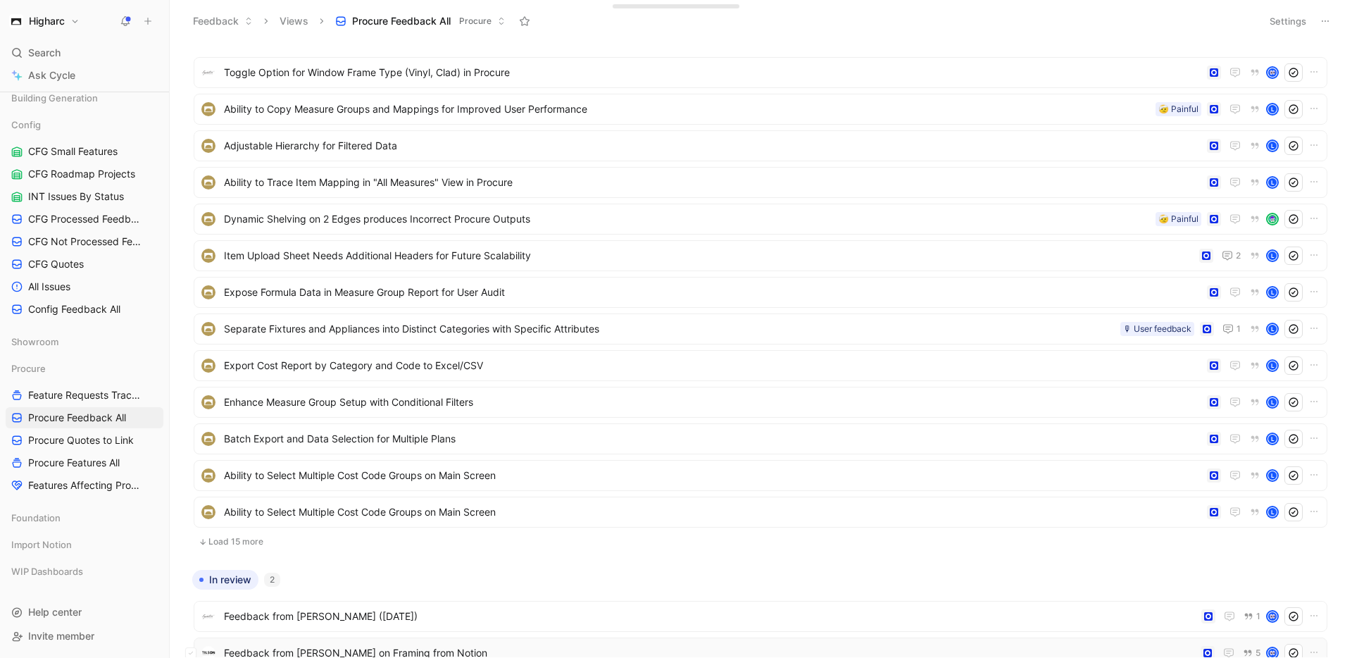
scroll to position [408, 0]
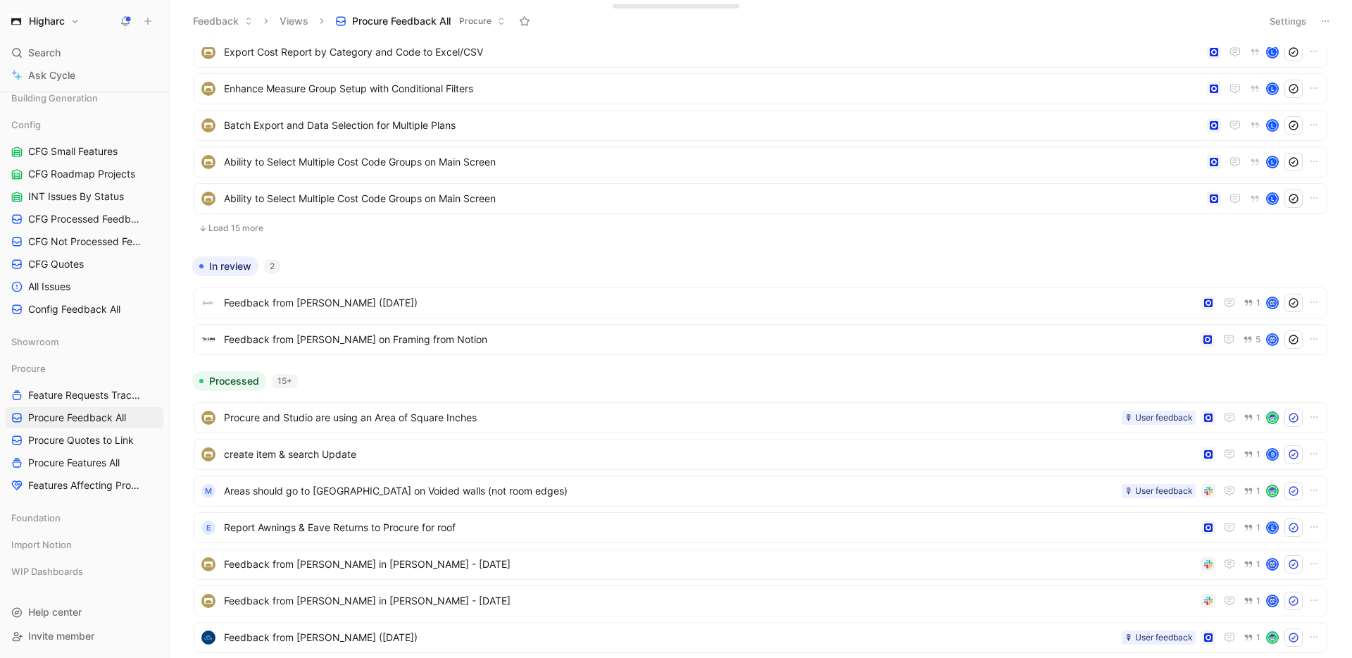
click at [230, 229] on button "Load 15 more" at bounding box center [761, 228] width 1134 height 17
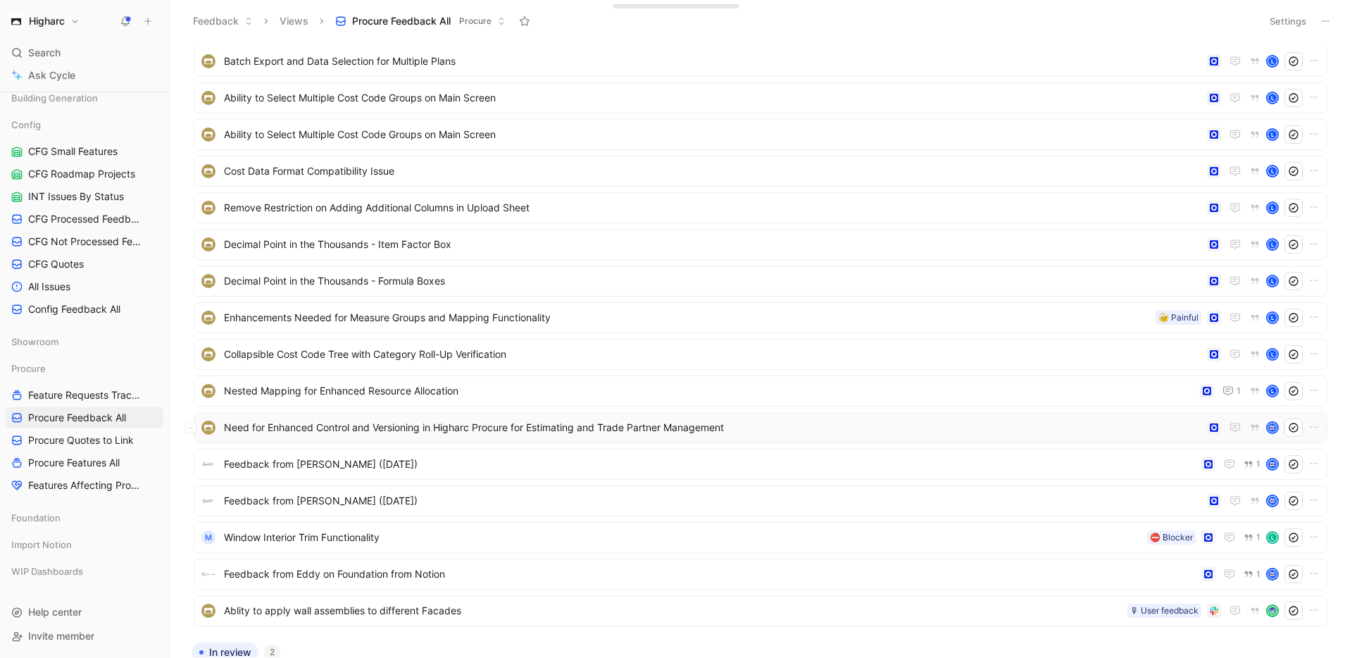
scroll to position [518, 0]
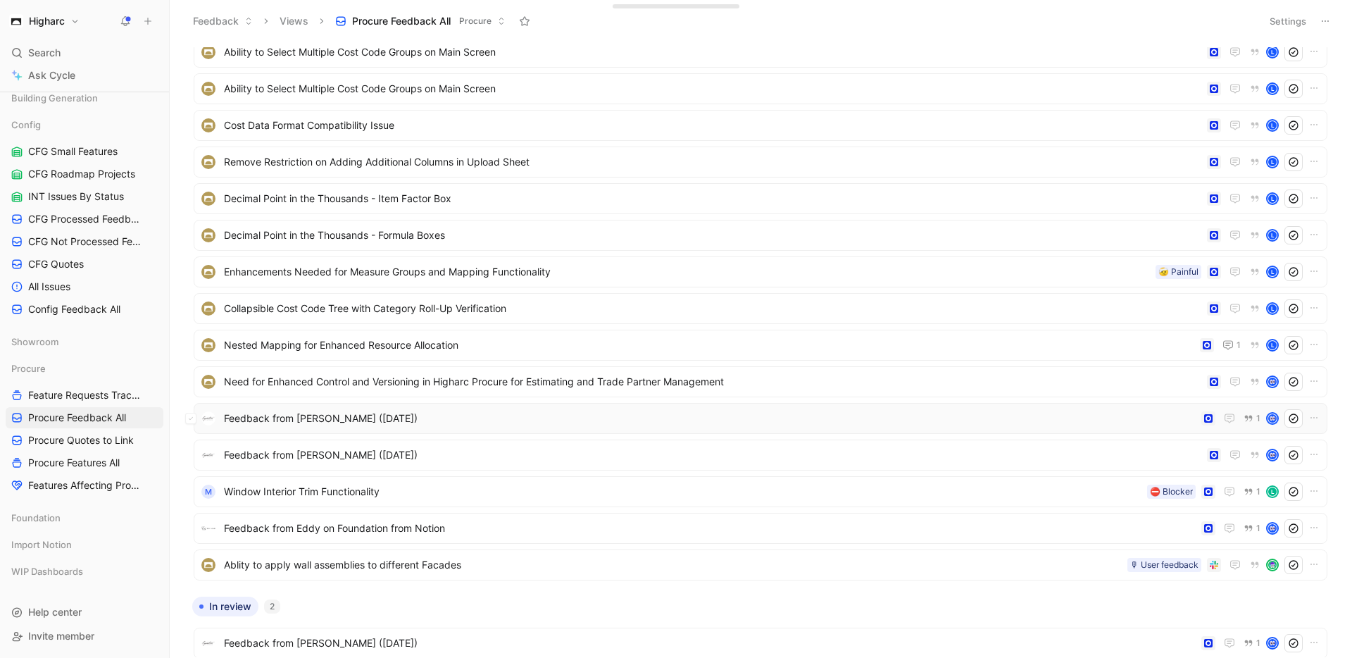
click at [326, 416] on span "Feedback from [PERSON_NAME] ([DATE])" at bounding box center [710, 418] width 972 height 17
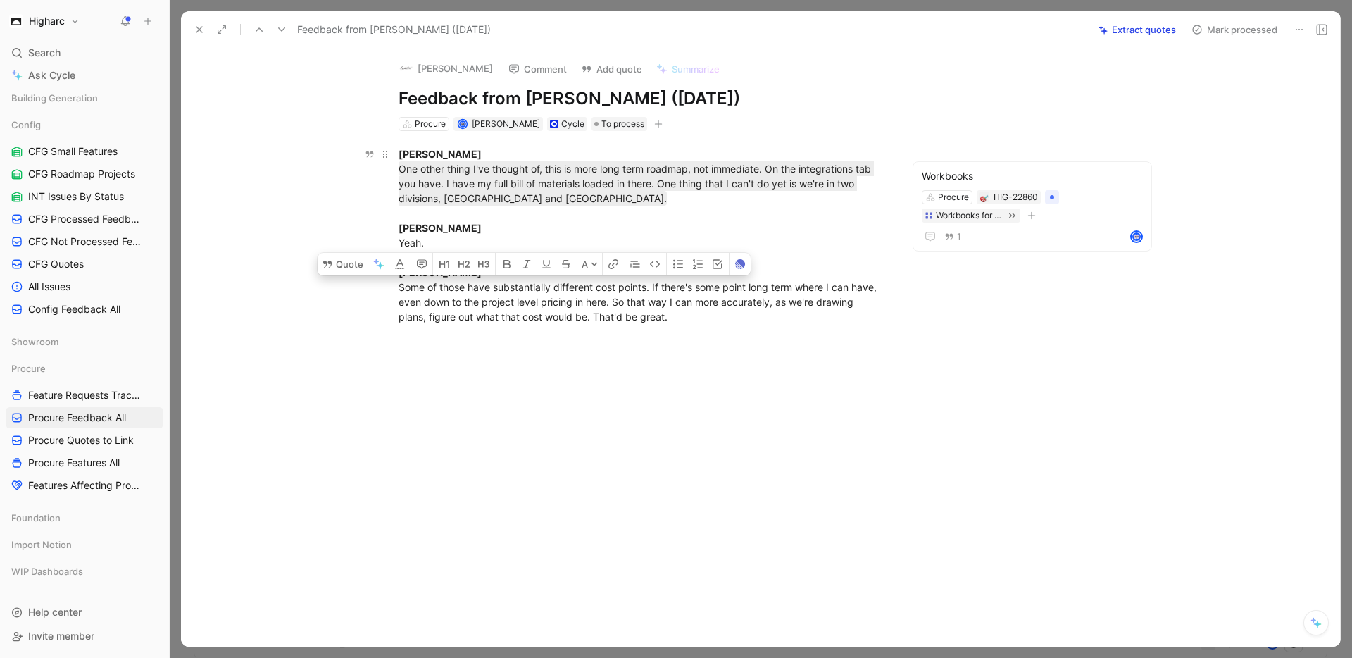
drag, startPoint x: 679, startPoint y: 318, endPoint x: 398, endPoint y: 287, distance: 282.6
click at [399, 287] on div "Andrew Caudle One other thing I've thought of, this is more long term roadmap, …" at bounding box center [642, 234] width 487 height 177
click at [342, 262] on button "Quote" at bounding box center [343, 264] width 50 height 23
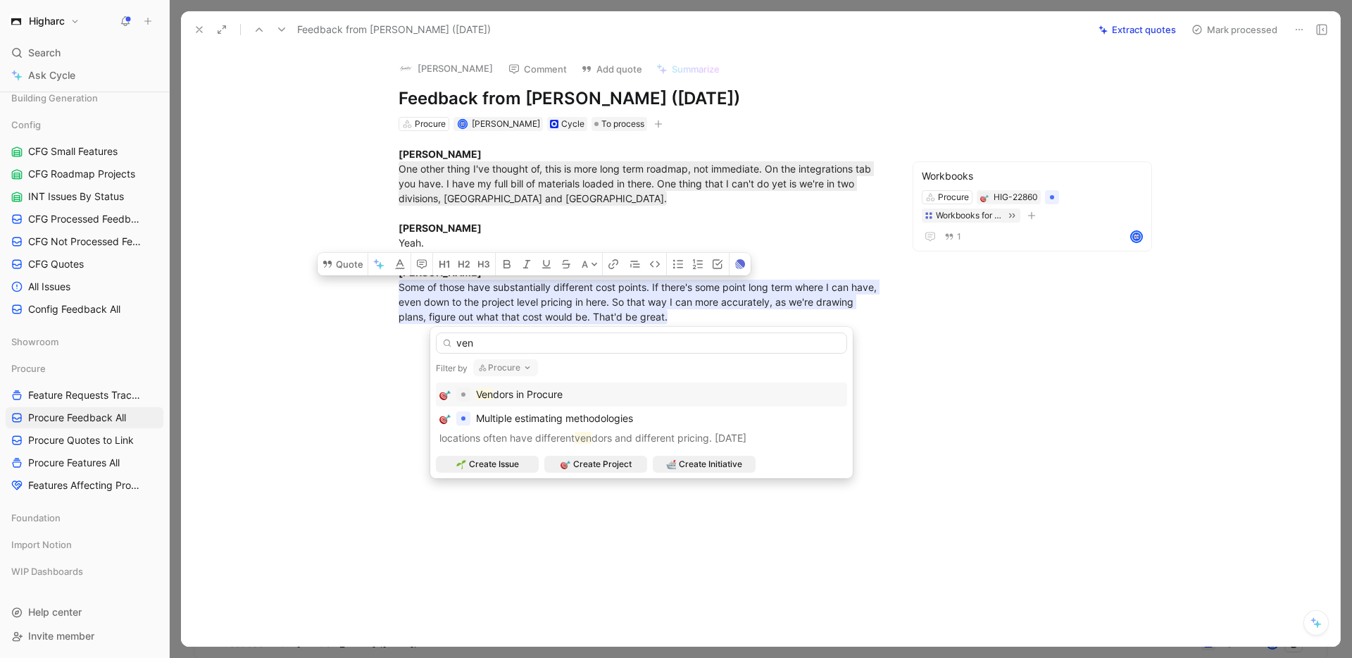
type input "ven"
click at [558, 391] on span "dors in Procure" at bounding box center [528, 394] width 70 height 12
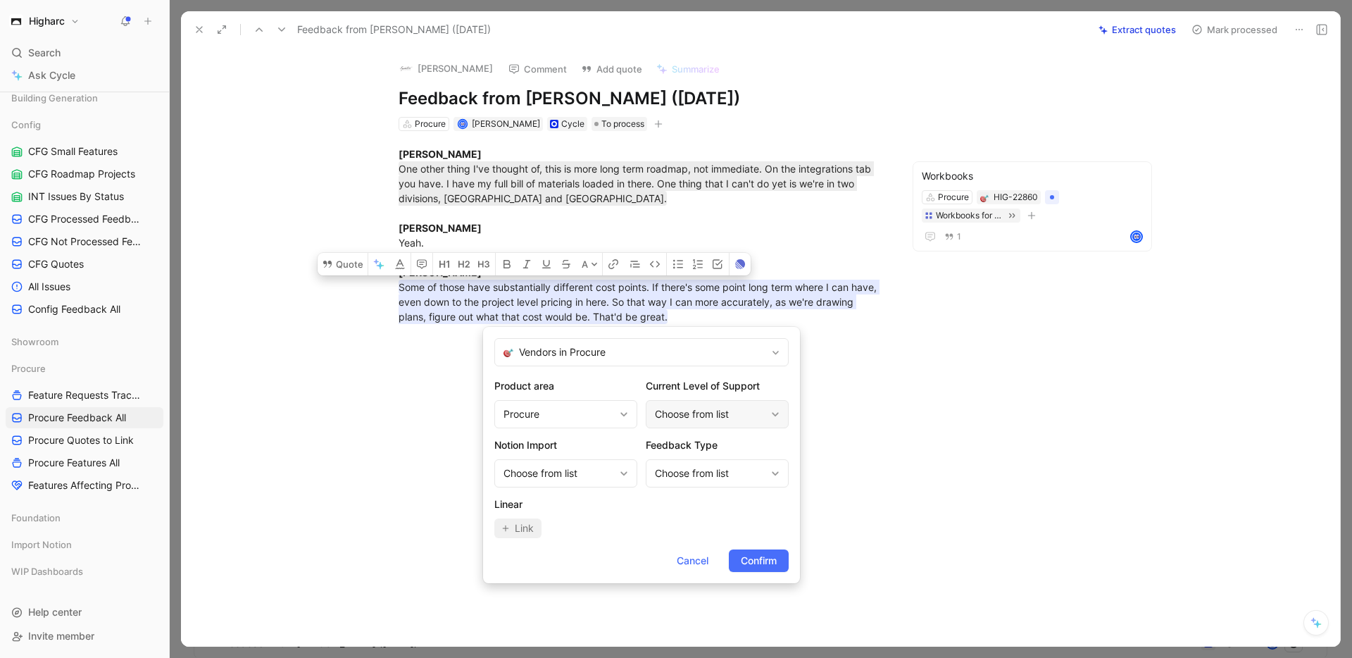
click at [728, 425] on div "Choose from list" at bounding box center [717, 414] width 143 height 28
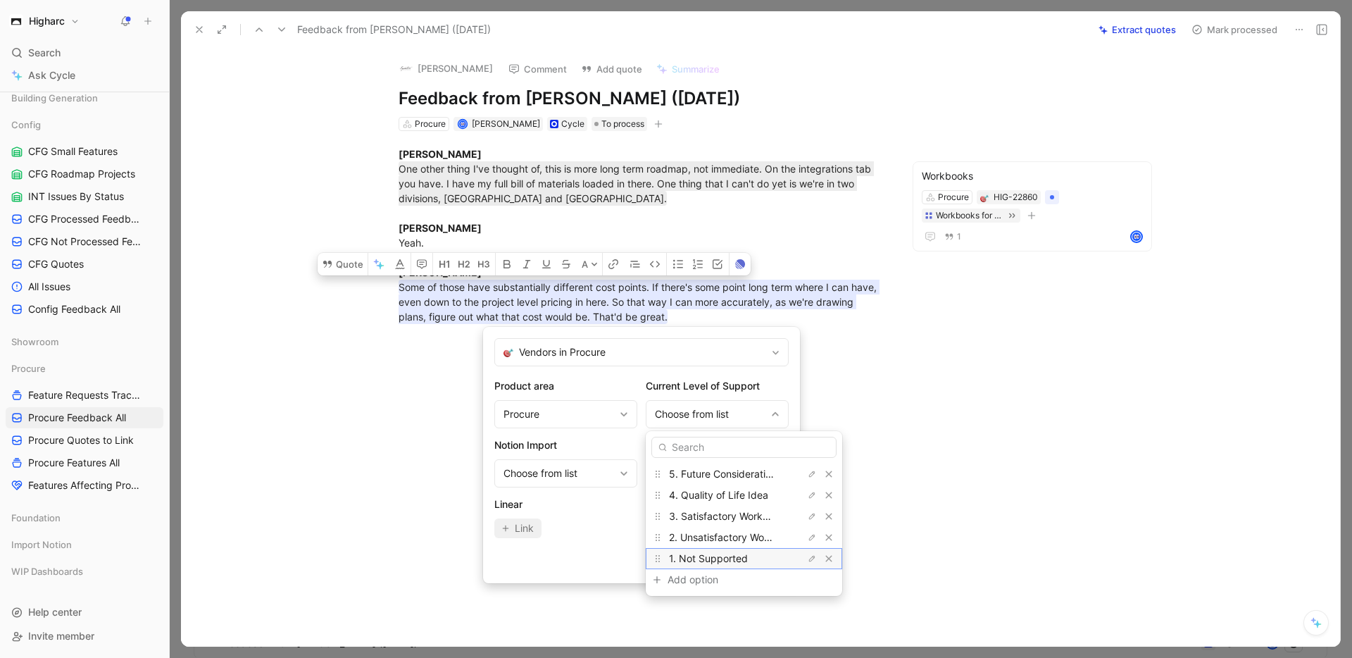
click at [723, 556] on span "1. Not Supported" at bounding box center [708, 558] width 79 height 12
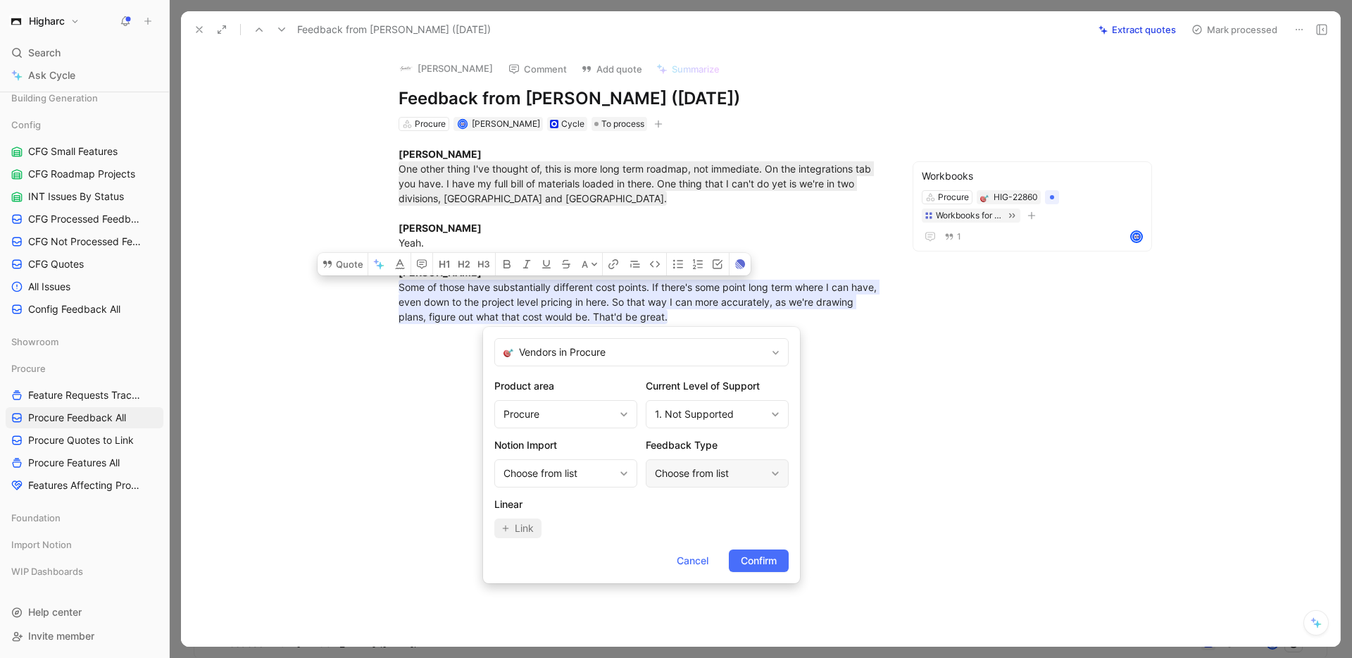
click at [715, 467] on div "Choose from list" at bounding box center [710, 473] width 111 height 17
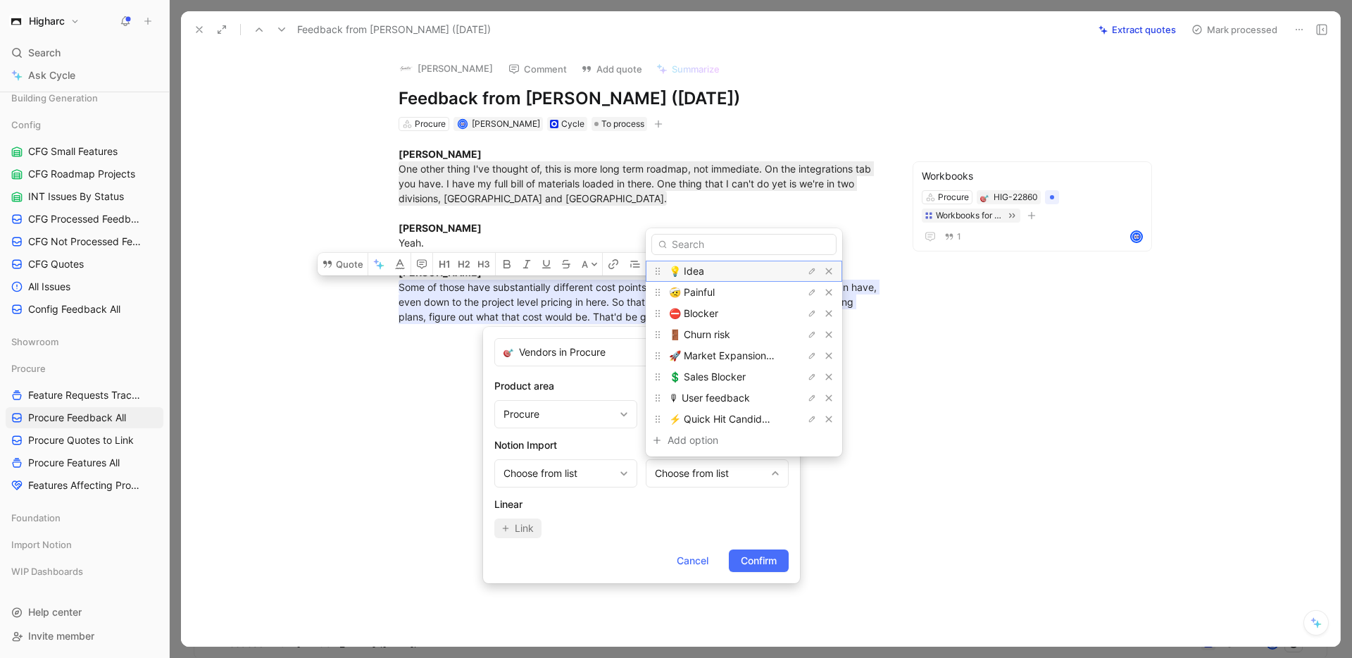
click at [708, 268] on div "💡 Idea" at bounding box center [722, 271] width 106 height 17
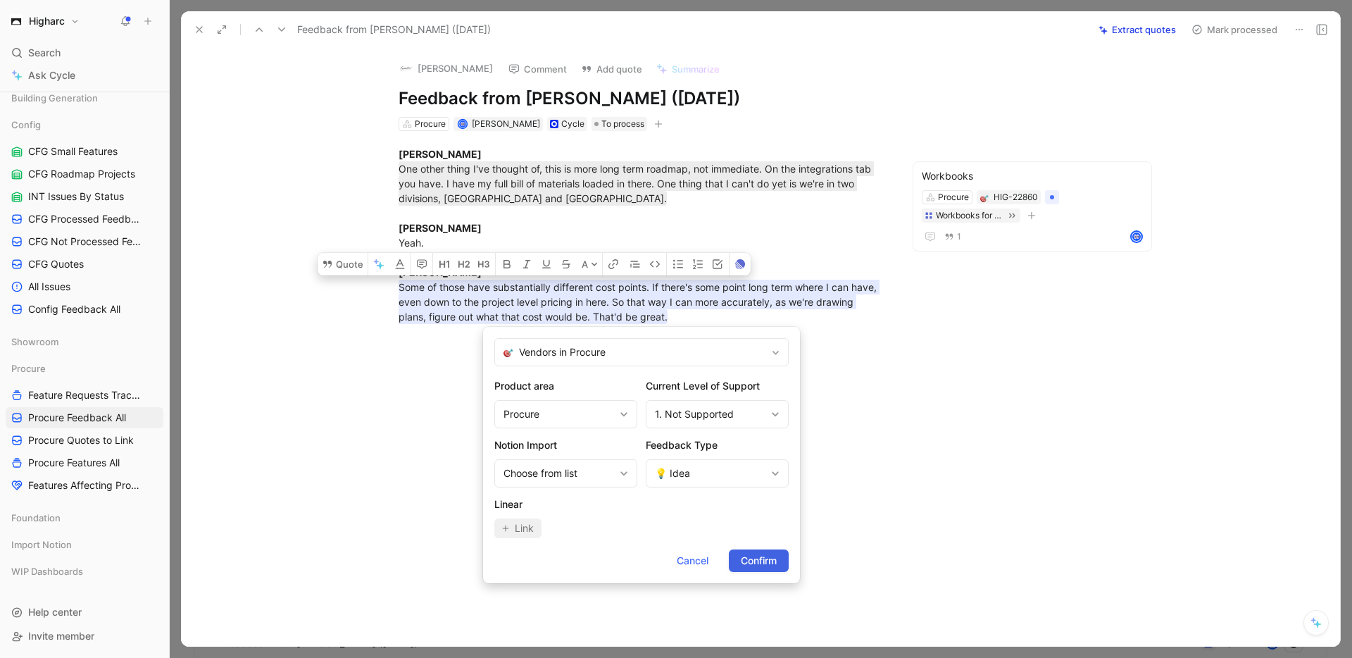
click at [755, 558] on span "Confirm" at bounding box center [759, 560] width 36 height 17
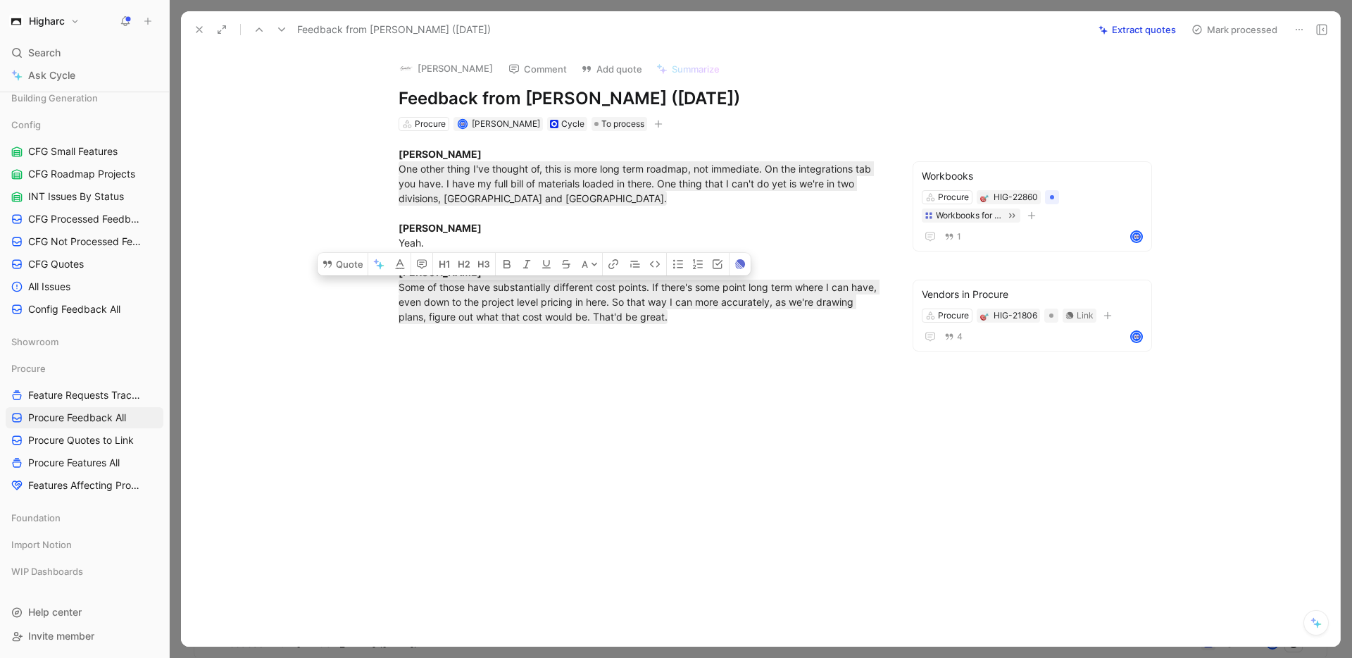
click at [606, 410] on div at bounding box center [642, 437] width 863 height 197
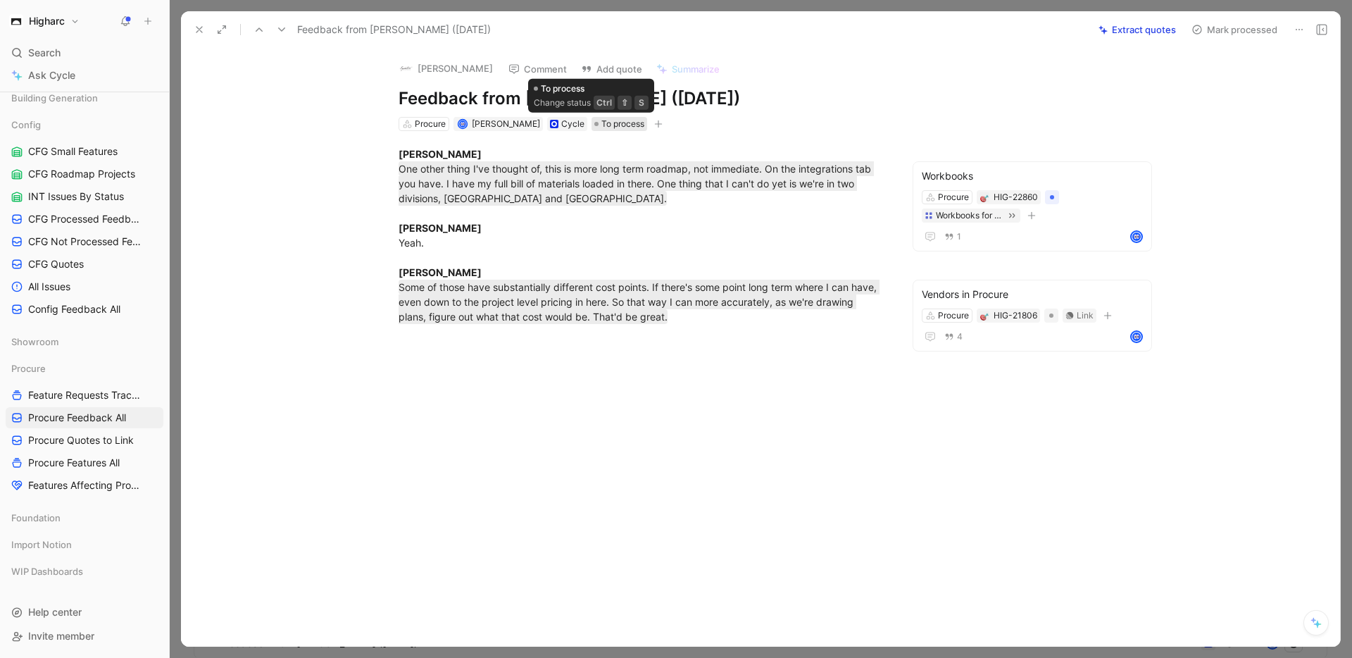
click at [601, 119] on span "To process" at bounding box center [622, 124] width 43 height 14
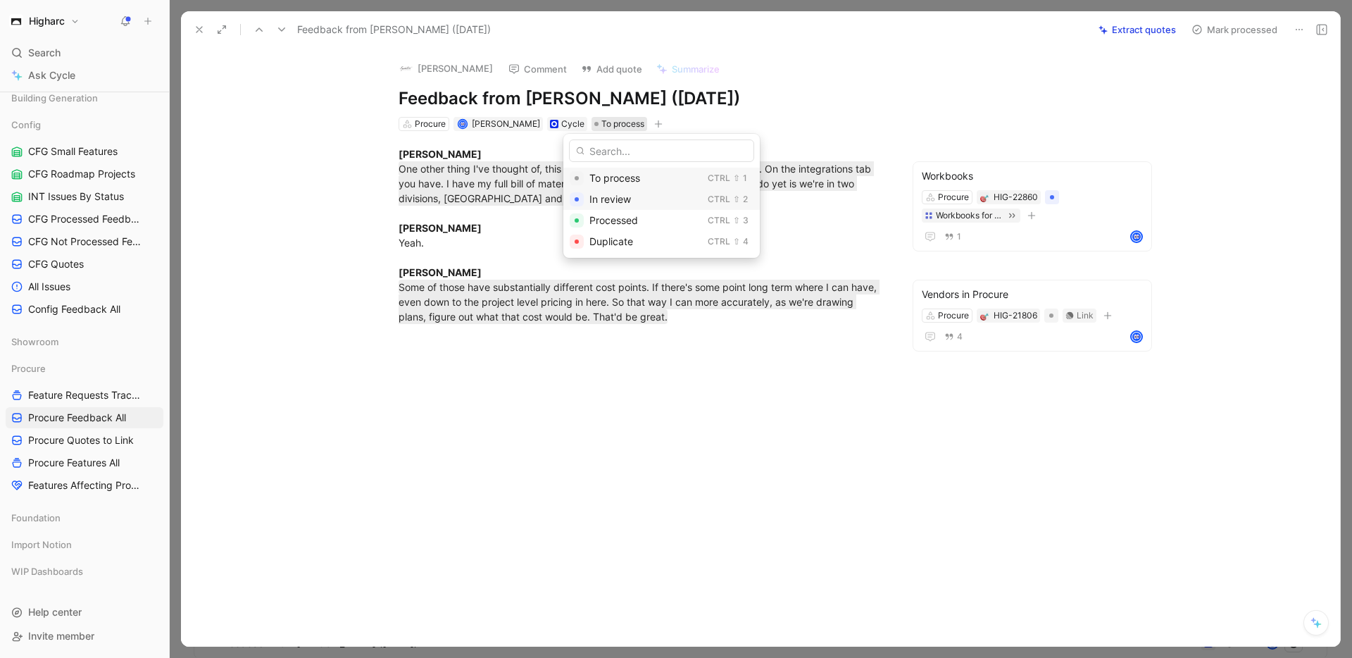
click at [609, 199] on span "In review" at bounding box center [610, 199] width 42 height 12
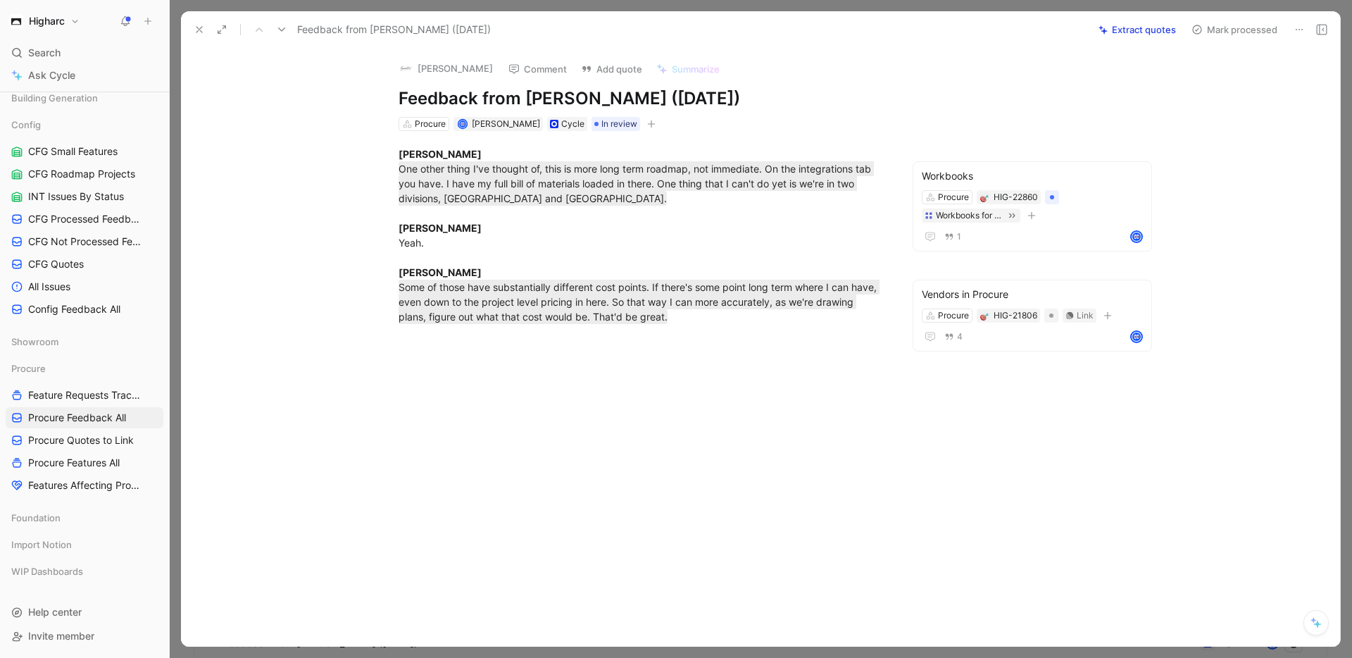
click at [199, 25] on icon at bounding box center [199, 29] width 11 height 11
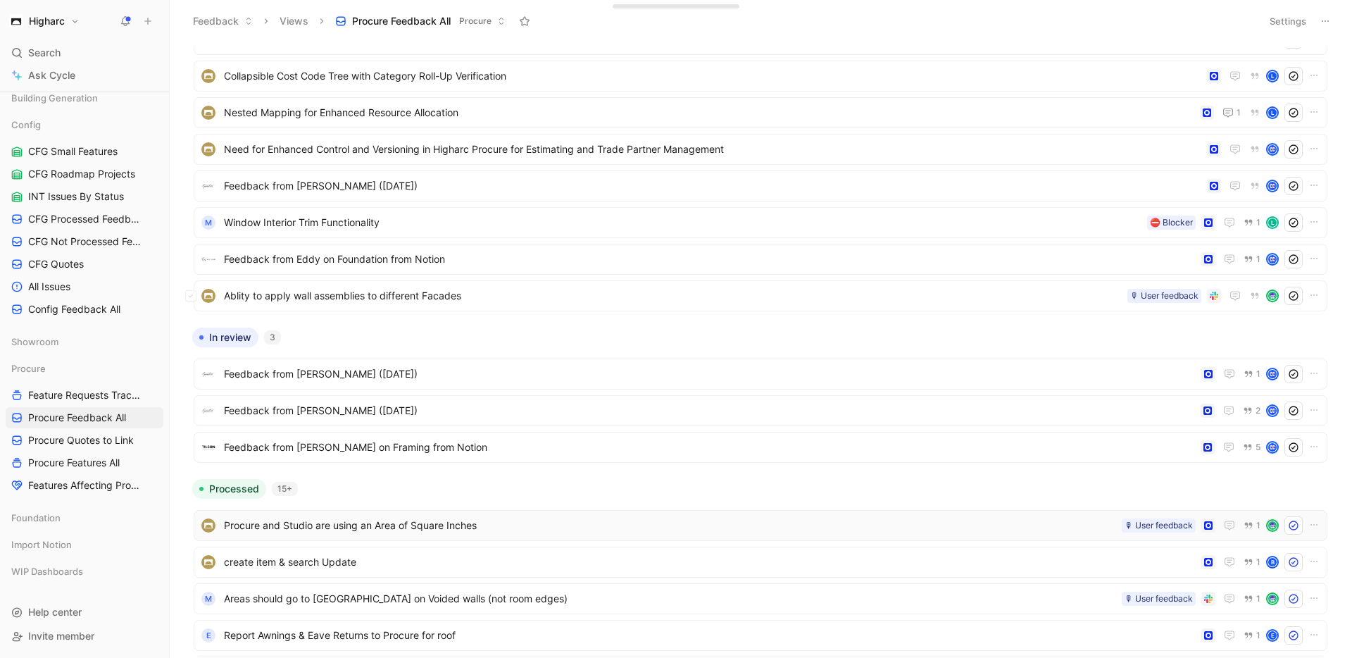
scroll to position [811, 0]
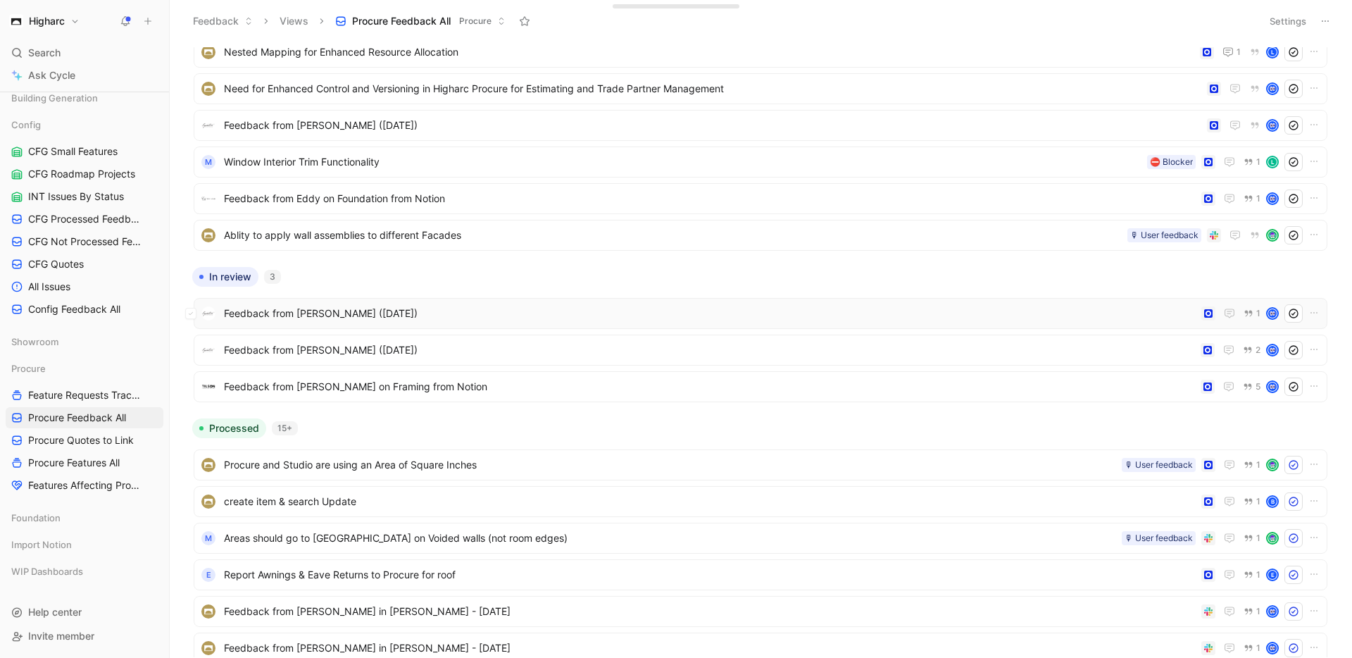
click at [493, 310] on span "Feedback from [PERSON_NAME] ([DATE])" at bounding box center [710, 313] width 972 height 17
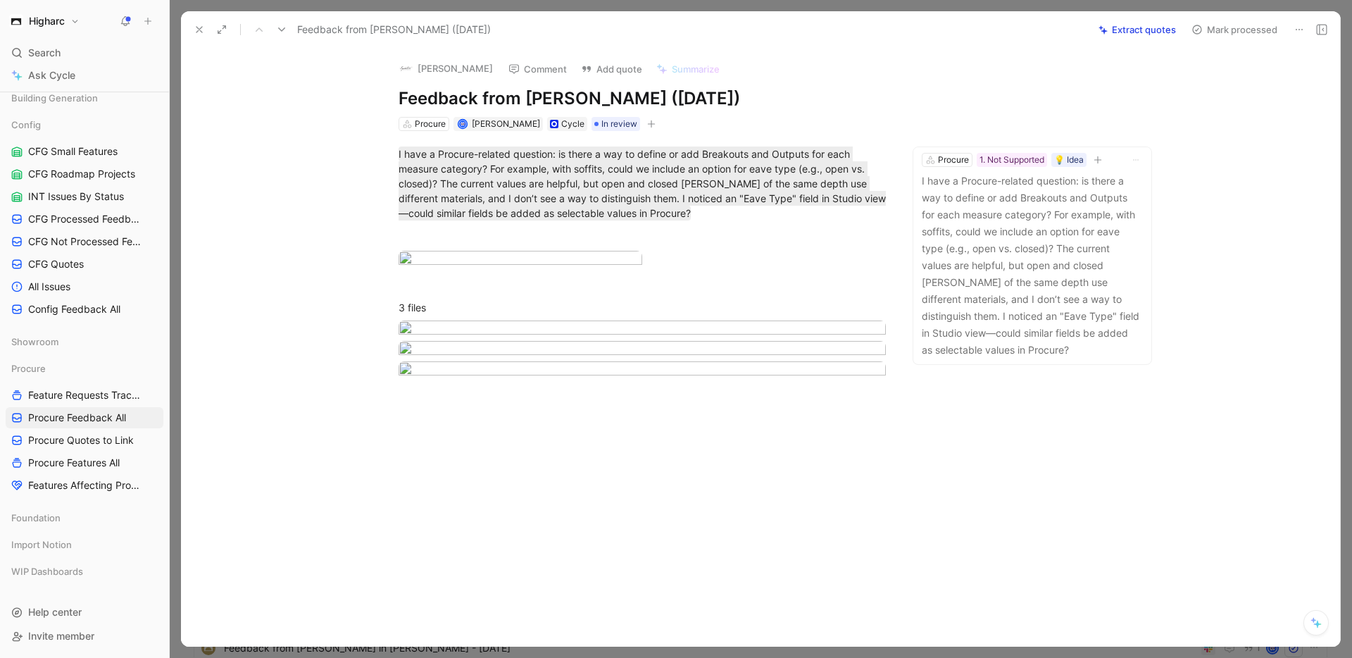
click at [205, 29] on button at bounding box center [199, 30] width 20 height 20
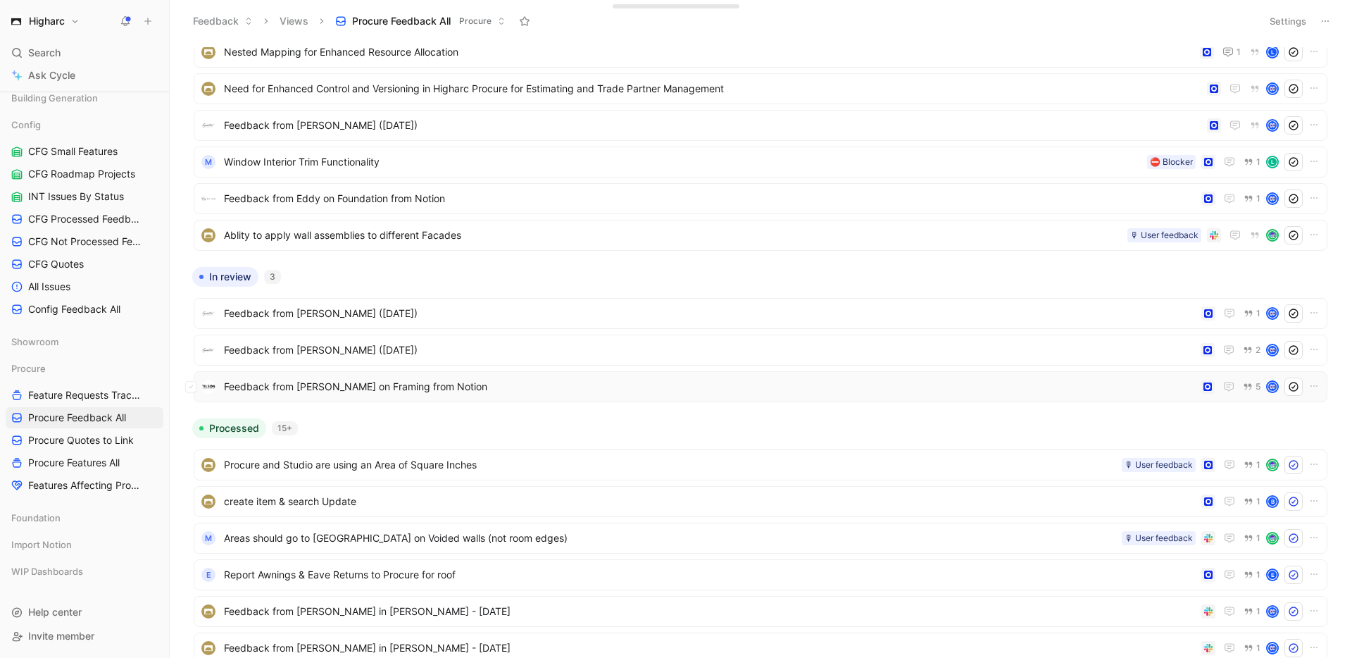
click at [516, 378] on span "Feedback from [PERSON_NAME] on Framing from Notion" at bounding box center [709, 386] width 971 height 17
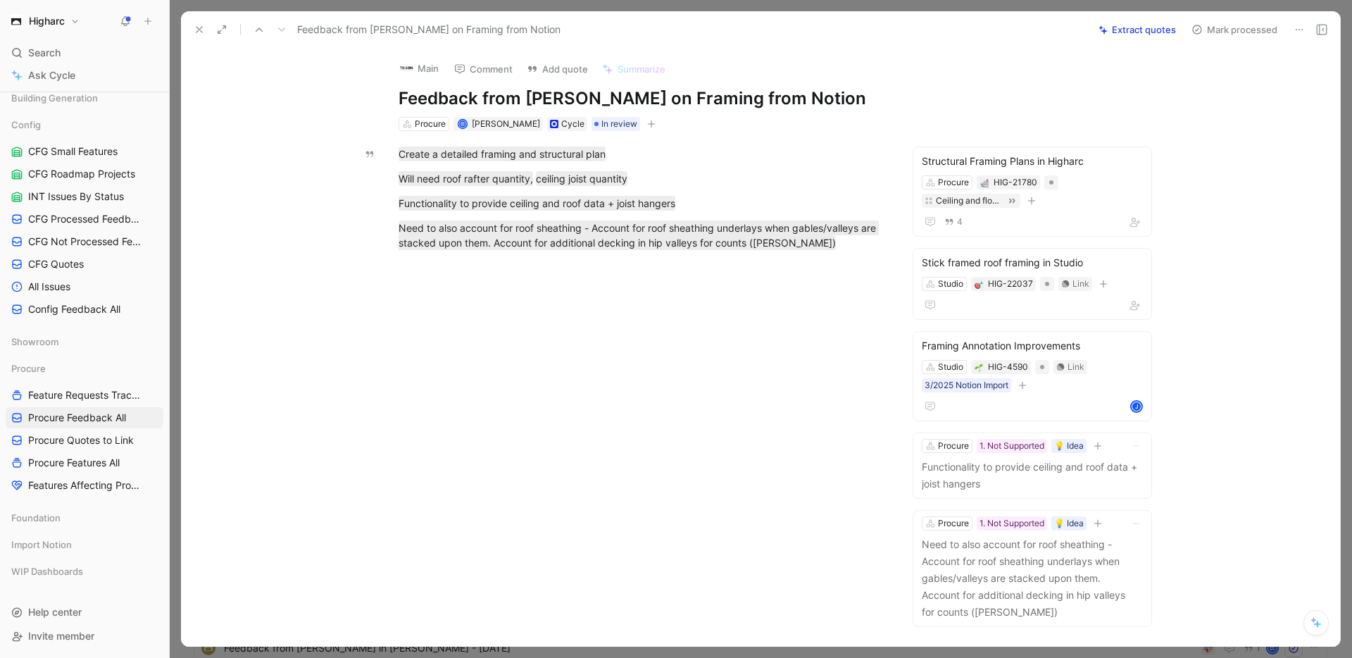
click at [203, 27] on icon at bounding box center [199, 29] width 11 height 11
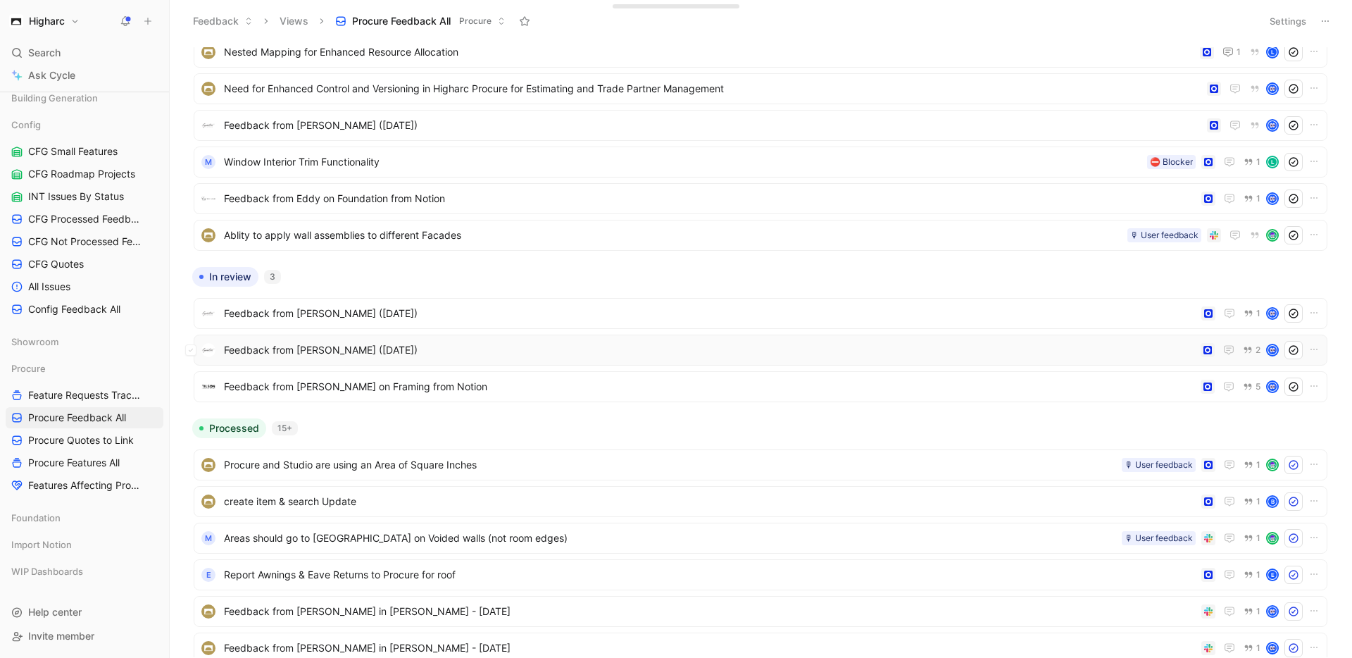
click at [480, 348] on span "Feedback from [PERSON_NAME] ([DATE])" at bounding box center [709, 349] width 971 height 17
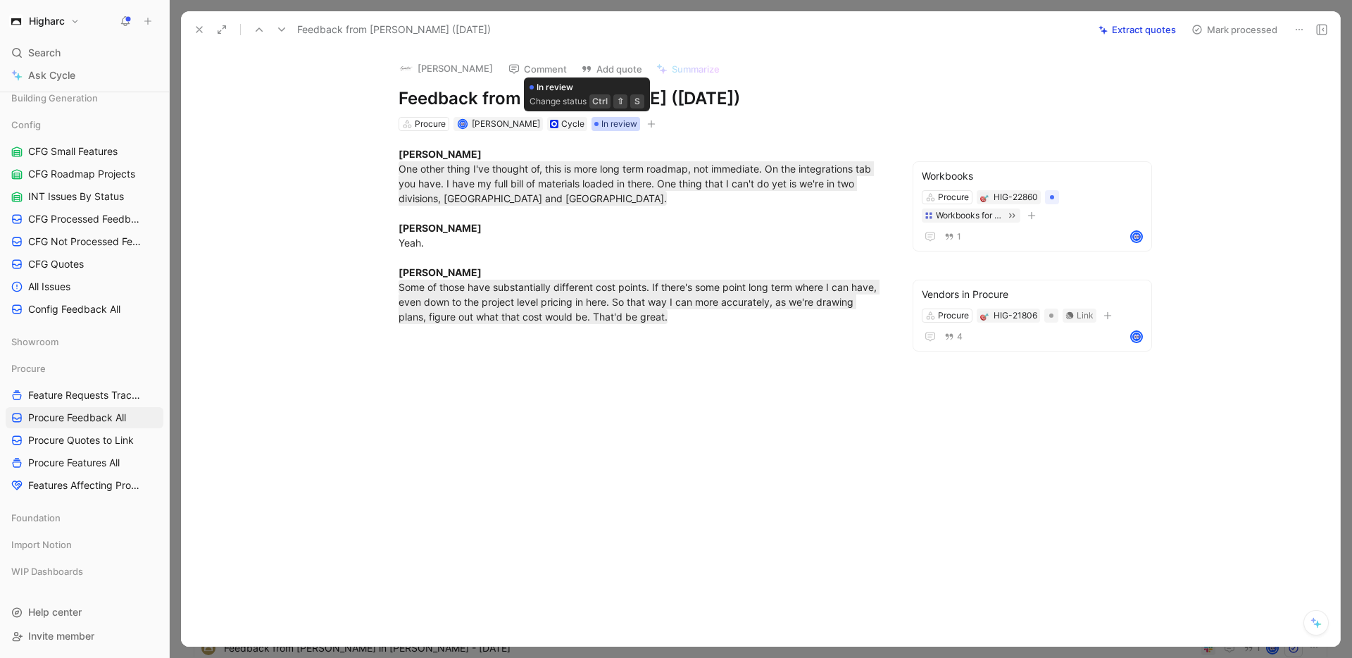
click at [601, 124] on span "In review" at bounding box center [619, 124] width 36 height 14
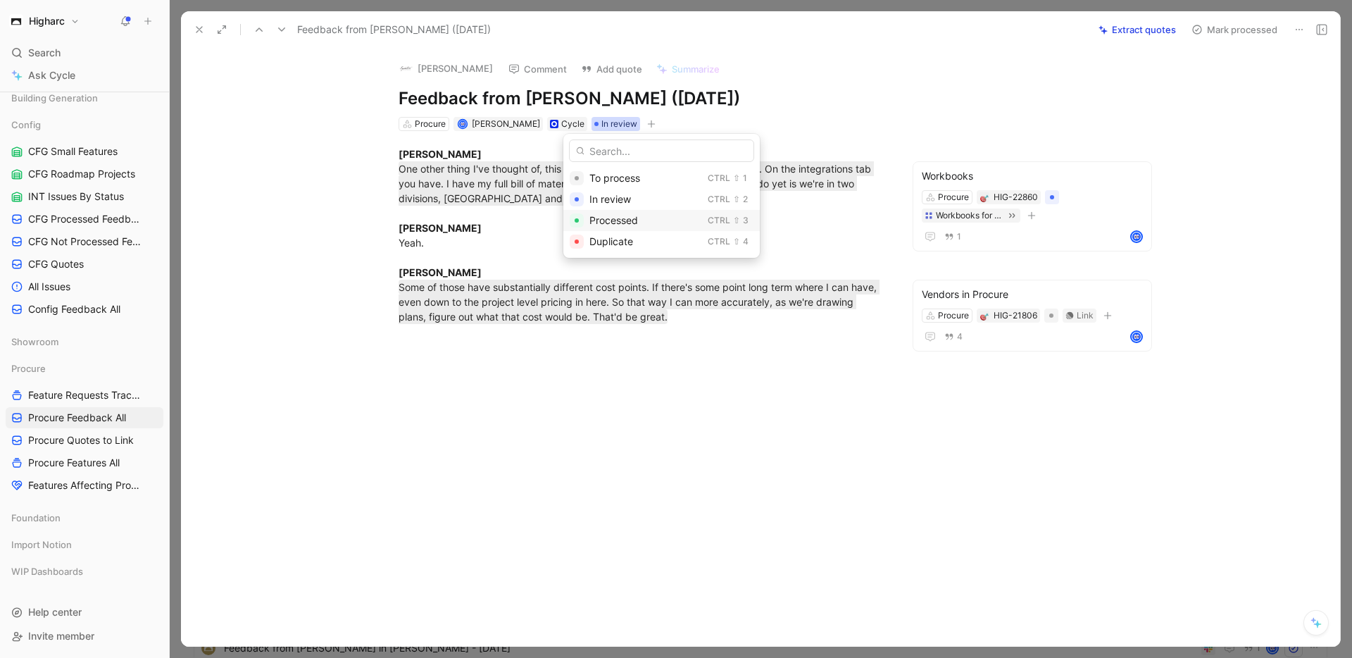
click at [600, 222] on span "Processed" at bounding box center [613, 220] width 49 height 12
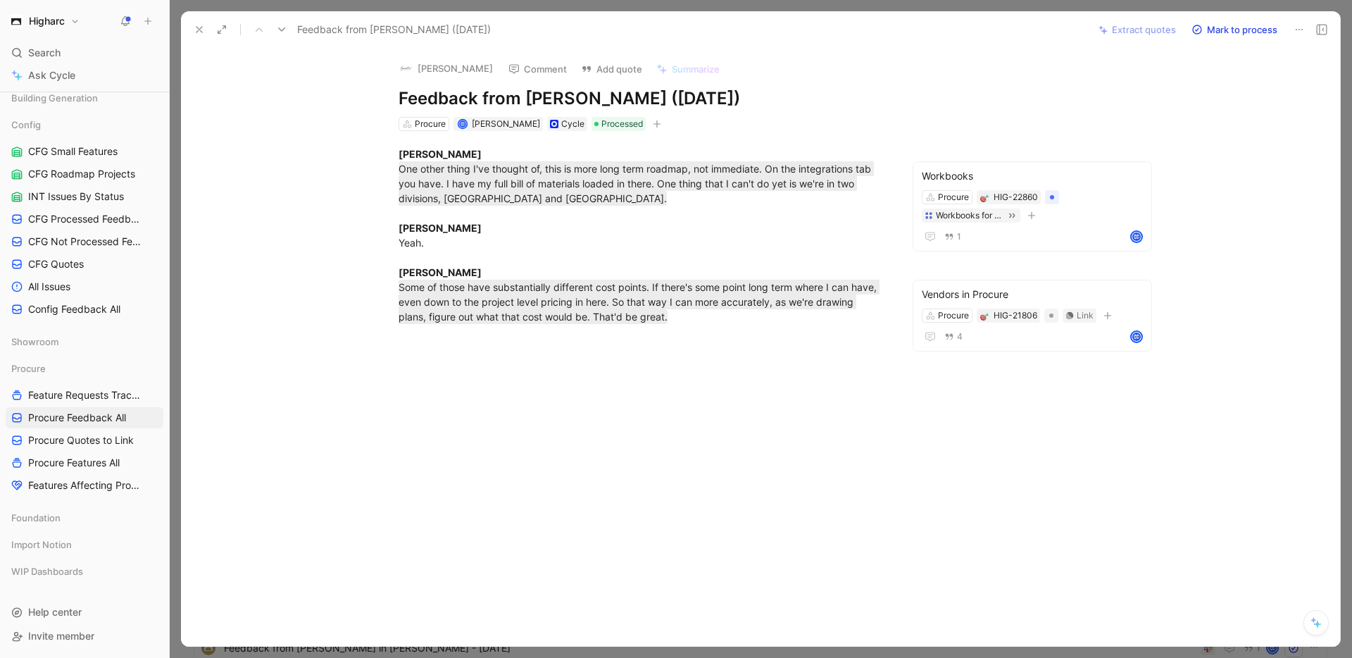
click at [194, 25] on icon at bounding box center [199, 29] width 11 height 11
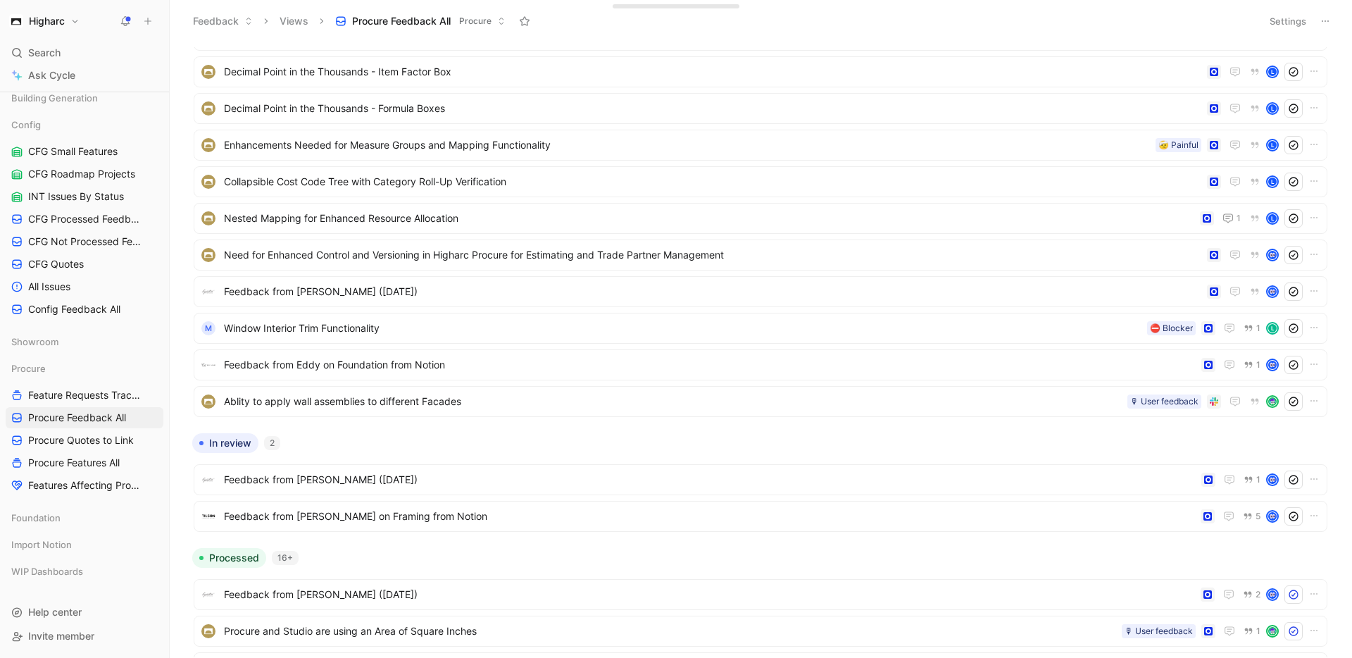
scroll to position [689, 0]
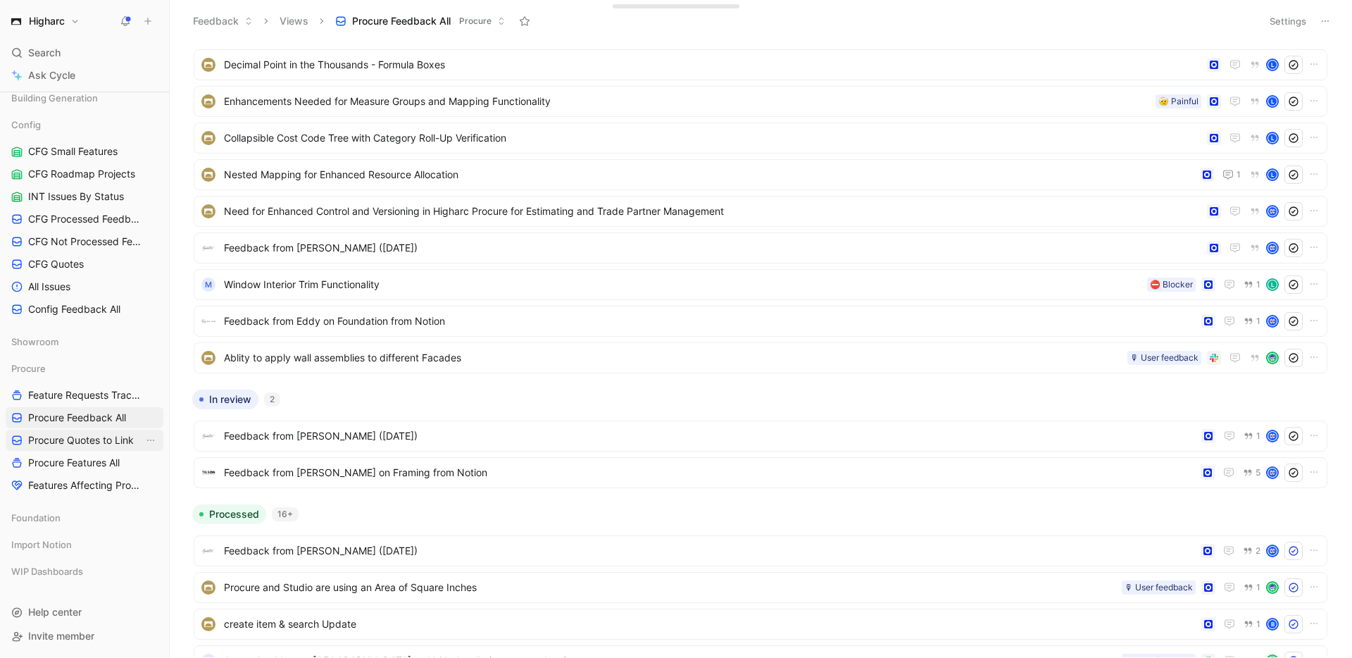
drag, startPoint x: 79, startPoint y: 442, endPoint x: 90, endPoint y: 443, distance: 11.3
click at [79, 441] on span "Procure Quotes to Link" at bounding box center [81, 440] width 106 height 14
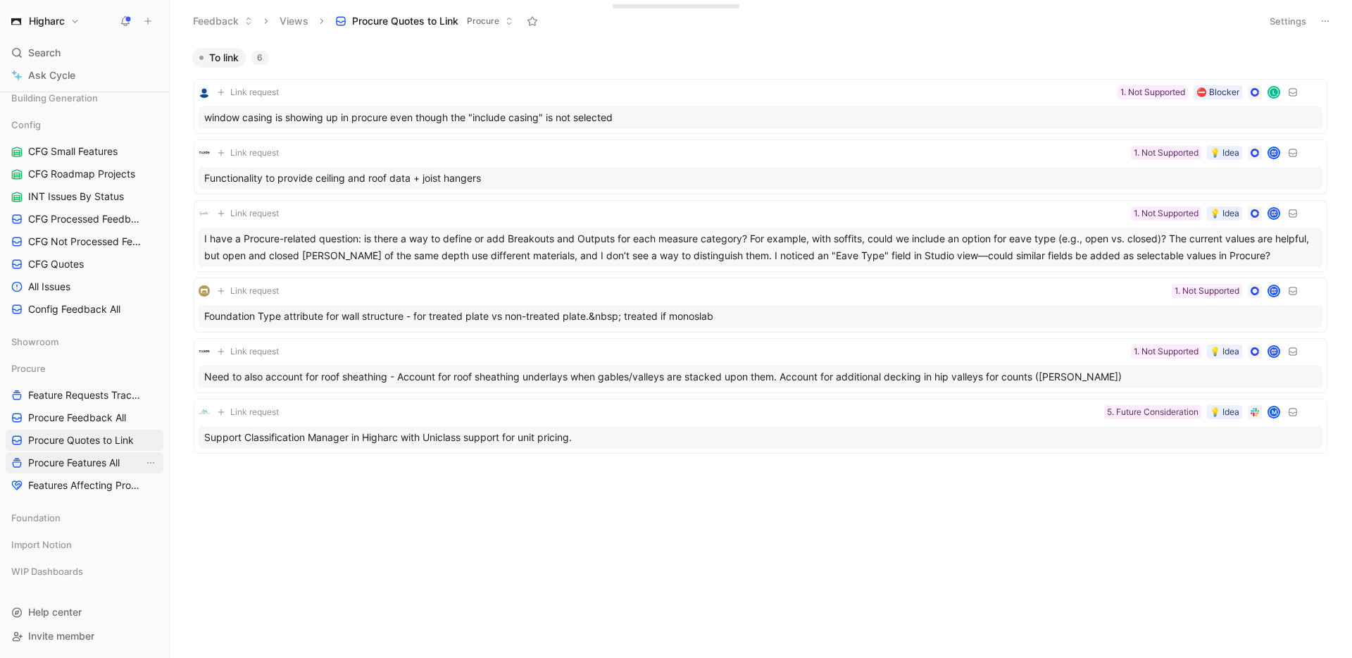
click at [53, 464] on span "Procure Features All" at bounding box center [74, 463] width 92 height 14
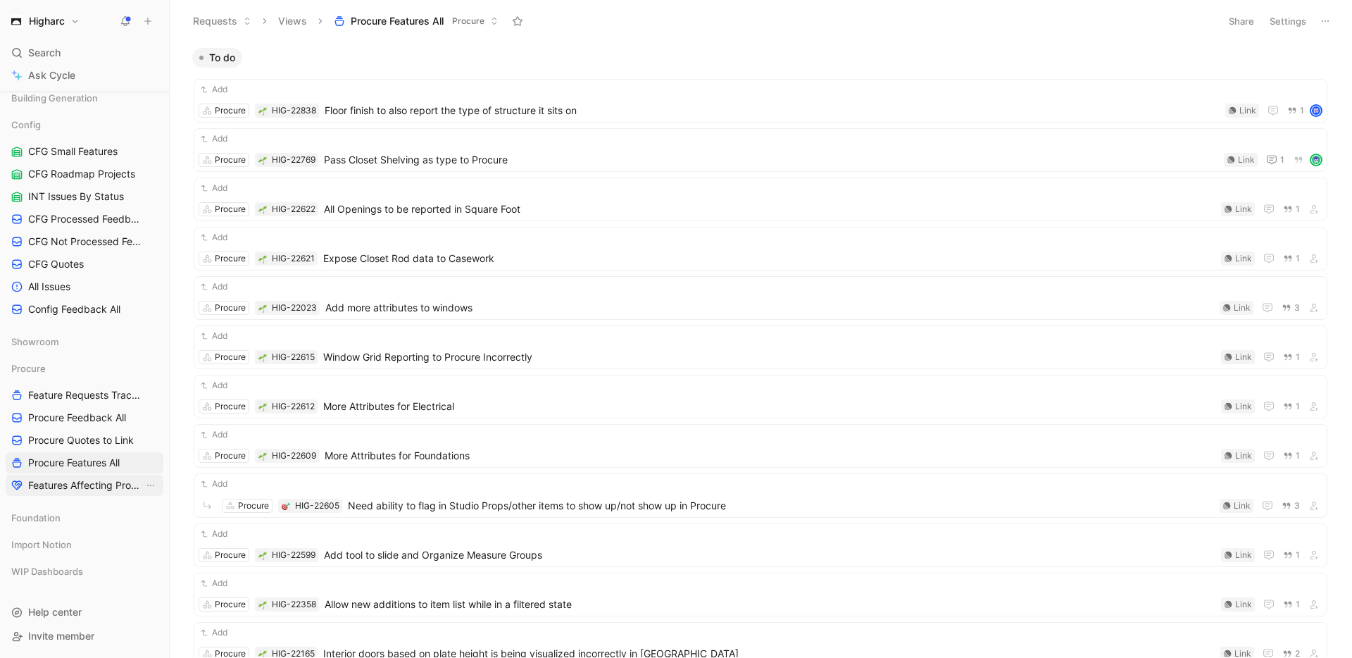
click at [80, 489] on span "Features Affecting Procure" at bounding box center [85, 485] width 115 height 14
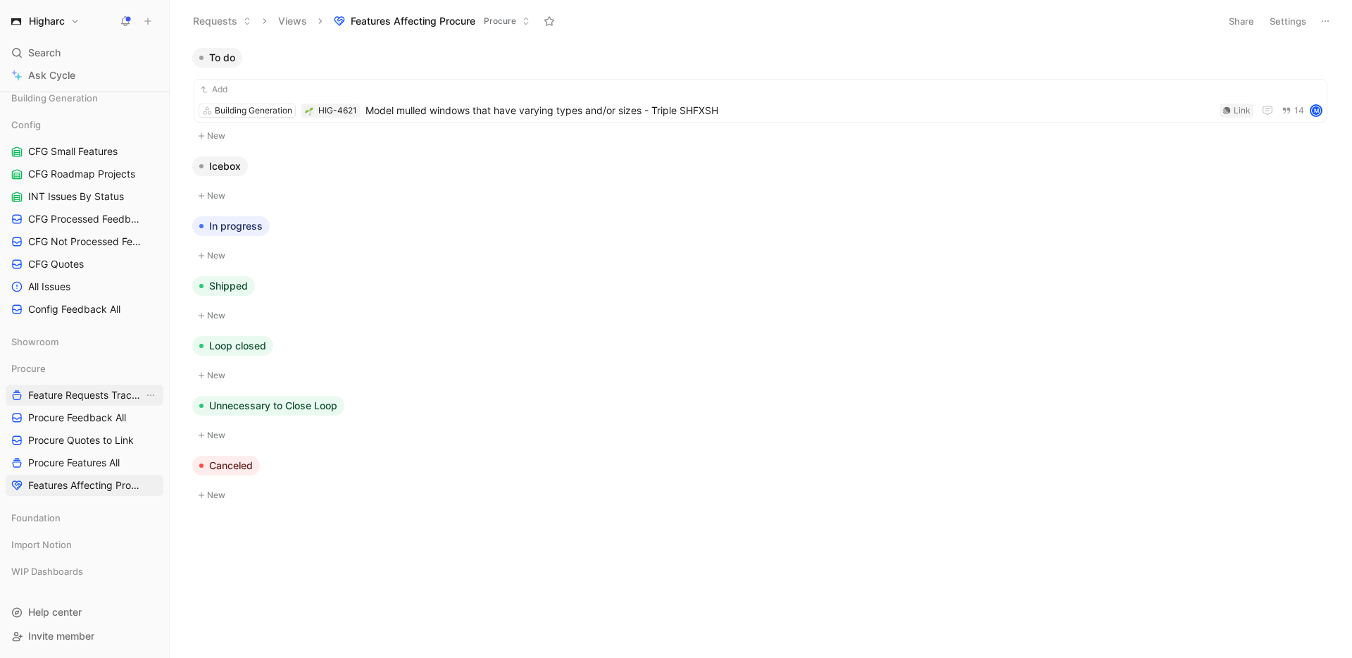
click at [91, 394] on span "Feature Requests Tracker" at bounding box center [85, 395] width 115 height 14
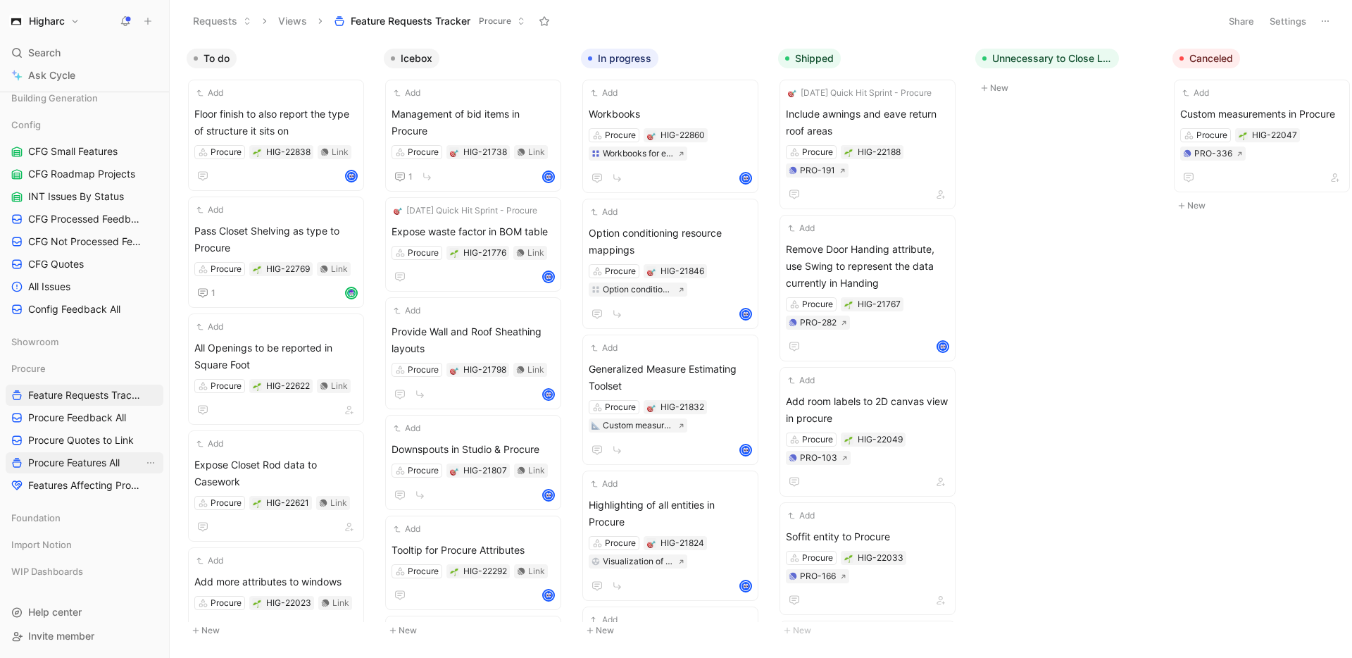
click at [82, 461] on span "Procure Features All" at bounding box center [74, 463] width 92 height 14
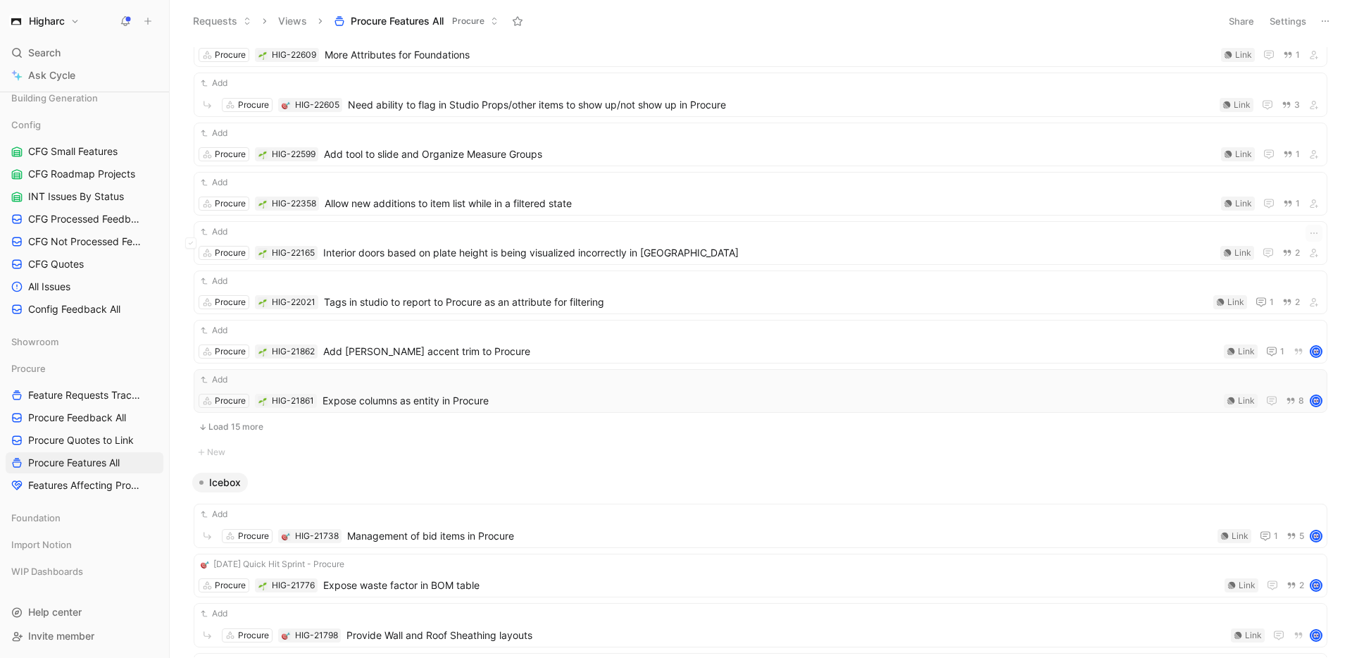
scroll to position [403, 0]
click at [244, 420] on button "Load 15 more" at bounding box center [761, 424] width 1134 height 17
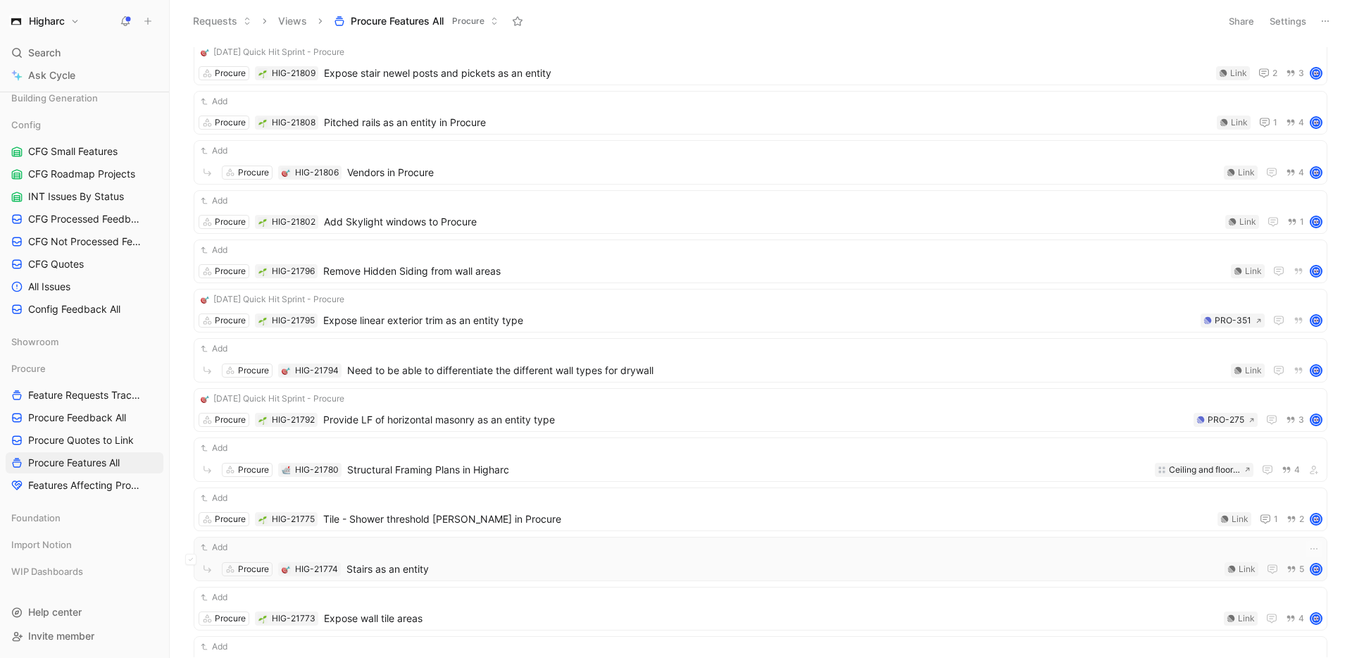
scroll to position [1042, 0]
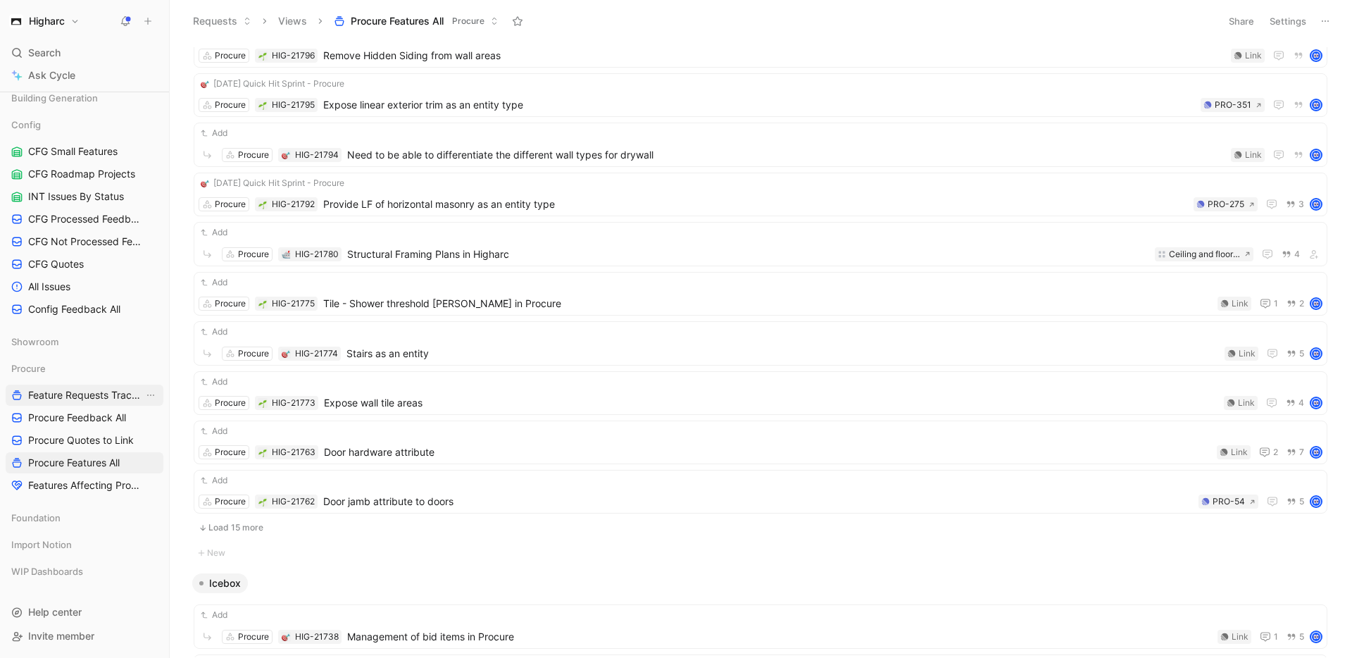
click at [93, 390] on span "Feature Requests Tracker" at bounding box center [85, 395] width 115 height 14
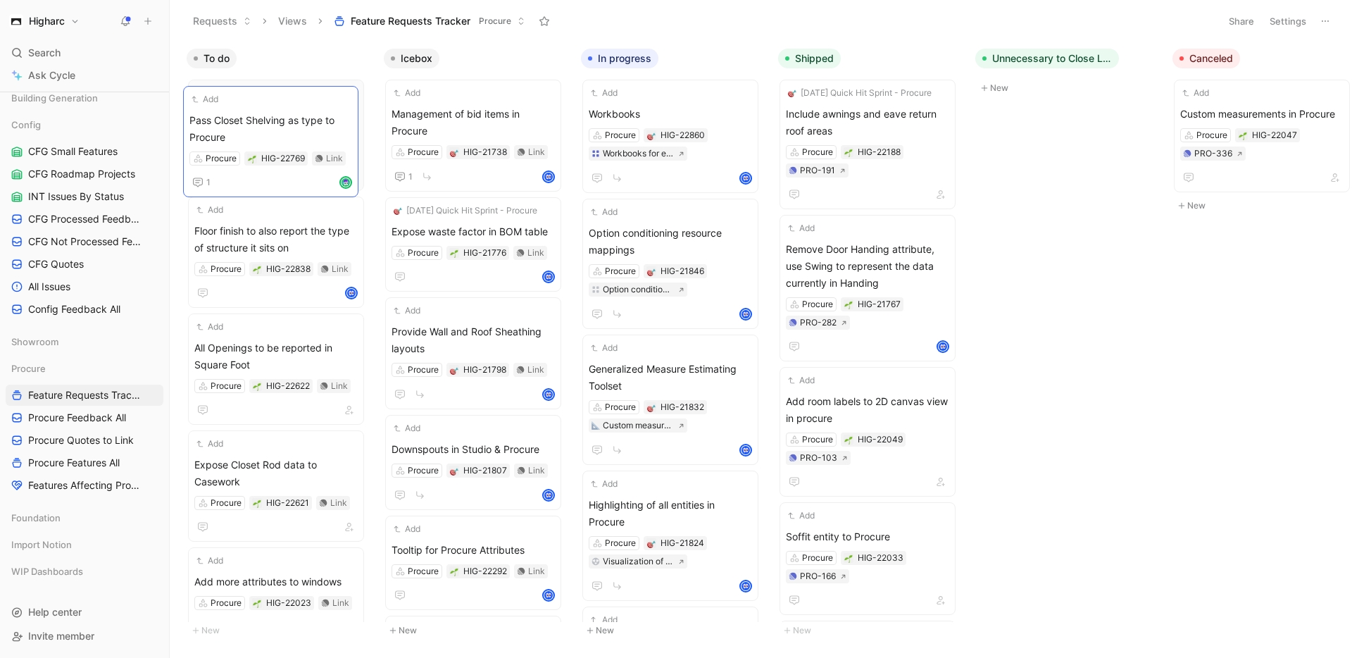
drag, startPoint x: 294, startPoint y: 209, endPoint x: 289, endPoint y: 99, distance: 110.7
drag, startPoint x: 282, startPoint y: 217, endPoint x: 274, endPoint y: 92, distance: 125.6
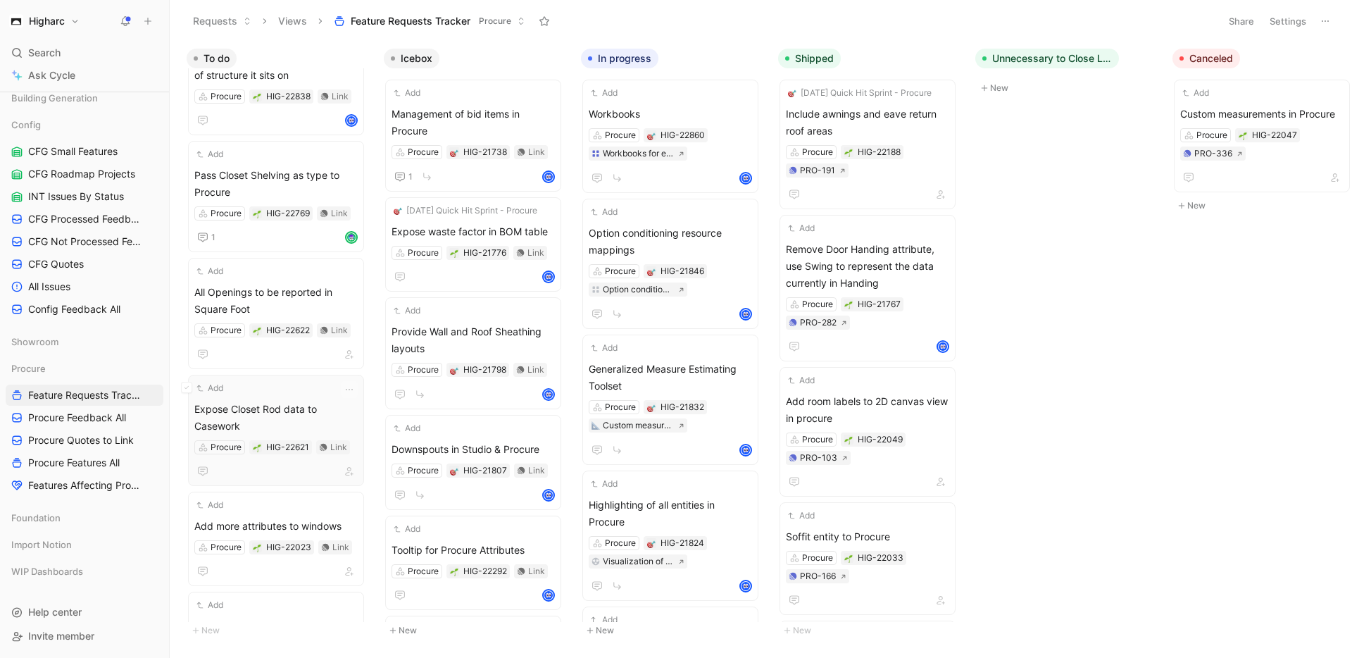
scroll to position [98, 0]
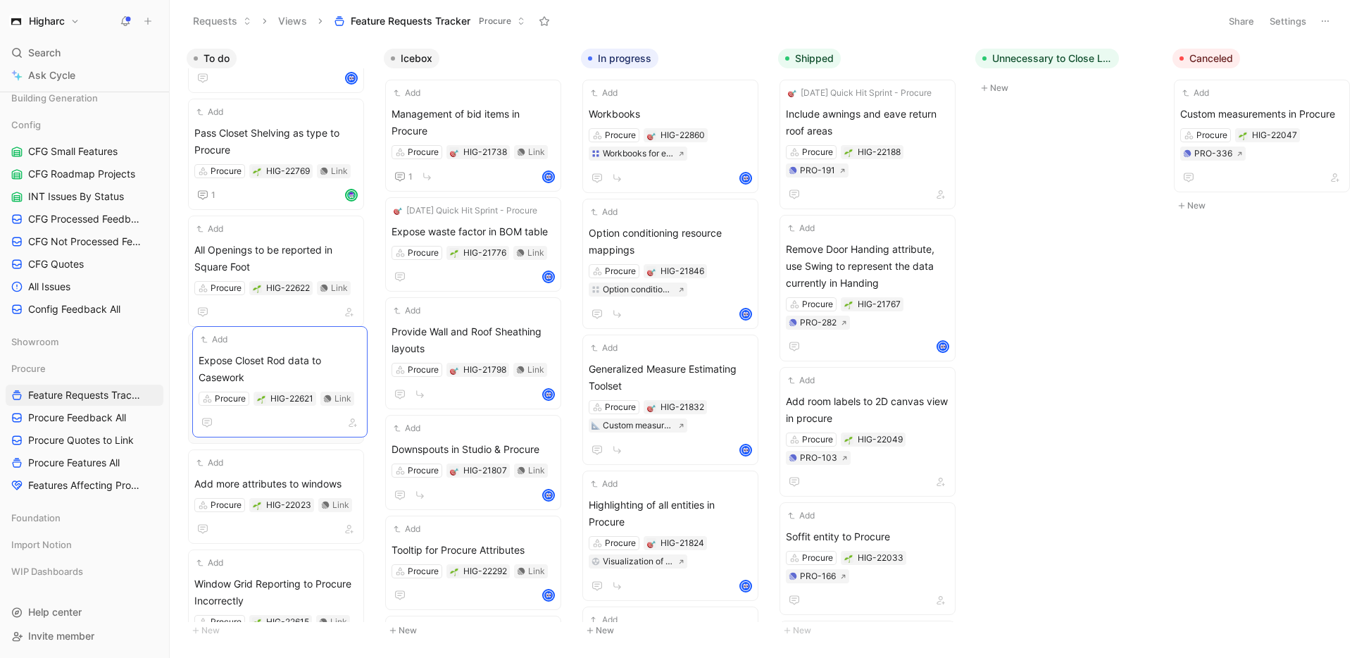
drag, startPoint x: 287, startPoint y: 372, endPoint x: 291, endPoint y: 365, distance: 7.6
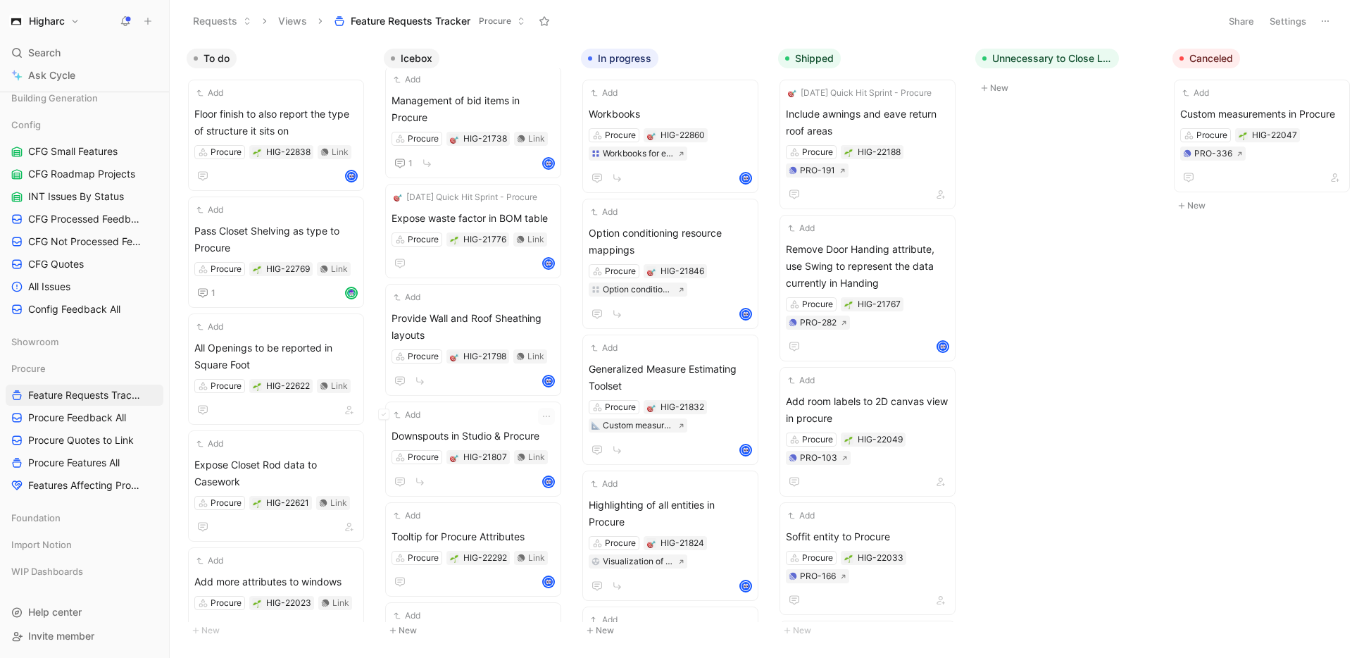
scroll to position [0, 0]
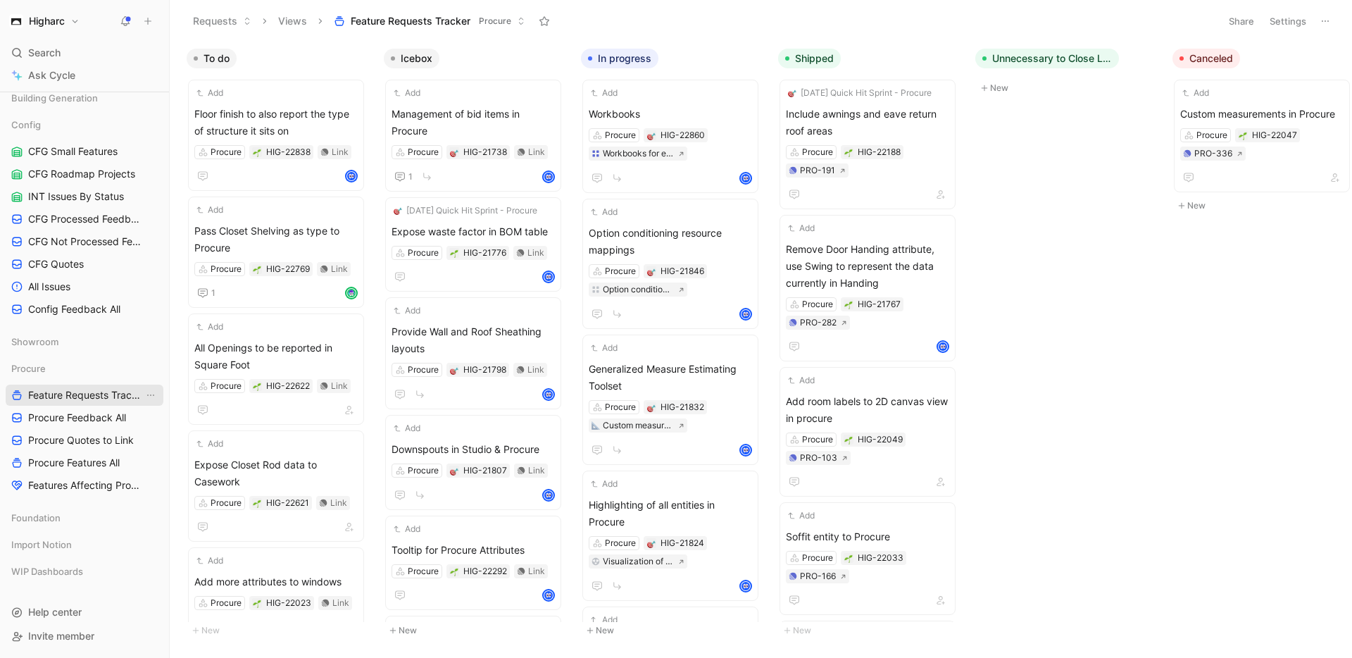
click at [75, 394] on span "Feature Requests Tracker" at bounding box center [85, 395] width 115 height 14
click at [81, 417] on span "Procure Feedback All" at bounding box center [77, 417] width 98 height 14
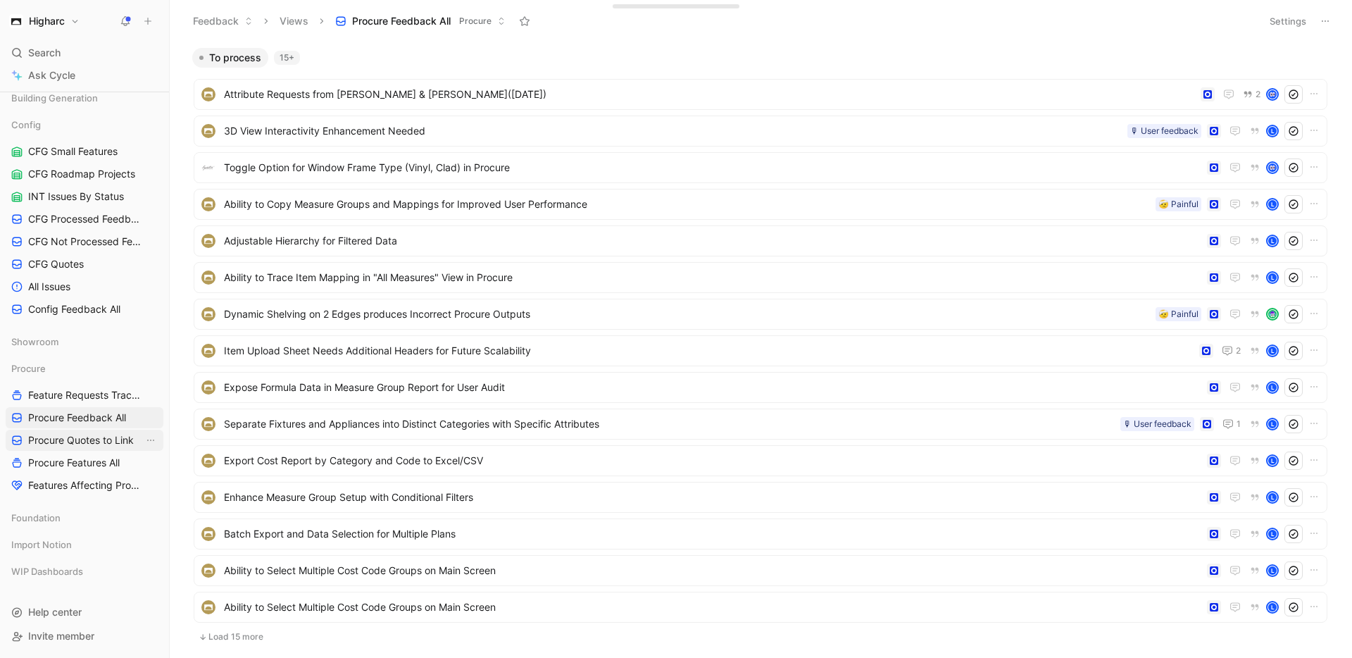
click at [86, 437] on span "Procure Quotes to Link" at bounding box center [81, 440] width 106 height 14
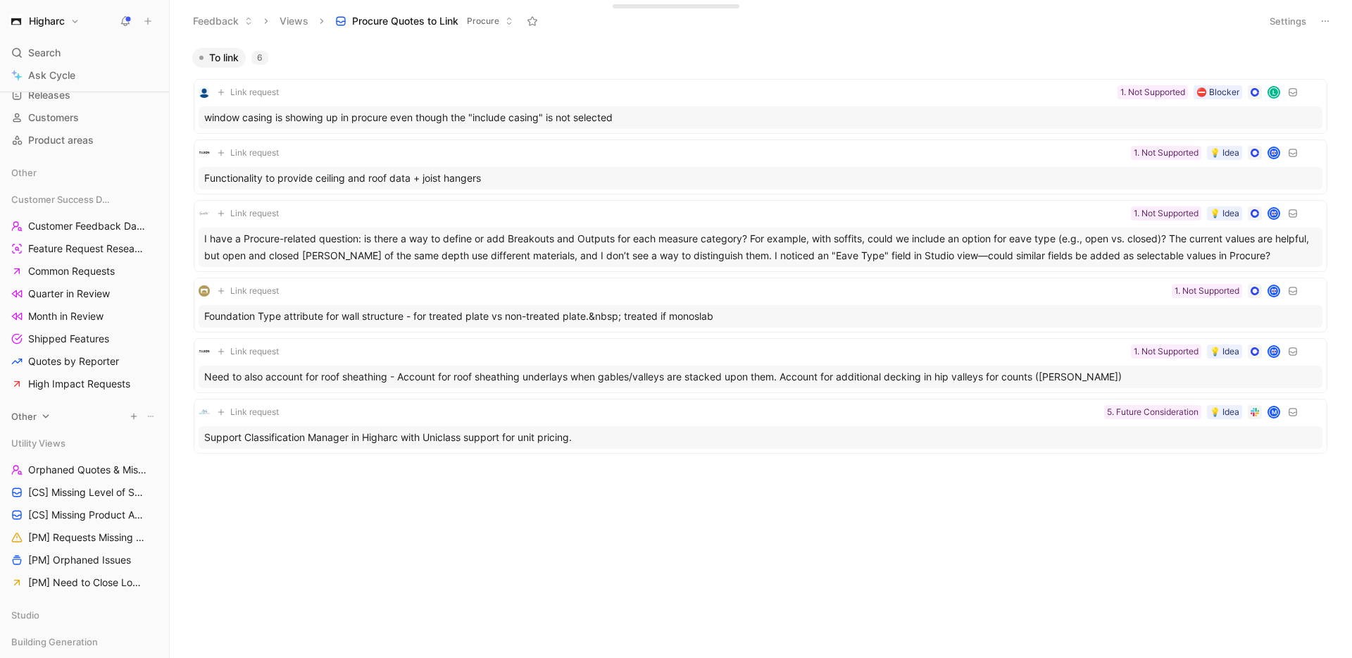
scroll to position [106, 0]
click at [75, 377] on span "High Impact Requests" at bounding box center [79, 382] width 102 height 14
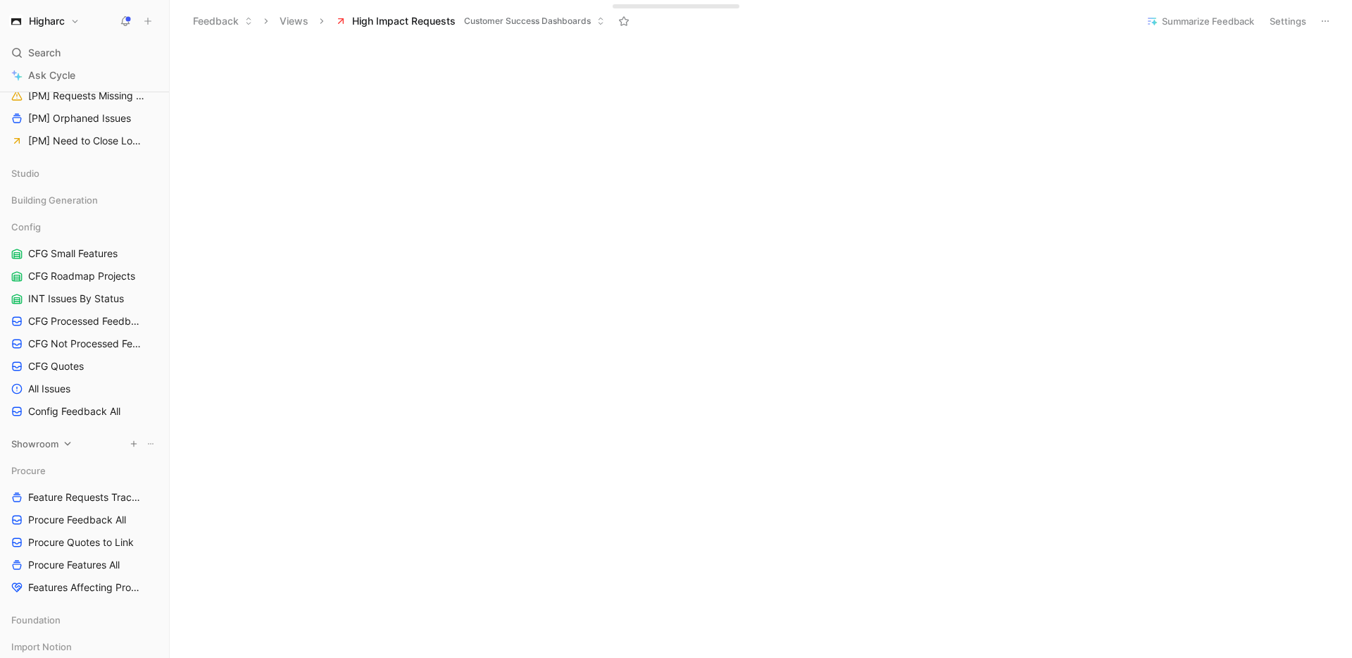
scroll to position [570, 0]
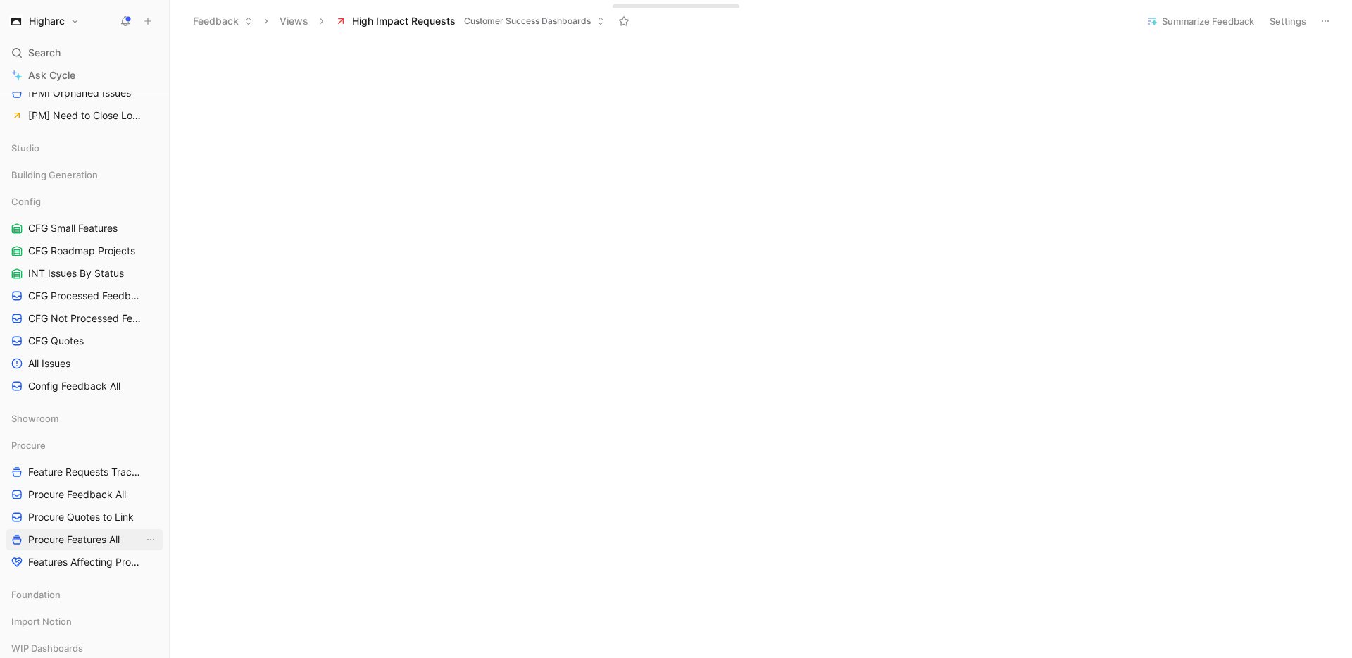
click at [77, 541] on span "Procure Features All" at bounding box center [74, 539] width 92 height 14
click at [89, 494] on span "Procure Feedback All" at bounding box center [77, 494] width 98 height 14
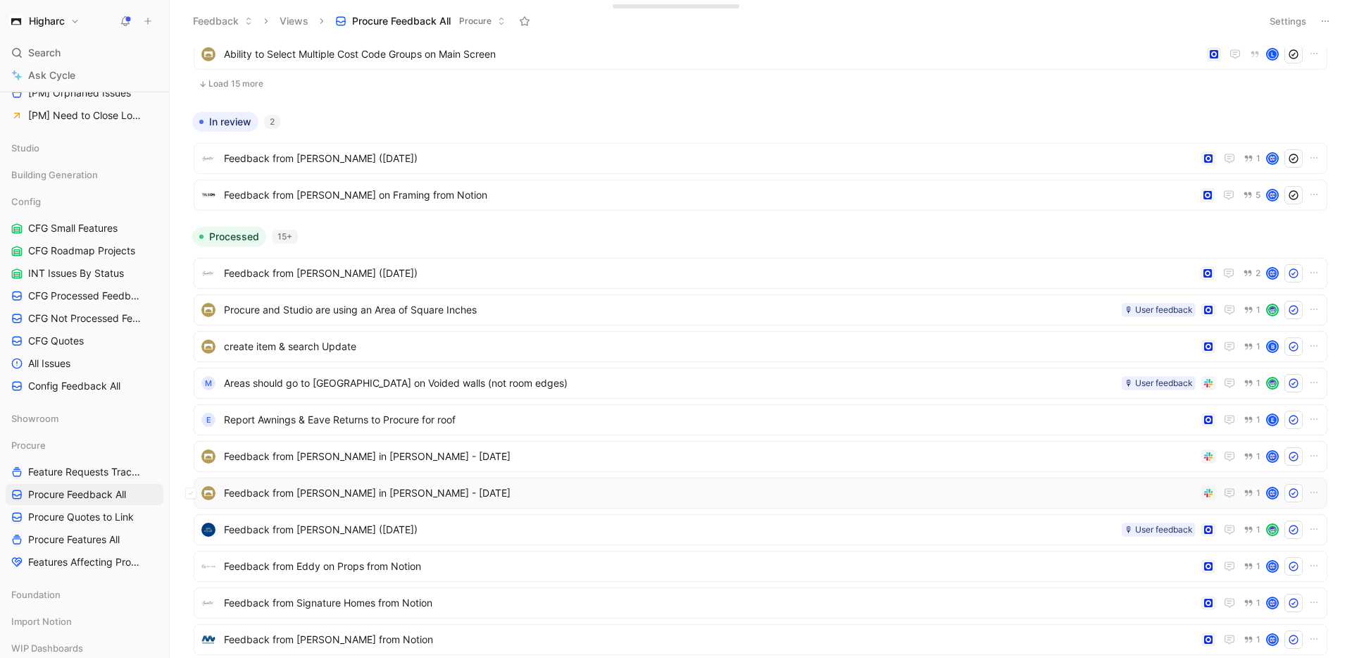
scroll to position [547, 0]
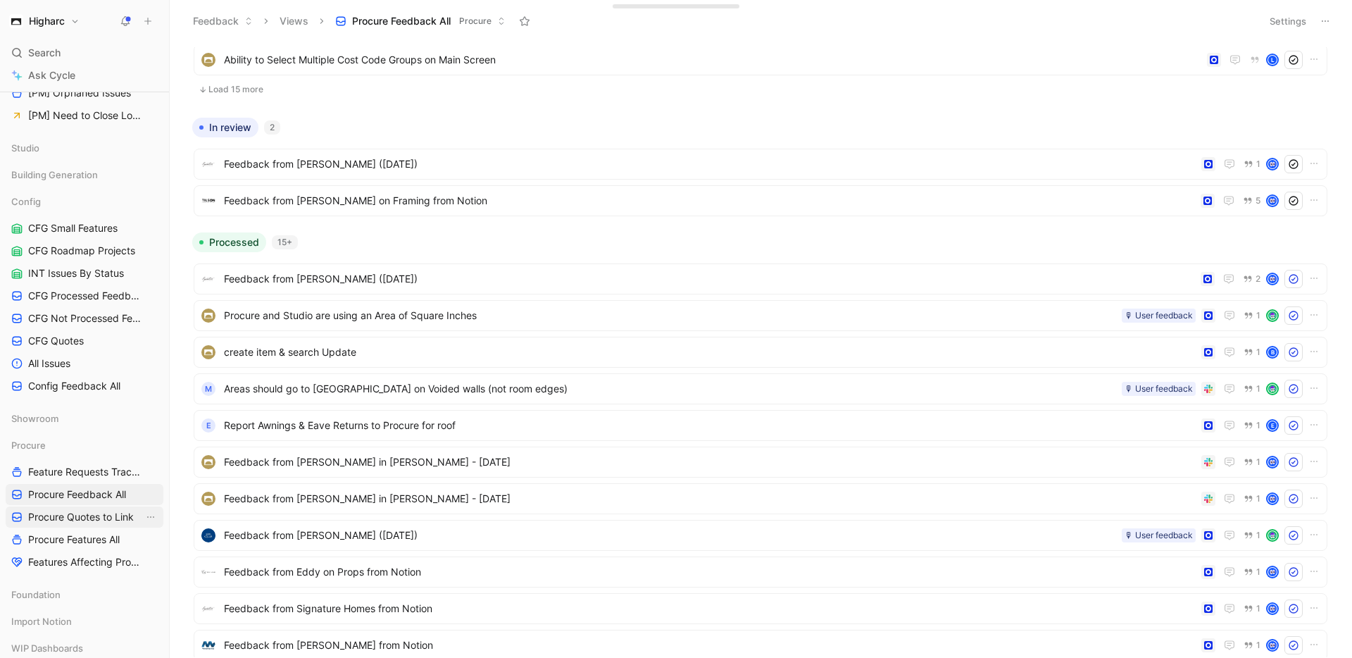
click at [92, 515] on span "Procure Quotes to Link" at bounding box center [81, 517] width 106 height 14
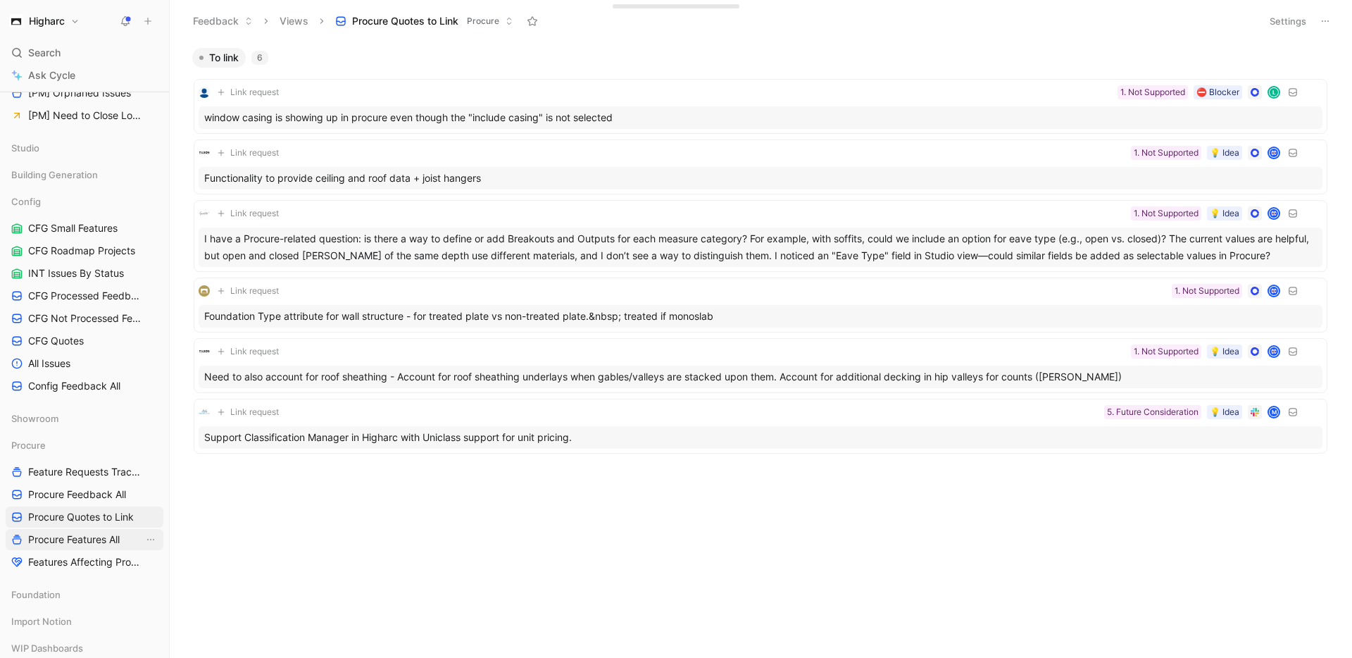
click at [73, 537] on span "Procure Features All" at bounding box center [74, 539] width 92 height 14
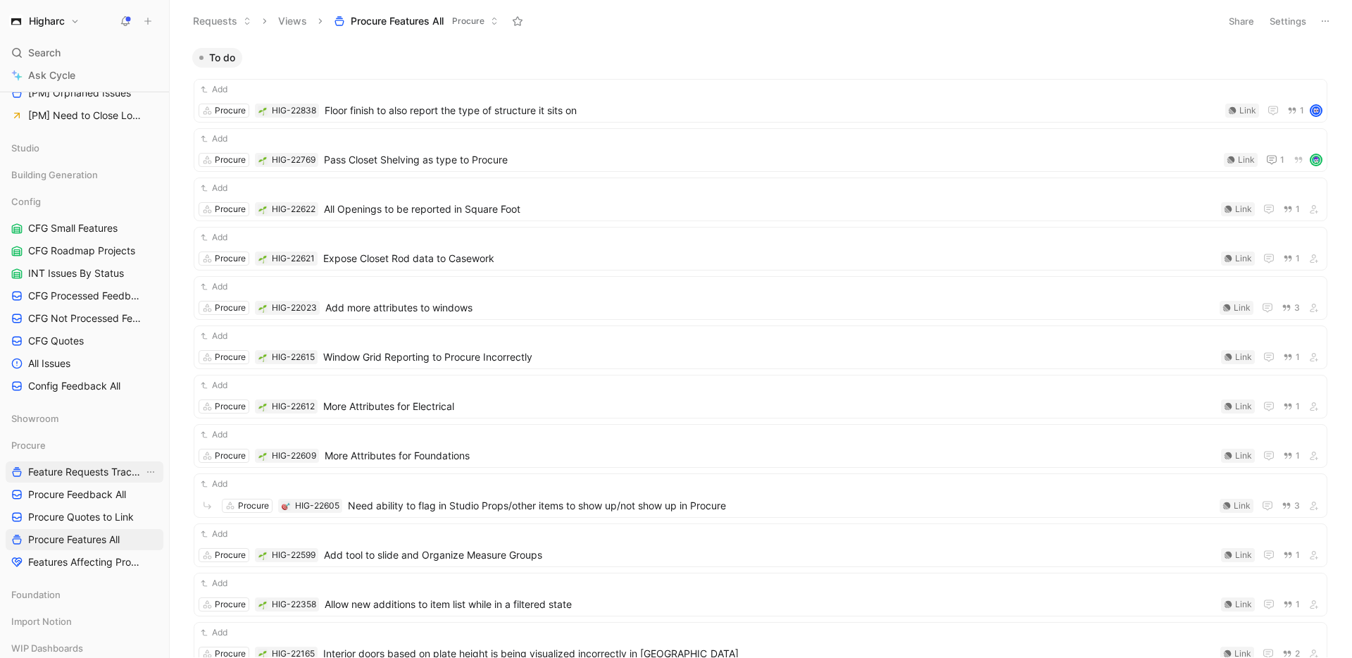
click at [100, 470] on span "Feature Requests Tracker" at bounding box center [85, 472] width 115 height 14
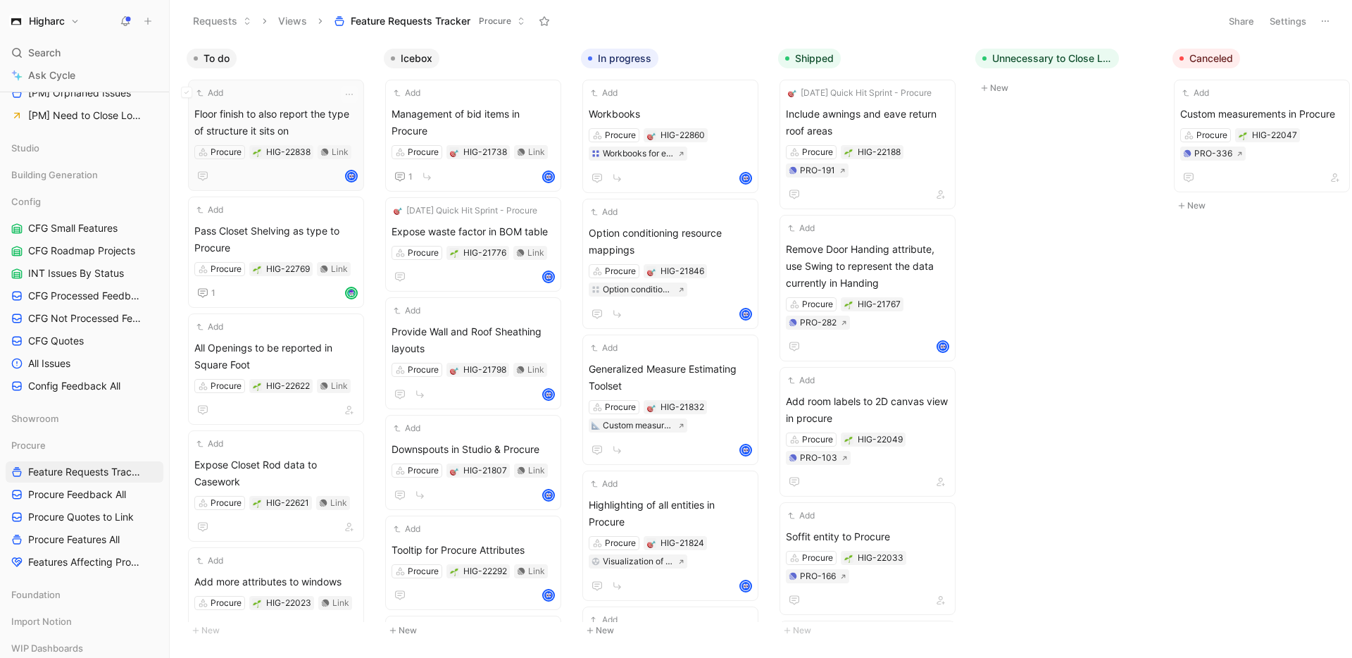
click at [265, 126] on span "Floor finish to also report the type of structure it sits on" at bounding box center [275, 123] width 163 height 34
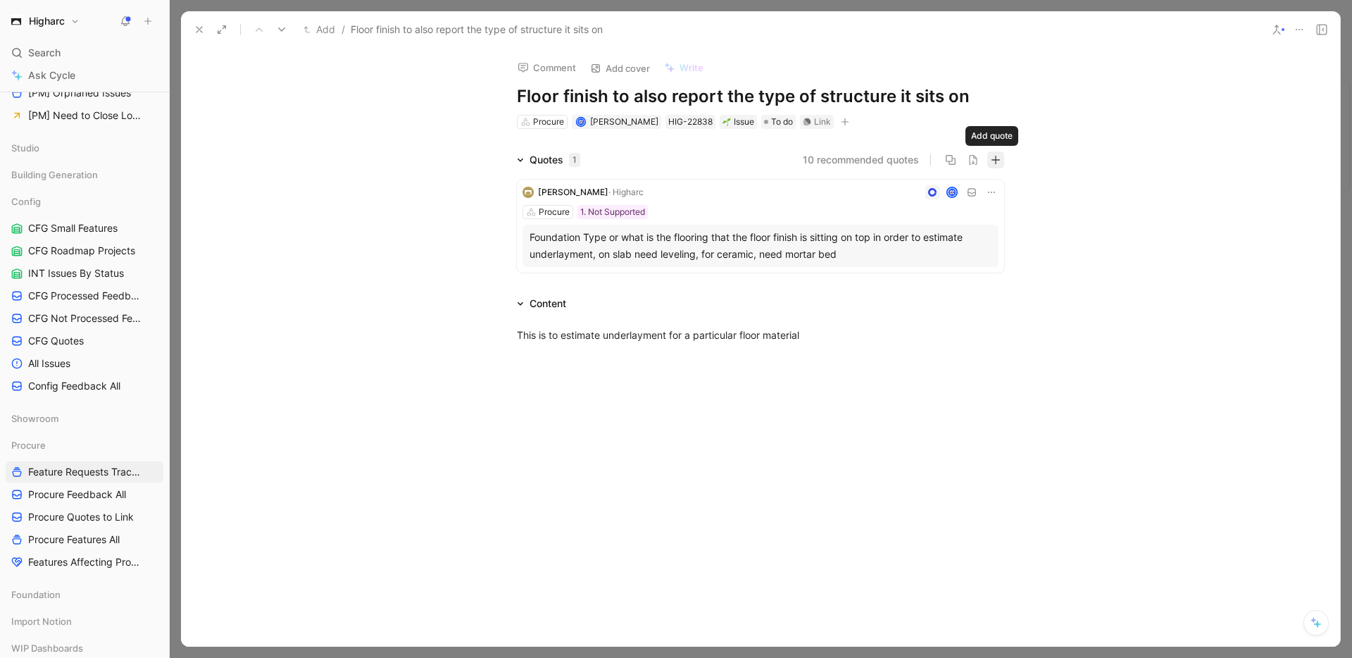
click at [995, 161] on icon "button" at bounding box center [996, 160] width 10 height 10
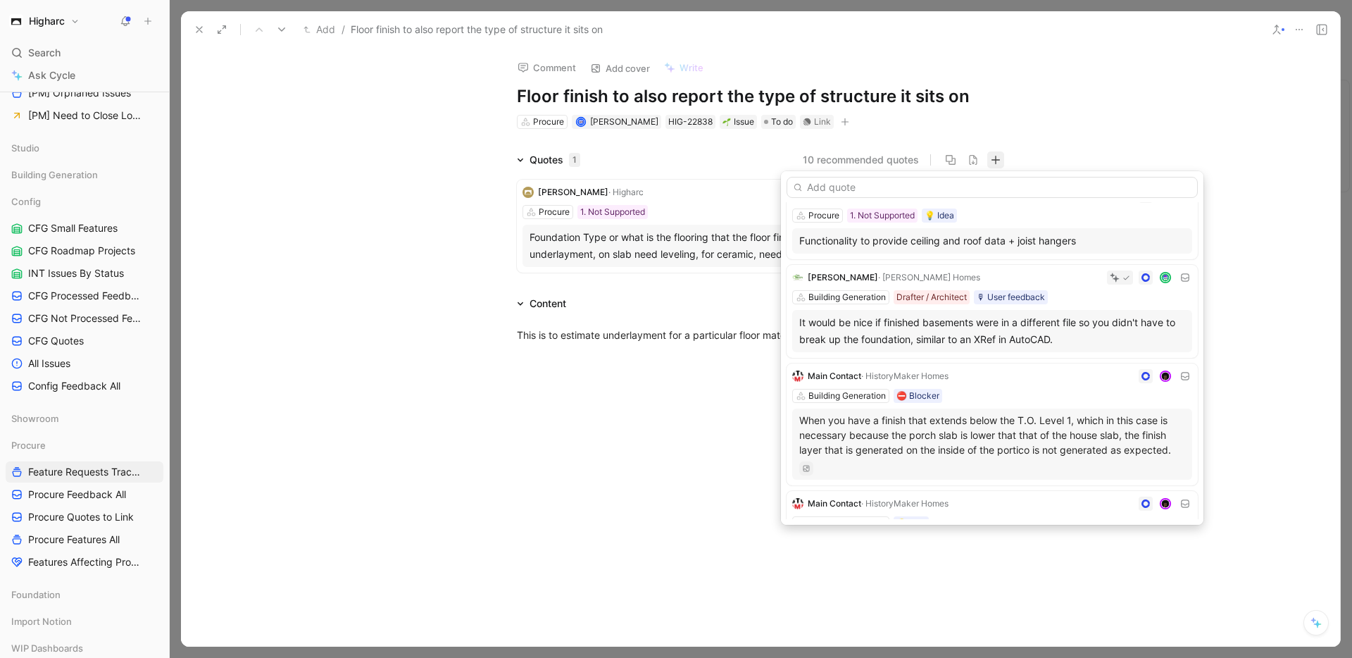
scroll to position [491, 0]
click at [889, 184] on input "text" at bounding box center [991, 187] width 411 height 21
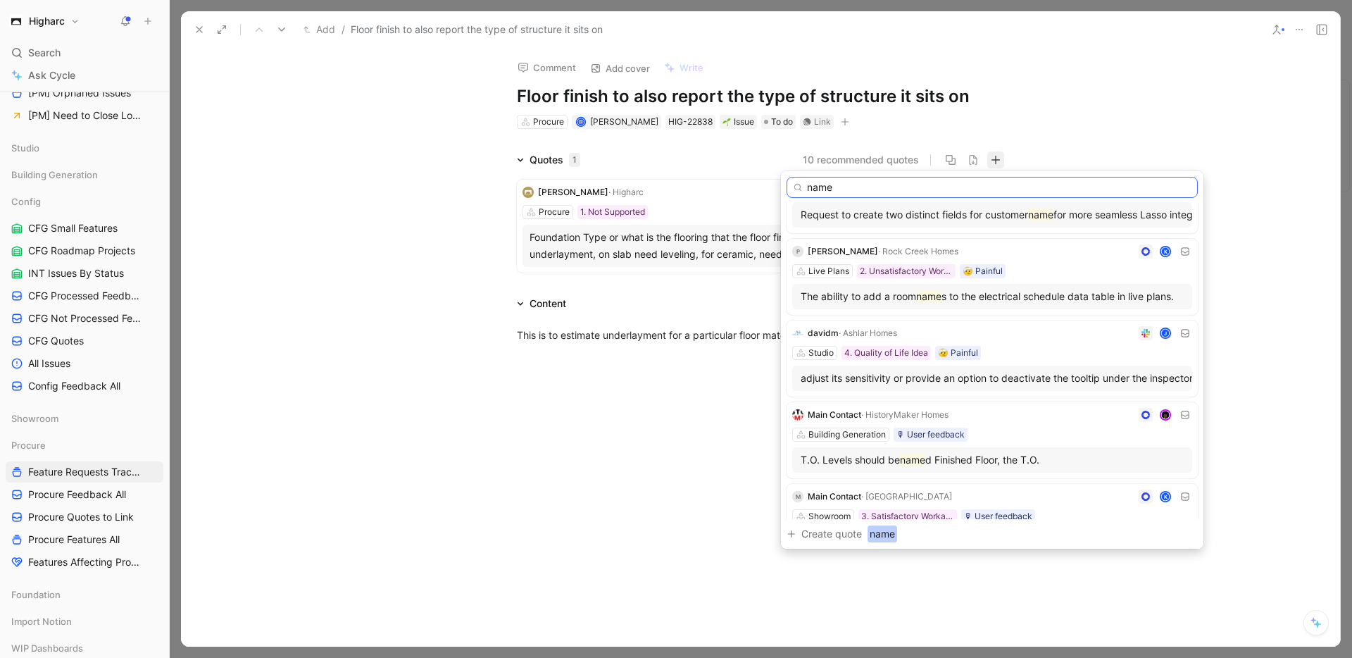
scroll to position [0, 0]
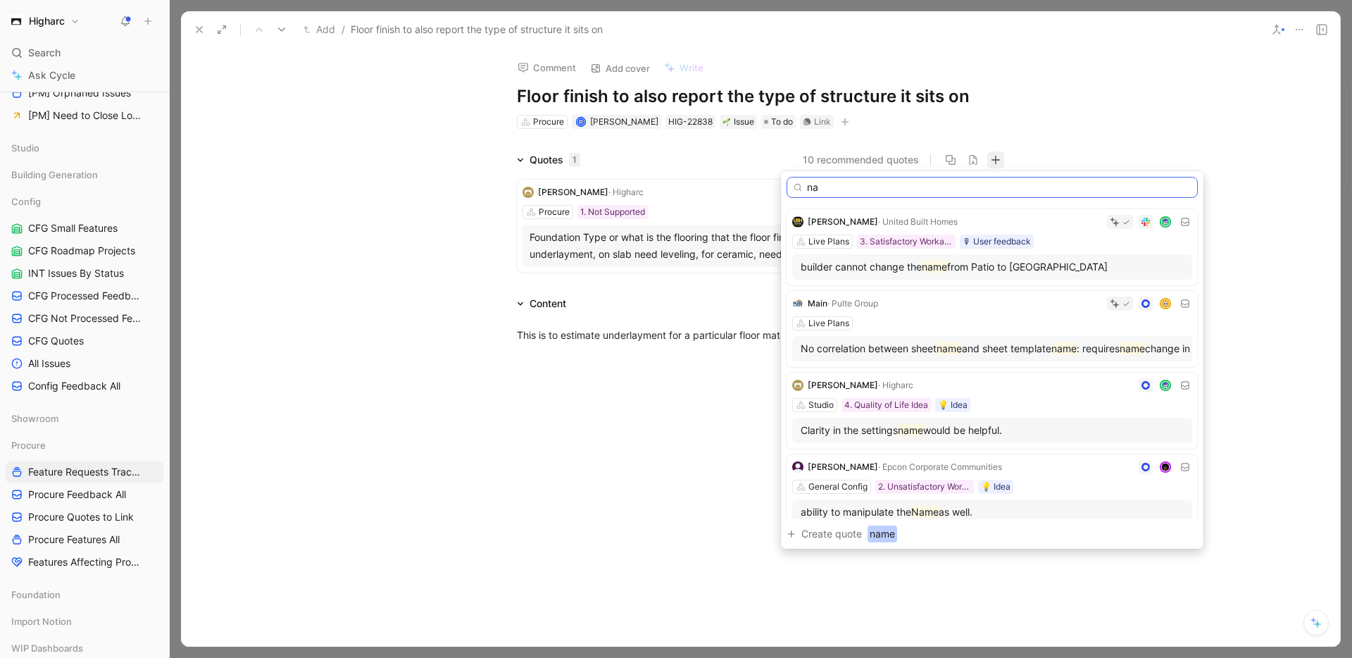
type input "n"
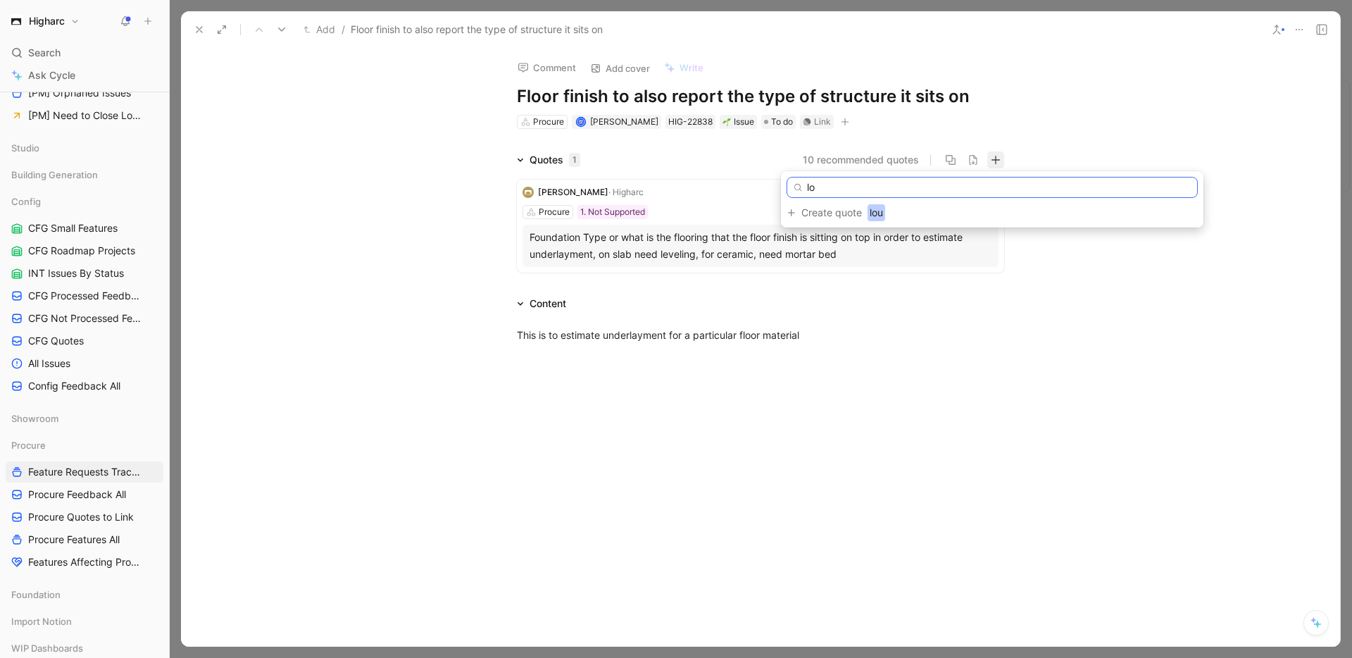
type input "l"
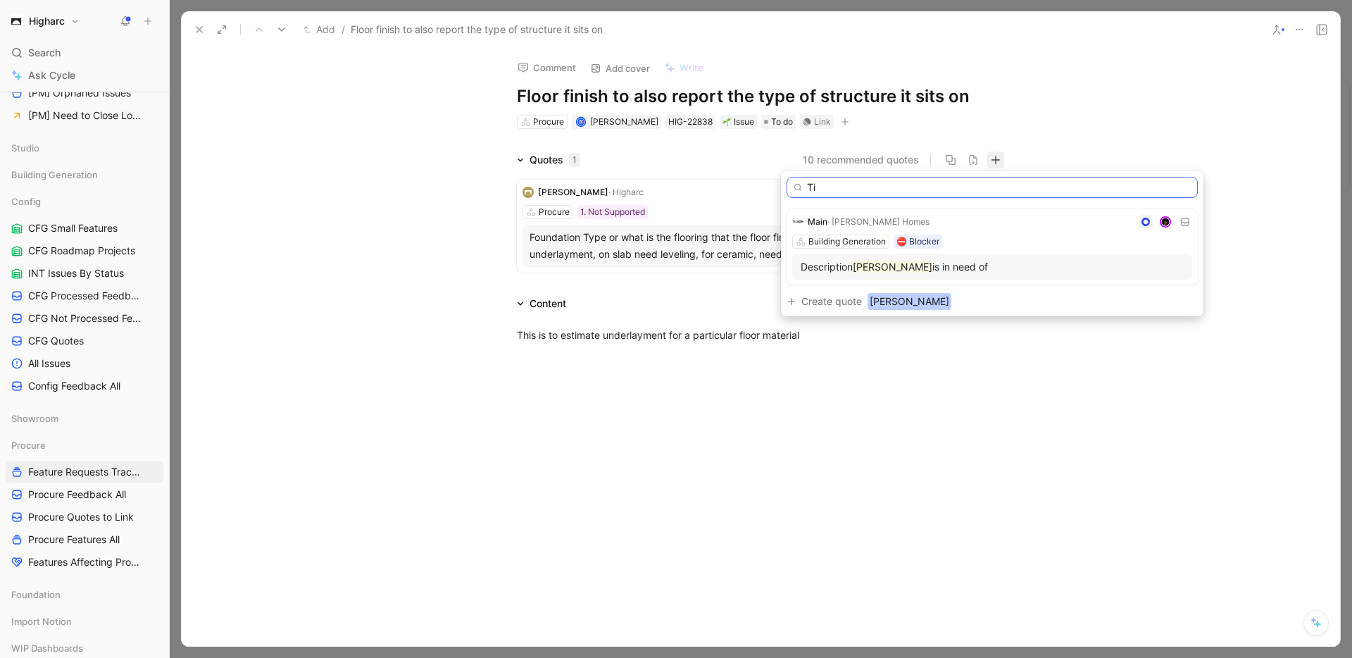
type input "T"
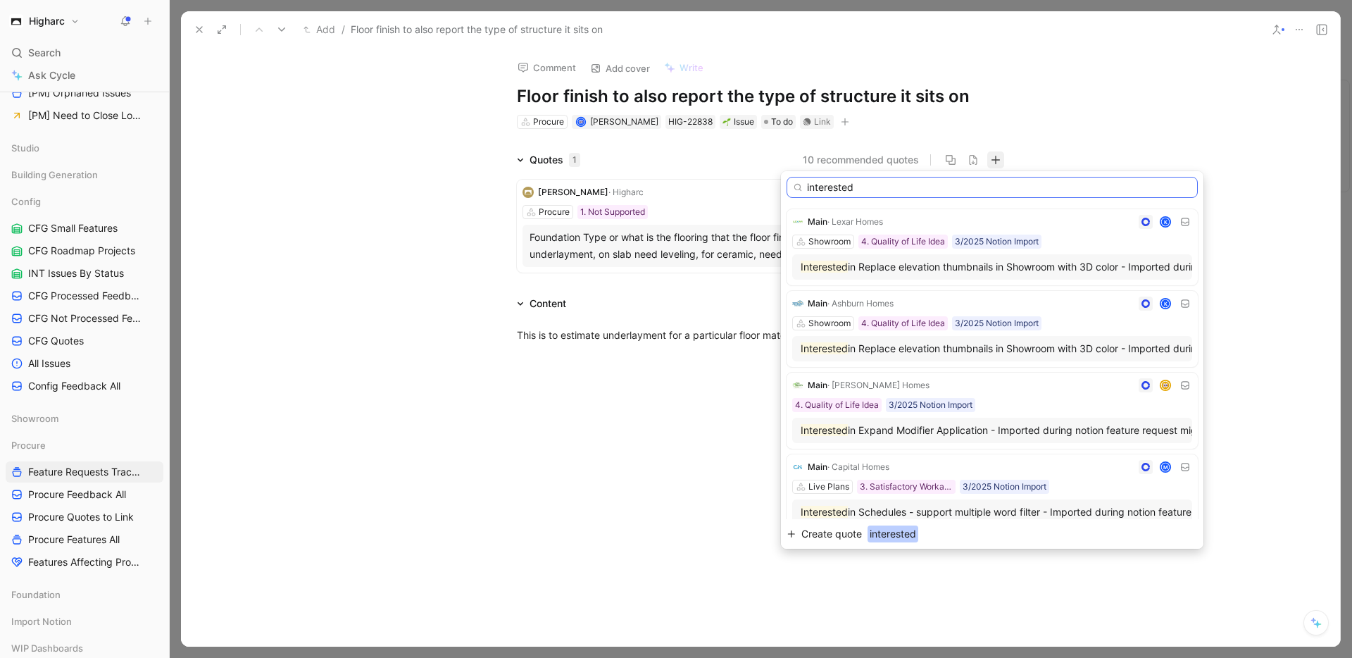
type input "interested"
click at [815, 537] on span "Create quote" at bounding box center [831, 533] width 61 height 17
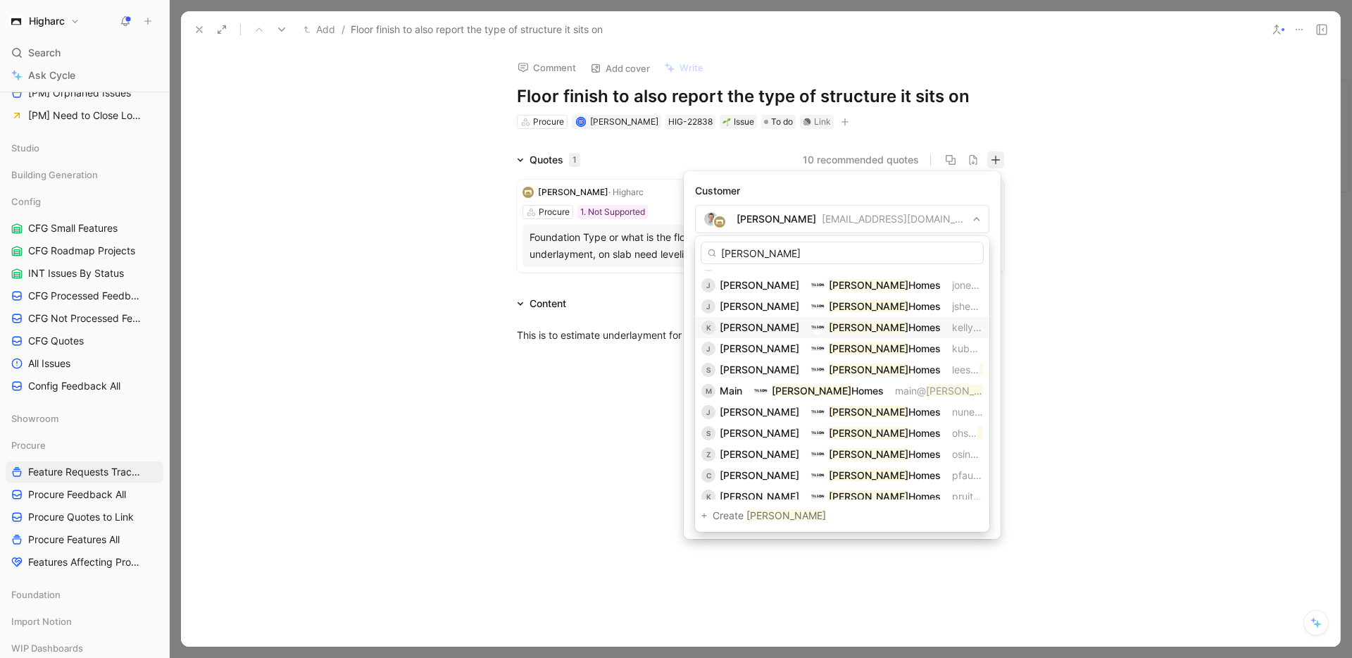
scroll to position [334, 0]
type input "tilson"
click at [724, 390] on span "Main" at bounding box center [731, 390] width 23 height 12
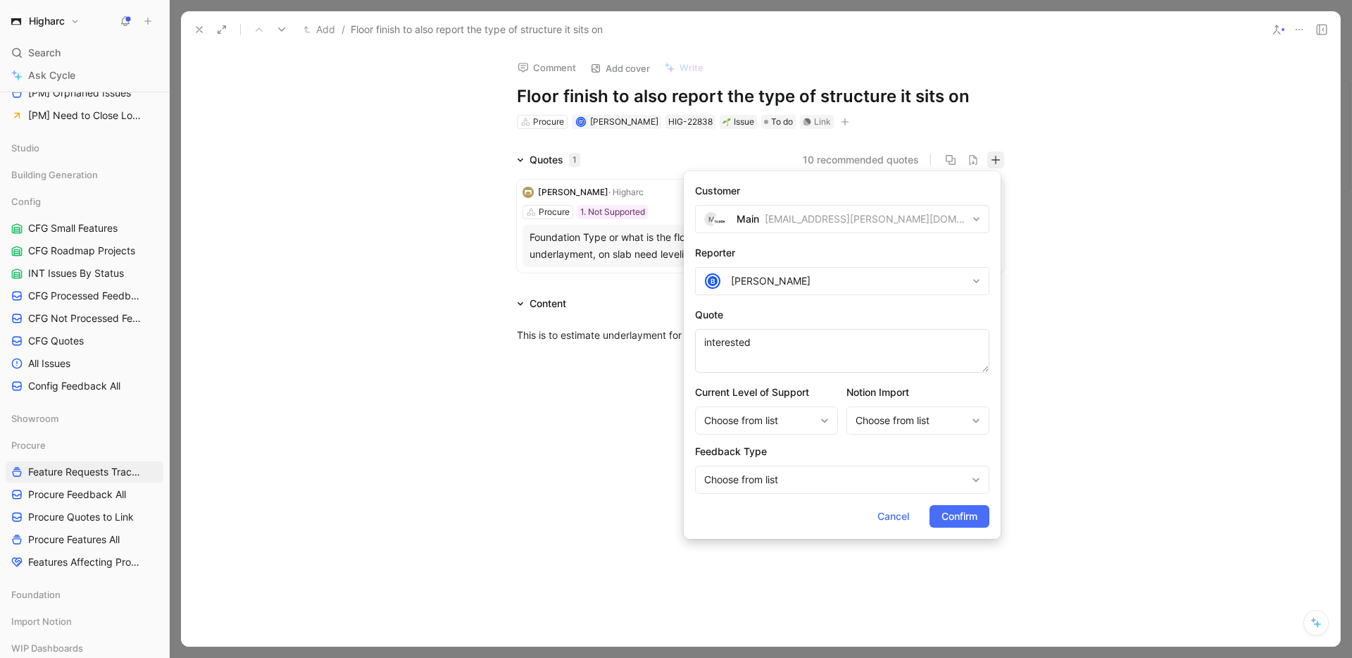
click at [952, 510] on span "Confirm" at bounding box center [959, 516] width 36 height 17
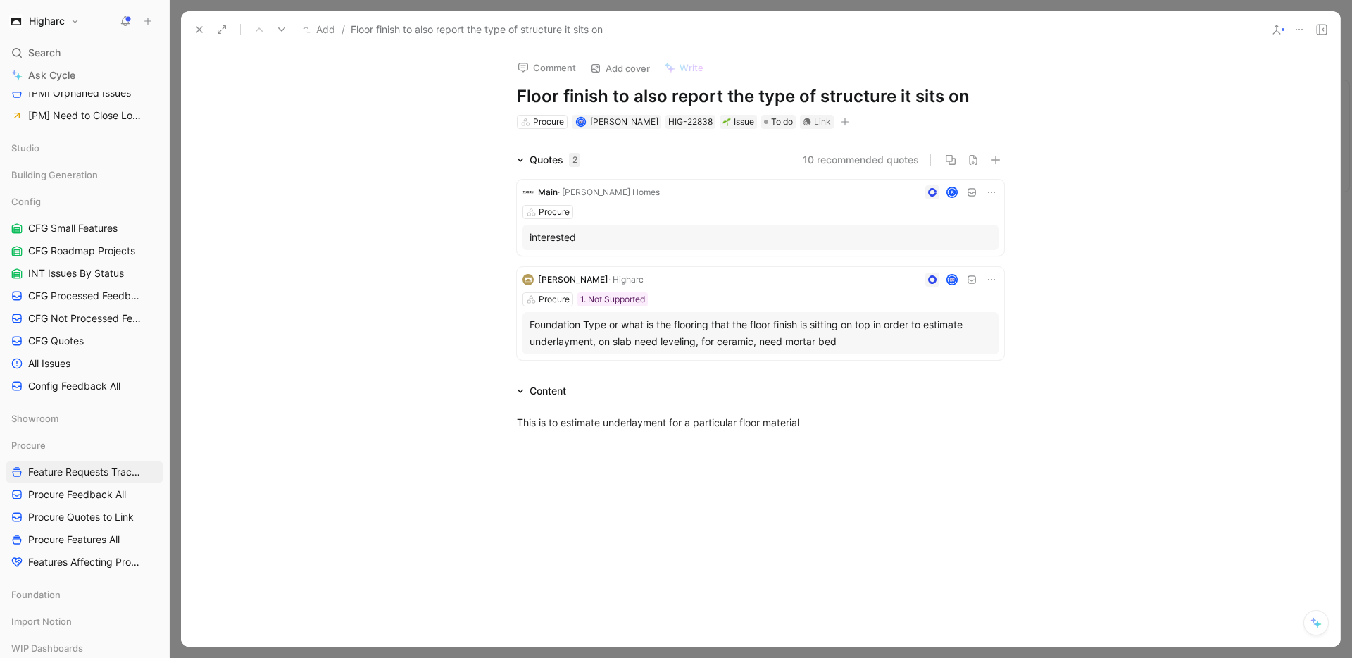
drag, startPoint x: 570, startPoint y: 93, endPoint x: 861, endPoint y: 86, distance: 291.6
click at [861, 86] on h1 "Floor finish to also report the type of structure it sits on" at bounding box center [760, 96] width 487 height 23
click at [867, 86] on h1 "Floor finish to also report the type of structure it sits on" at bounding box center [760, 96] width 487 height 23
drag, startPoint x: 925, startPoint y: 87, endPoint x: 660, endPoint y: 93, distance: 265.5
click at [660, 93] on h1 "Floor finish to also report the type of structure it sits on" at bounding box center [760, 96] width 487 height 23
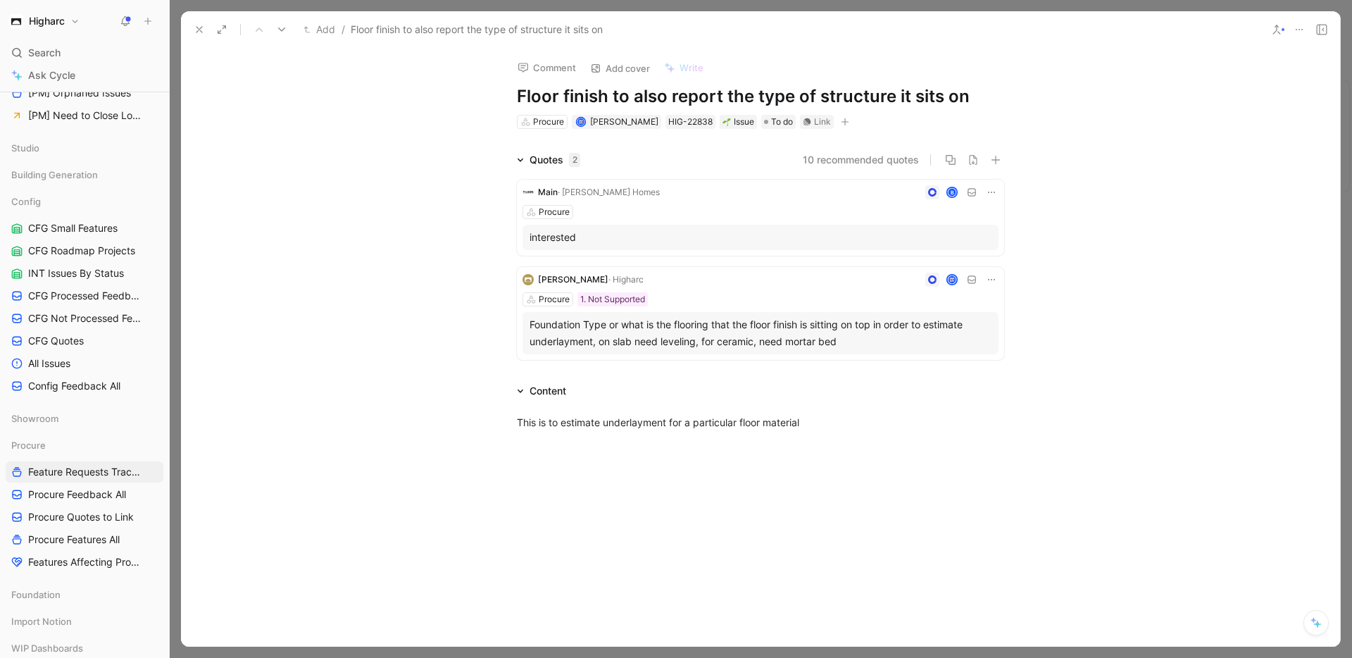
click at [660, 93] on h1 "Floor finish to also report the type of structure it sits on" at bounding box center [760, 96] width 487 height 23
drag, startPoint x: 572, startPoint y: 97, endPoint x: 707, endPoint y: 95, distance: 134.5
click at [707, 95] on h1 "Floor finish to also report the type of structure it sits on" at bounding box center [760, 96] width 487 height 23
click at [1000, 158] on button "button" at bounding box center [995, 159] width 17 height 17
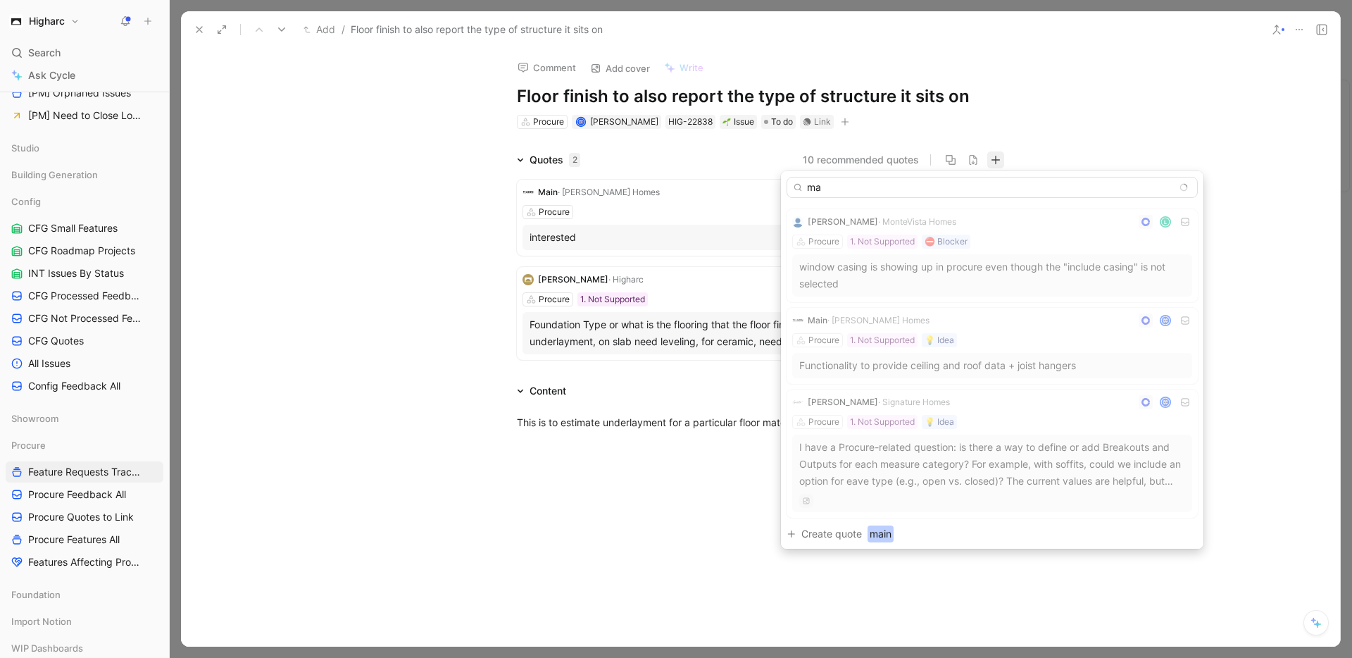
type input "m"
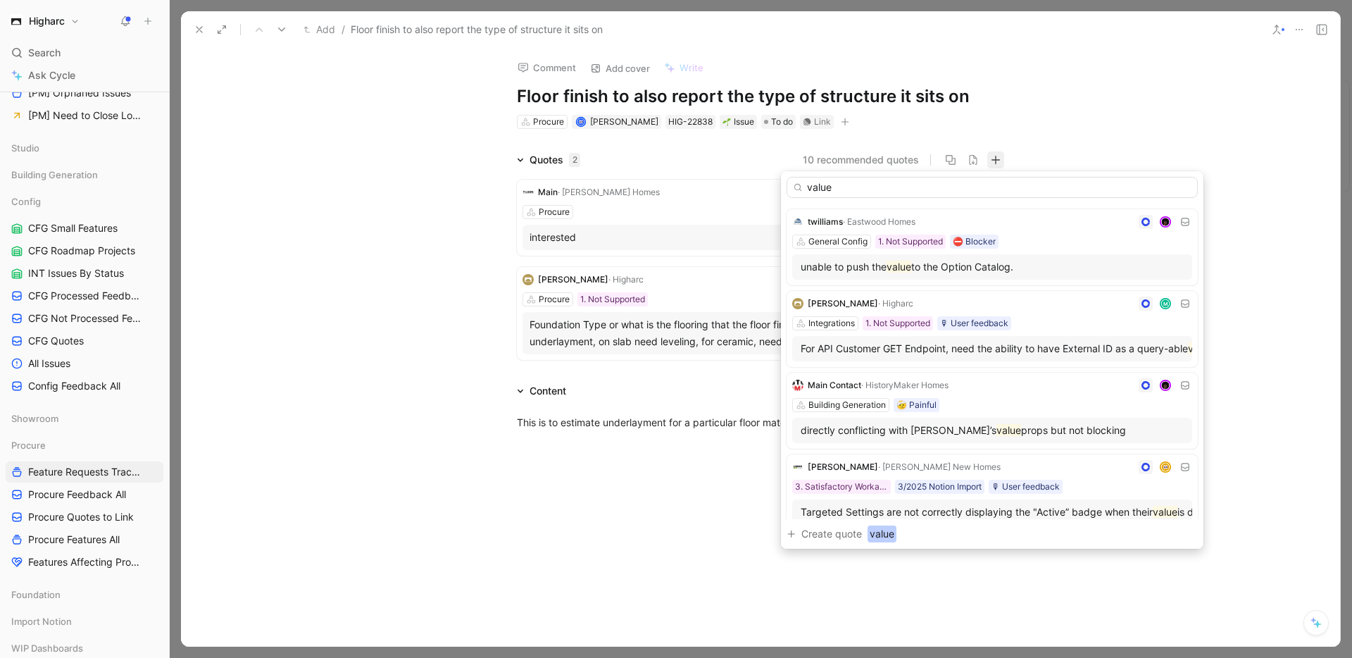
drag, startPoint x: 851, startPoint y: 194, endPoint x: 793, endPoint y: 190, distance: 57.8
click at [794, 192] on input "value" at bounding box center [991, 187] width 411 height 21
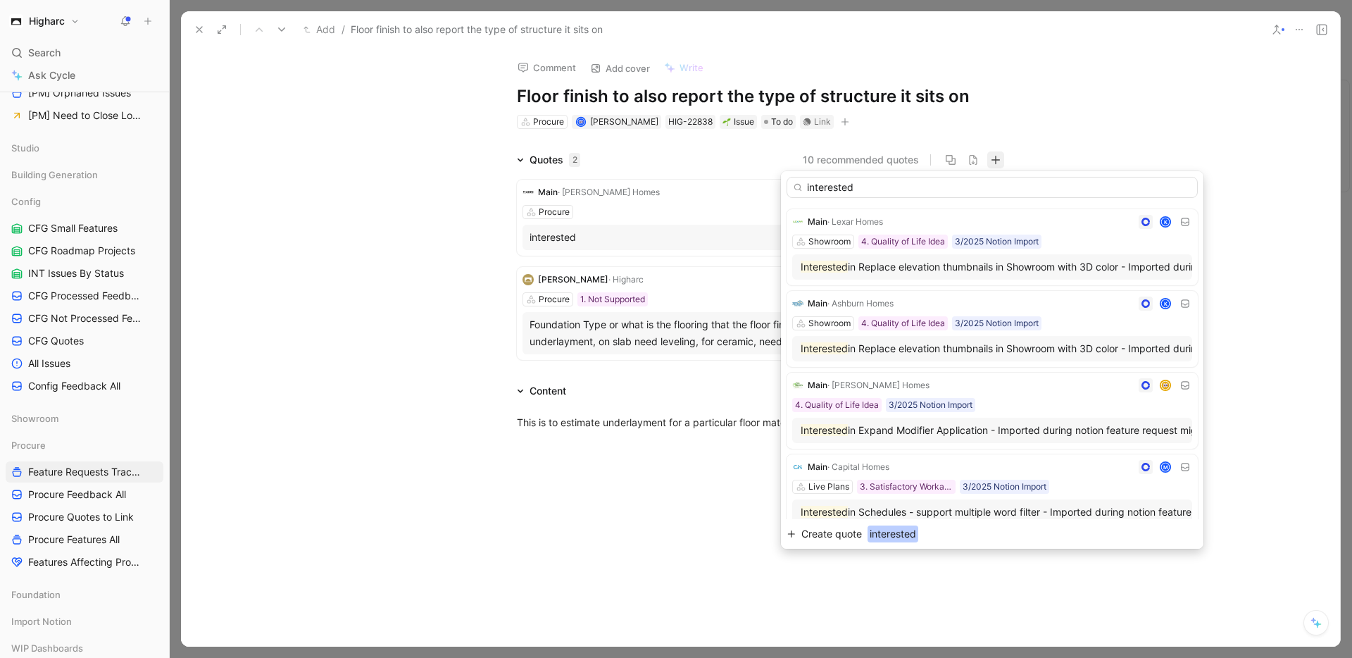
type input "interested"
click at [795, 534] on icon "button" at bounding box center [791, 533] width 8 height 8
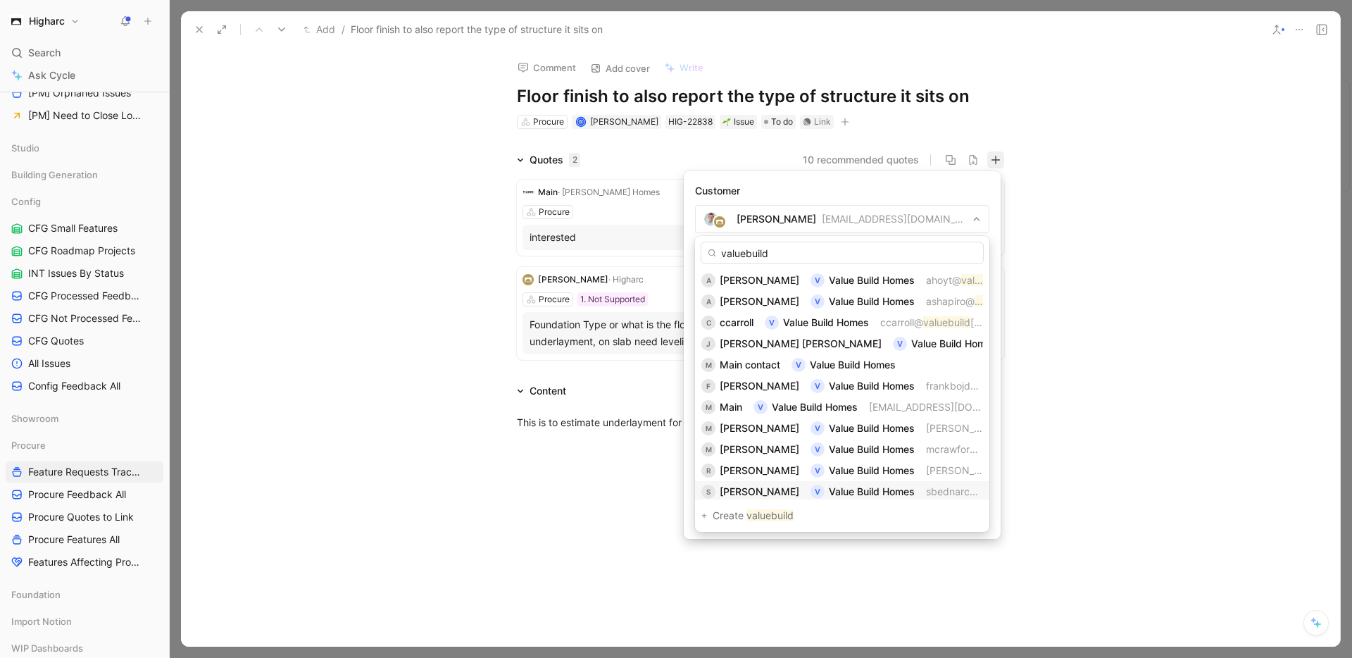
scroll to position [25, 0]
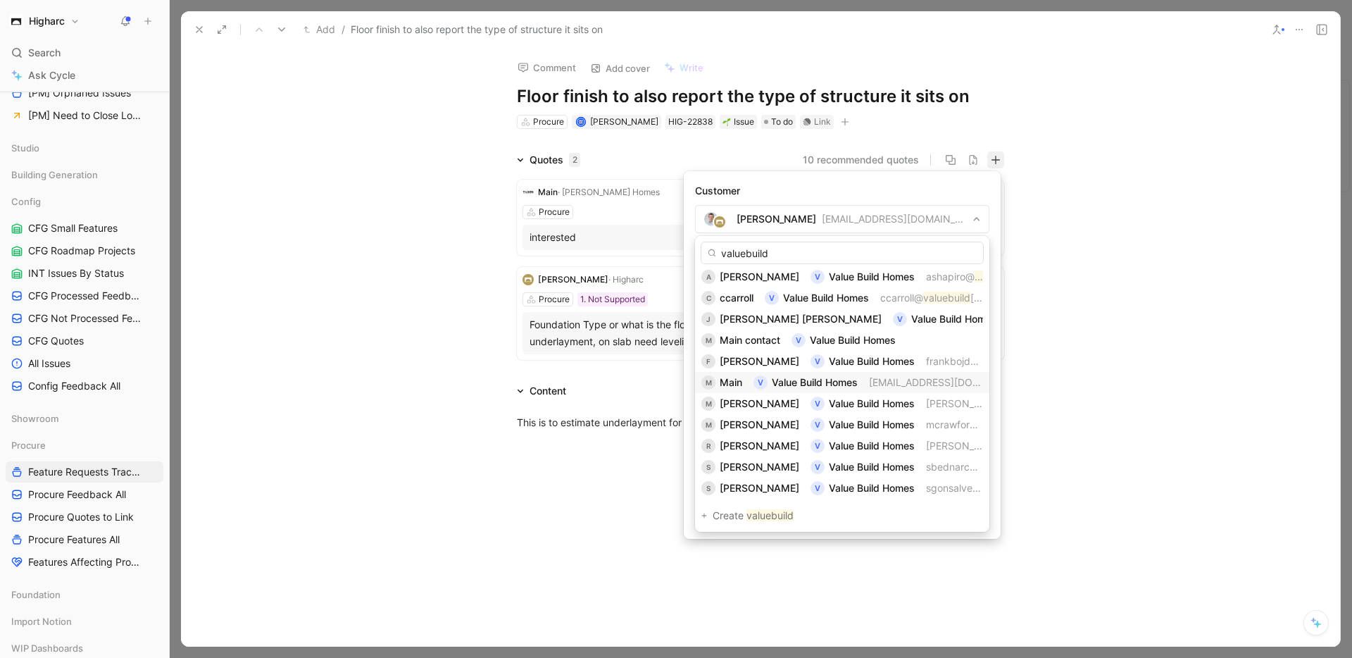
type input "valuebuild"
click at [729, 384] on span "Main" at bounding box center [731, 382] width 23 height 12
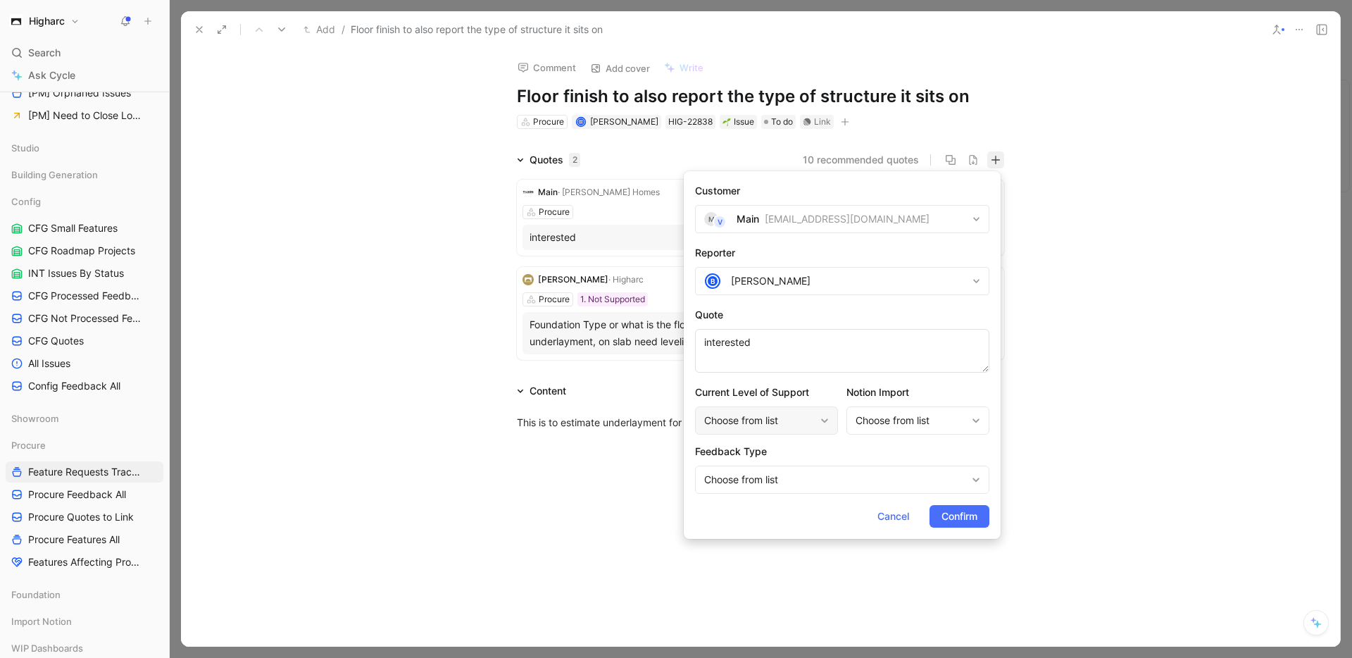
click at [816, 421] on div "Choose from list" at bounding box center [766, 420] width 143 height 28
click at [814, 477] on div "Choose from list" at bounding box center [835, 479] width 262 height 17
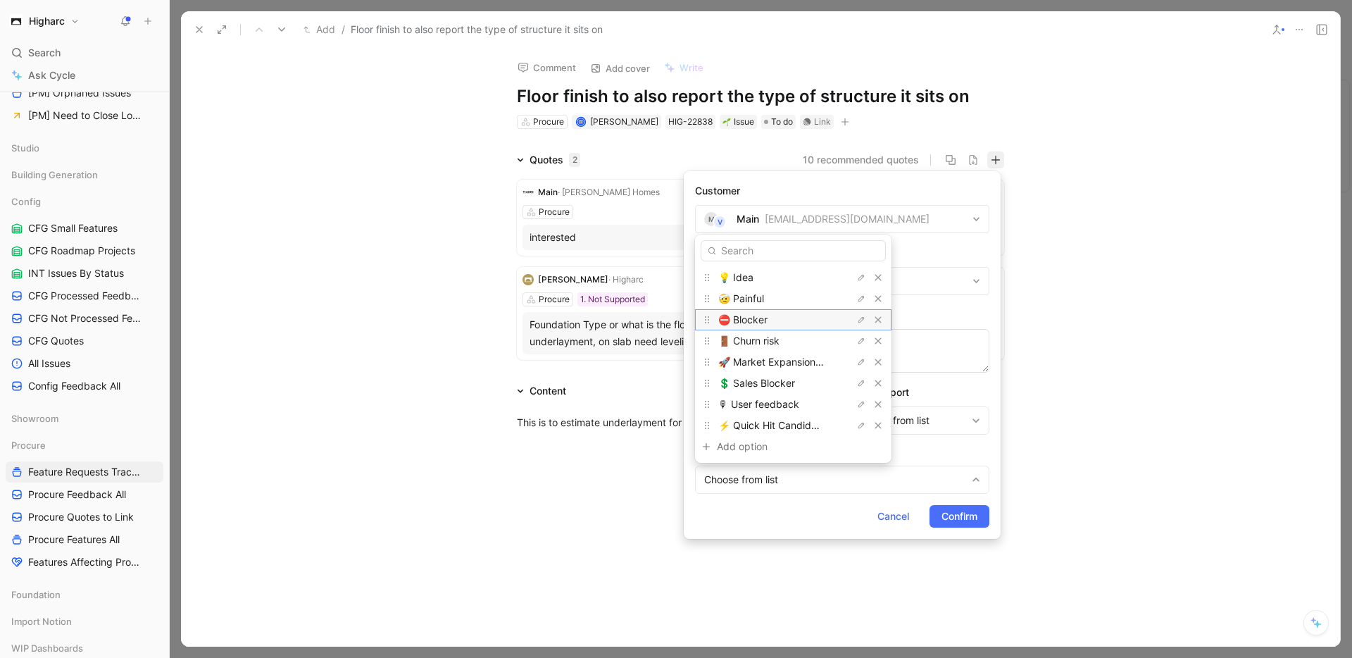
click at [769, 320] on div "⛔️ Blocker" at bounding box center [771, 319] width 106 height 17
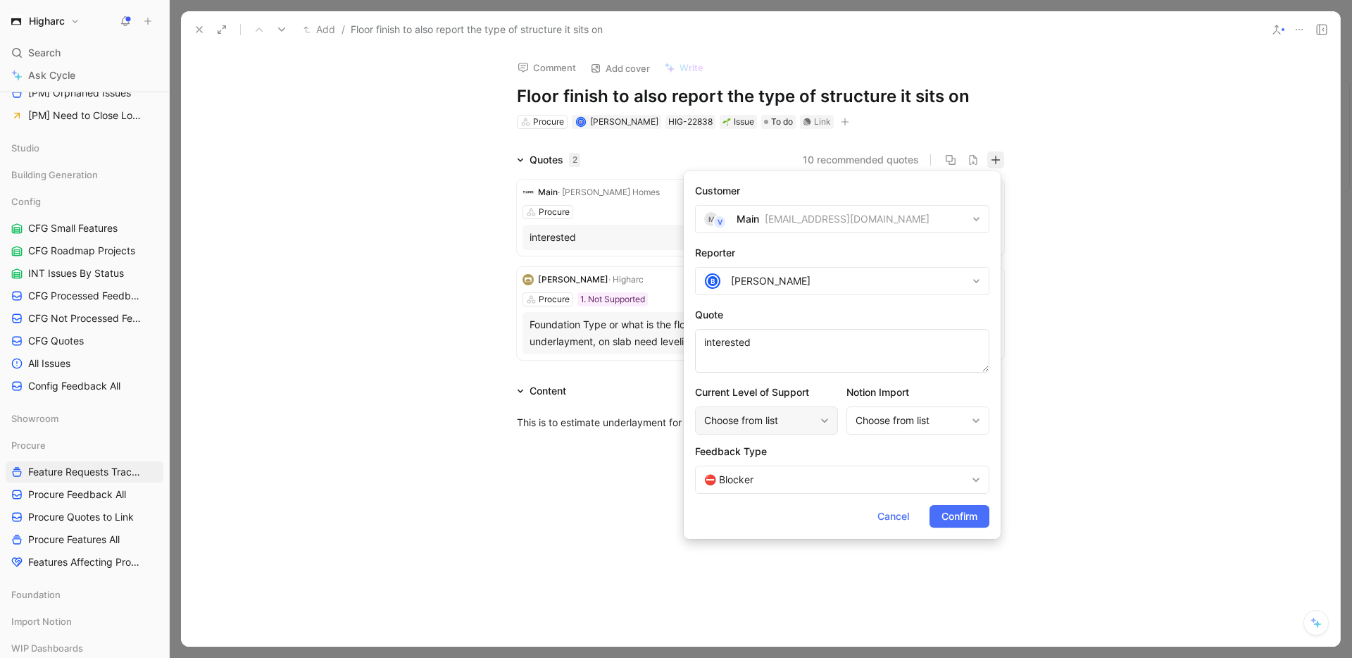
click at [782, 422] on div "Choose from list" at bounding box center [759, 420] width 111 height 17
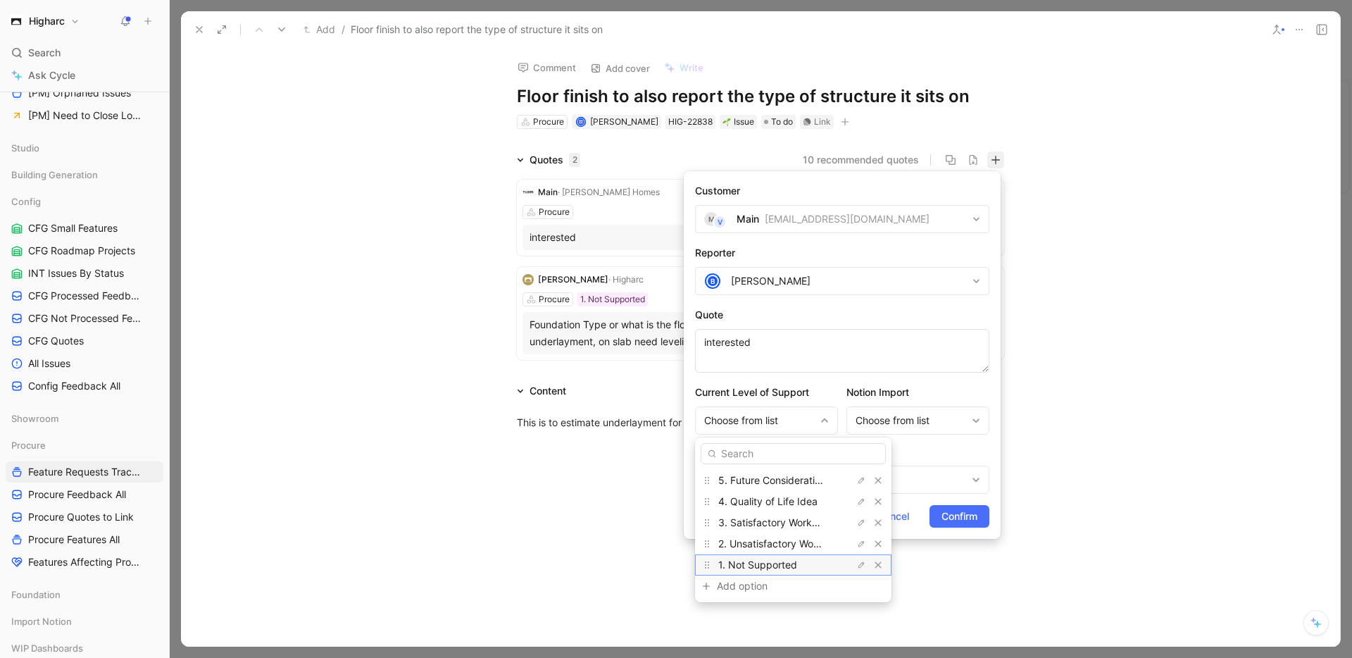
click at [759, 562] on span "1. Not Supported" at bounding box center [757, 564] width 79 height 12
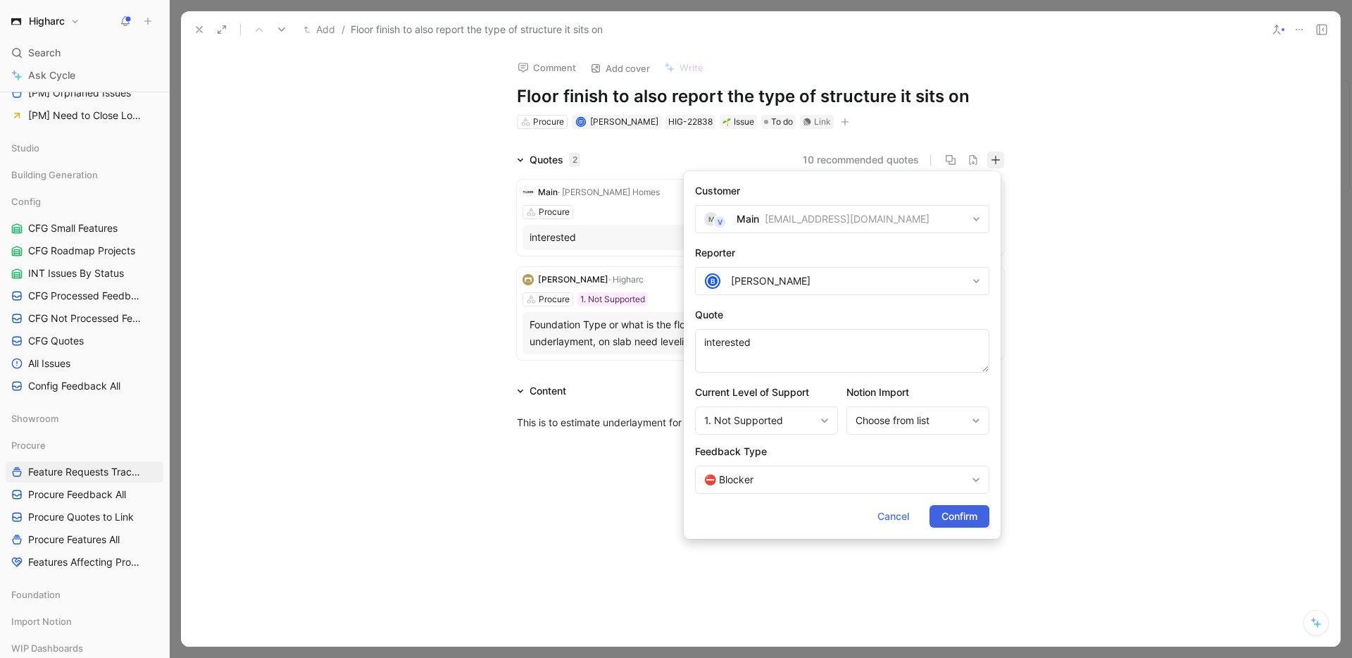
click at [970, 511] on span "Confirm" at bounding box center [959, 516] width 36 height 17
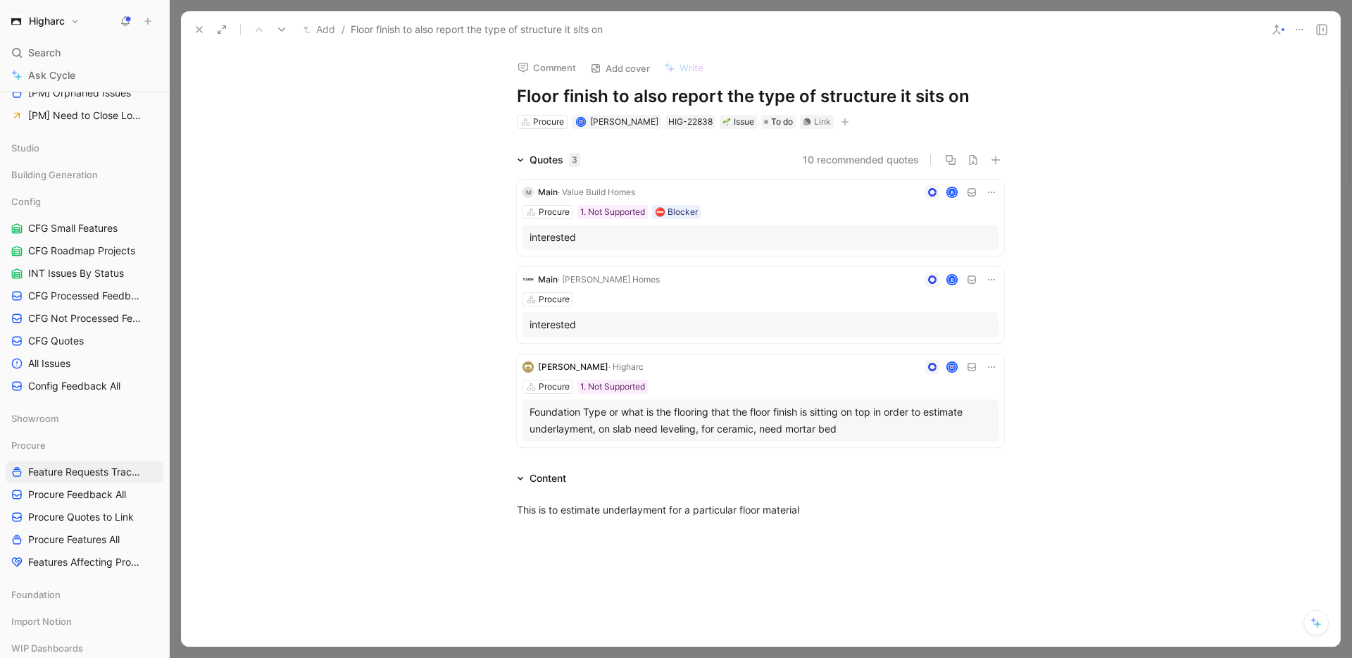
click at [988, 277] on icon at bounding box center [991, 279] width 11 height 11
click at [934, 370] on span "Delete quote" at bounding box center [944, 369] width 59 height 12
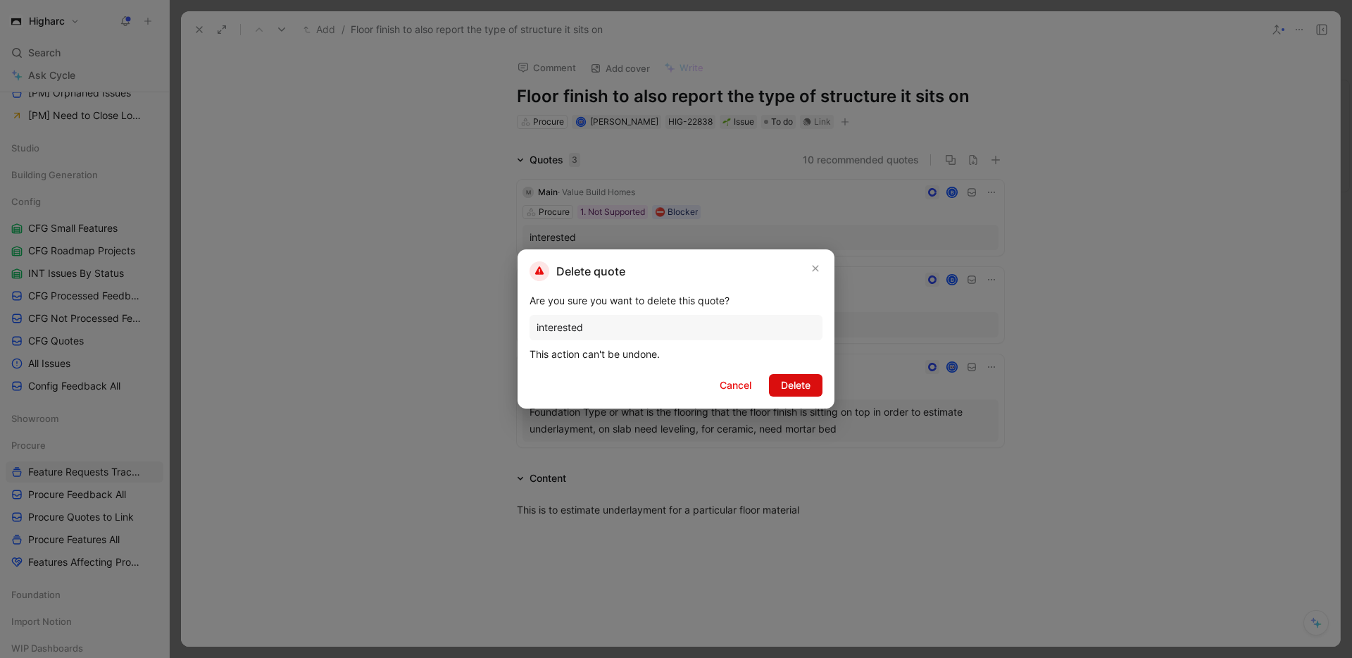
click at [792, 390] on span "Delete" at bounding box center [796, 385] width 30 height 17
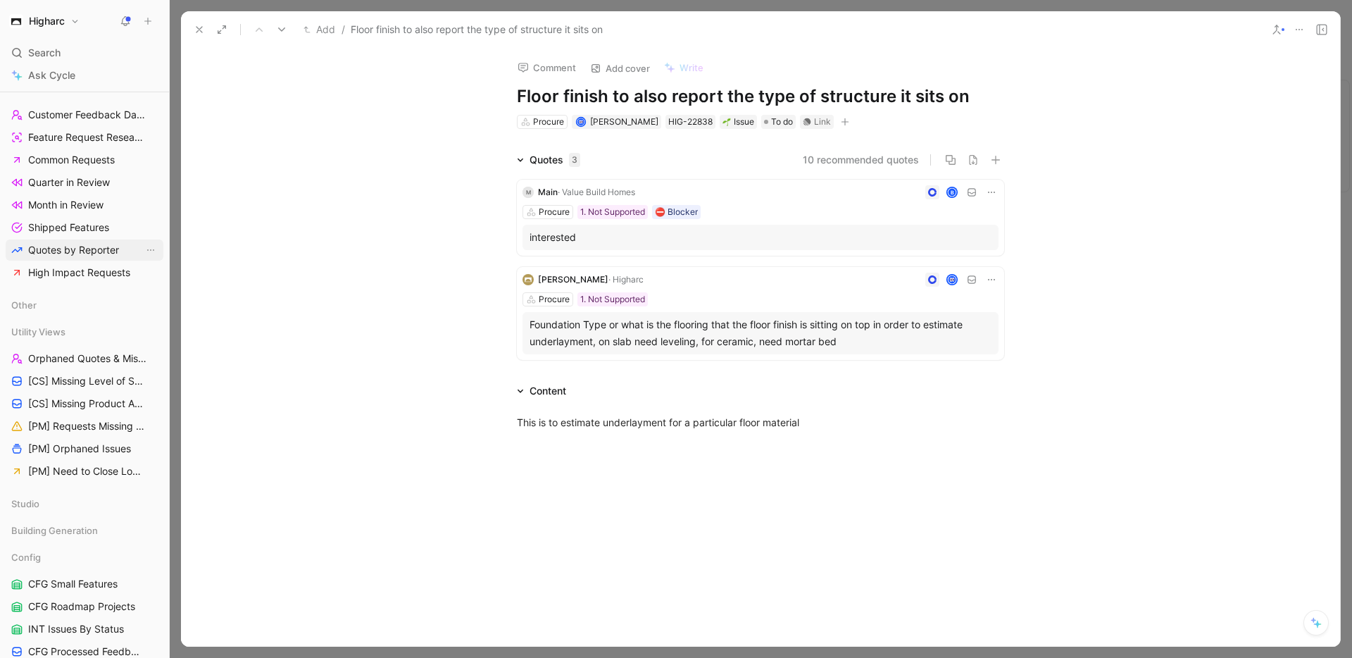
scroll to position [199, 0]
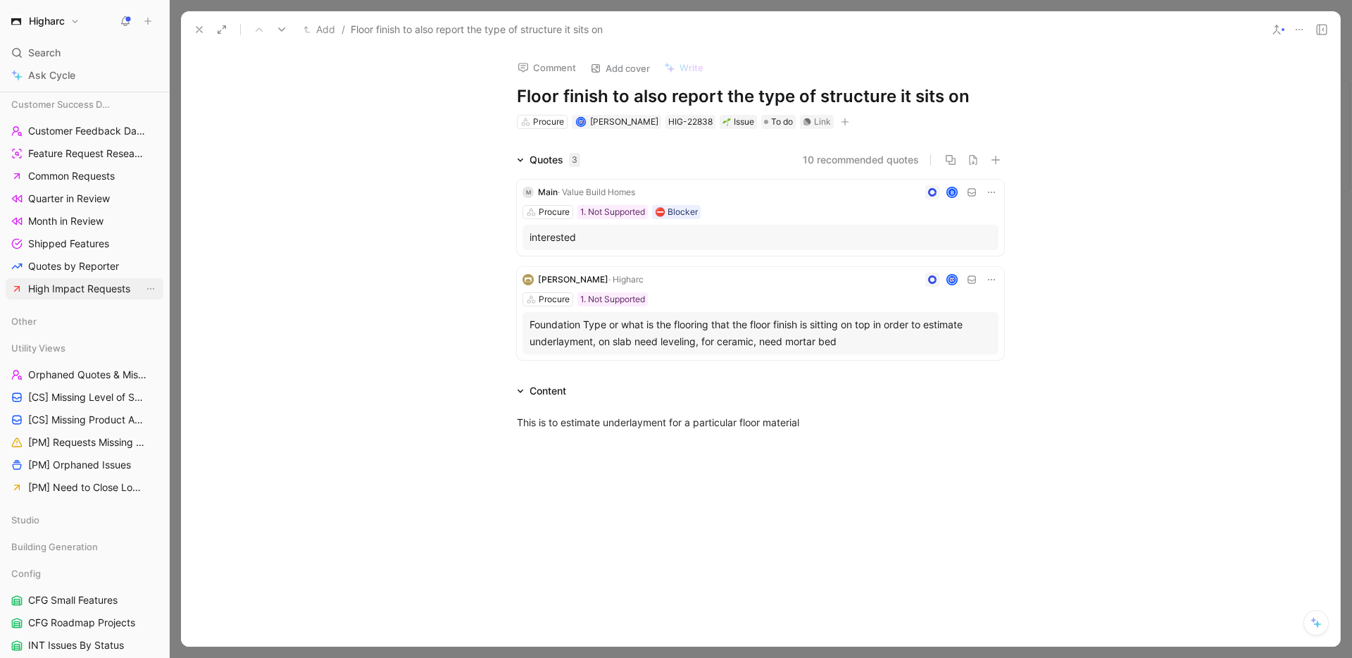
click at [68, 287] on span "High Impact Requests" at bounding box center [79, 289] width 102 height 14
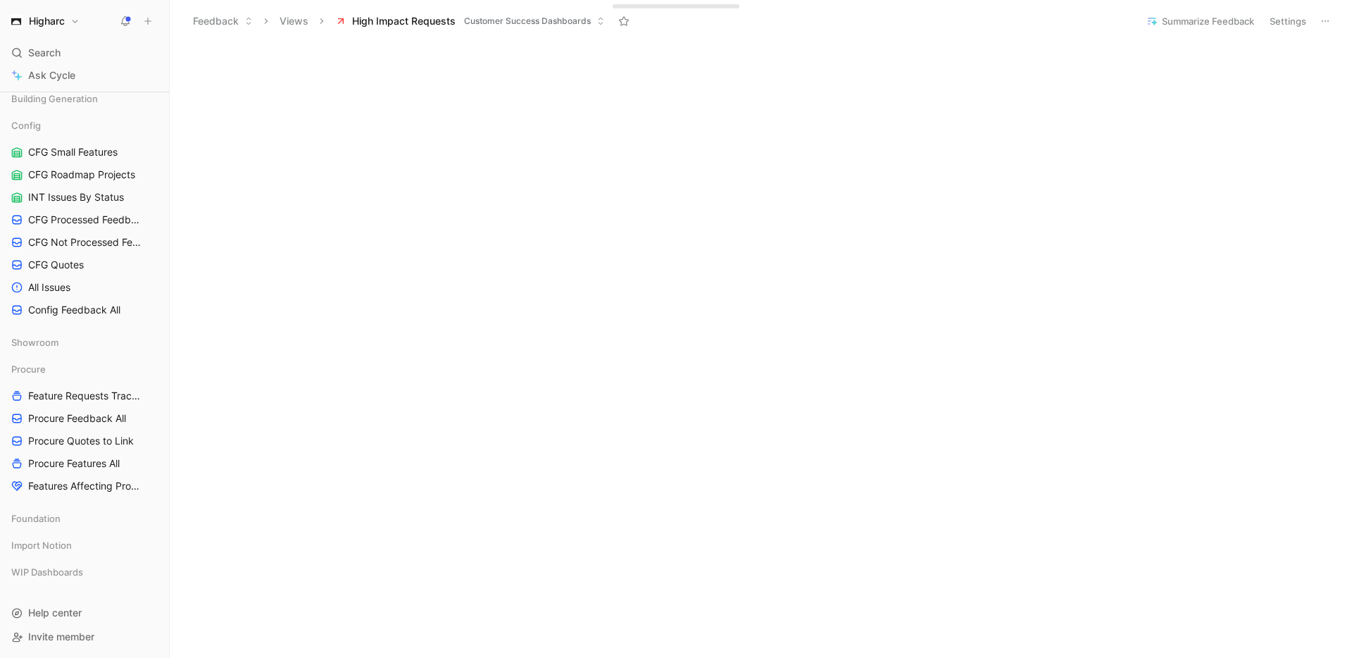
scroll to position [647, 0]
click at [77, 465] on span "Procure Features All" at bounding box center [74, 463] width 92 height 14
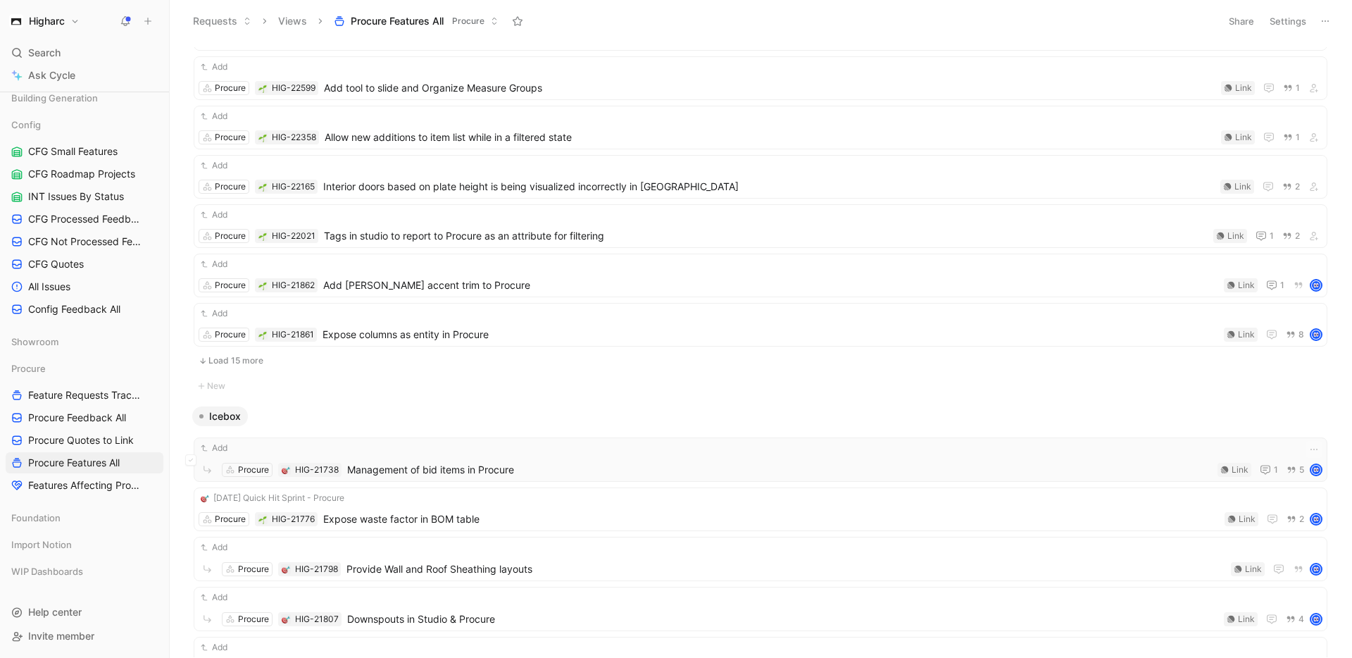
scroll to position [537, 0]
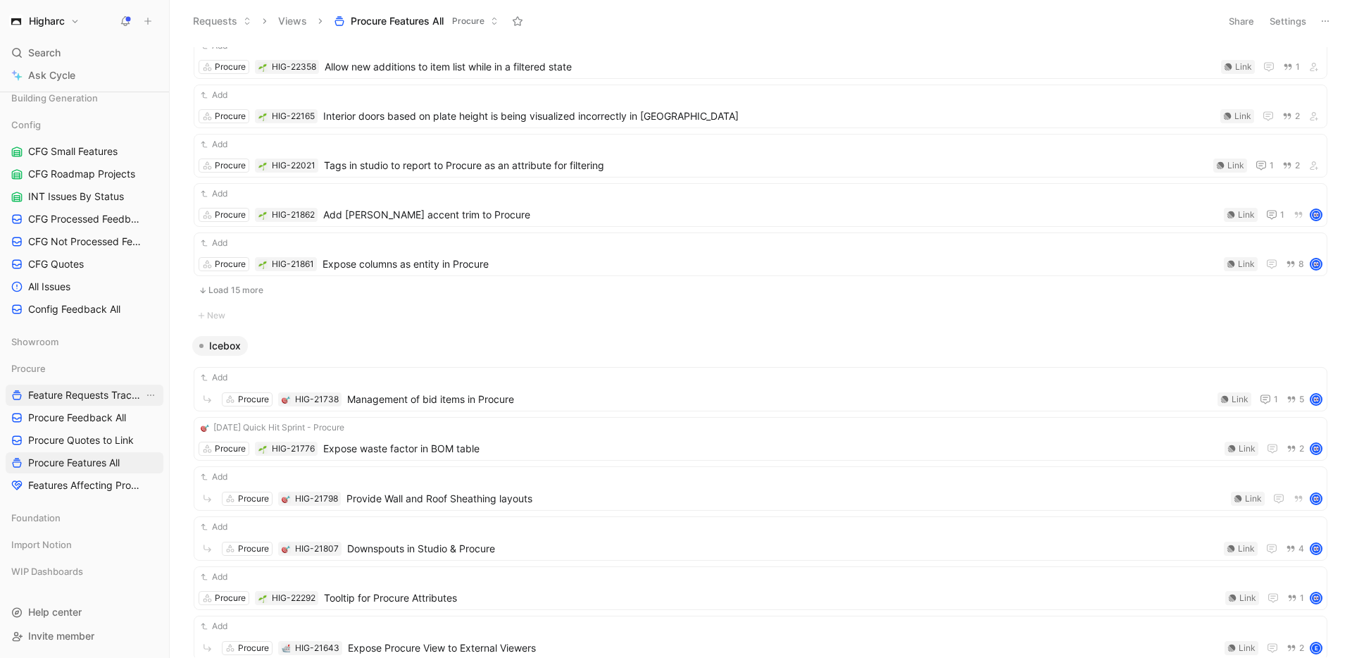
click at [94, 391] on span "Feature Requests Tracker" at bounding box center [85, 395] width 115 height 14
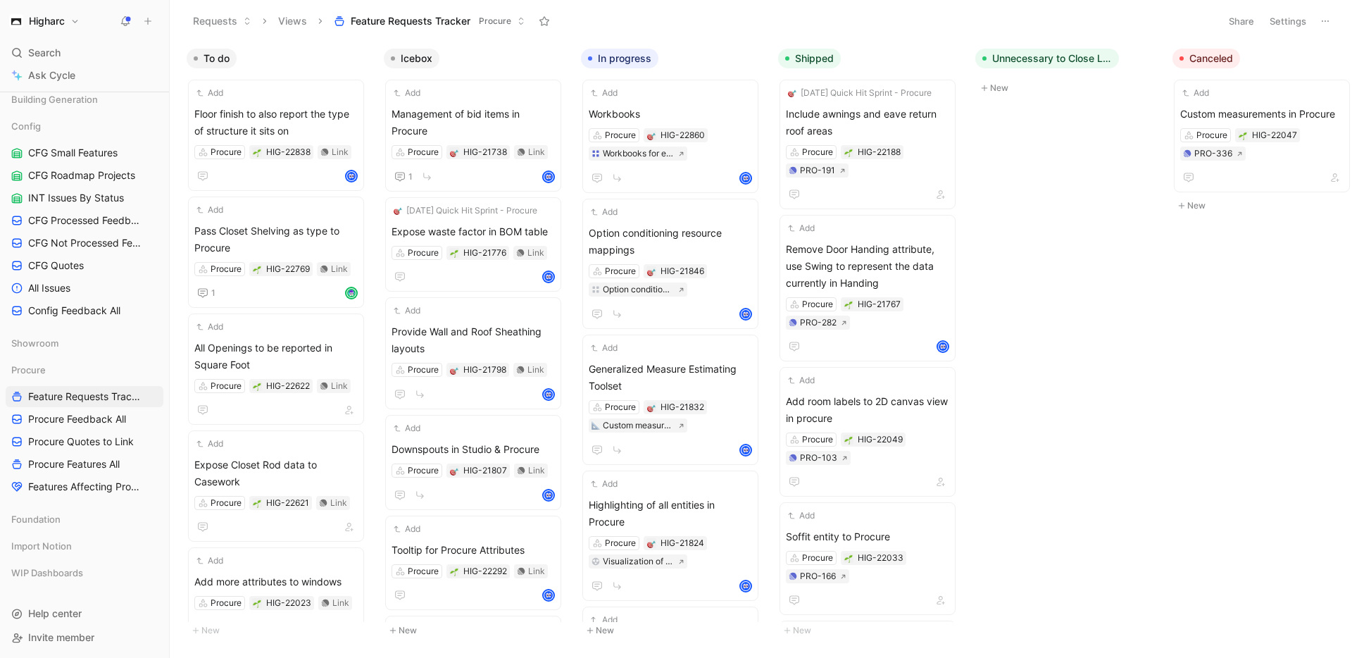
scroll to position [647, 0]
click at [63, 422] on span "Procure Feedback All" at bounding box center [77, 417] width 98 height 14
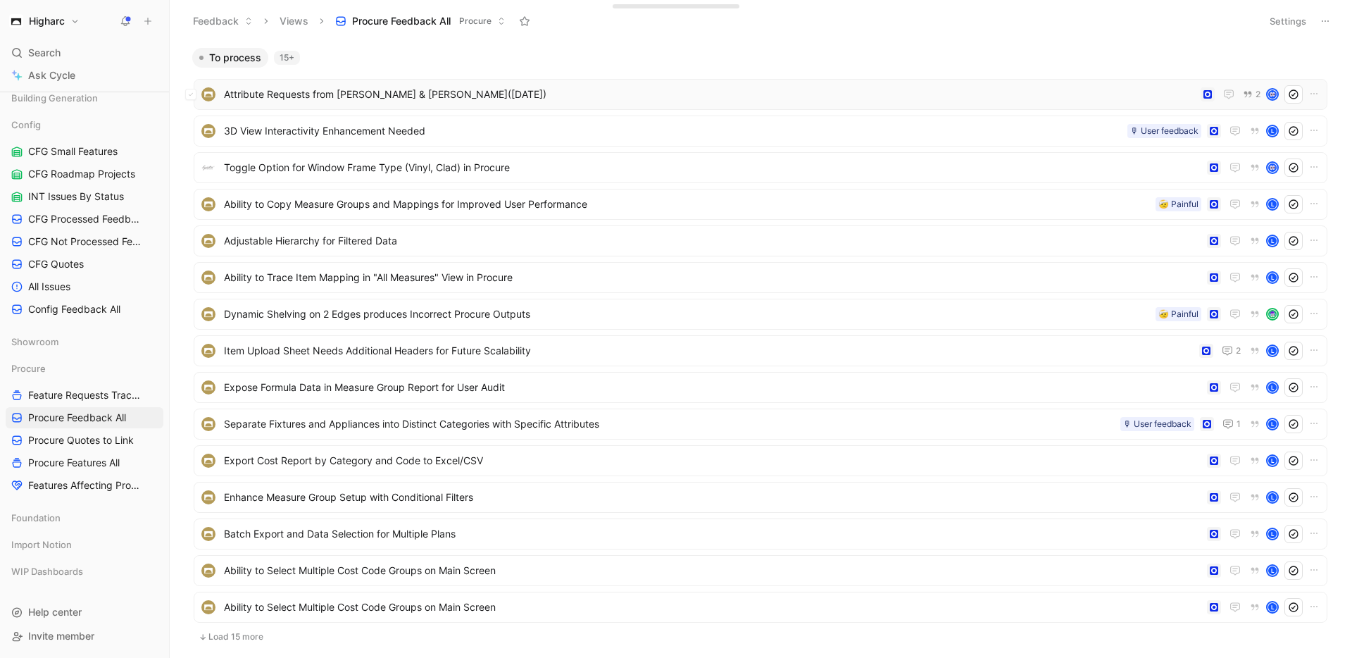
click at [239, 95] on span "Attribute Requests from [PERSON_NAME] & [PERSON_NAME]([DATE])" at bounding box center [709, 94] width 971 height 17
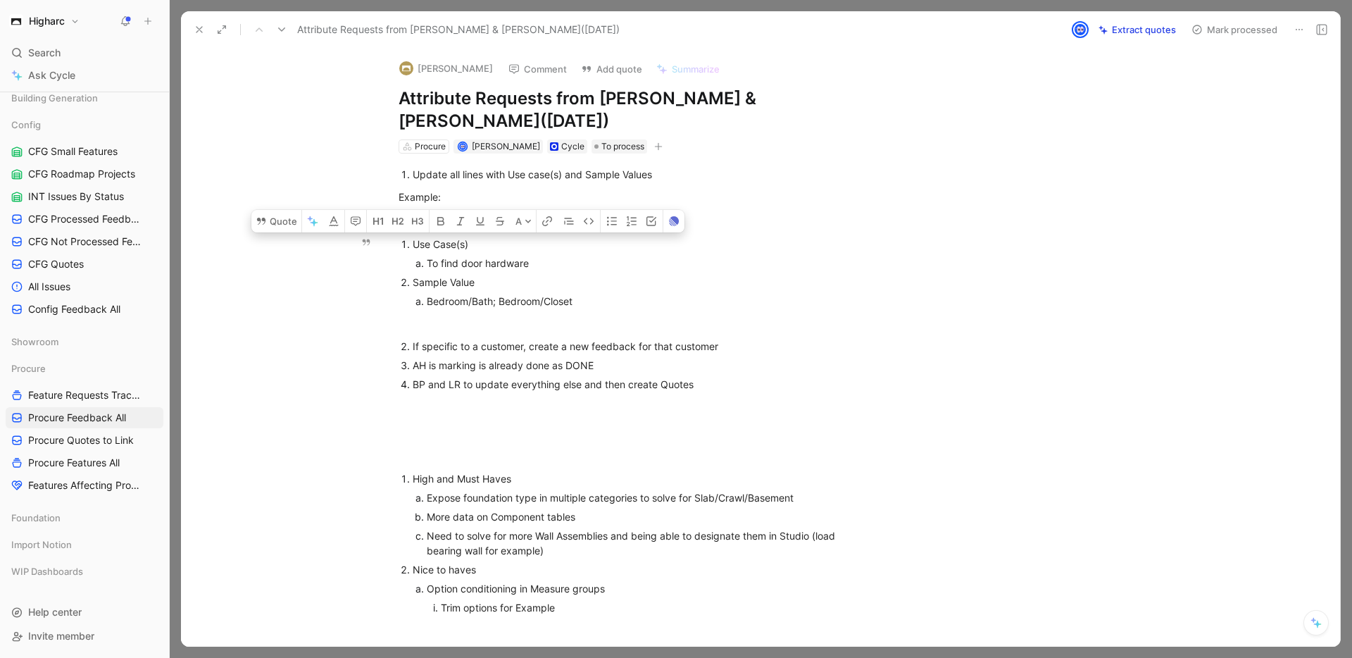
drag, startPoint x: 407, startPoint y: 244, endPoint x: 561, endPoint y: 273, distance: 156.9
click at [571, 268] on li "Use Case(s) To find door hardware" at bounding box center [649, 253] width 473 height 38
click at [472, 289] on p "Sample Value" at bounding box center [649, 281] width 473 height 19
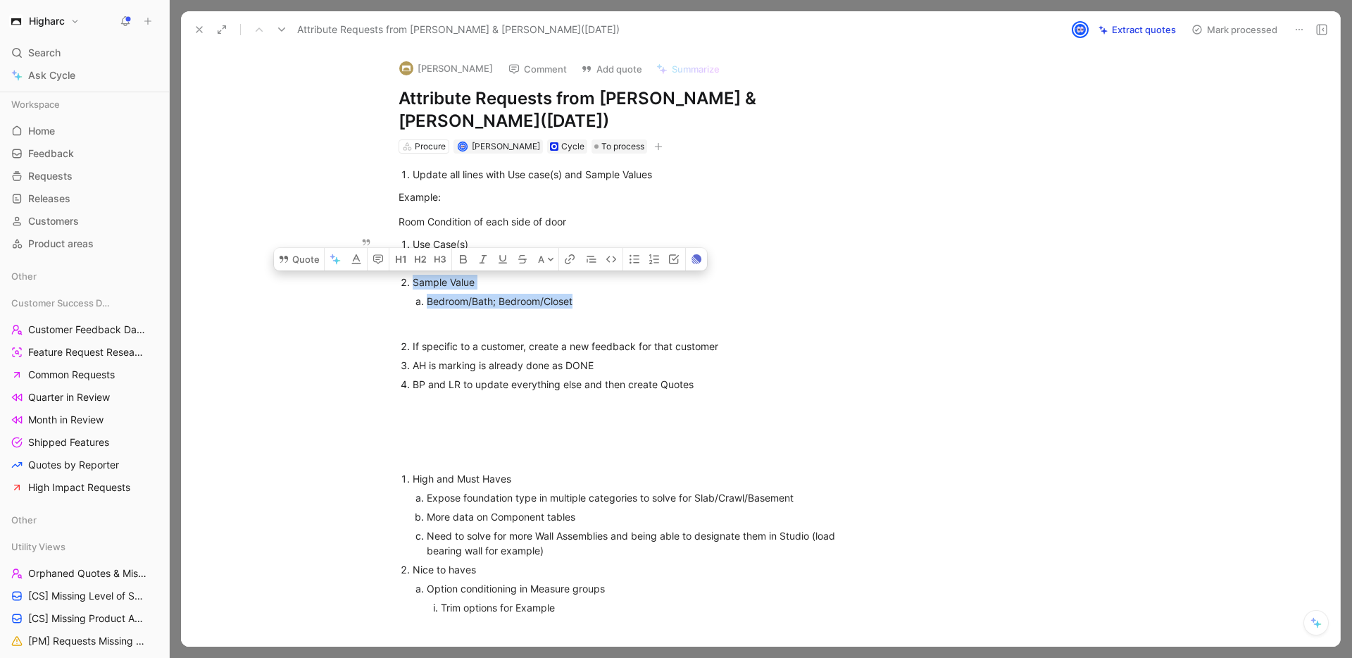
scroll to position [647, 0]
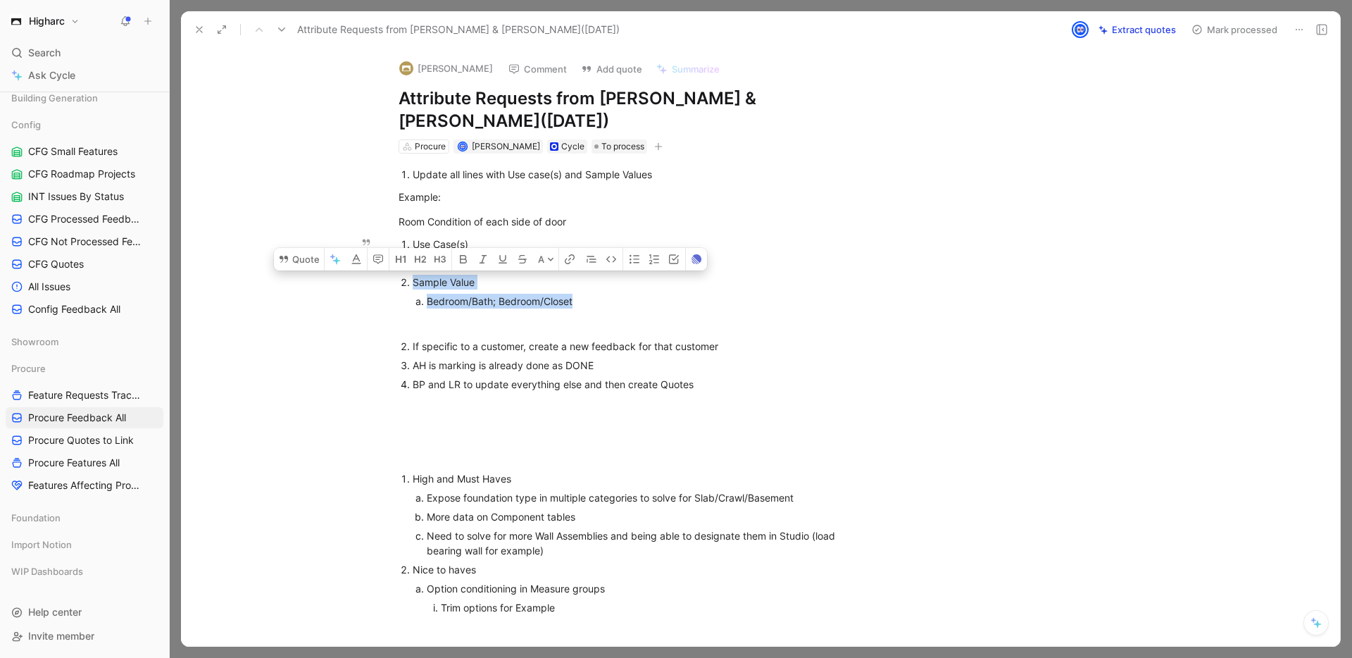
click at [548, 303] on div "Bedroom/Bath; Bedroom/Closet" at bounding box center [643, 301] width 432 height 15
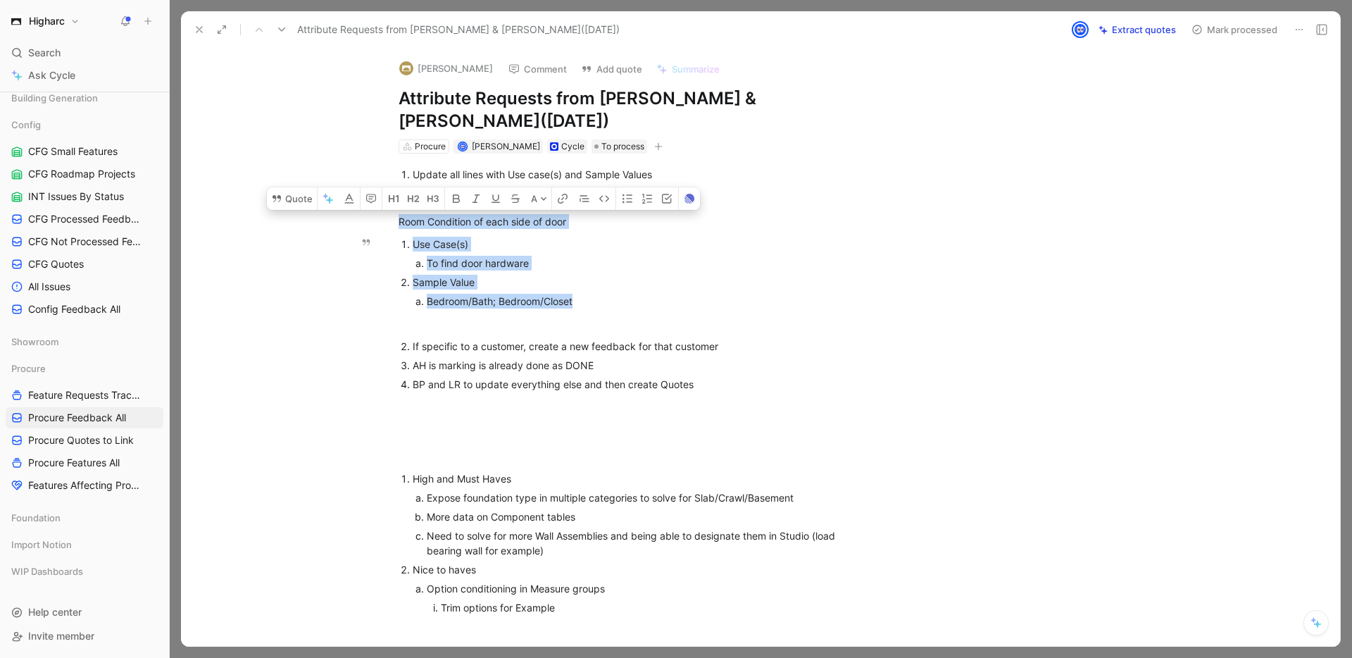
drag, startPoint x: 396, startPoint y: 222, endPoint x: 584, endPoint y: 308, distance: 207.6
click at [579, 312] on p at bounding box center [642, 323] width 541 height 23
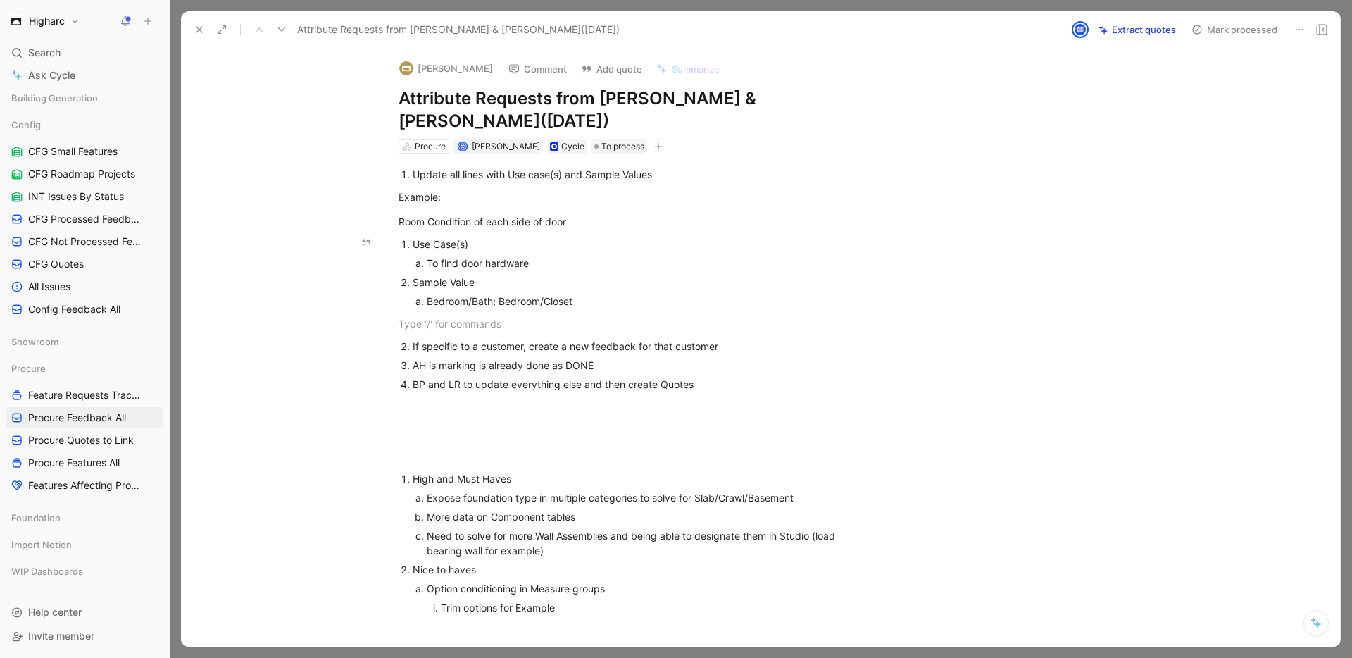
click at [586, 303] on div "Bedroom/Bath; Bedroom/Closet" at bounding box center [643, 301] width 432 height 15
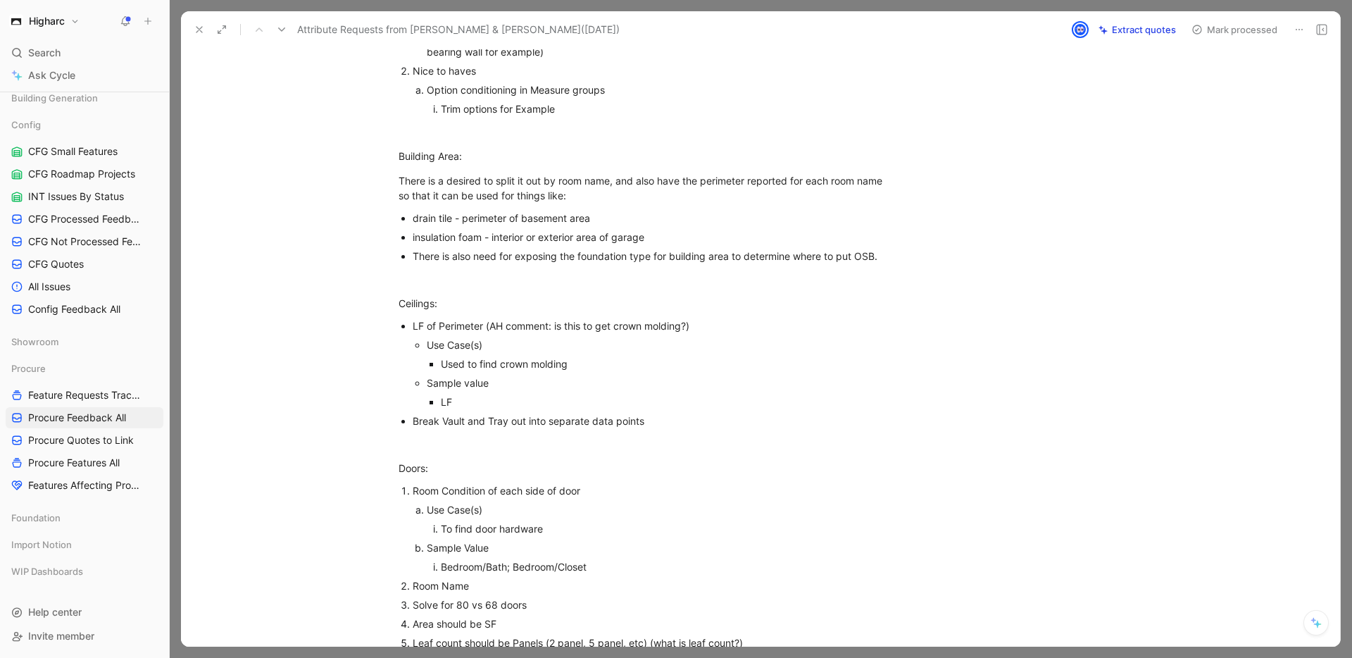
scroll to position [505, 0]
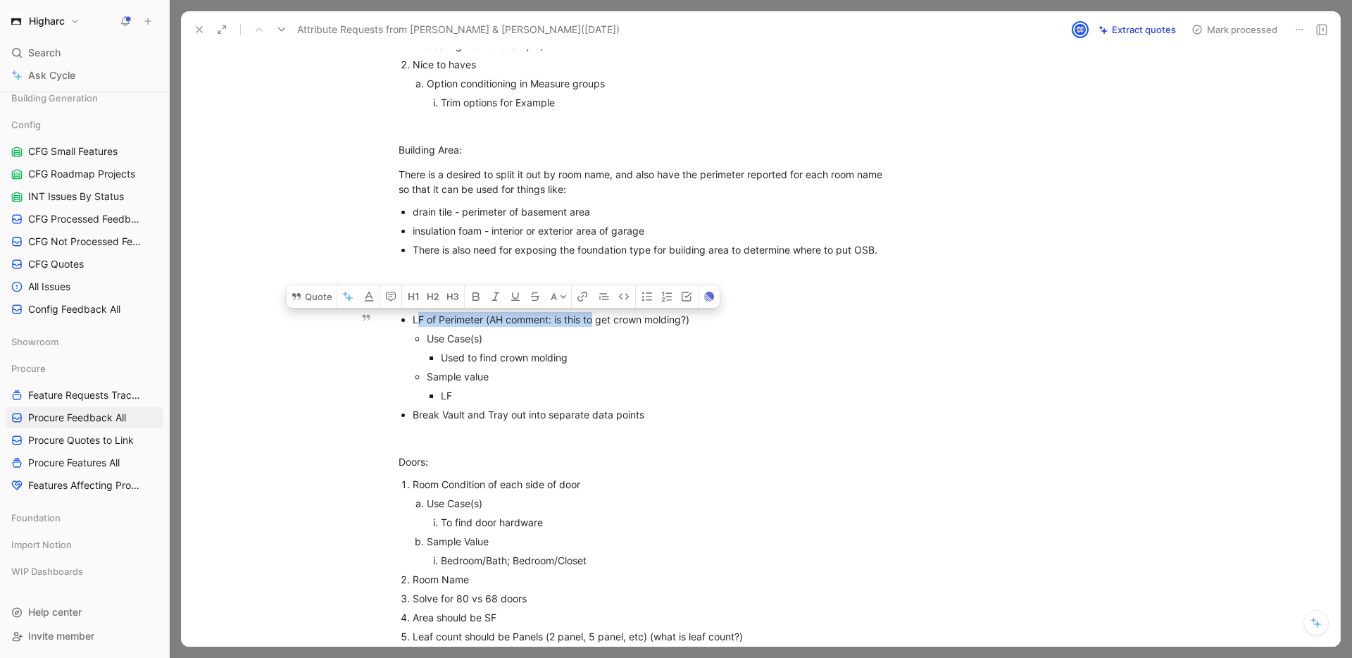
drag, startPoint x: 412, startPoint y: 320, endPoint x: 591, endPoint y: 323, distance: 178.9
click at [591, 323] on span "LF of Perimeter (AH comment: is this to get crown molding?)" at bounding box center [551, 319] width 277 height 12
click at [614, 325] on div "LF of Perimeter (AH comment: is this to get crown molding?)" at bounding box center [649, 319] width 473 height 15
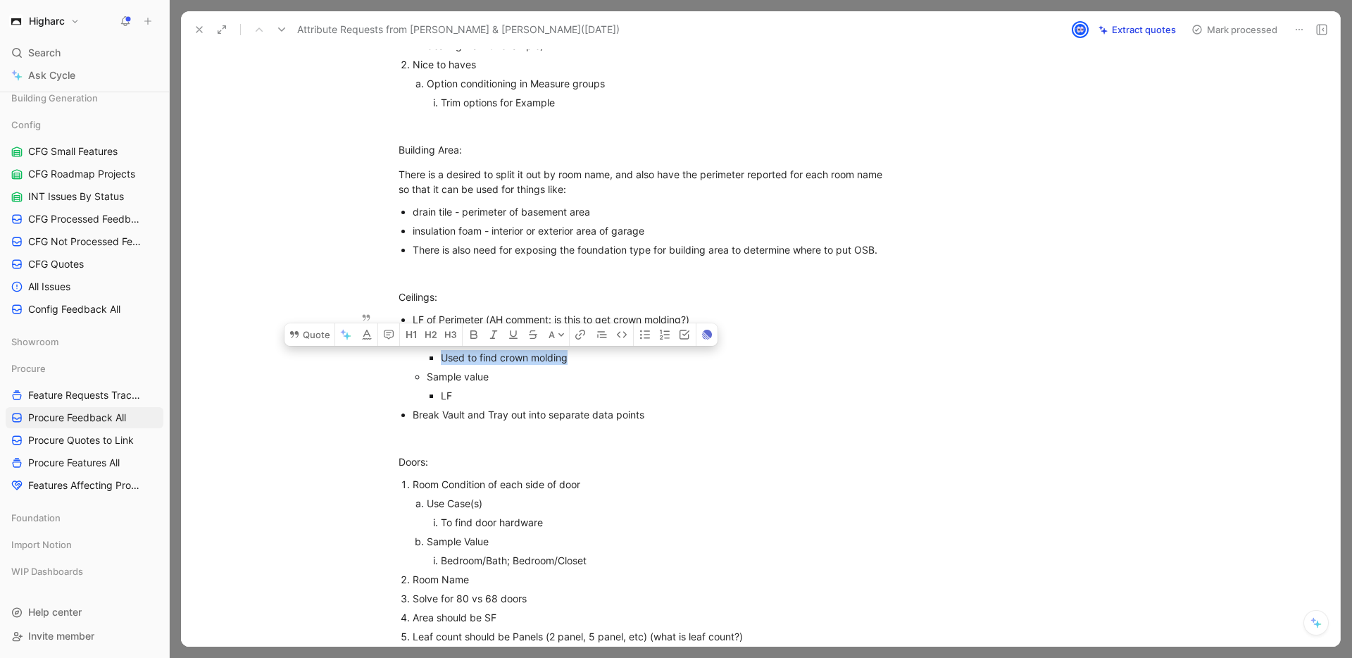
drag, startPoint x: 440, startPoint y: 355, endPoint x: 586, endPoint y: 356, distance: 146.5
click at [586, 356] on div "Used to find crown molding" at bounding box center [663, 357] width 445 height 15
click at [466, 389] on div "LF" at bounding box center [663, 395] width 445 height 15
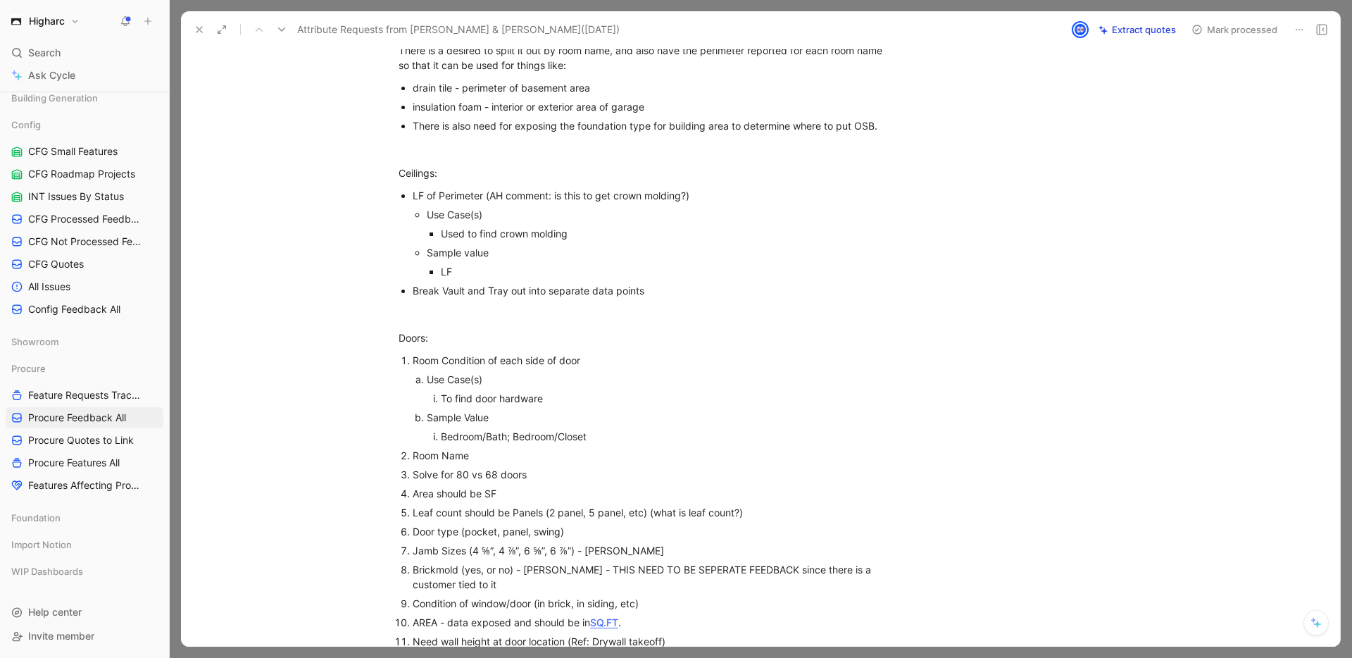
scroll to position [708, 0]
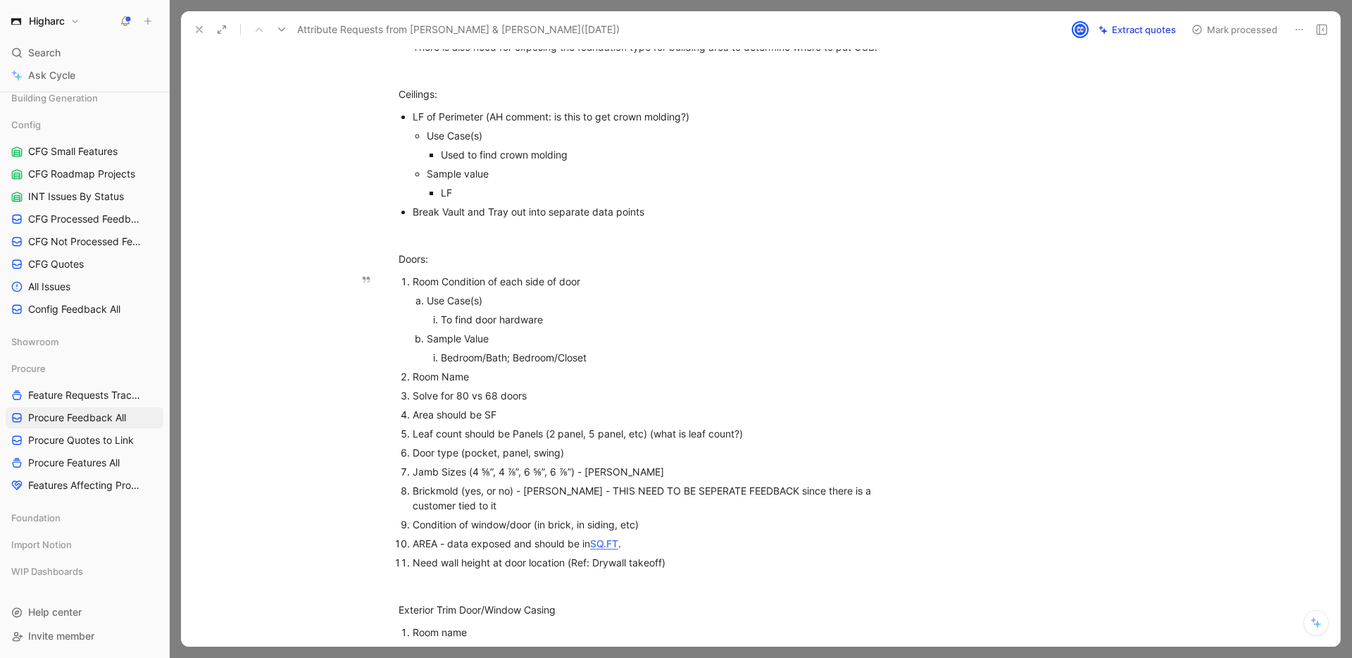
click at [482, 376] on div "Room Name" at bounding box center [649, 376] width 473 height 15
drag, startPoint x: 477, startPoint y: 379, endPoint x: 391, endPoint y: 377, distance: 86.6
click at [391, 377] on ol "Room Condition of each side of door Use Case(s) To find door hardware Sample Va…" at bounding box center [642, 422] width 541 height 300
click at [491, 372] on div "Room Name" at bounding box center [649, 376] width 473 height 15
click at [532, 391] on div "Solve for 80 vs 68 doors" at bounding box center [649, 395] width 473 height 15
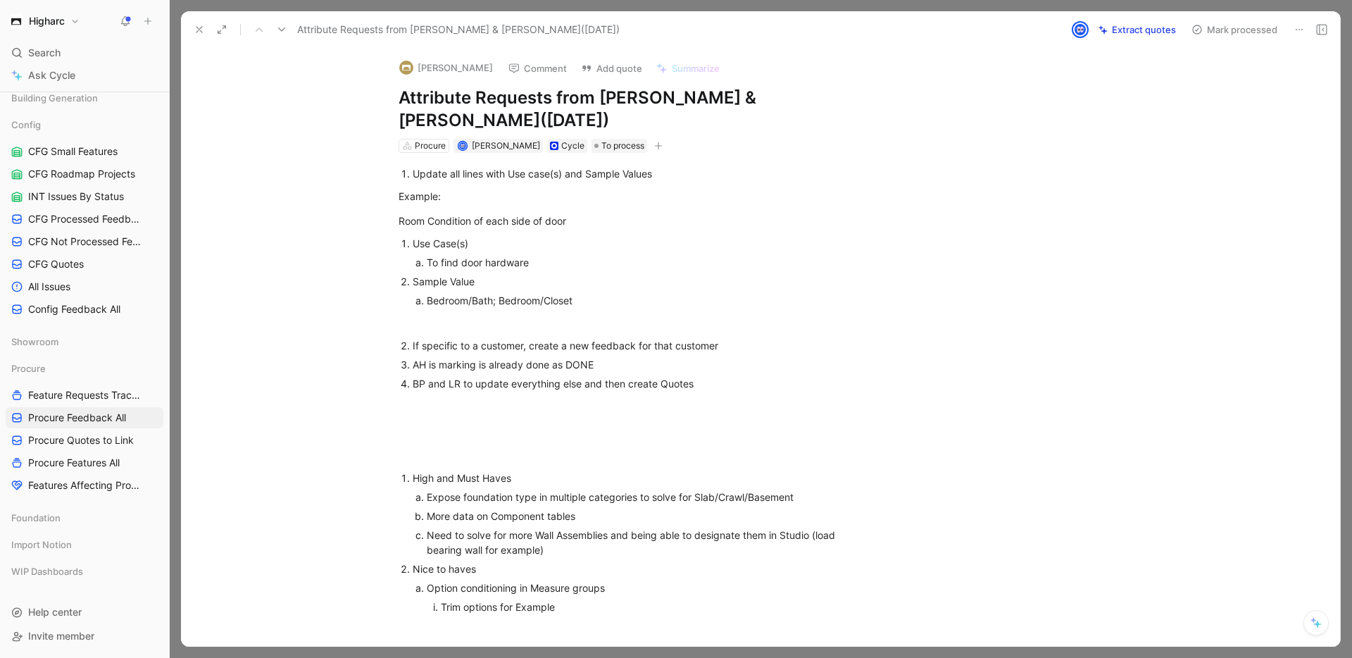
scroll to position [0, 0]
click at [54, 398] on span "Feature Requests Tracker" at bounding box center [85, 395] width 115 height 14
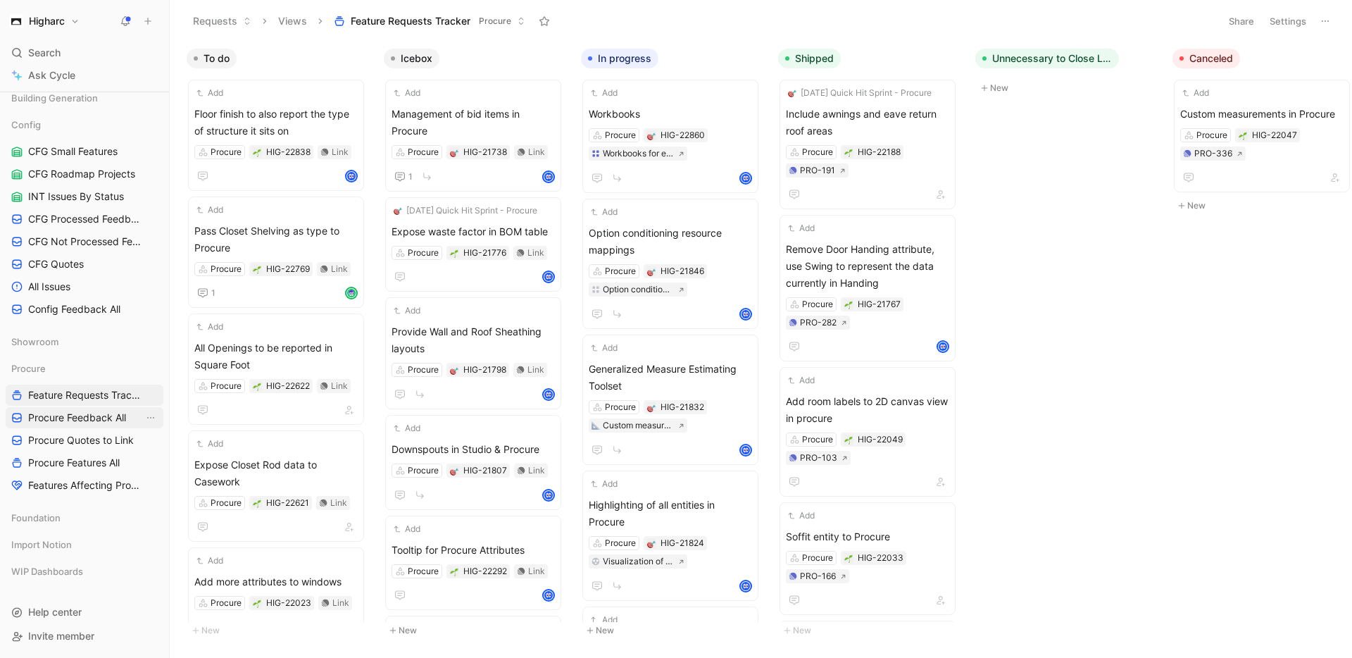
click at [75, 415] on span "Procure Feedback All" at bounding box center [77, 417] width 98 height 14
